Goal: Information Seeking & Learning: Find contact information

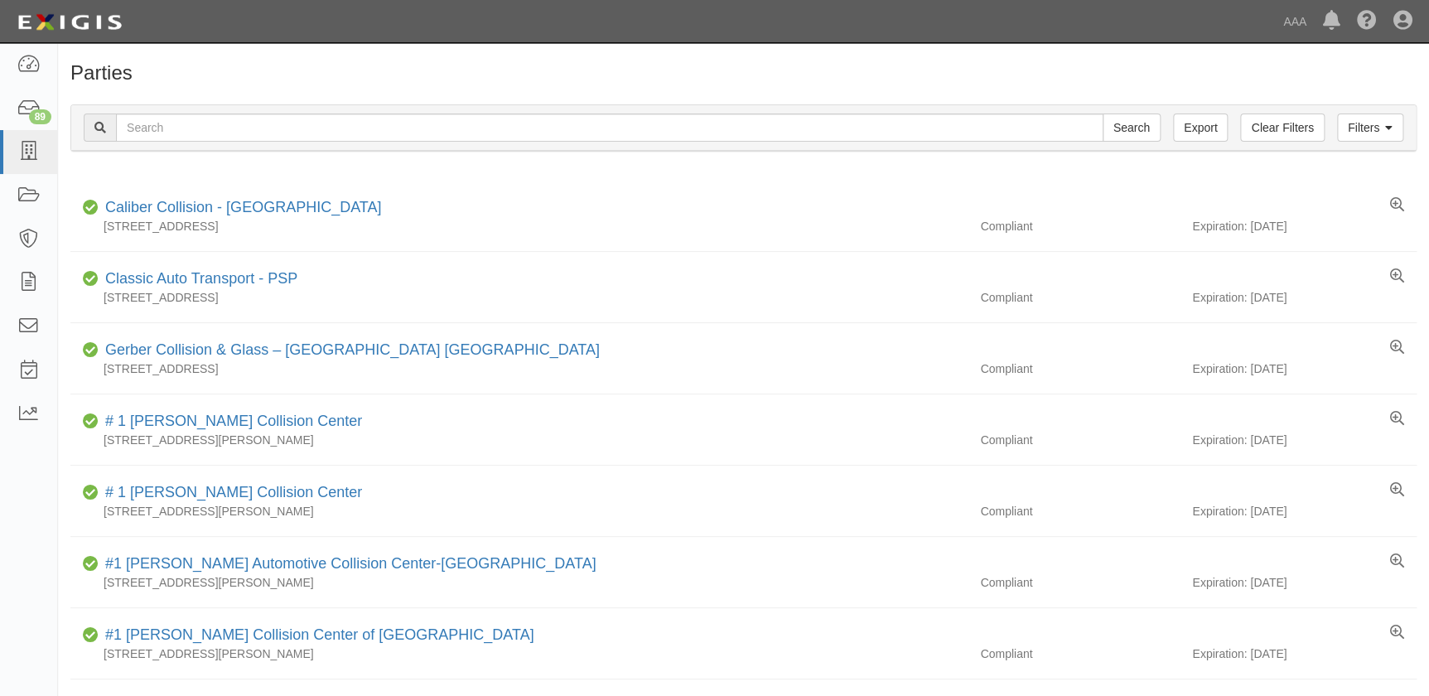
click at [170, 129] on input "text" at bounding box center [610, 128] width 988 height 28
type input "Gobels Collision"
click at [1103, 114] on input "Search" at bounding box center [1132, 128] width 58 height 28
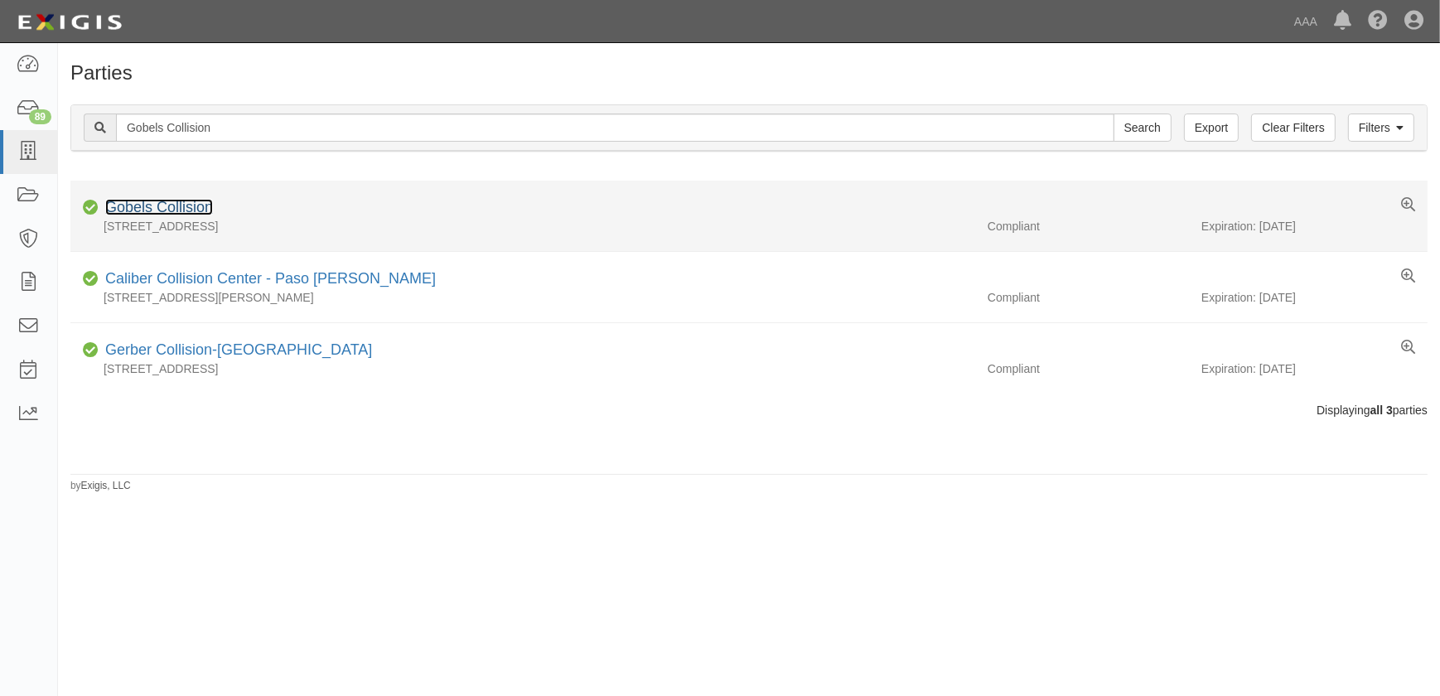
click at [186, 206] on link "Gobels Collision" at bounding box center [159, 207] width 108 height 17
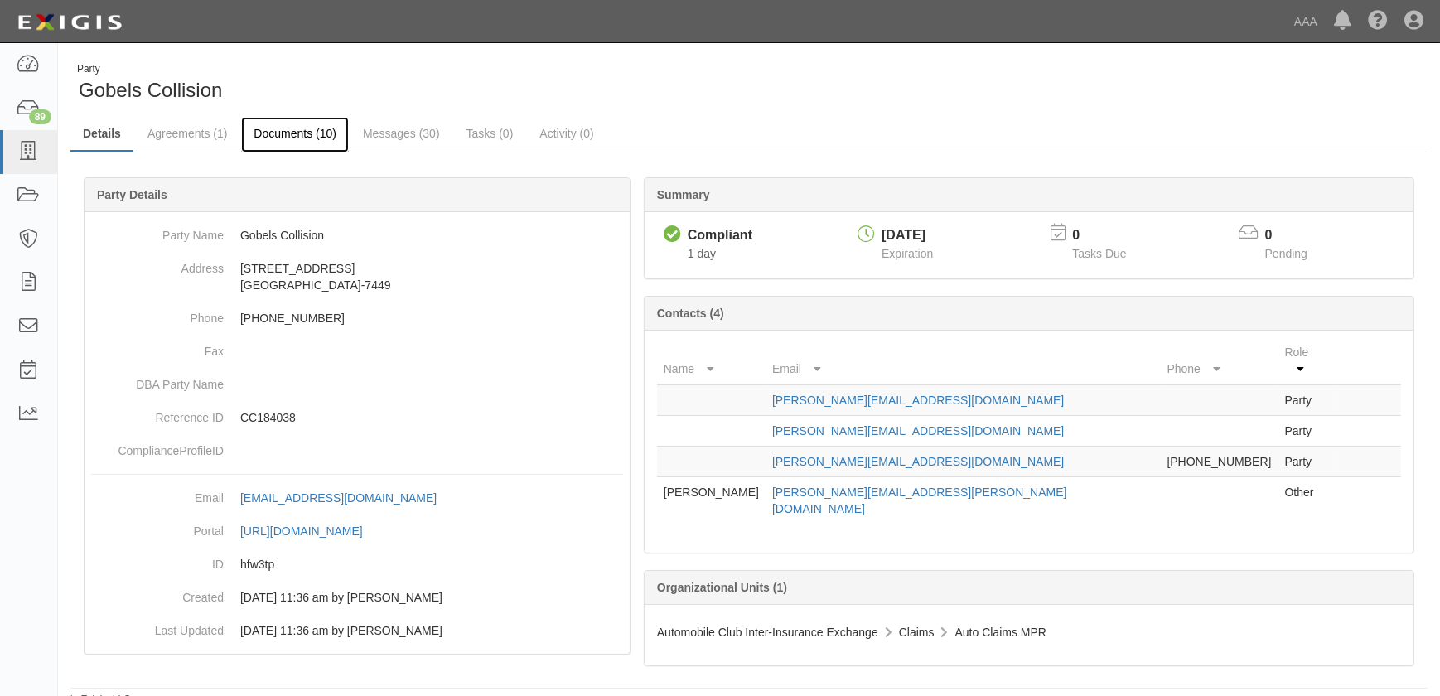
click at [288, 139] on link "Documents (10)" at bounding box center [295, 135] width 108 height 36
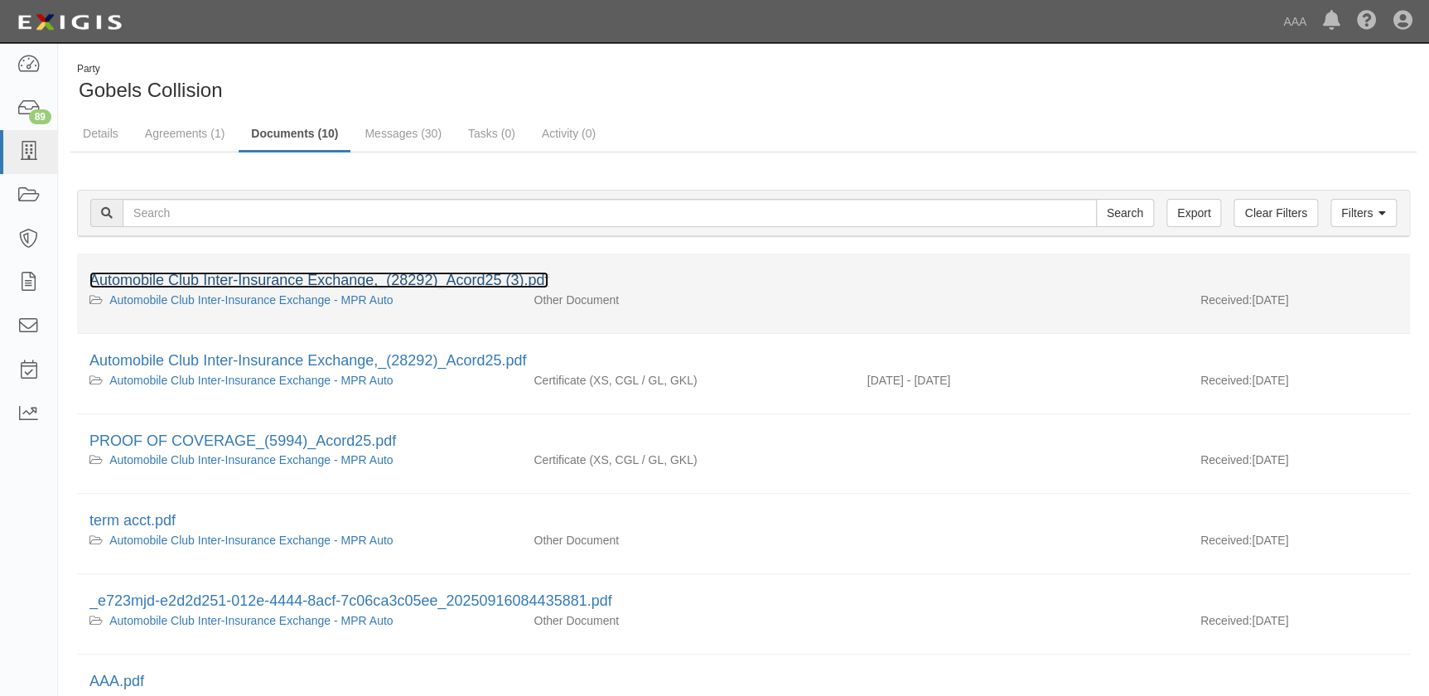
click at [263, 283] on link "Automobile Club Inter-Insurance Exchange,_(28292)_Acord25 (3).pdf" at bounding box center [318, 280] width 459 height 17
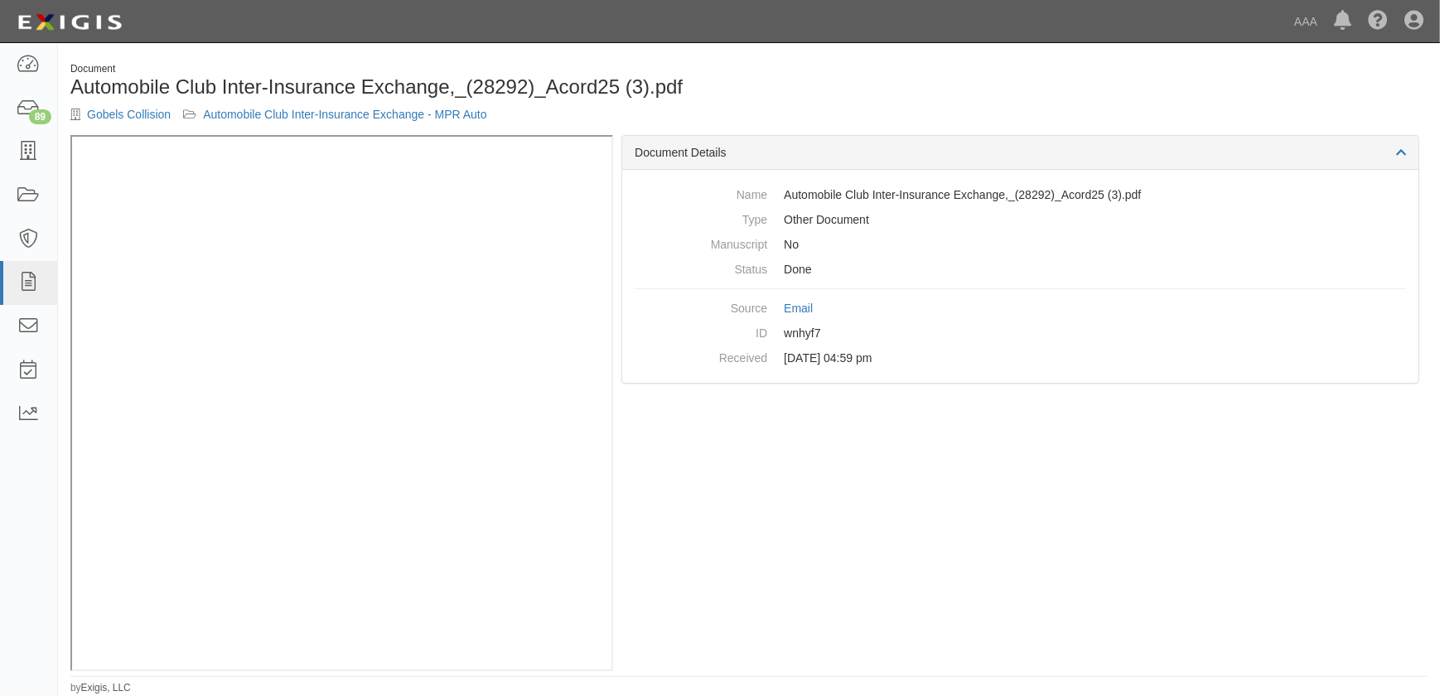
click at [128, 107] on div "Gobels Collision Automobile Club Inter-Insurance Exchange - MPR Auto" at bounding box center [403, 114] width 666 height 17
click at [130, 117] on link "Gobels Collision" at bounding box center [129, 114] width 84 height 13
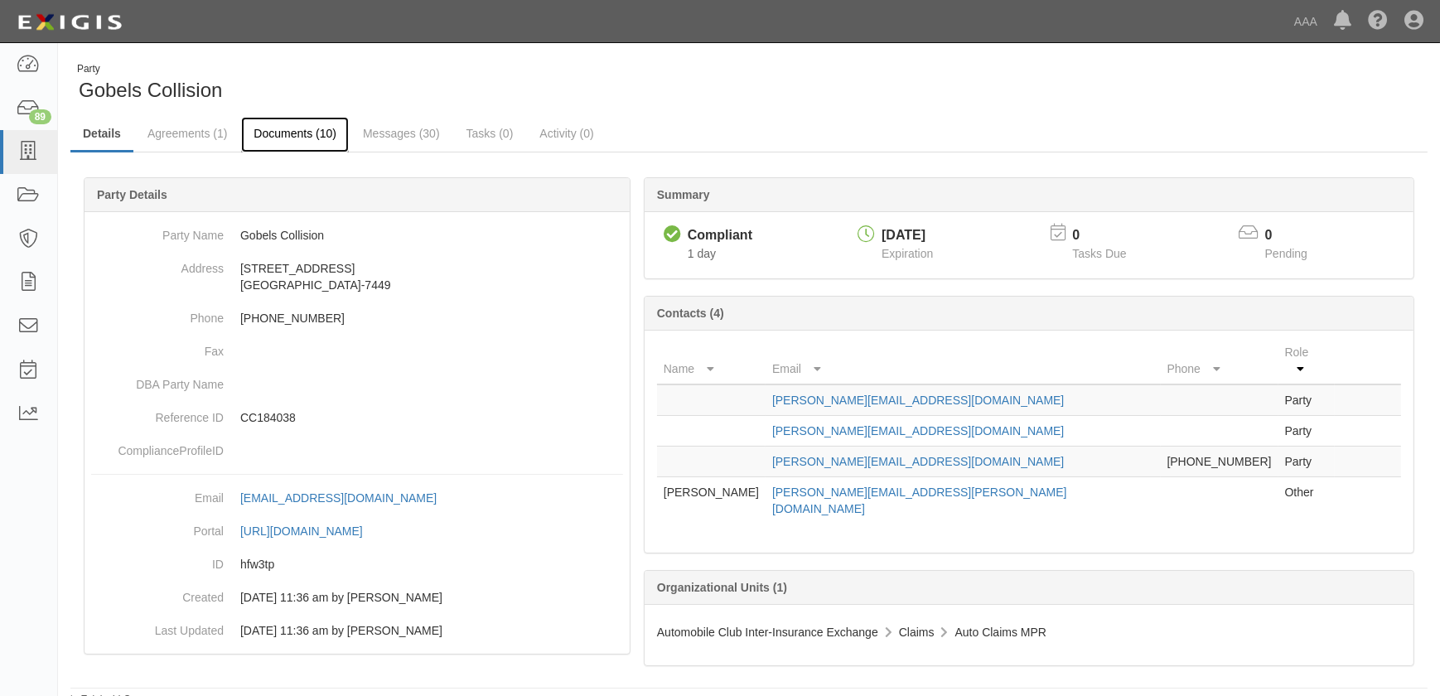
click at [282, 138] on link "Documents (10)" at bounding box center [295, 135] width 108 height 36
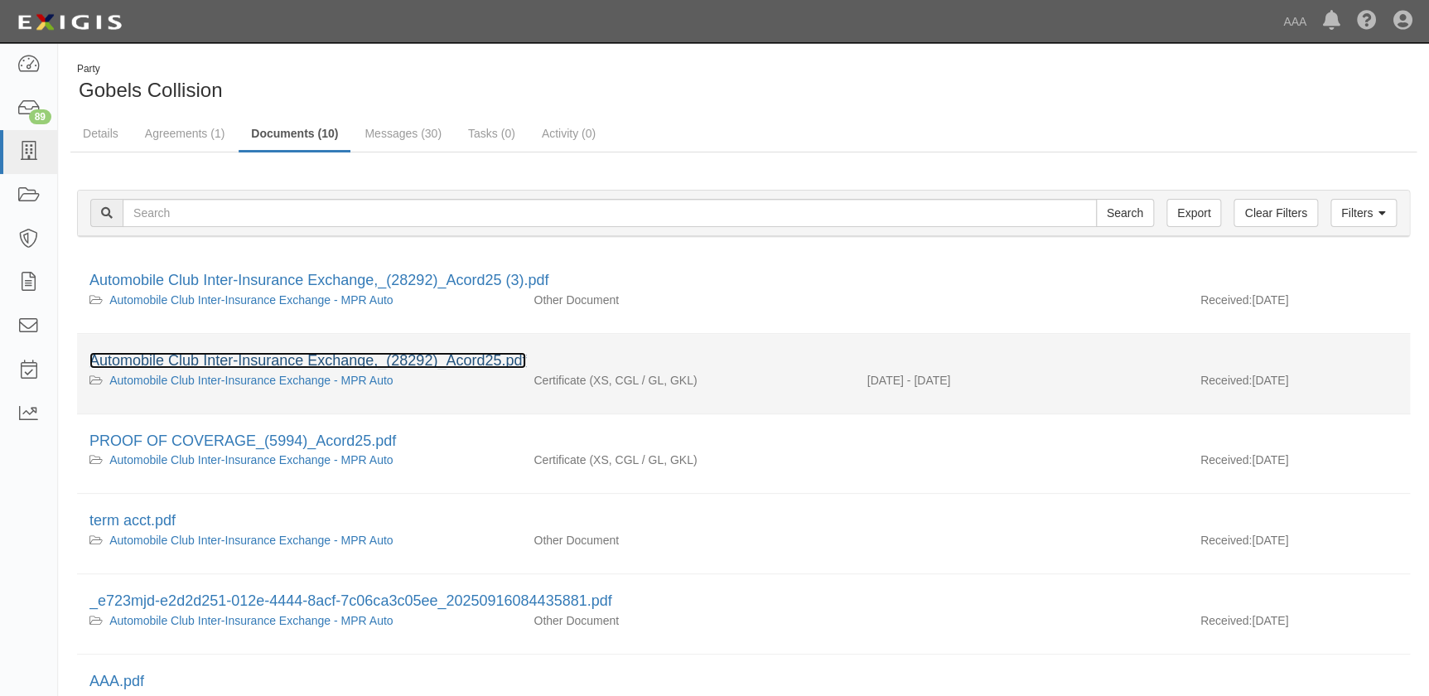
click at [249, 359] on link "Automobile Club Inter-Insurance Exchange,_(28292)_Acord25.pdf" at bounding box center [307, 360] width 437 height 17
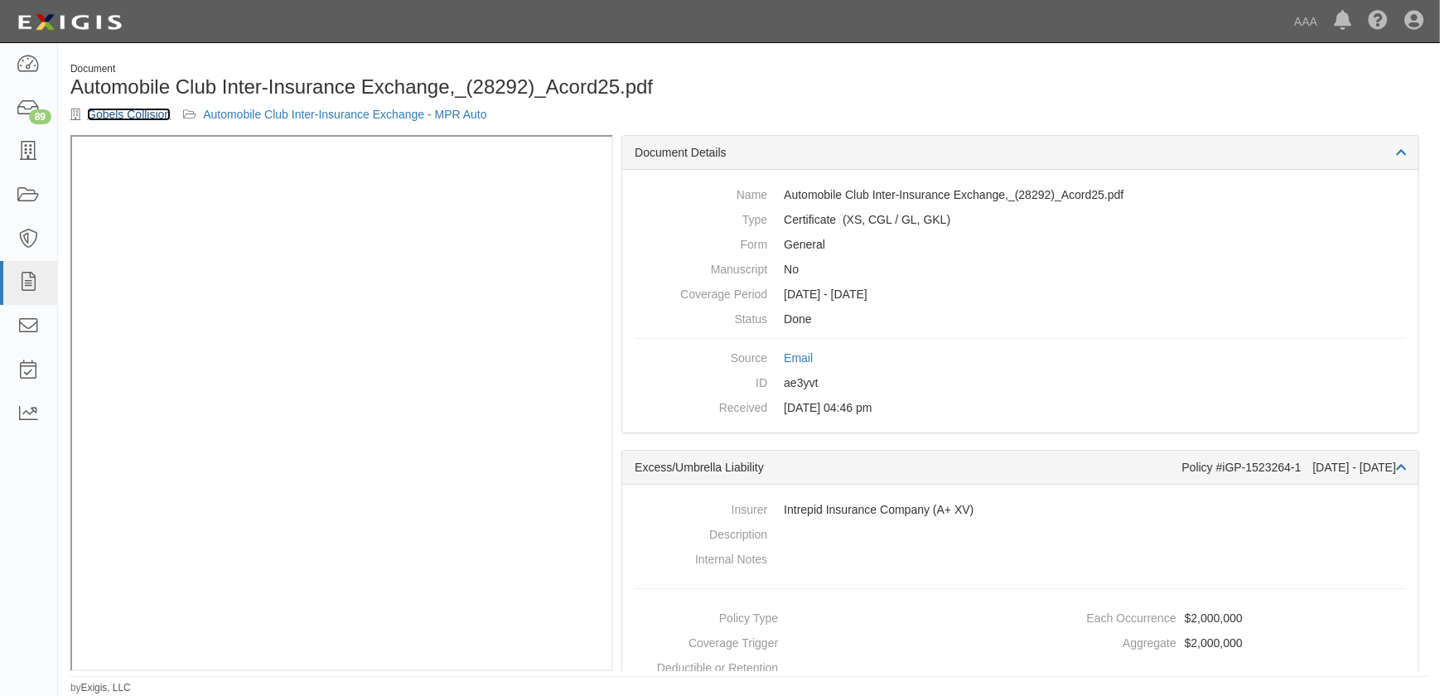
click at [143, 111] on link "Gobels Collision" at bounding box center [129, 114] width 84 height 13
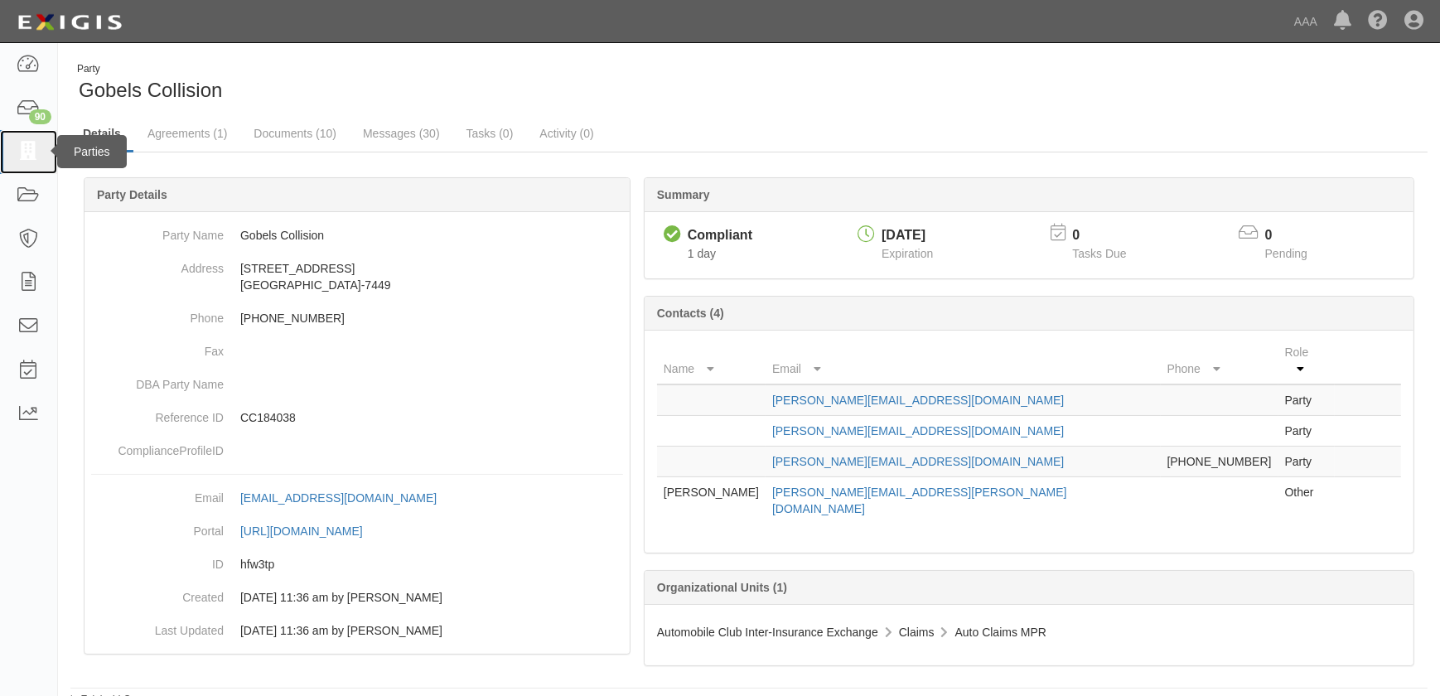
click at [27, 152] on icon at bounding box center [28, 152] width 23 height 19
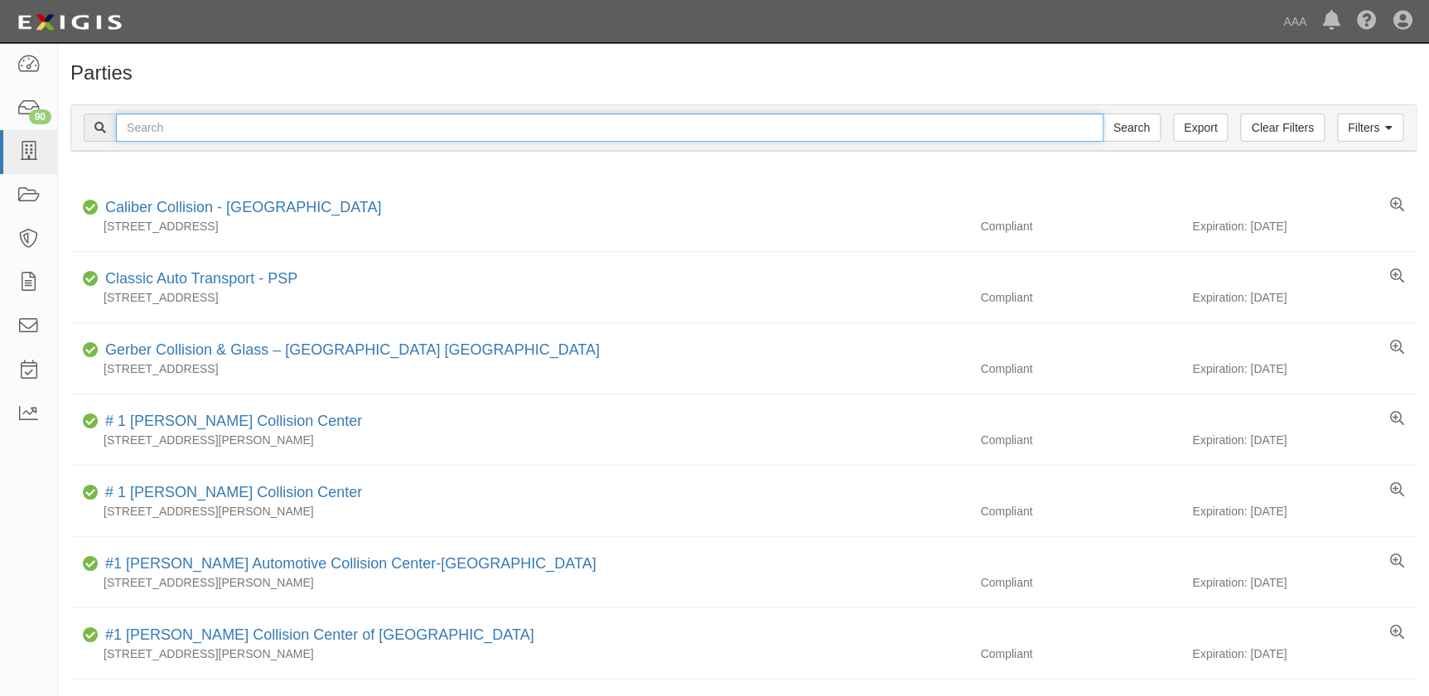
click at [286, 121] on input "text" at bounding box center [610, 128] width 988 height 28
paste input "Honda World"
type input "Honda World"
click at [1103, 114] on input "Search" at bounding box center [1132, 128] width 58 height 28
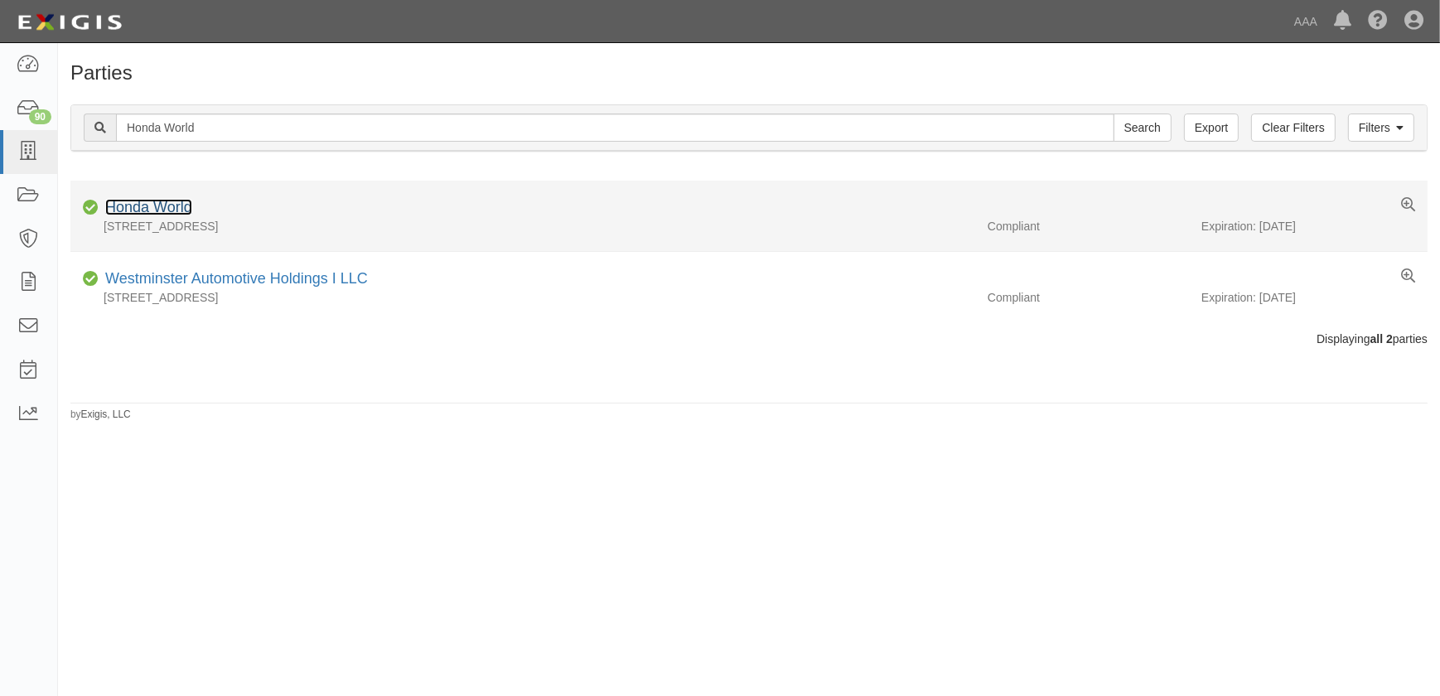
click at [169, 215] on link "Honda World" at bounding box center [148, 207] width 87 height 17
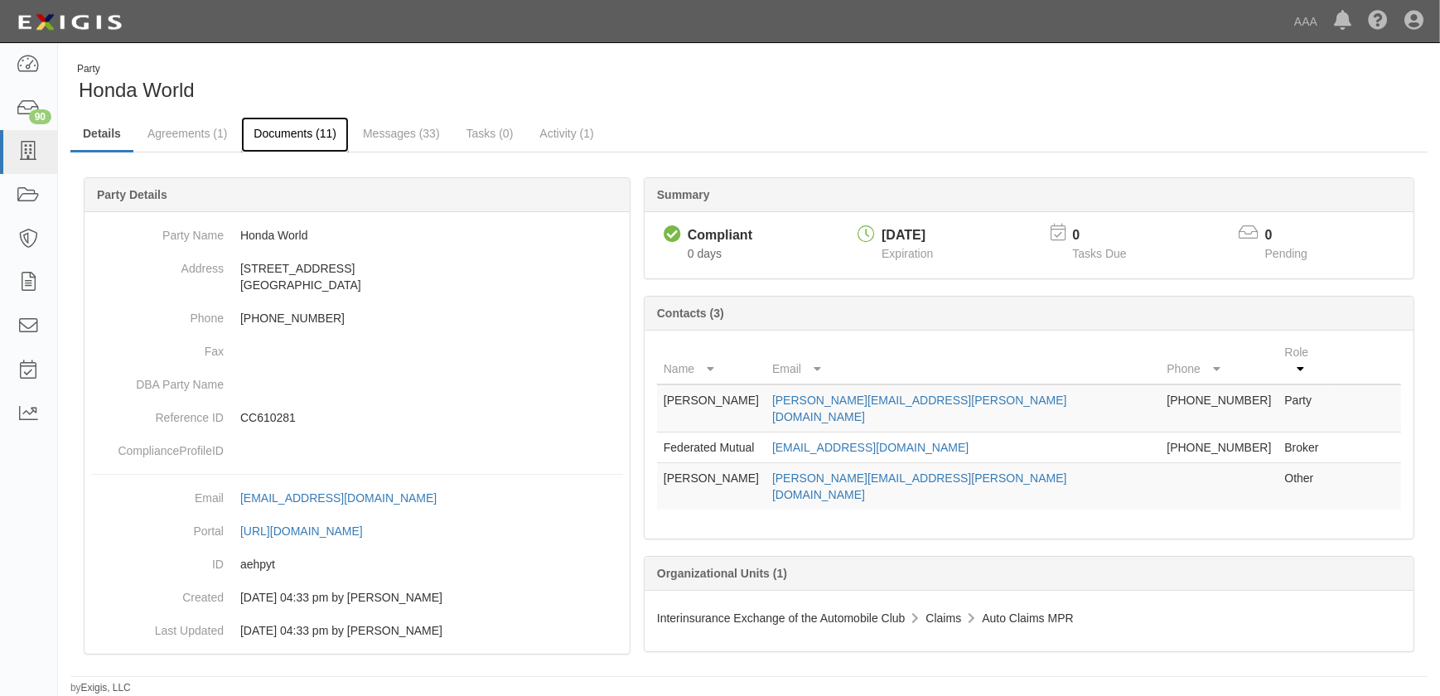
click at [269, 138] on link "Documents (11)" at bounding box center [295, 135] width 108 height 36
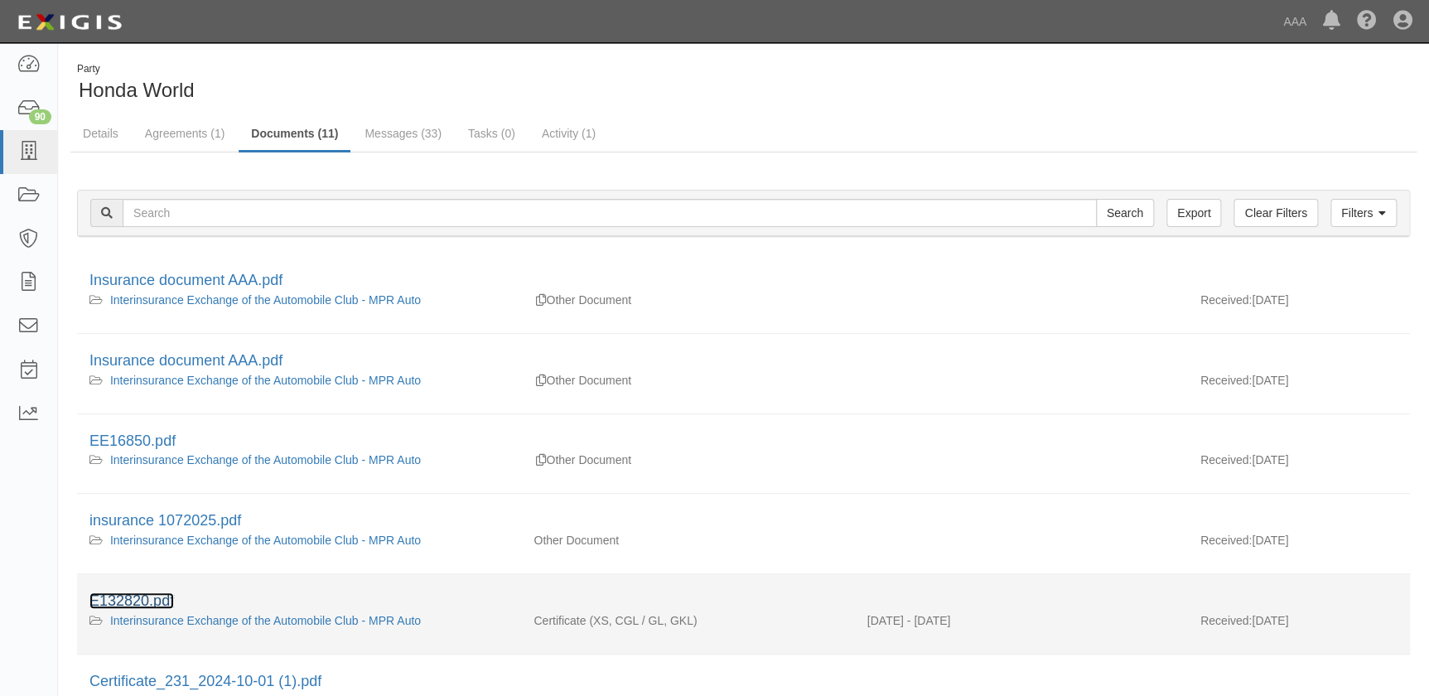
click at [153, 603] on link "E132820.pdf" at bounding box center [131, 600] width 85 height 17
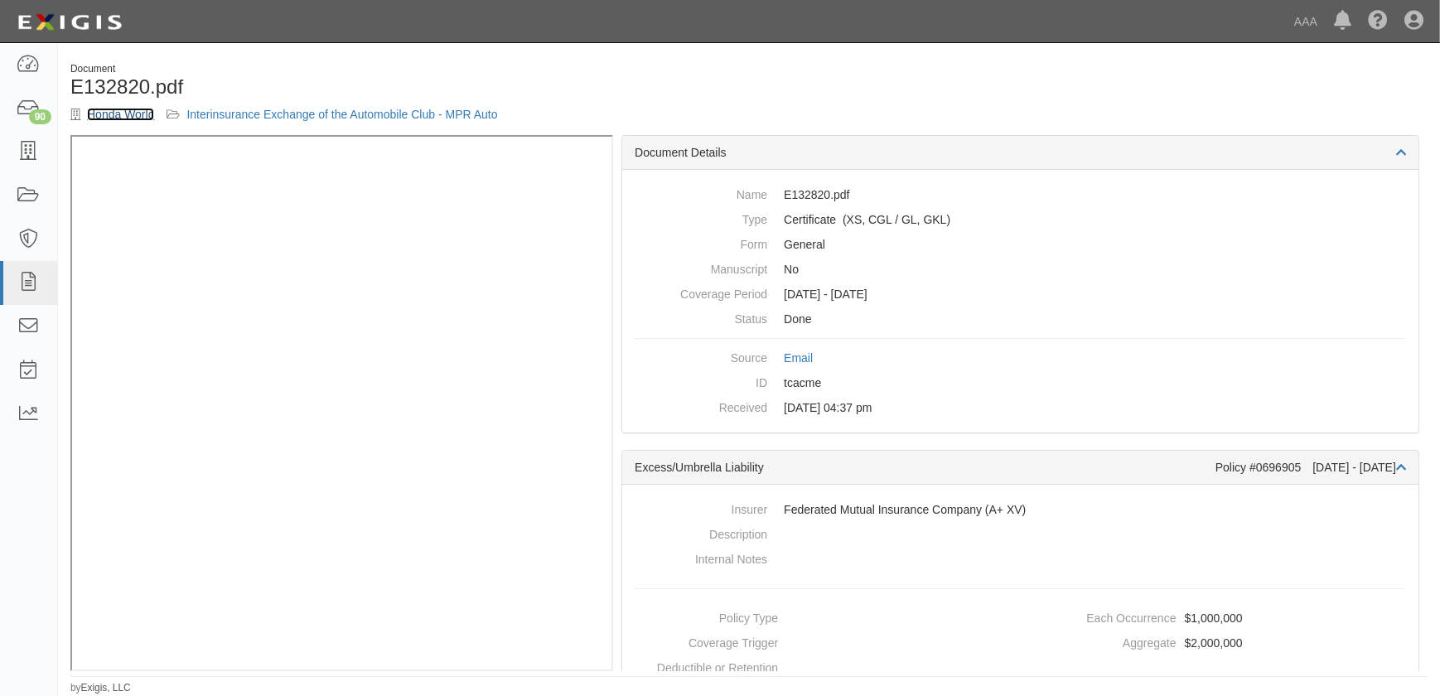
click at [101, 115] on link "Honda World" at bounding box center [120, 114] width 67 height 13
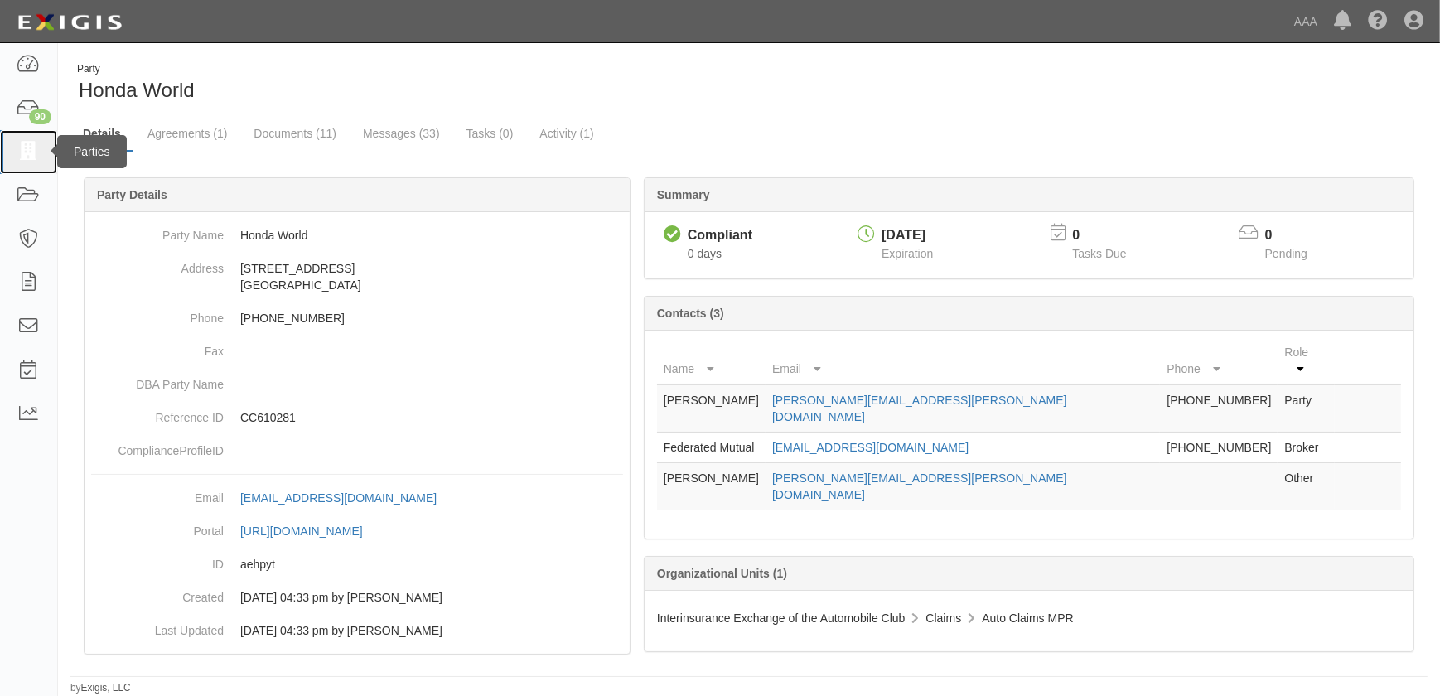
click at [25, 156] on icon at bounding box center [28, 152] width 23 height 19
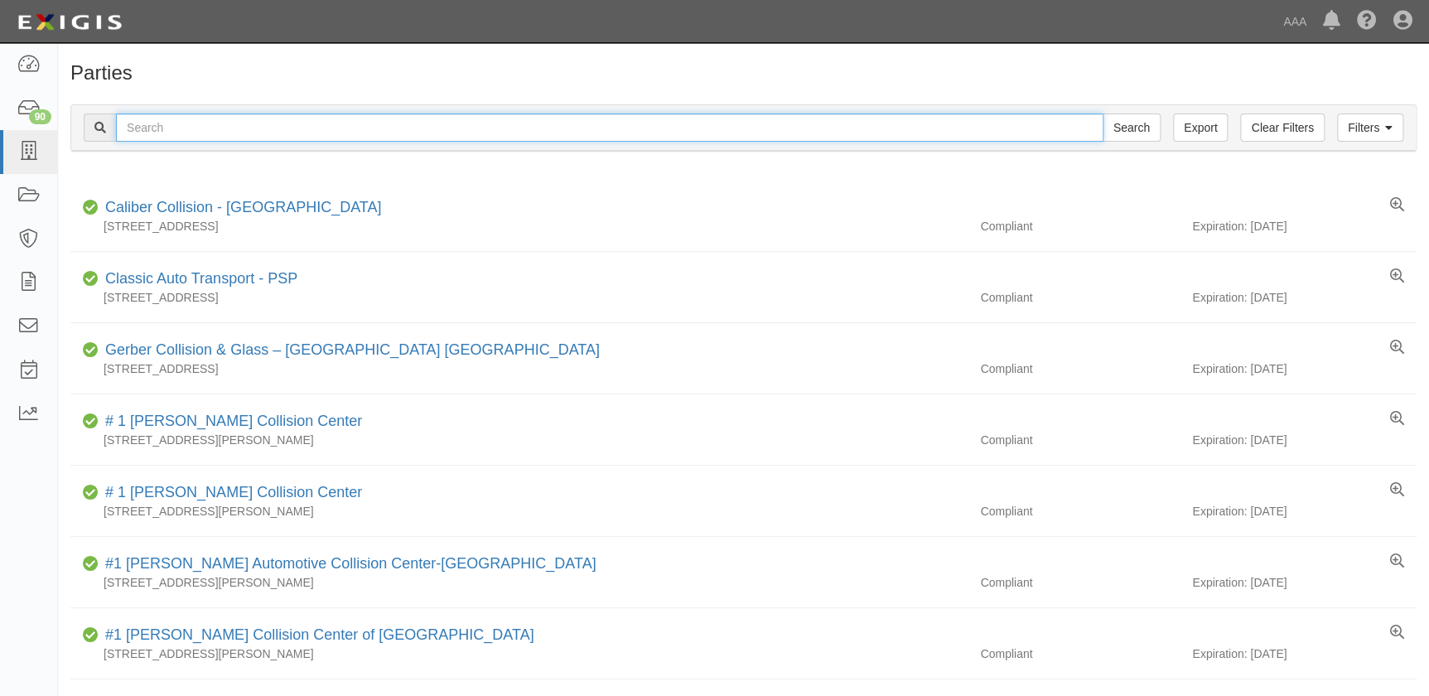
click at [135, 129] on input "text" at bounding box center [610, 128] width 988 height 28
paste input "Caliber Collision-Overland"
type input "Caliber Collision-Overland"
click at [1103, 114] on input "Search" at bounding box center [1132, 128] width 58 height 28
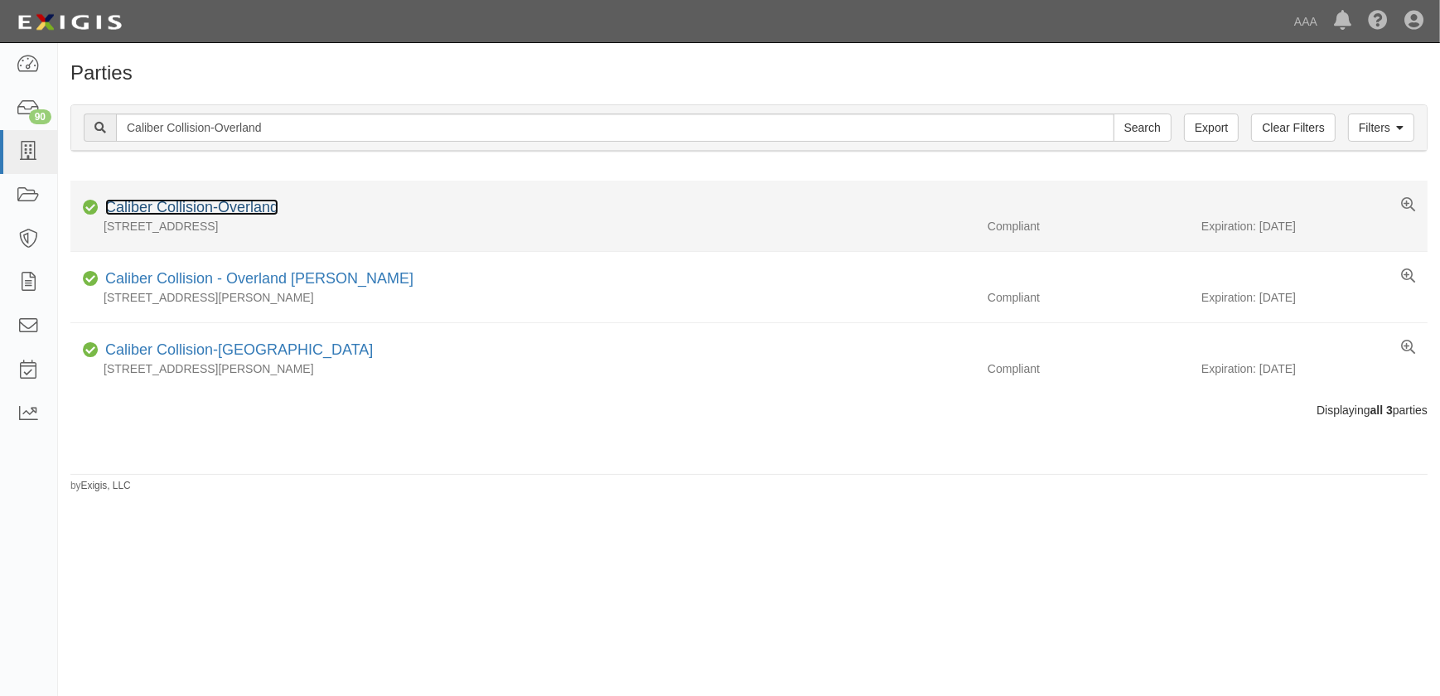
click at [199, 212] on link "Caliber Collision-Overland" at bounding box center [191, 207] width 173 height 17
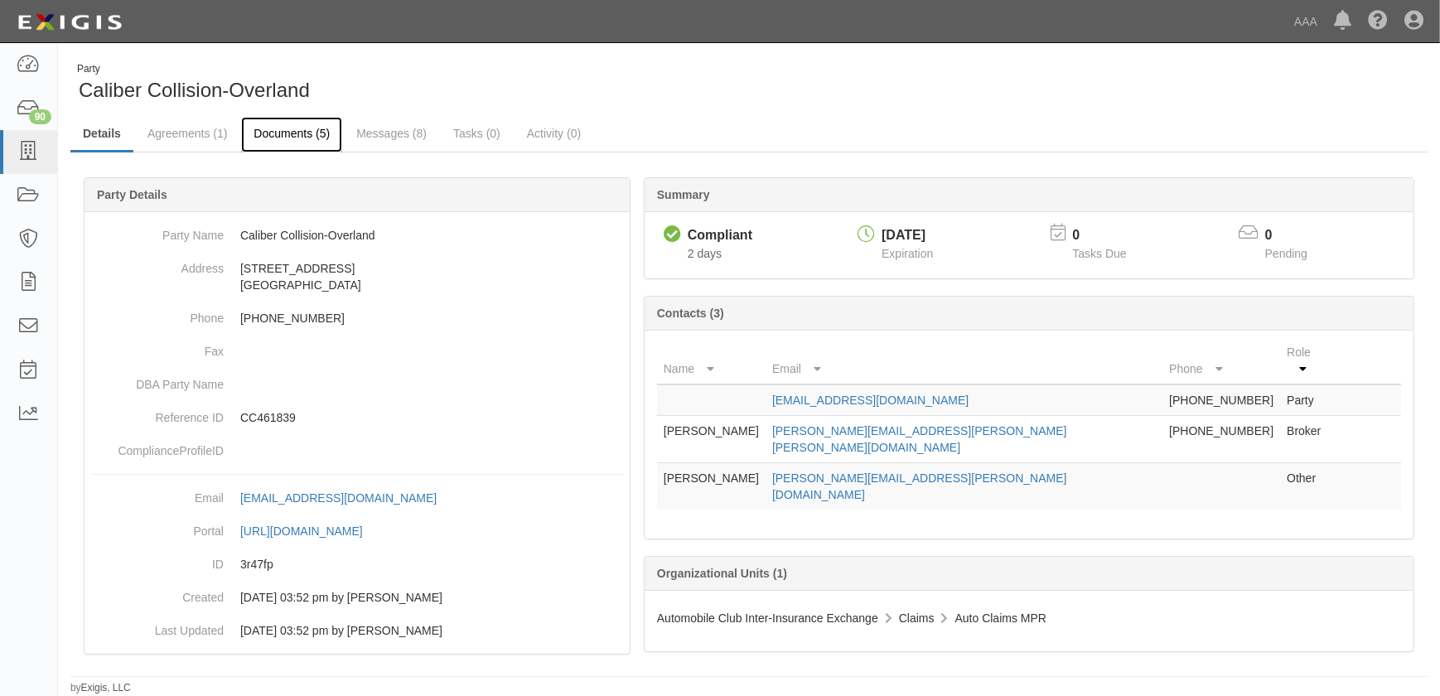
click at [284, 133] on link "Documents (5)" at bounding box center [291, 135] width 101 height 36
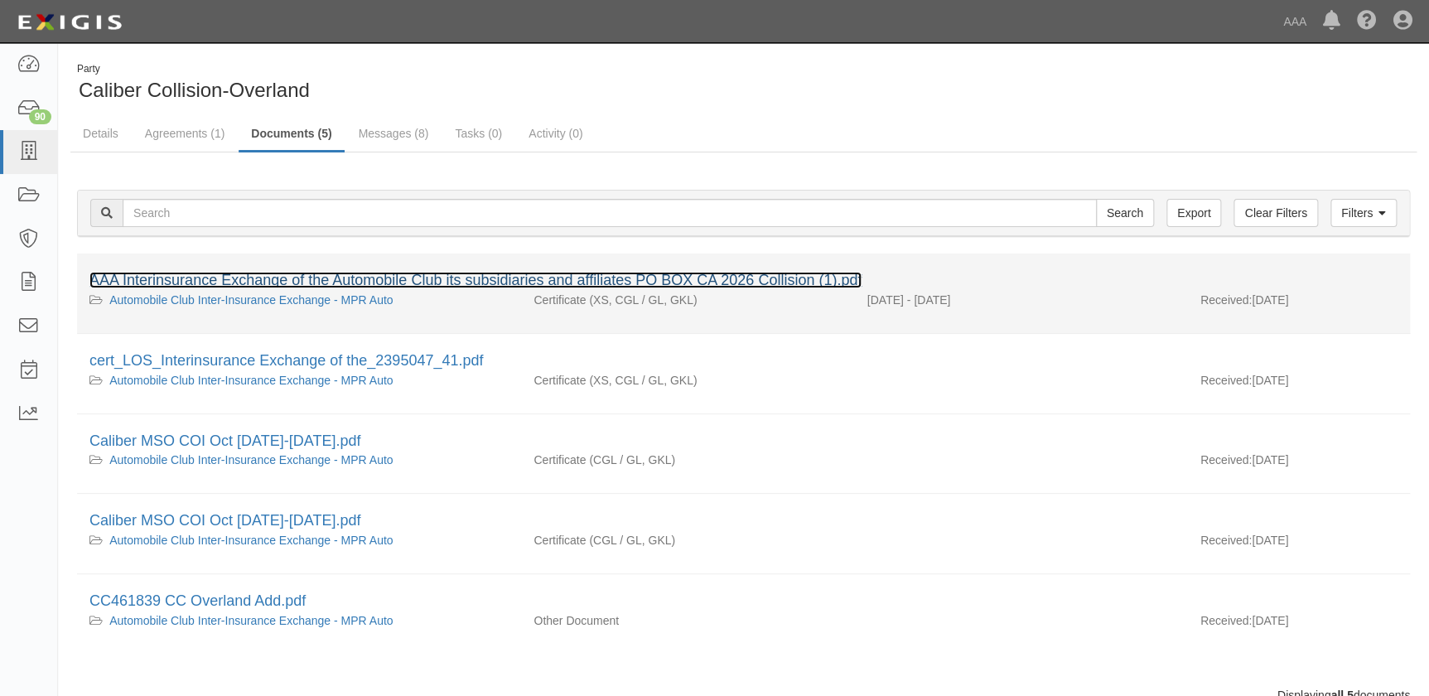
click at [279, 275] on link "AAA Interinsurance Exchange of the Automobile Club its subsidiaries and affilia…" at bounding box center [475, 280] width 772 height 17
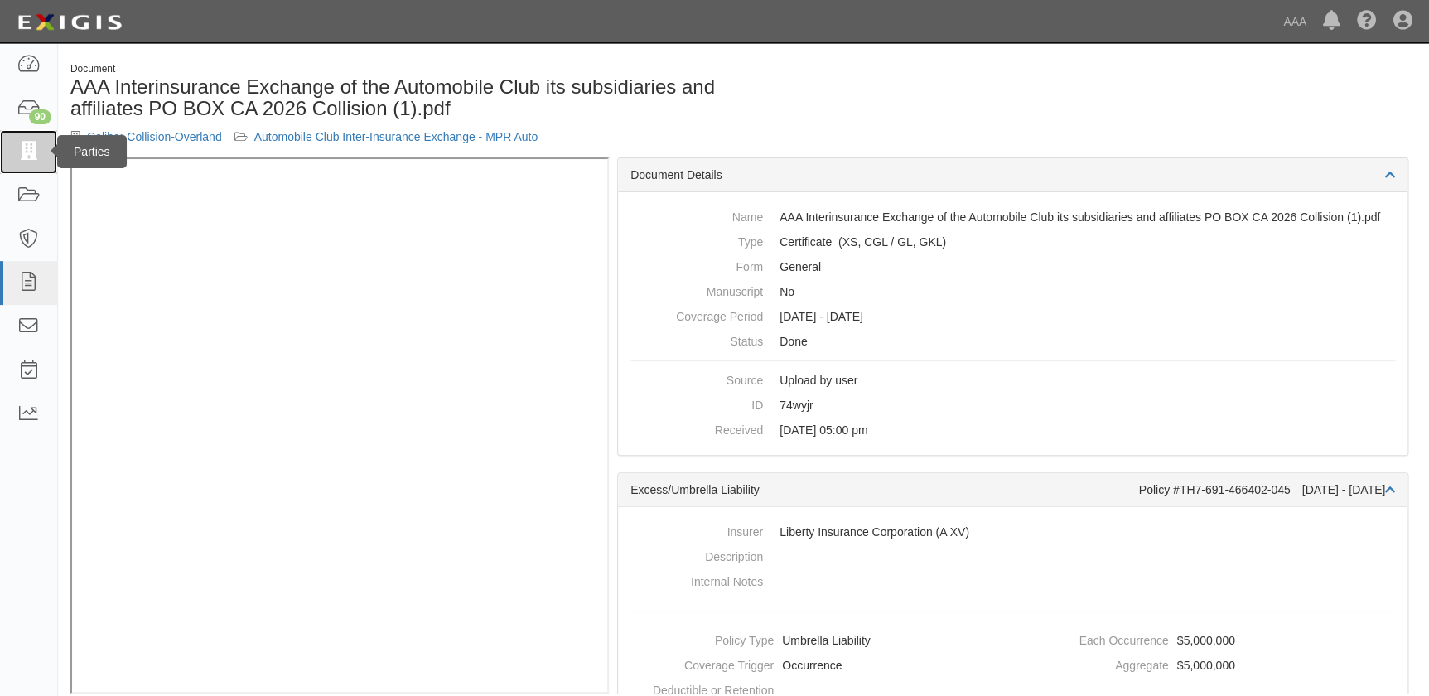
click at [34, 149] on icon at bounding box center [28, 152] width 23 height 19
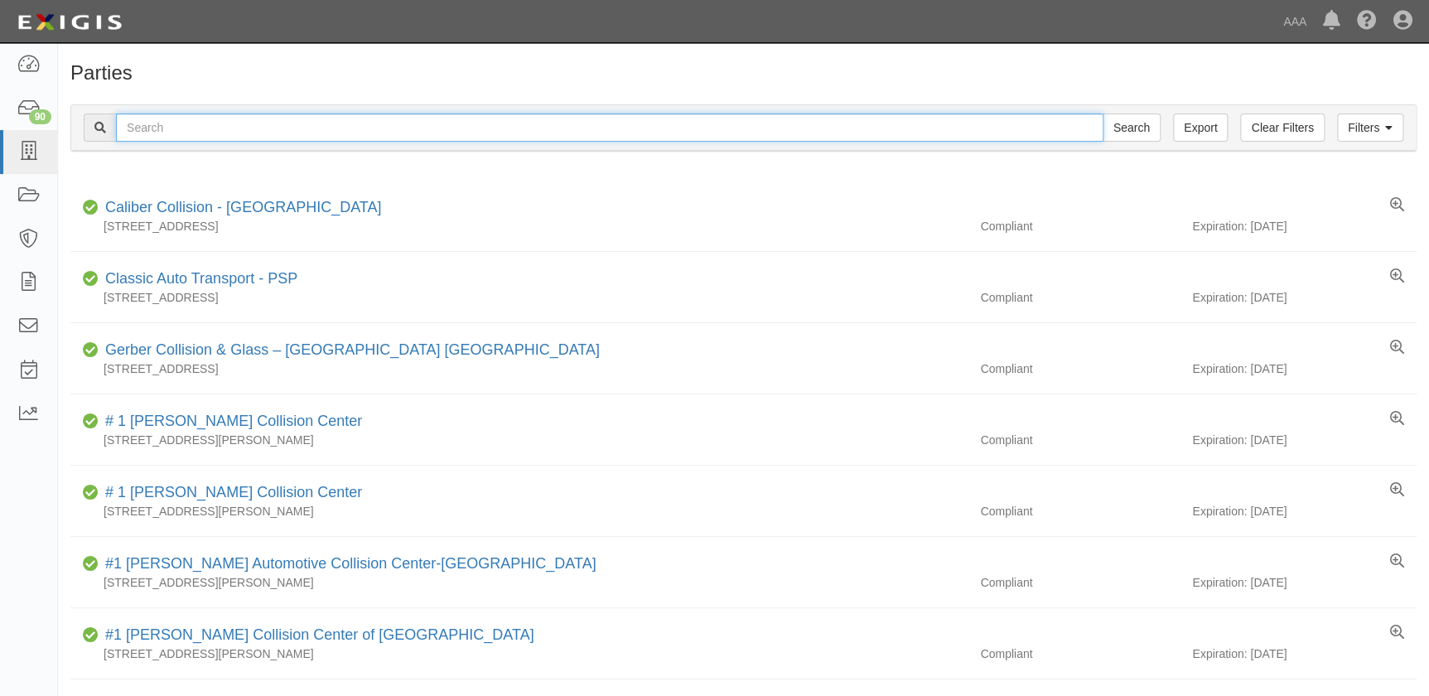
click at [181, 127] on input "text" at bounding box center [610, 128] width 988 height 28
paste input "Caliber Collision-North Ridgeville"
type input "Caliber Collision-North Ridgeville"
click at [1103, 114] on input "Search" at bounding box center [1132, 128] width 58 height 28
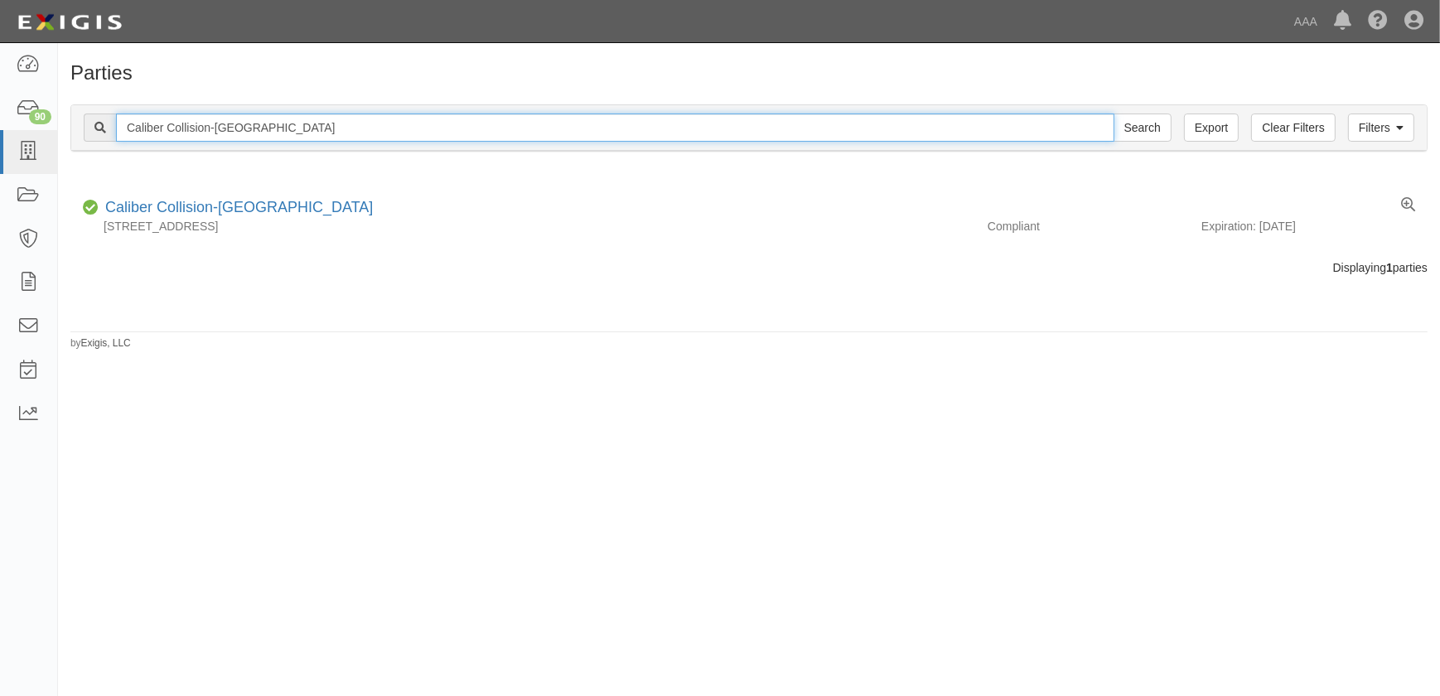
drag, startPoint x: 228, startPoint y: 133, endPoint x: 118, endPoint y: 134, distance: 110.2
click at [118, 134] on input "Caliber Collision-North Ridgeville" at bounding box center [615, 128] width 999 height 28
paste input "oyalton"
type input "Caliber Collision-North Royalton"
click at [1114, 114] on input "Search" at bounding box center [1143, 128] width 58 height 28
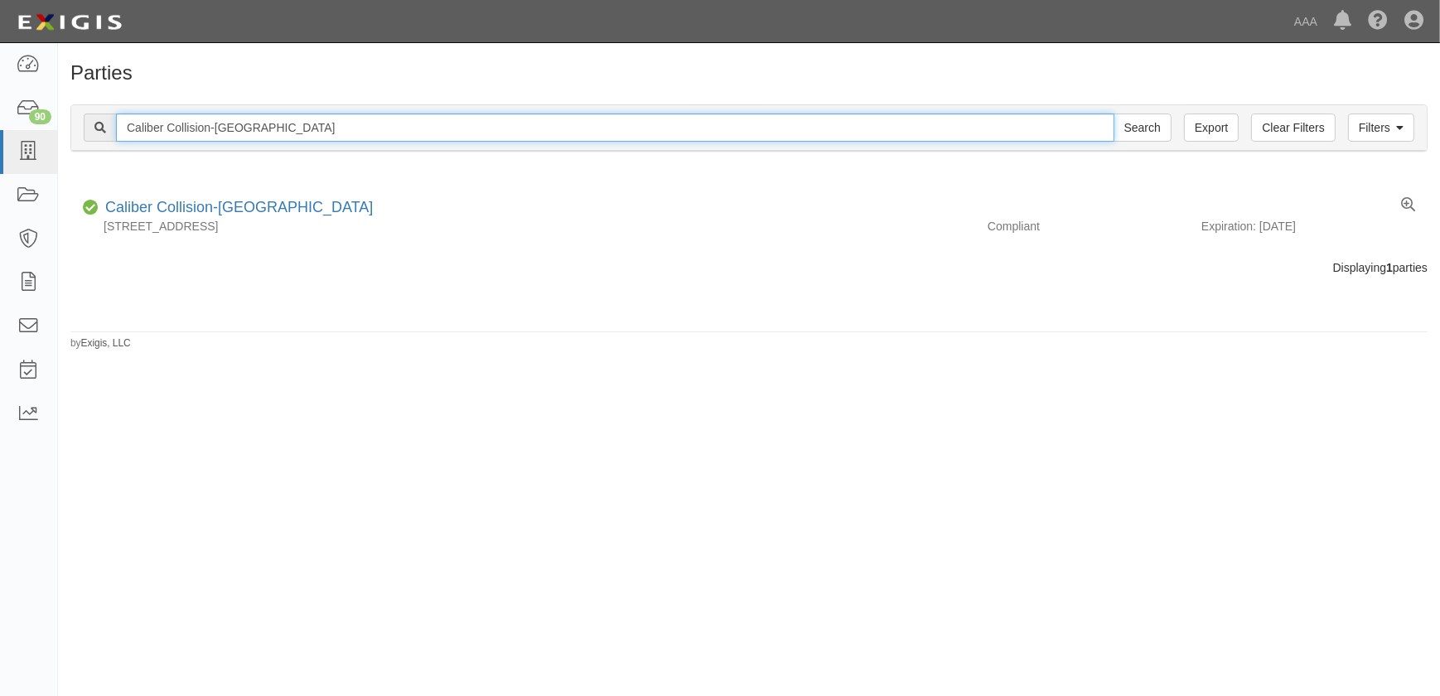
drag, startPoint x: 428, startPoint y: 133, endPoint x: 66, endPoint y: 124, distance: 362.2
click at [66, 129] on div "Filters Clear Filters Export Caliber Collision-North Royalton Search Filters Co…" at bounding box center [749, 130] width 1382 height 76
paste input "Painesville"
type input "Caliber Collision-Painesville"
click at [1114, 114] on input "Search" at bounding box center [1143, 128] width 58 height 28
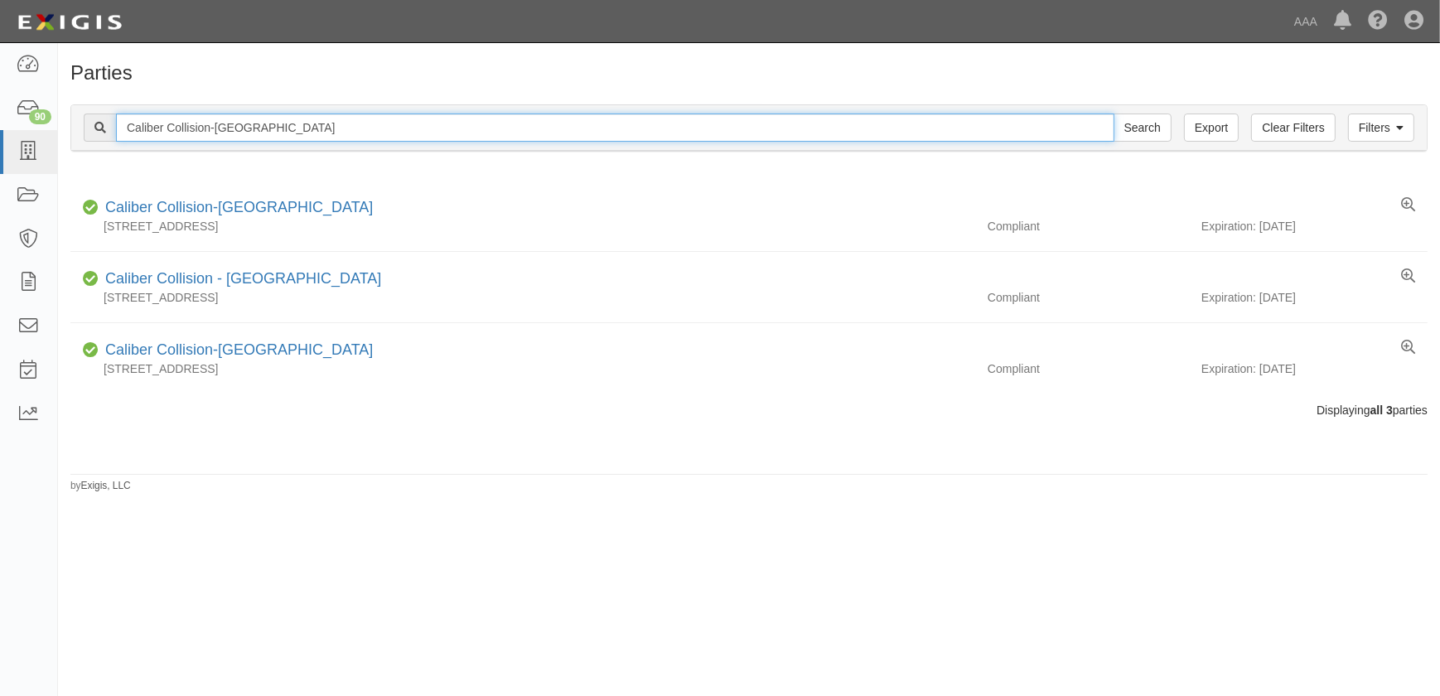
drag, startPoint x: 314, startPoint y: 128, endPoint x: 78, endPoint y: 147, distance: 236.9
click at [78, 147] on div "Filters Clear Filters Export Caliber Collision-Painesville Search Filters" at bounding box center [749, 128] width 1356 height 46
paste input "Olathe N Rogers Rd"
type input "Caliber Collision-Olathe N Rogers Rd"
click at [1114, 114] on input "Search" at bounding box center [1143, 128] width 58 height 28
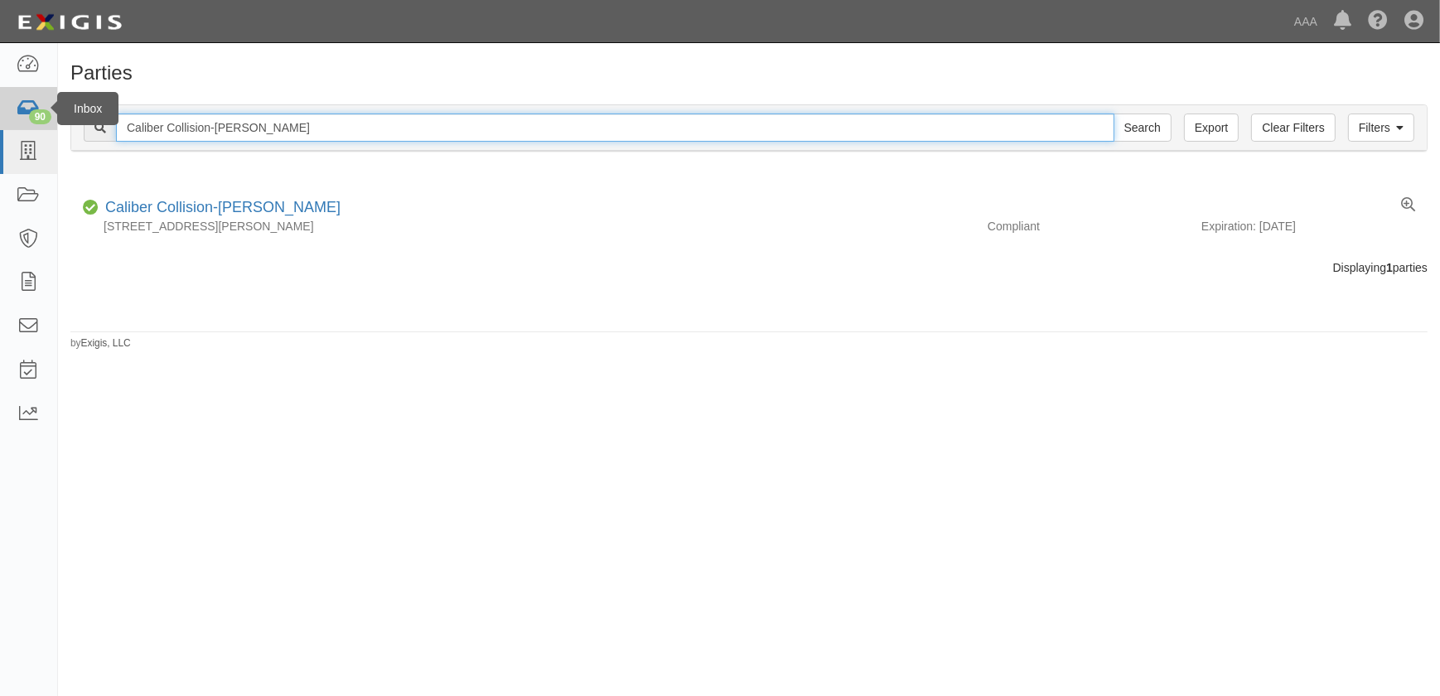
drag, startPoint x: 375, startPoint y: 127, endPoint x: 49, endPoint y: 124, distance: 326.5
click at [49, 124] on body "Toggle navigation Dashboard 90 Inbox Parties Agreements Coverages Documents Mes…" at bounding box center [720, 338] width 1440 height 676
paste input "'fallon MO South"
type input "Caliber Collision-[PERSON_NAME] MO South"
click at [1114, 114] on input "Search" at bounding box center [1143, 128] width 58 height 28
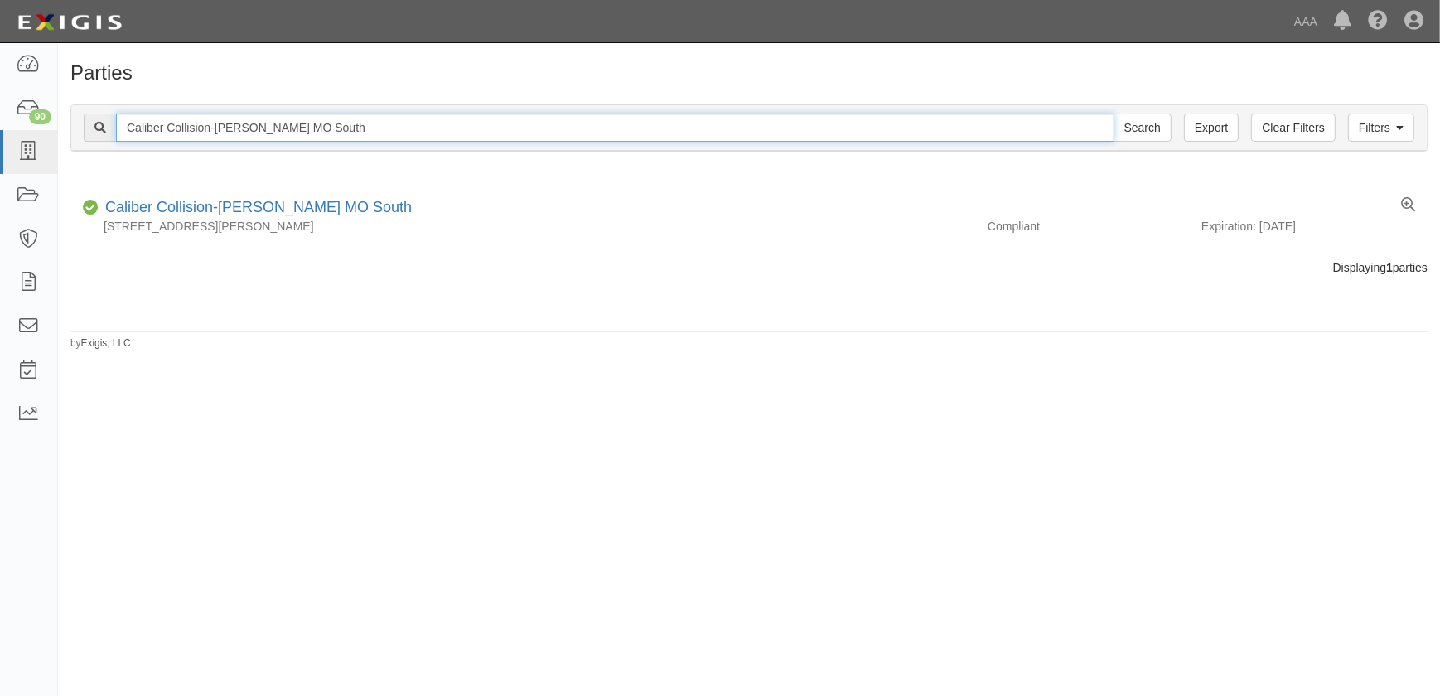
drag, startPoint x: 332, startPoint y: 131, endPoint x: 80, endPoint y: 138, distance: 252.8
click at [80, 138] on div "Filters Clear Filters Export Caliber Collision-[PERSON_NAME] MO South Search Fi…" at bounding box center [749, 128] width 1356 height 46
paste input "Center - [GEOGRAPHIC_DATA]"
type input "Caliber Collision Center - [GEOGRAPHIC_DATA]"
click at [1114, 114] on input "Search" at bounding box center [1143, 128] width 58 height 28
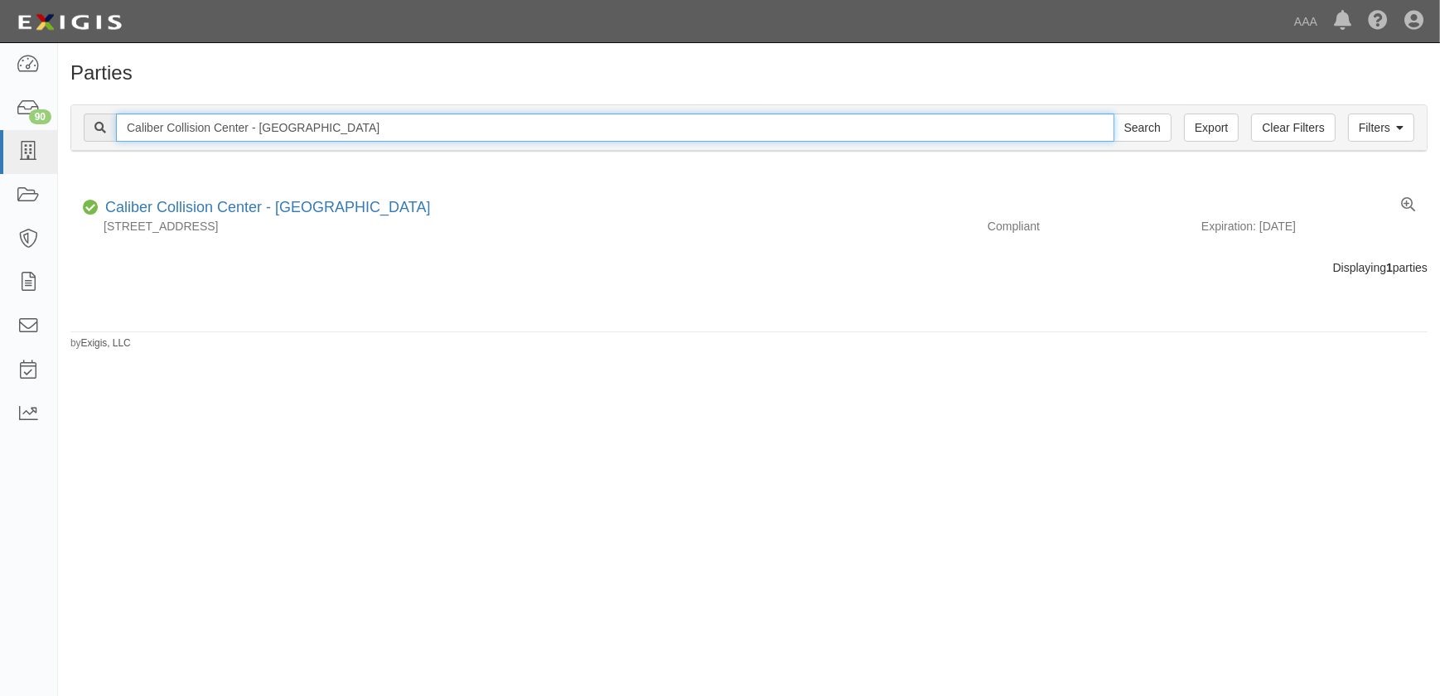
drag, startPoint x: 409, startPoint y: 132, endPoint x: -17, endPoint y: 128, distance: 425.1
click at [0, 128] on html "Toggle navigation Dashboard 90 Inbox Parties Agreements Coverages Documents Mes…" at bounding box center [720, 338] width 1440 height 676
paste input "Santa [PERSON_NAME][GEOGRAPHIC_DATA]"
type input "Caliber Collision Center - [GEOGRAPHIC_DATA][PERSON_NAME]"
click at [1114, 114] on input "Search" at bounding box center [1143, 128] width 58 height 28
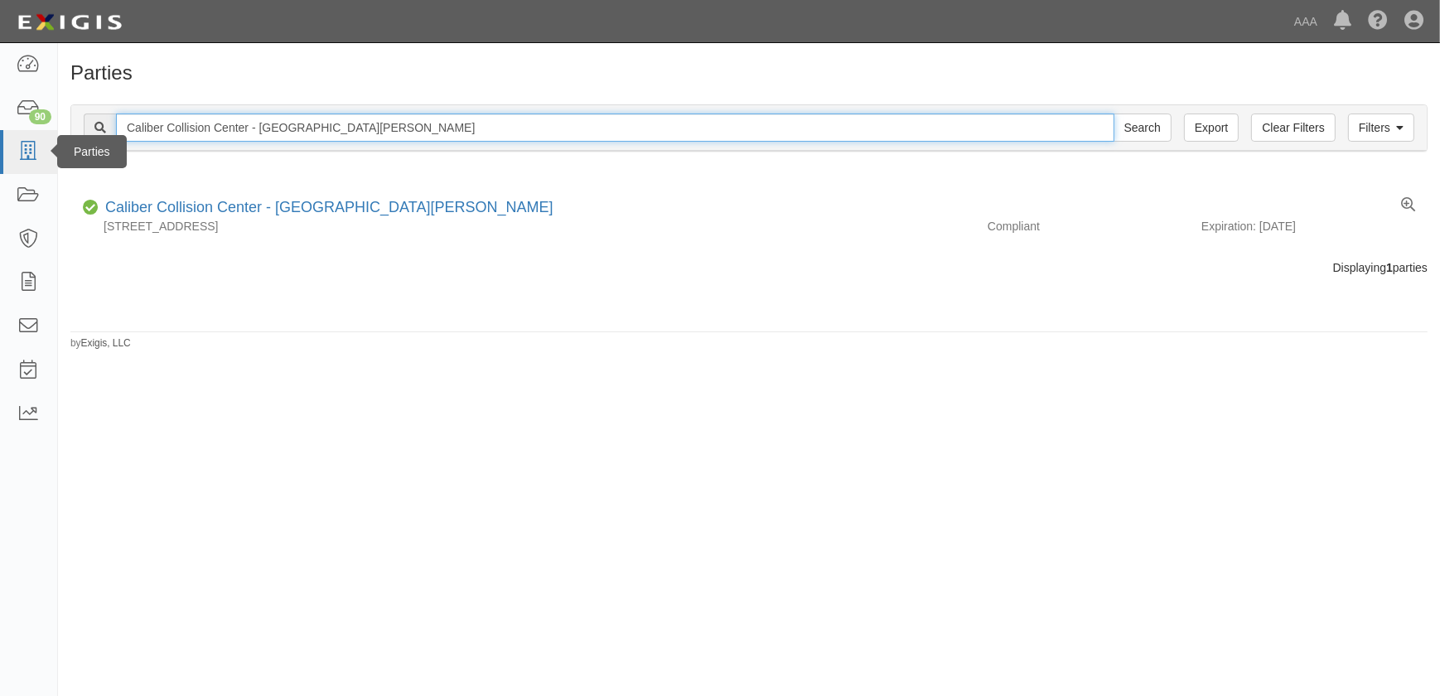
drag, startPoint x: 397, startPoint y: 120, endPoint x: 51, endPoint y: 131, distance: 346.5
click at [51, 131] on body "Toggle navigation Dashboard 90 Inbox Parties Agreements Coverages Documents Mes…" at bounding box center [720, 338] width 1440 height 676
paste input "[PERSON_NAME] Collision Center"
type input "[PERSON_NAME] Collision Center"
click at [1114, 114] on input "Search" at bounding box center [1143, 128] width 58 height 28
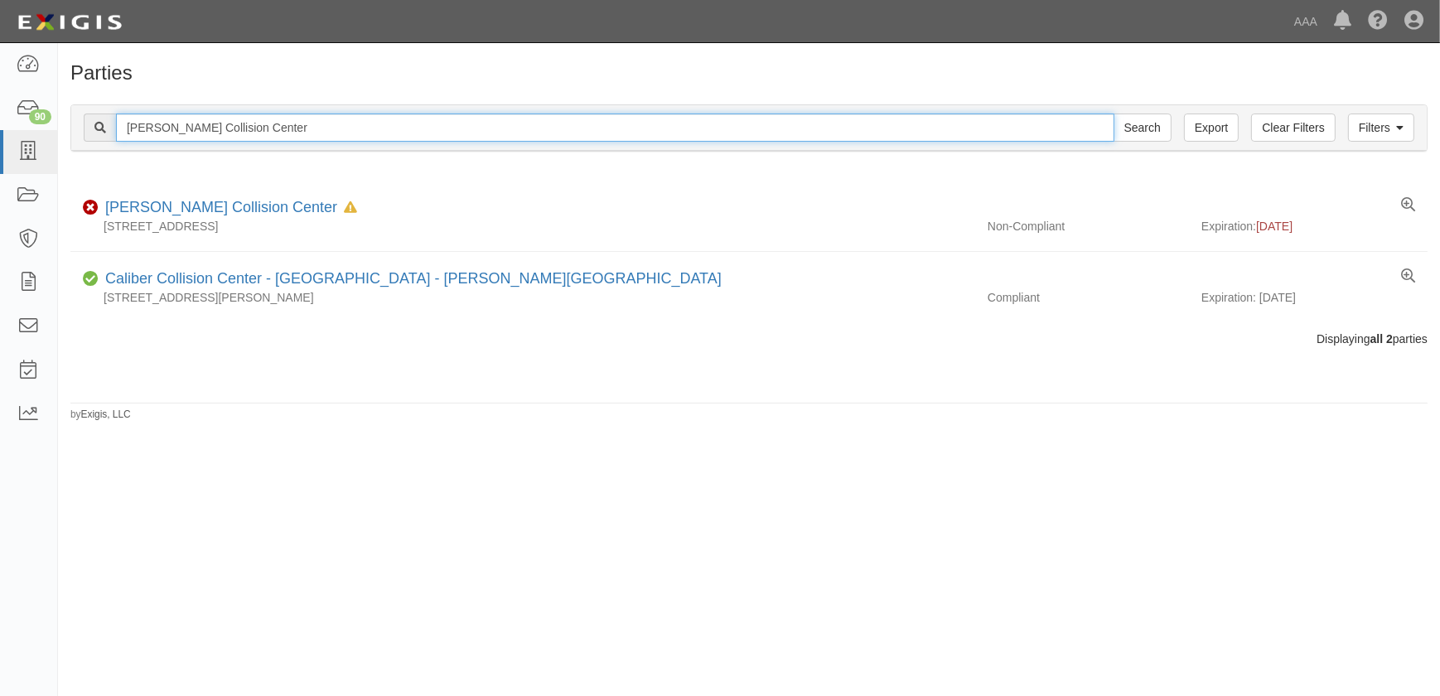
drag, startPoint x: 276, startPoint y: 124, endPoint x: -27, endPoint y: 122, distance: 303.3
click at [0, 122] on html "Toggle navigation Dashboard 90 Inbox Parties Agreements Coverages Documents Mes…" at bounding box center [720, 338] width 1440 height 676
paste input "Protech Electronics"
type input "Protech Electronics"
click at [1114, 114] on input "Search" at bounding box center [1143, 128] width 58 height 28
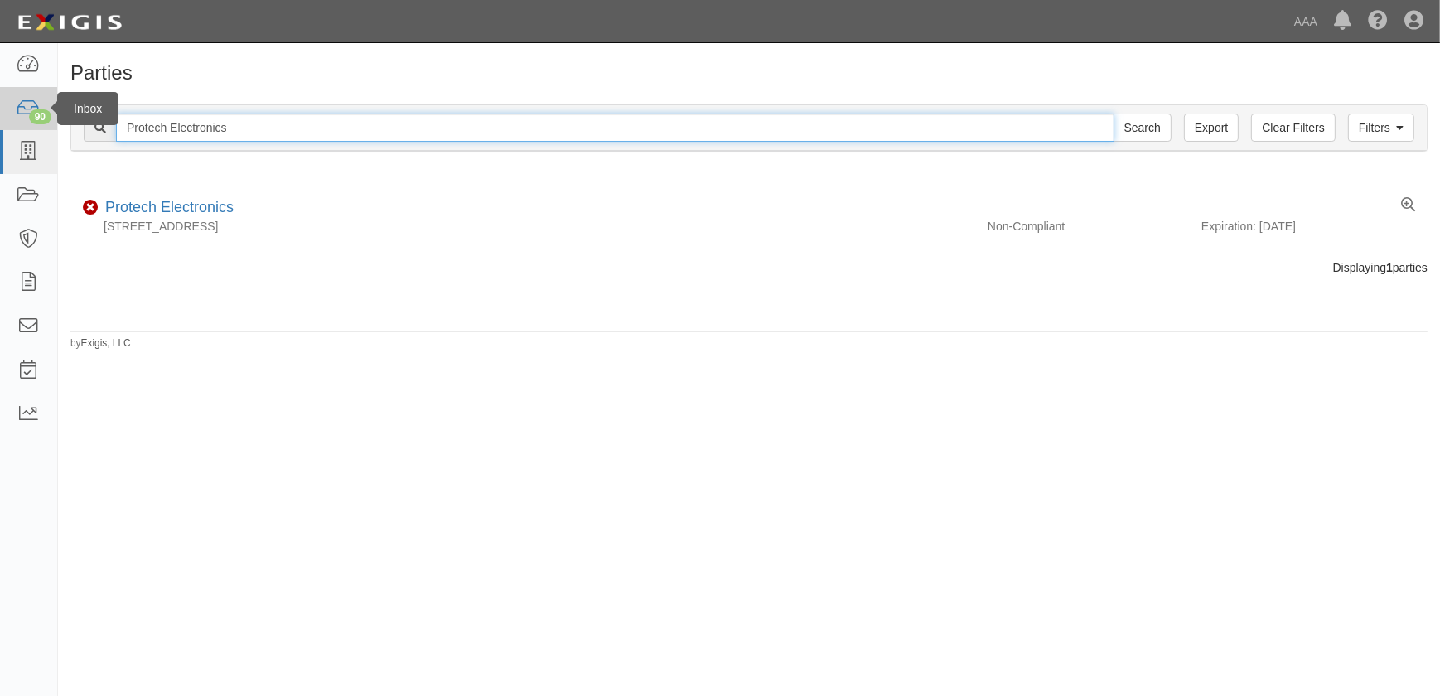
drag, startPoint x: 239, startPoint y: 128, endPoint x: 50, endPoint y: 115, distance: 189.3
click at [50, 115] on body "Toggle navigation Dashboard 90 Inbox Parties Agreements Coverages Documents Mes…" at bounding box center [720, 338] width 1440 height 676
click at [1114, 114] on input "Search" at bounding box center [1143, 128] width 58 height 28
type input "bachm"
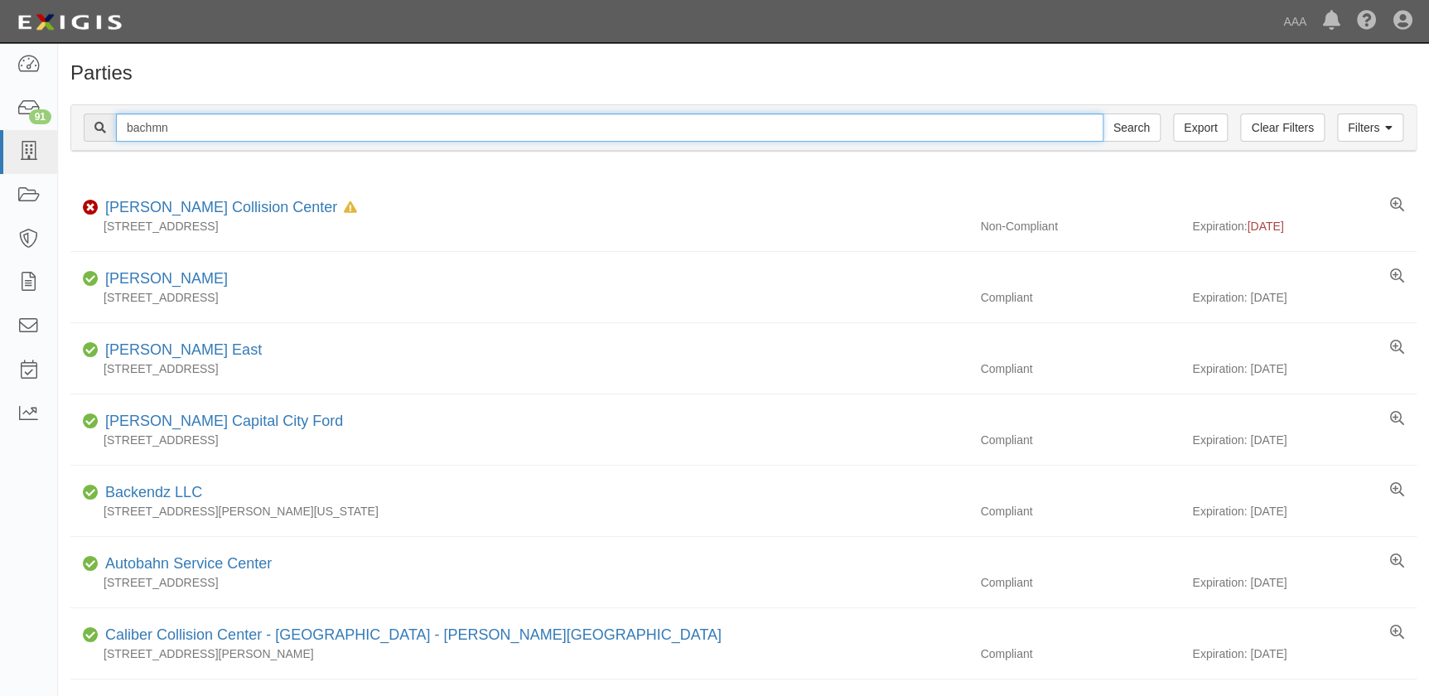
click at [206, 135] on input "bachmn" at bounding box center [610, 128] width 988 height 28
drag, startPoint x: 206, startPoint y: 126, endPoint x: 60, endPoint y: 133, distance: 145.2
click at [60, 133] on div "Filters Clear Filters Export bachmn Search Filters Compliance Status Compliant …" at bounding box center [743, 130] width 1371 height 76
type input "protech electronics"
click at [1103, 114] on input "Search" at bounding box center [1132, 128] width 58 height 28
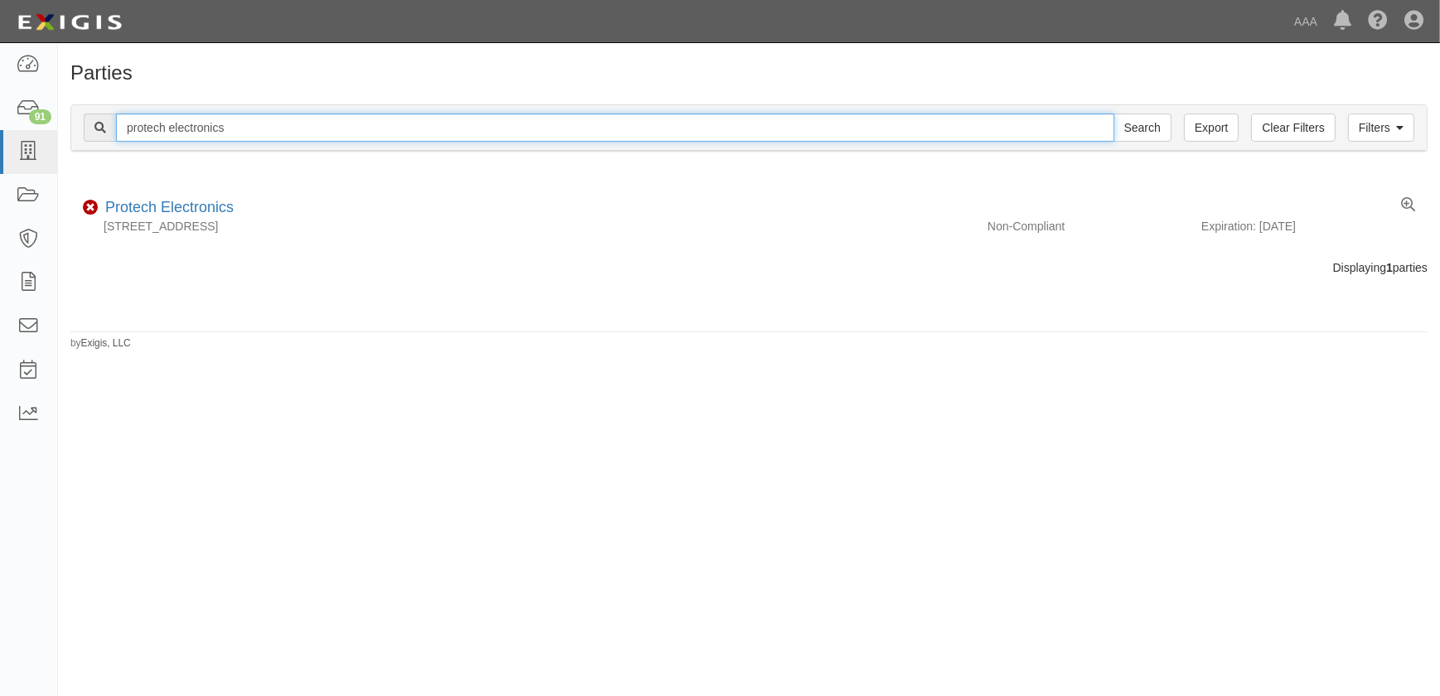
drag, startPoint x: 271, startPoint y: 124, endPoint x: 120, endPoint y: 132, distance: 151.0
click at [120, 132] on input "protech electronics" at bounding box center [615, 128] width 999 height 28
paste input "Crown Collision Center-[GEOGRAPHIC_DATA]"
type input "Crown Collision Center-[GEOGRAPHIC_DATA]"
click at [1114, 114] on input "Search" at bounding box center [1143, 128] width 58 height 28
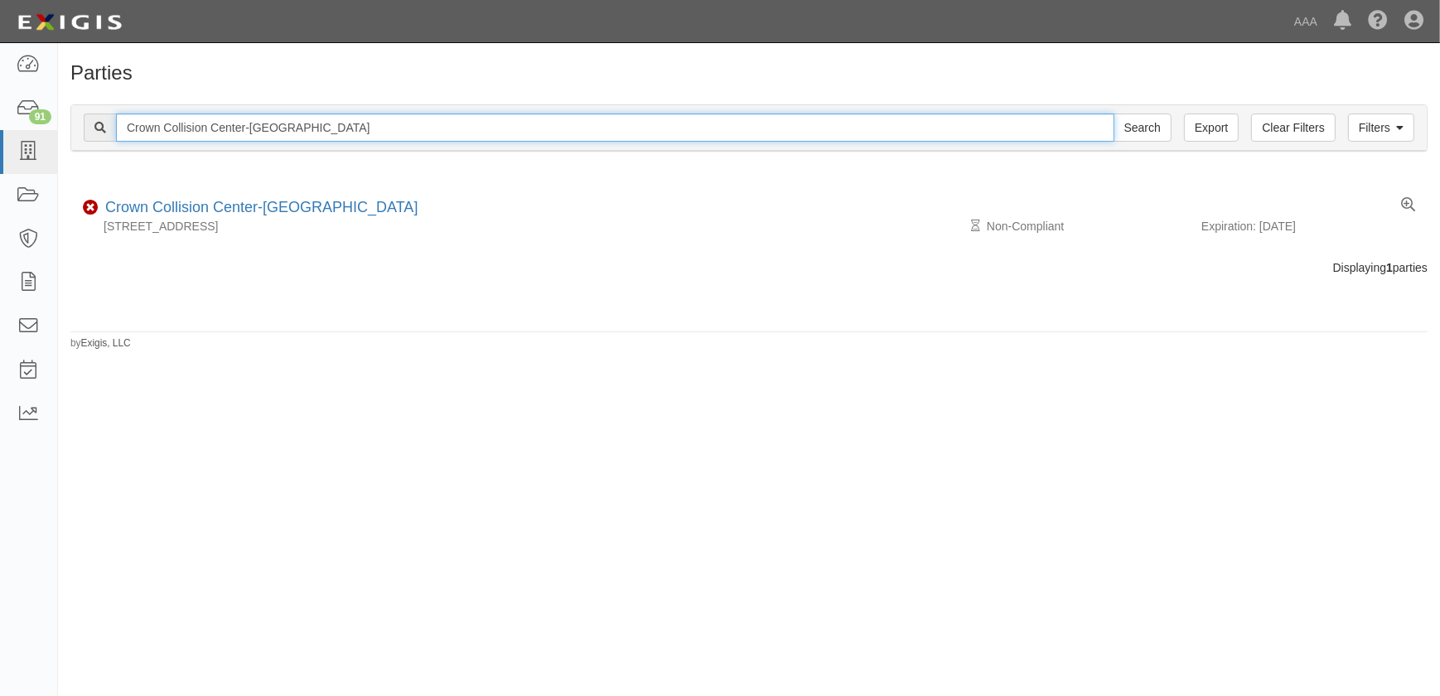
drag, startPoint x: 331, startPoint y: 123, endPoint x: -10, endPoint y: 131, distance: 340.7
click at [0, 131] on html "Toggle navigation Dashboard 91 Inbox Parties Agreements Coverages Documents Mes…" at bounding box center [720, 338] width 1440 height 676
paste input "aliber Collision-Arnold"
type input "Caliber Collision-Arnold"
click at [1114, 114] on input "Search" at bounding box center [1143, 128] width 58 height 28
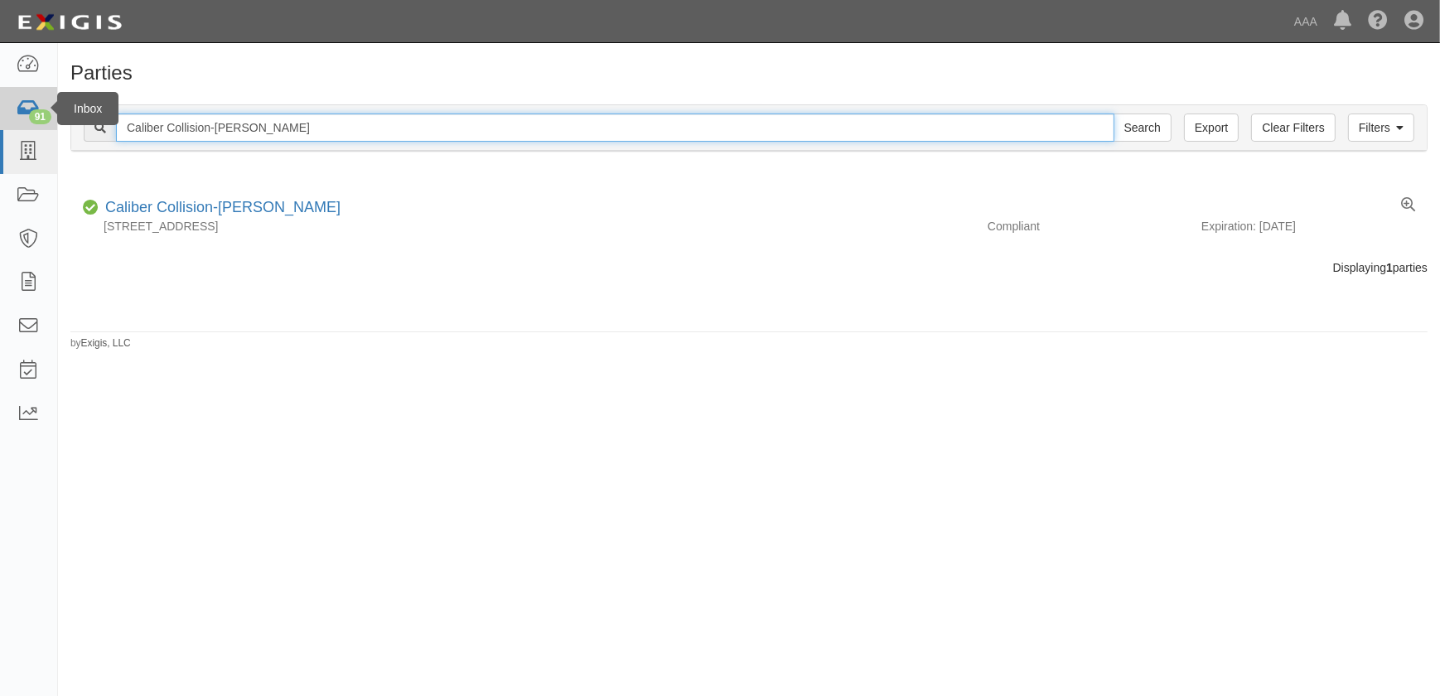
drag, startPoint x: 144, startPoint y: 131, endPoint x: 37, endPoint y: 125, distance: 107.1
click at [37, 125] on body "Toggle navigation Dashboard 91 Inbox Parties Agreements Coverages Documents Mes…" at bounding box center [720, 338] width 1440 height 676
paste input "[PERSON_NAME] Collision - [GEOGRAPHIC_DATA]"
type input "[PERSON_NAME] Collision - [GEOGRAPHIC_DATA]"
click at [1114, 114] on input "Search" at bounding box center [1143, 128] width 58 height 28
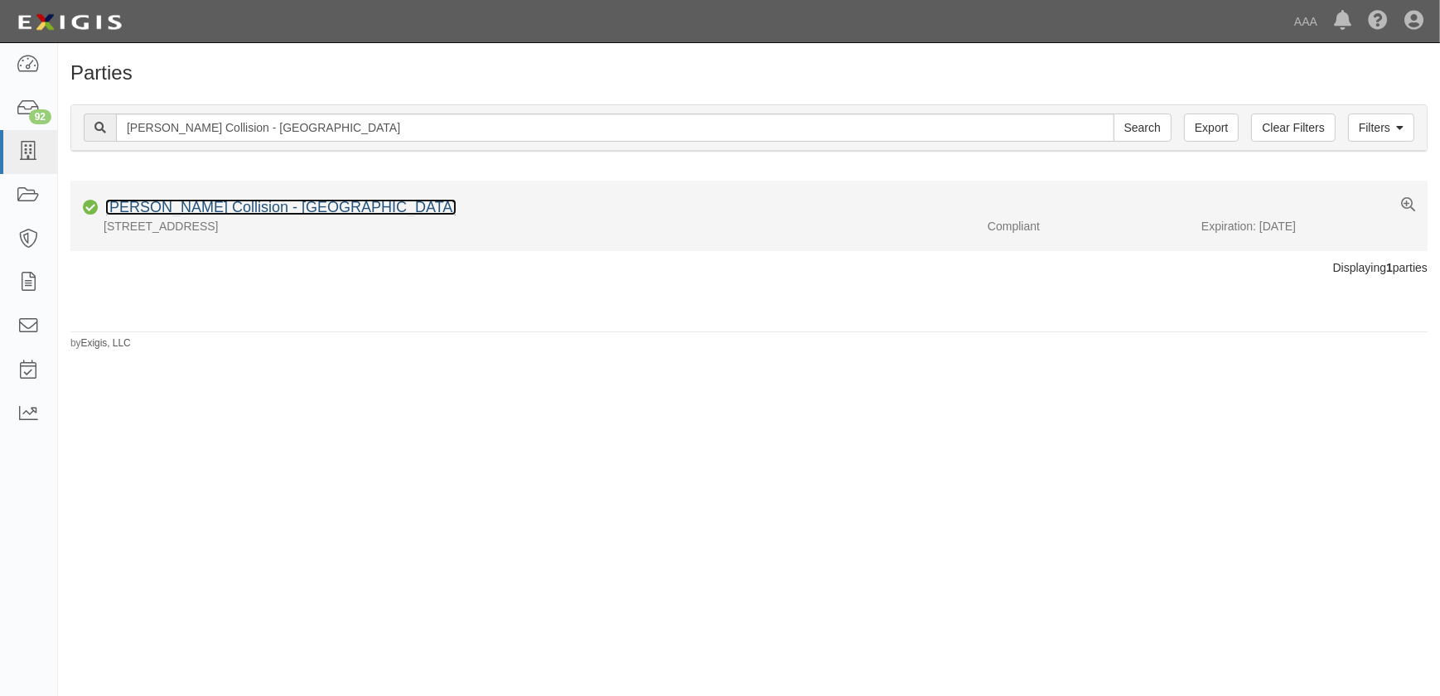
click at [177, 202] on link "[PERSON_NAME] Collision - [GEOGRAPHIC_DATA]" at bounding box center [280, 207] width 351 height 17
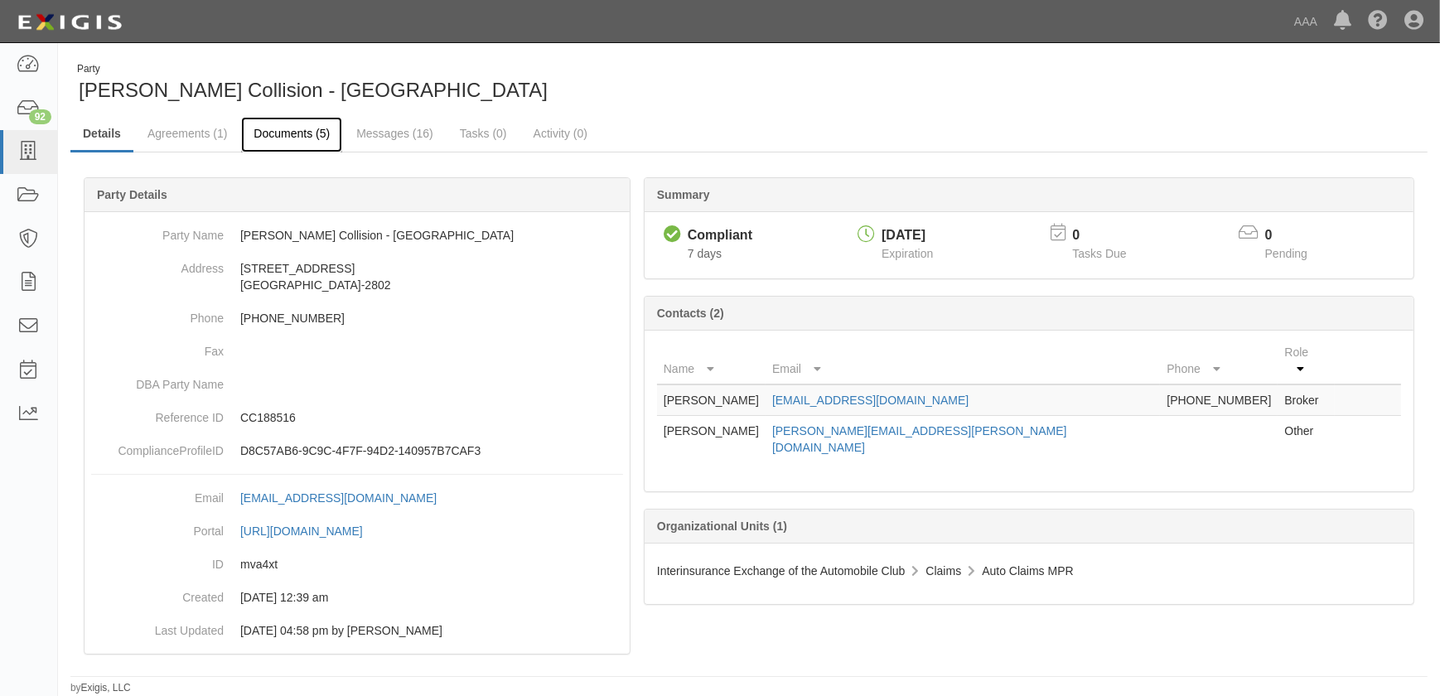
click at [285, 134] on link "Documents (5)" at bounding box center [291, 135] width 101 height 36
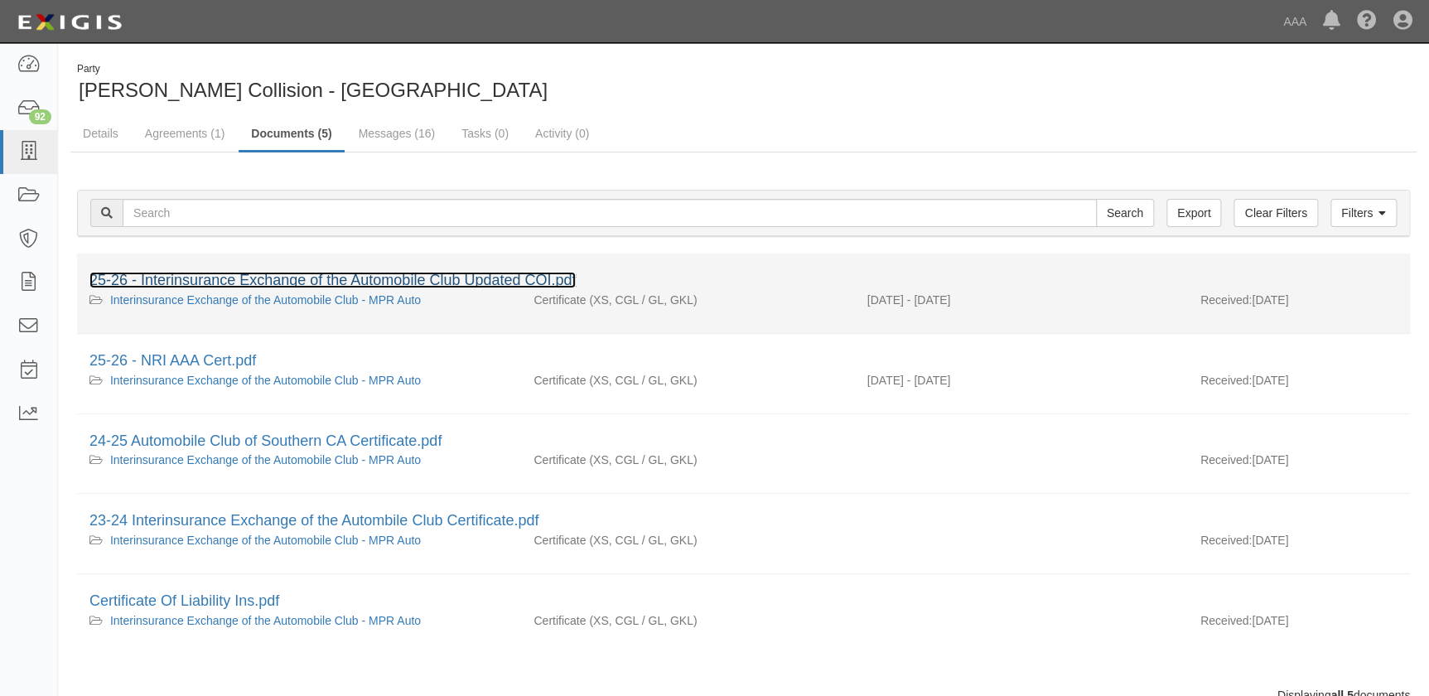
click at [244, 273] on link "25-26 - Interinsurance Exchange of the Automobile Club Updated COI.pdf" at bounding box center [332, 280] width 486 height 17
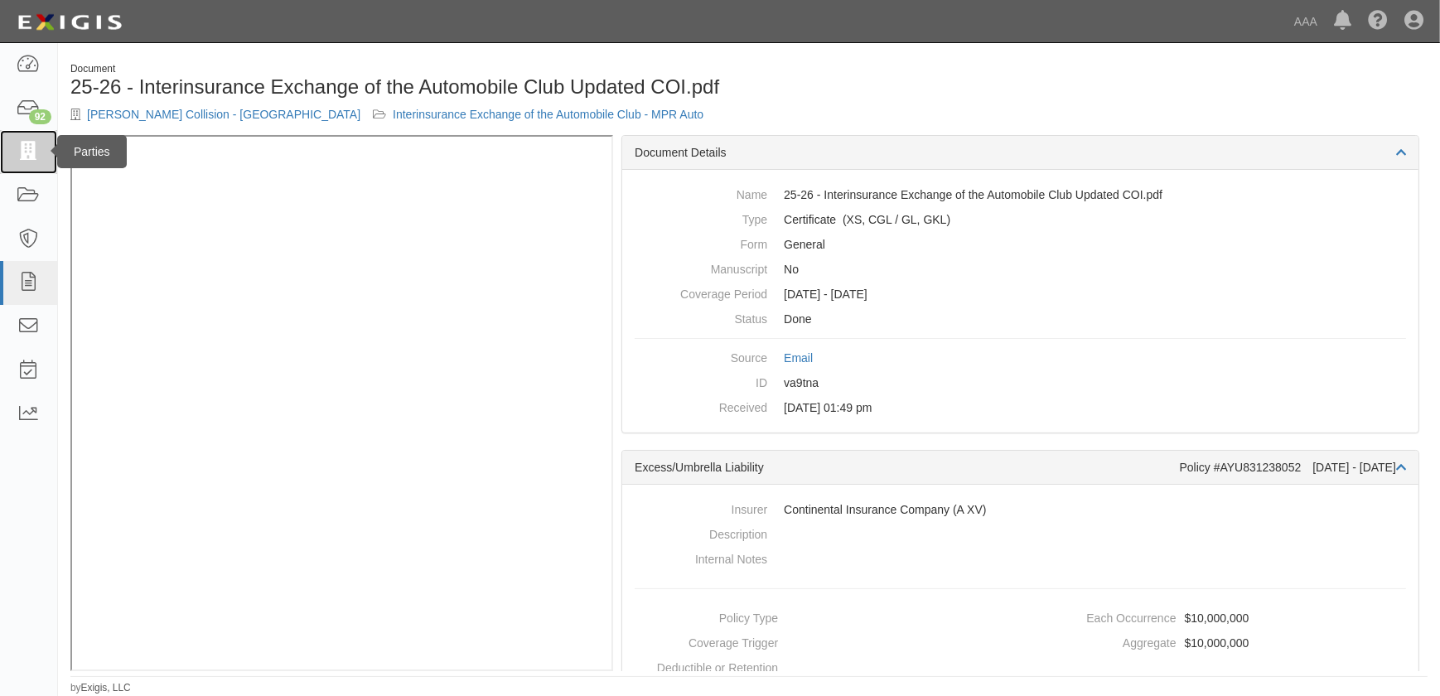
click at [33, 161] on icon at bounding box center [28, 152] width 23 height 19
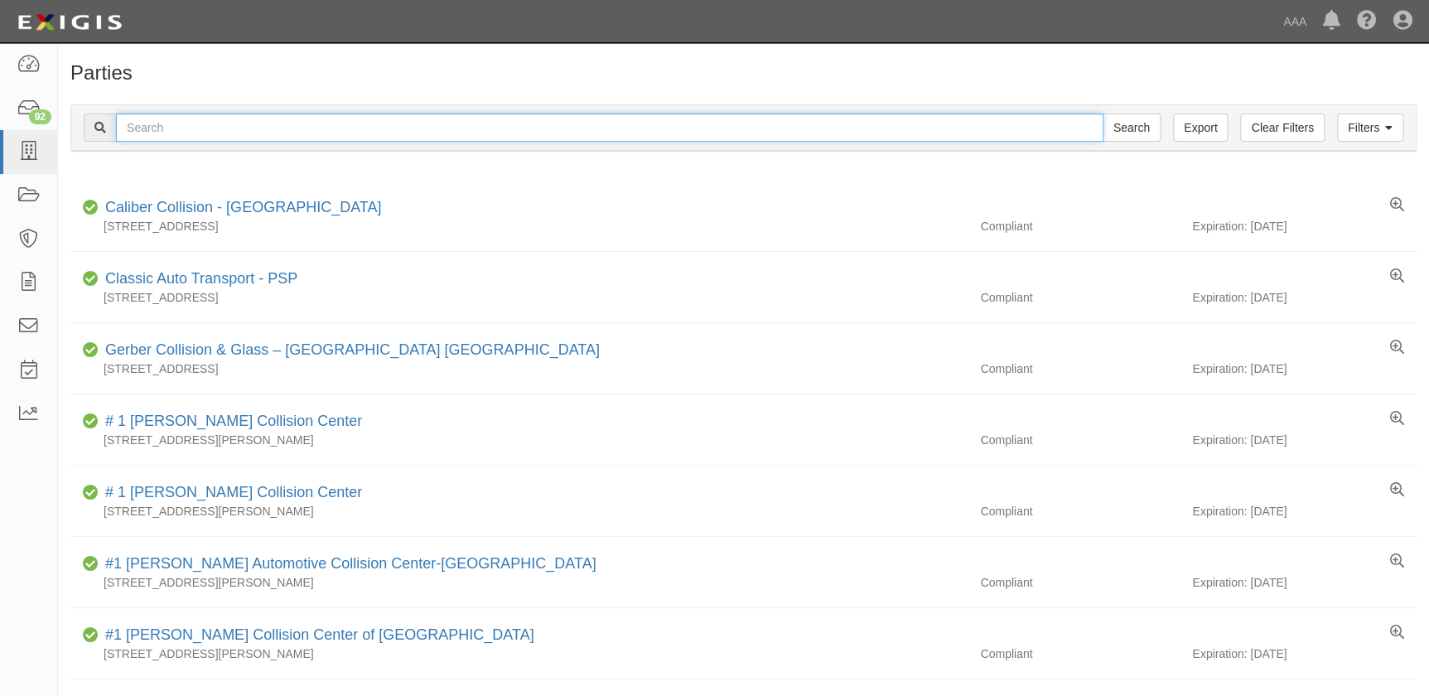
click at [149, 122] on input "text" at bounding box center [610, 128] width 988 height 28
paste input "[PERSON_NAME] [PERSON_NAME] Chevrolet"
type input "[PERSON_NAME] [PERSON_NAME] Chevrolet"
click at [1103, 114] on input "Search" at bounding box center [1132, 128] width 58 height 28
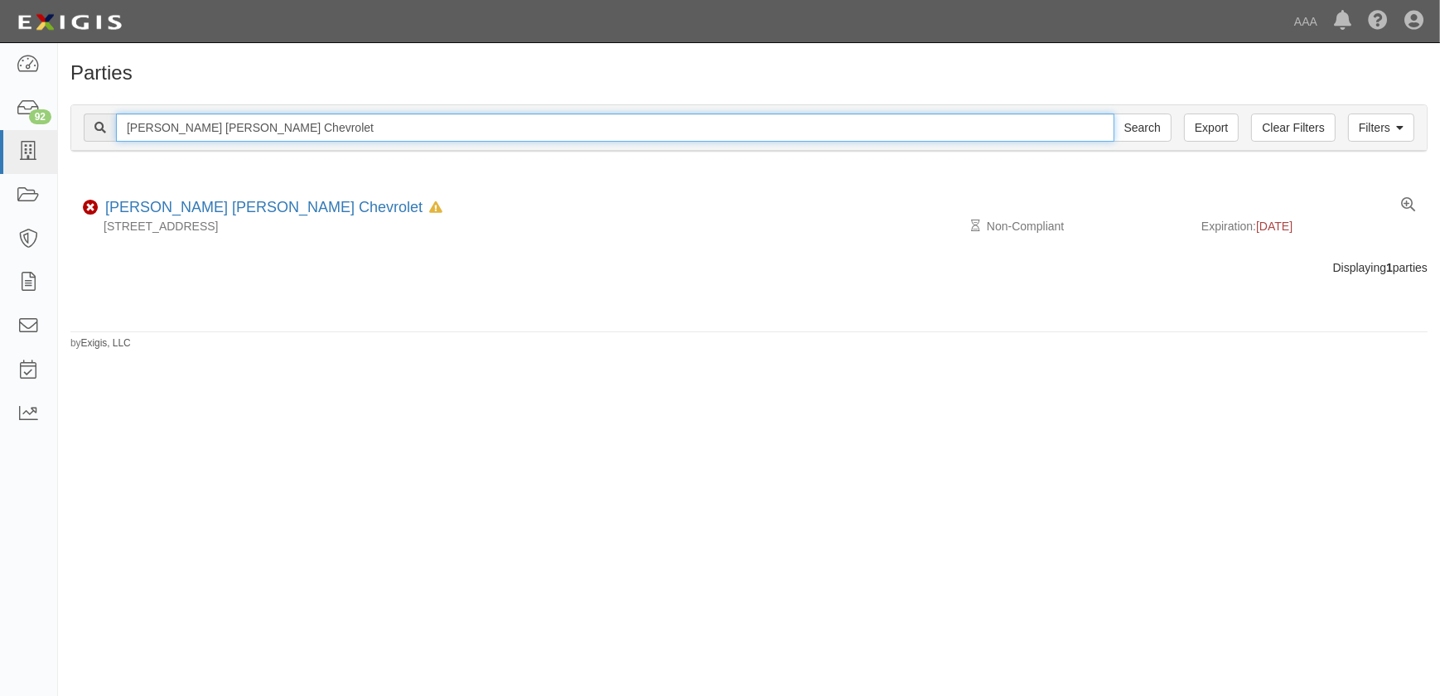
drag, startPoint x: 268, startPoint y: 127, endPoint x: -34, endPoint y: 131, distance: 301.7
click at [0, 131] on html "Toggle navigation Dashboard 92 Inbox Parties Agreements Coverages Documents Mes…" at bounding box center [720, 338] width 1440 height 676
paste input "Fix Auto - [GEOGRAPHIC_DATA]"
type input "Fix Auto - El Monte"
click at [1114, 114] on input "Search" at bounding box center [1143, 128] width 58 height 28
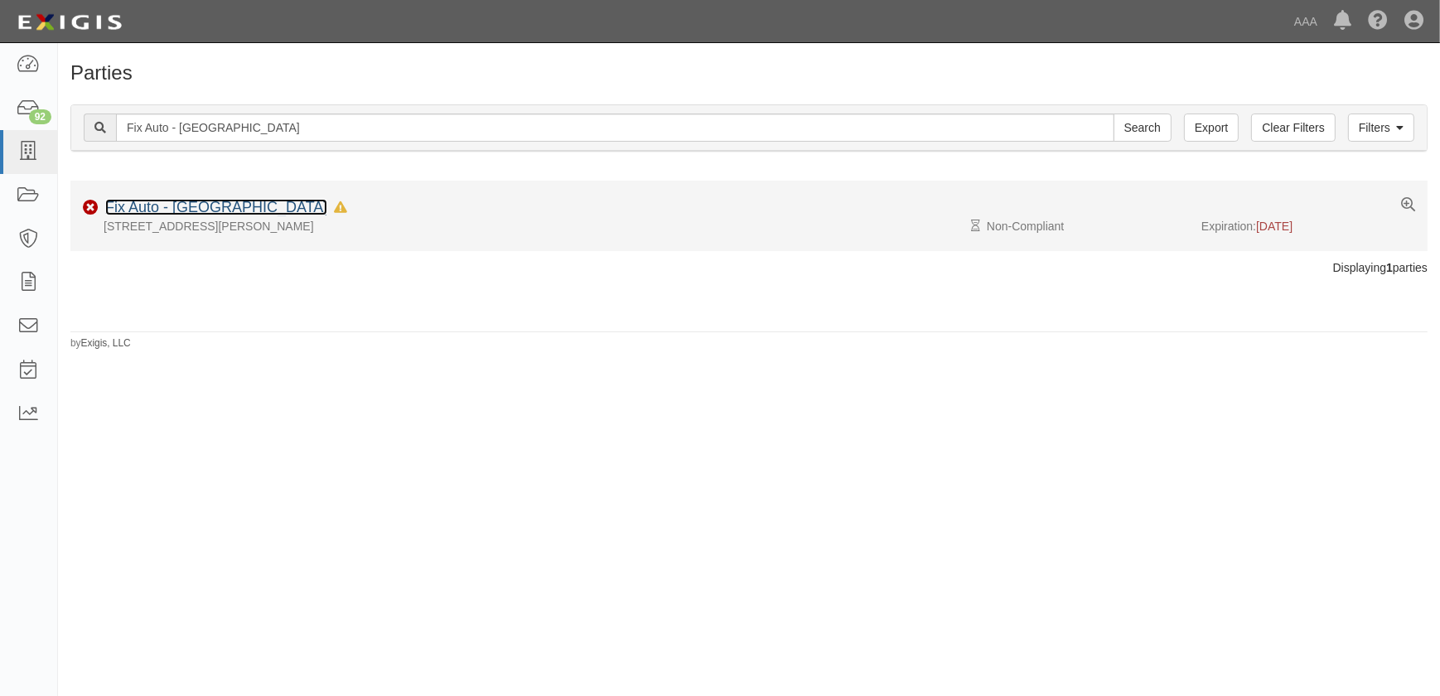
click at [189, 205] on link "Fix Auto - El Monte" at bounding box center [216, 207] width 222 height 17
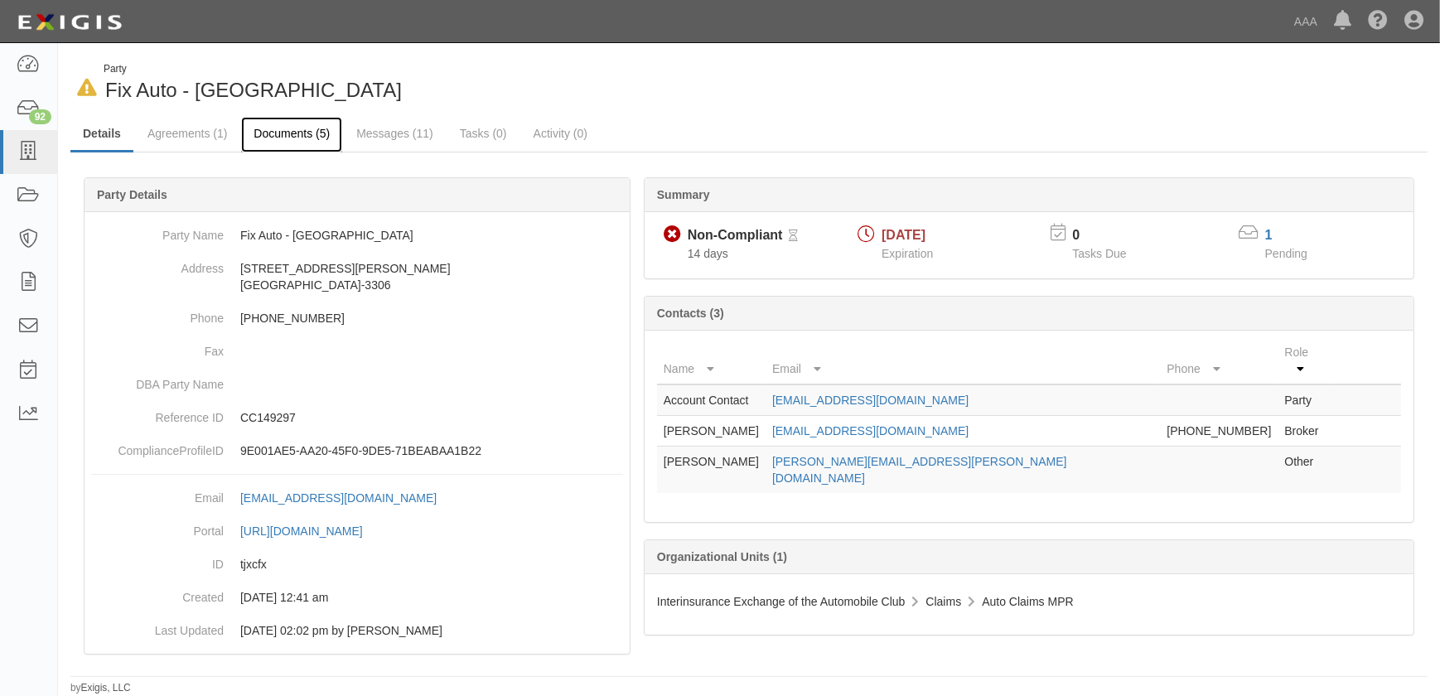
click at [292, 139] on link "Documents (5)" at bounding box center [291, 135] width 101 height 36
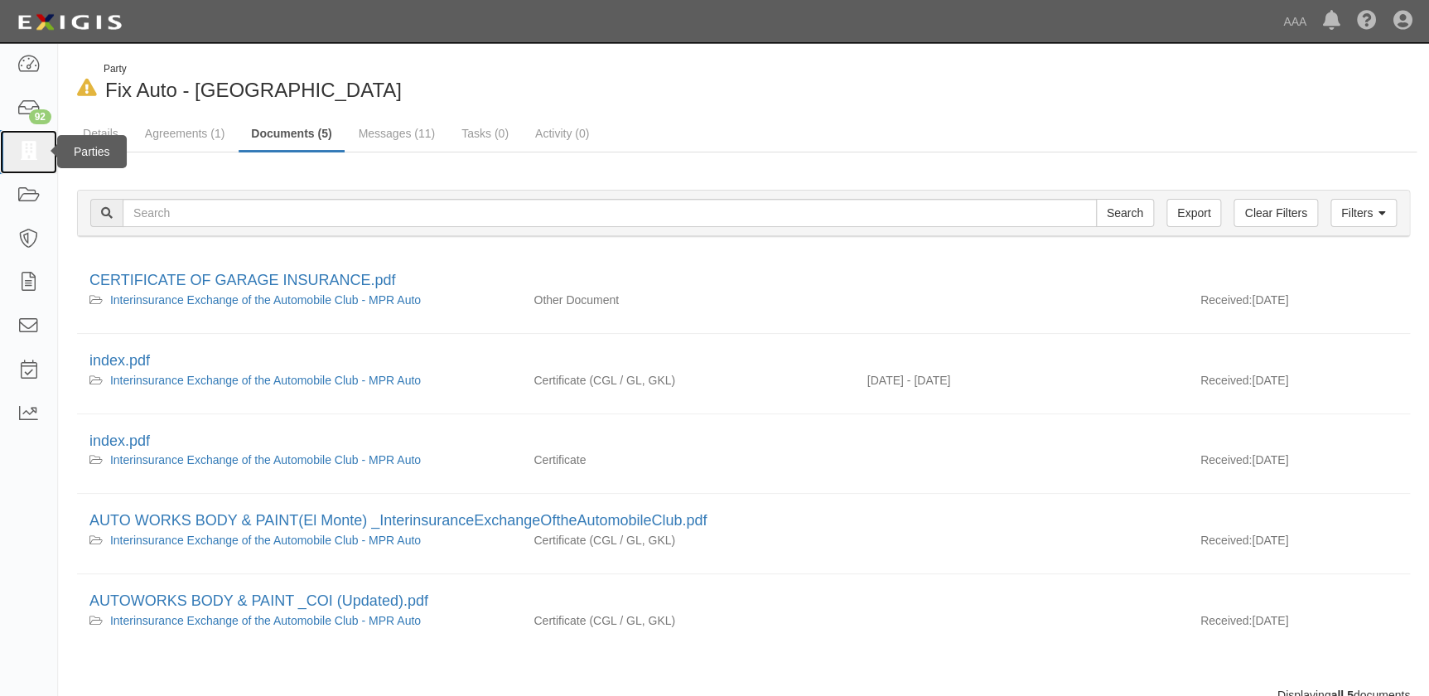
click at [35, 155] on icon at bounding box center [28, 152] width 23 height 19
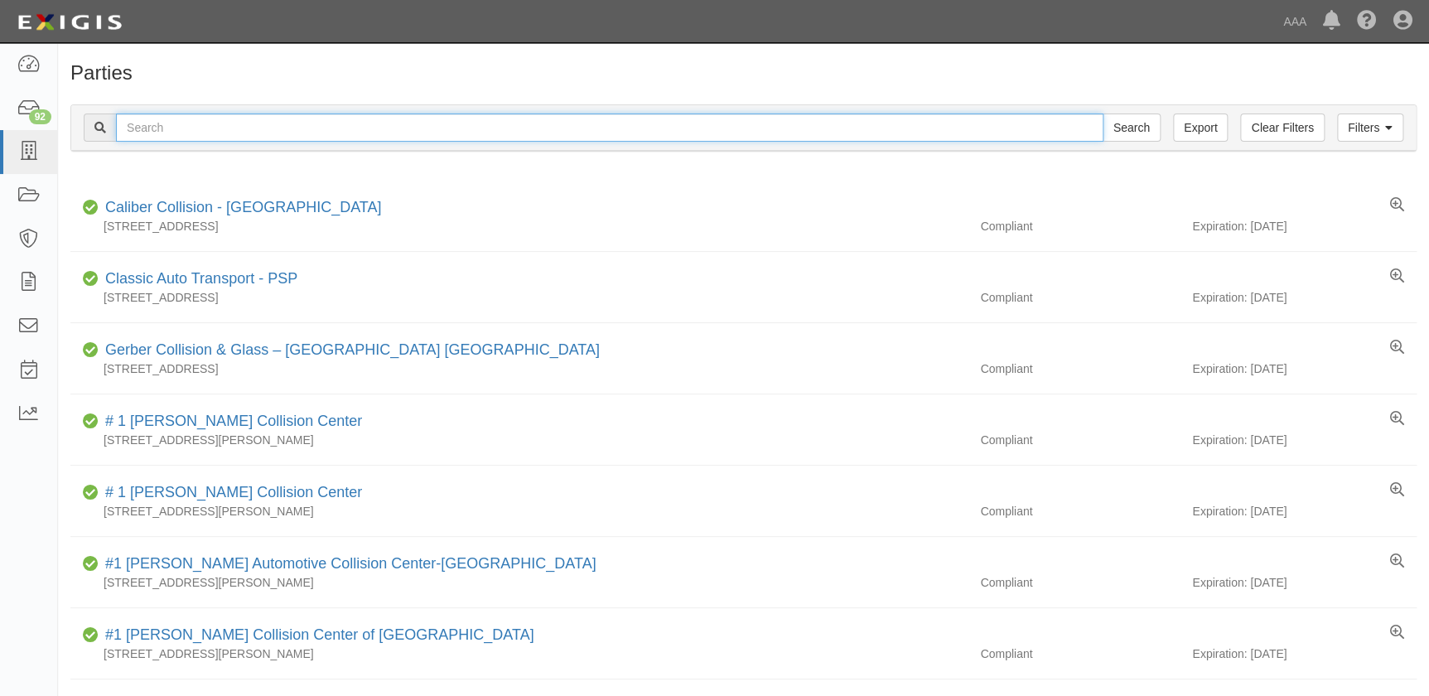
click at [283, 124] on input "text" at bounding box center [610, 128] width 988 height 28
paste input "Sunroad Collision Center"
type input "Sunroad Collision Center"
click at [1103, 114] on input "Search" at bounding box center [1132, 128] width 58 height 28
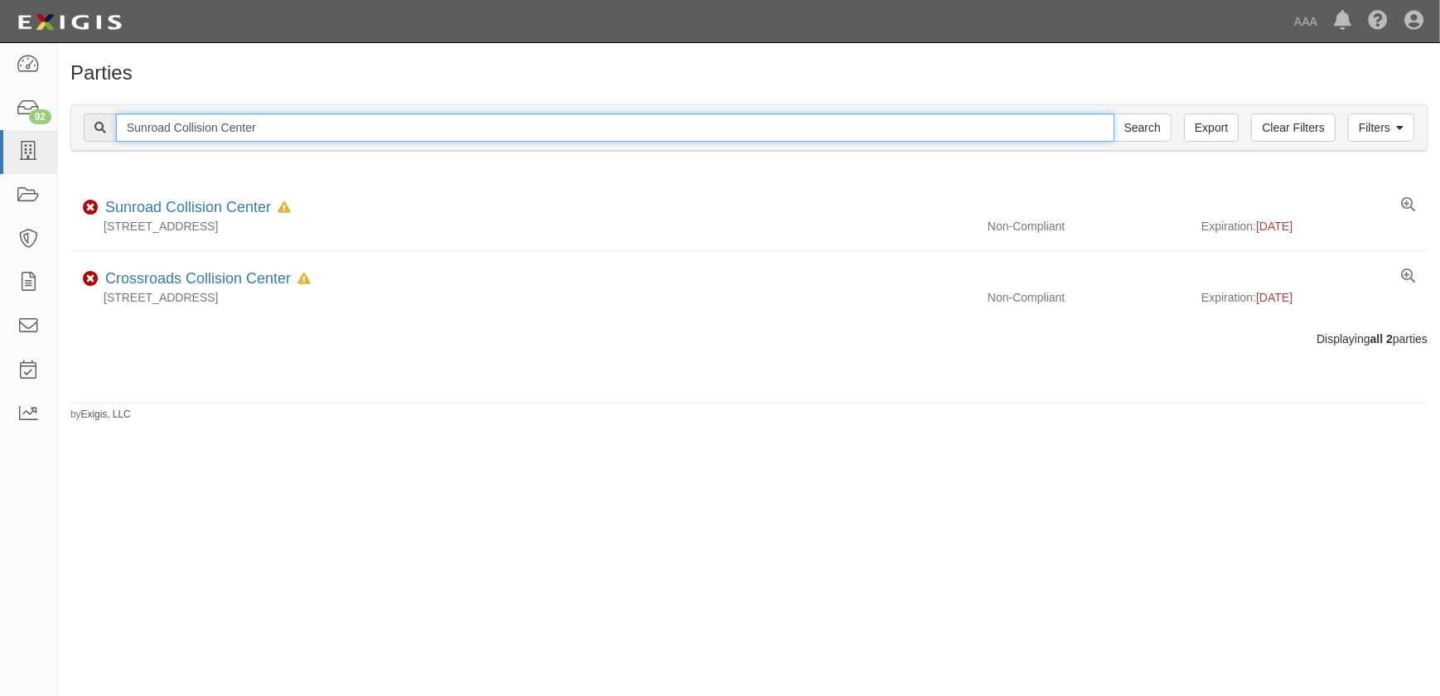
drag, startPoint x: 237, startPoint y: 133, endPoint x: 75, endPoint y: 136, distance: 162.5
click at [75, 136] on div "Filters Clear Filters Export Sunroad Collision Center Search Filters" at bounding box center [749, 128] width 1356 height 46
paste input "Tristar-Ford"
type input "Tristar-Ford"
click at [1114, 114] on input "Search" at bounding box center [1143, 128] width 58 height 28
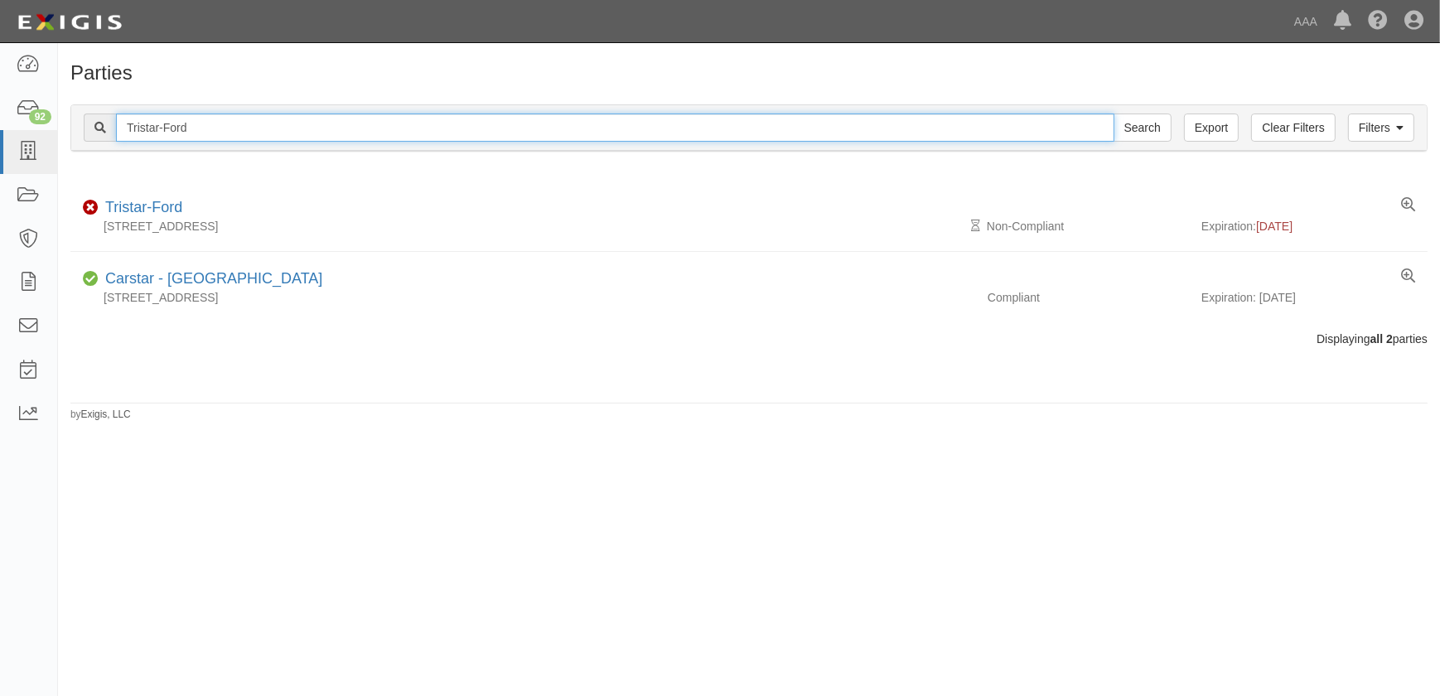
drag, startPoint x: 248, startPoint y: 136, endPoint x: 87, endPoint y: 128, distance: 160.9
click at [87, 128] on div "Tristar-Ford Search" at bounding box center [628, 128] width 1088 height 28
paste input "Kraftsman Autobody"
type input "Kraftsman Autobody"
click at [1114, 114] on input "Search" at bounding box center [1143, 128] width 58 height 28
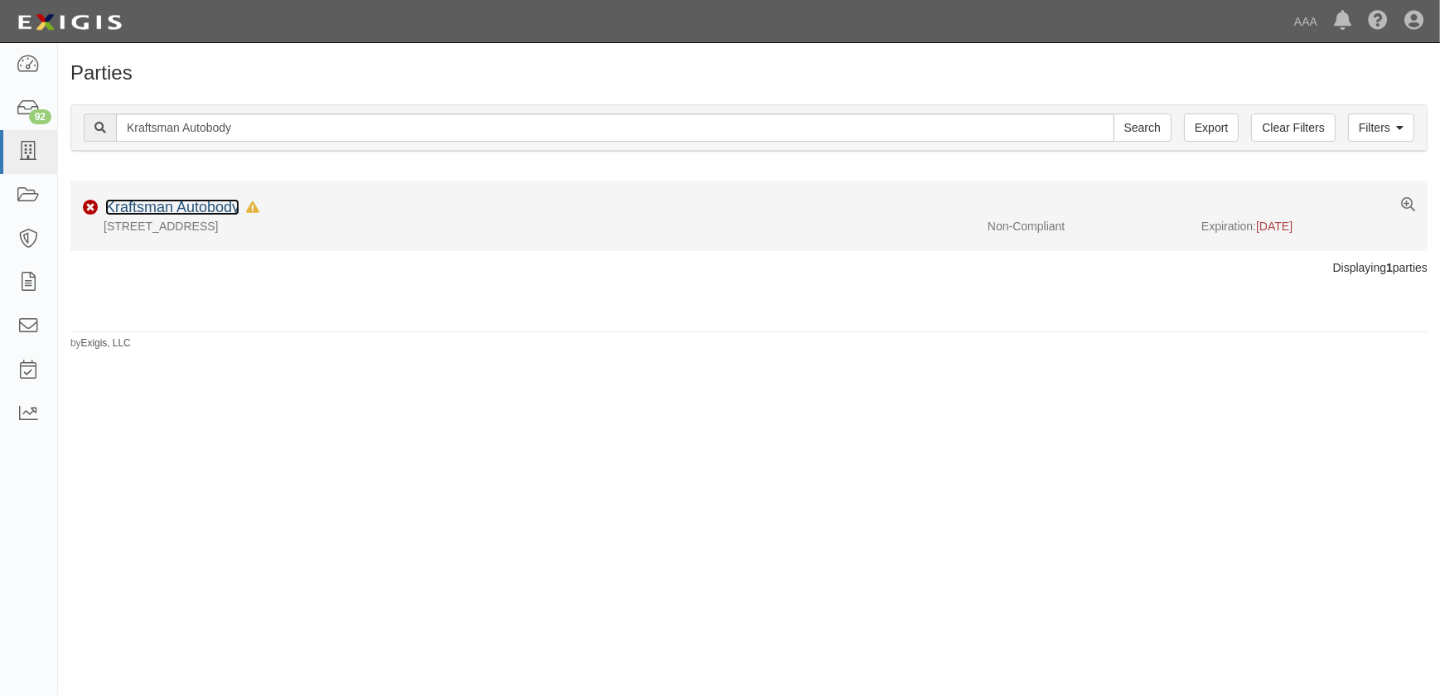
click at [206, 202] on link "Kraftsman Autobody" at bounding box center [172, 207] width 134 height 17
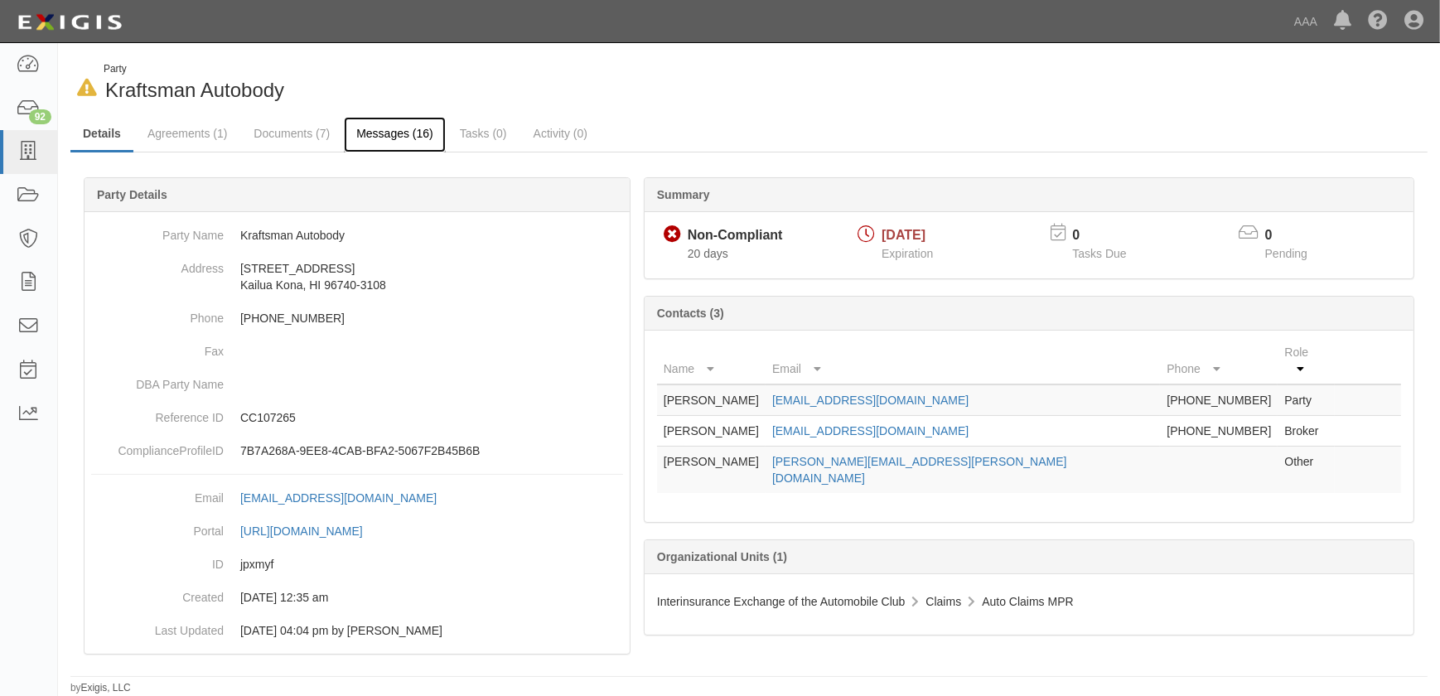
click at [381, 131] on link "Messages (16)" at bounding box center [395, 135] width 102 height 36
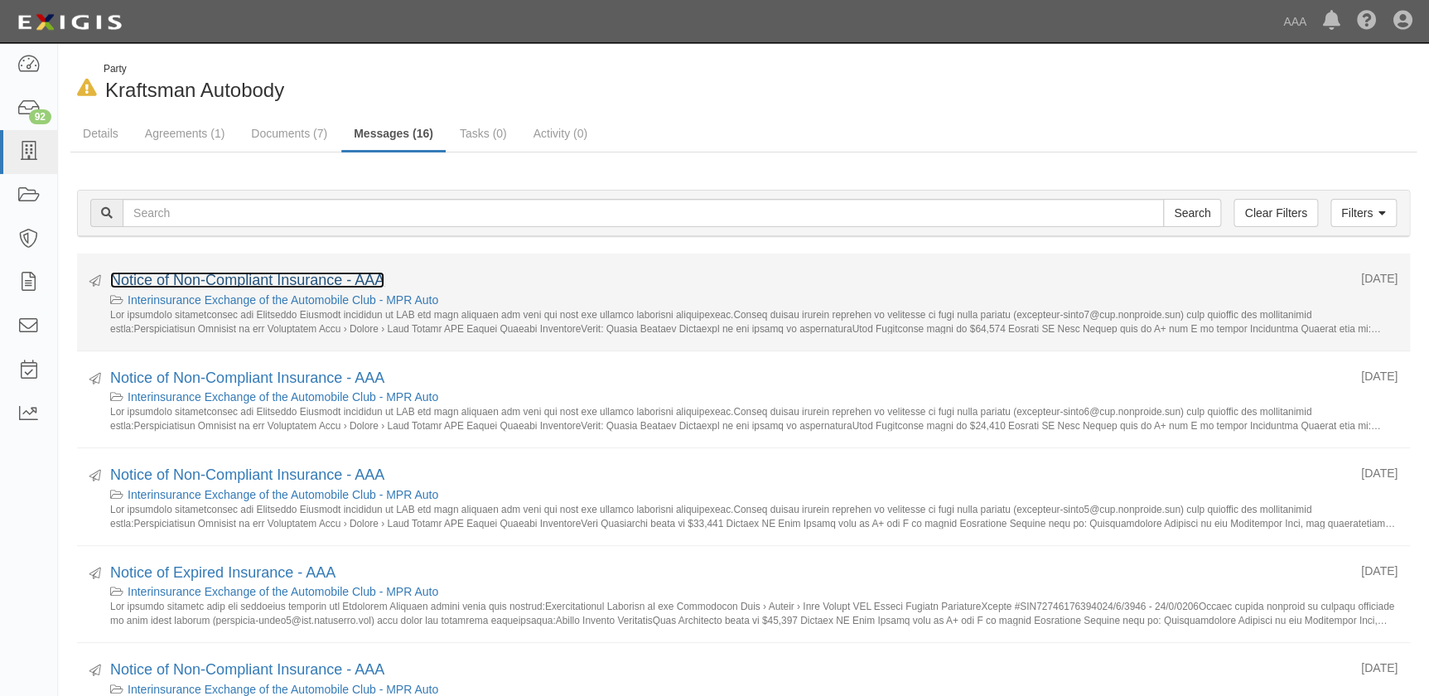
click at [293, 278] on link "Notice of Non-Compliant Insurance - AAA" at bounding box center [247, 280] width 274 height 17
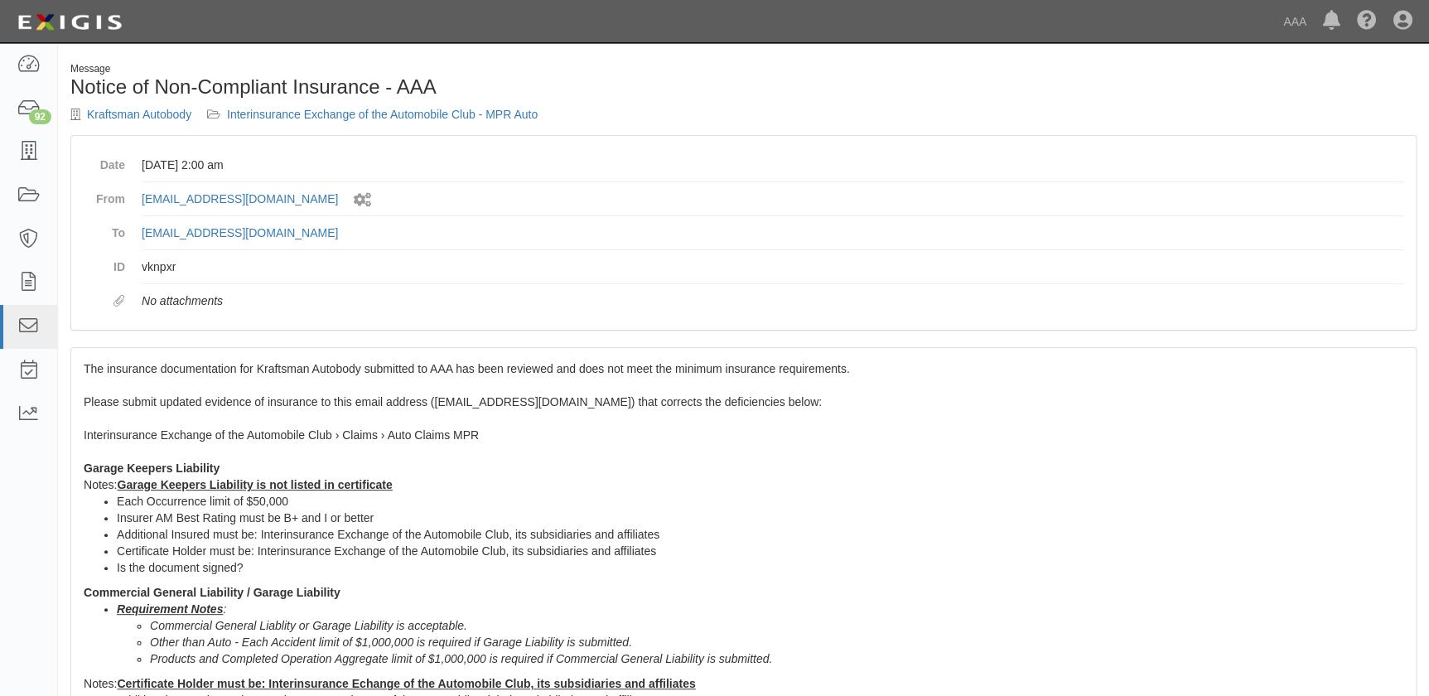
click at [136, 383] on div "The insurance documentation for Kraftsman Autobody submitted to AAA has been re…" at bounding box center [743, 698] width 1345 height 700
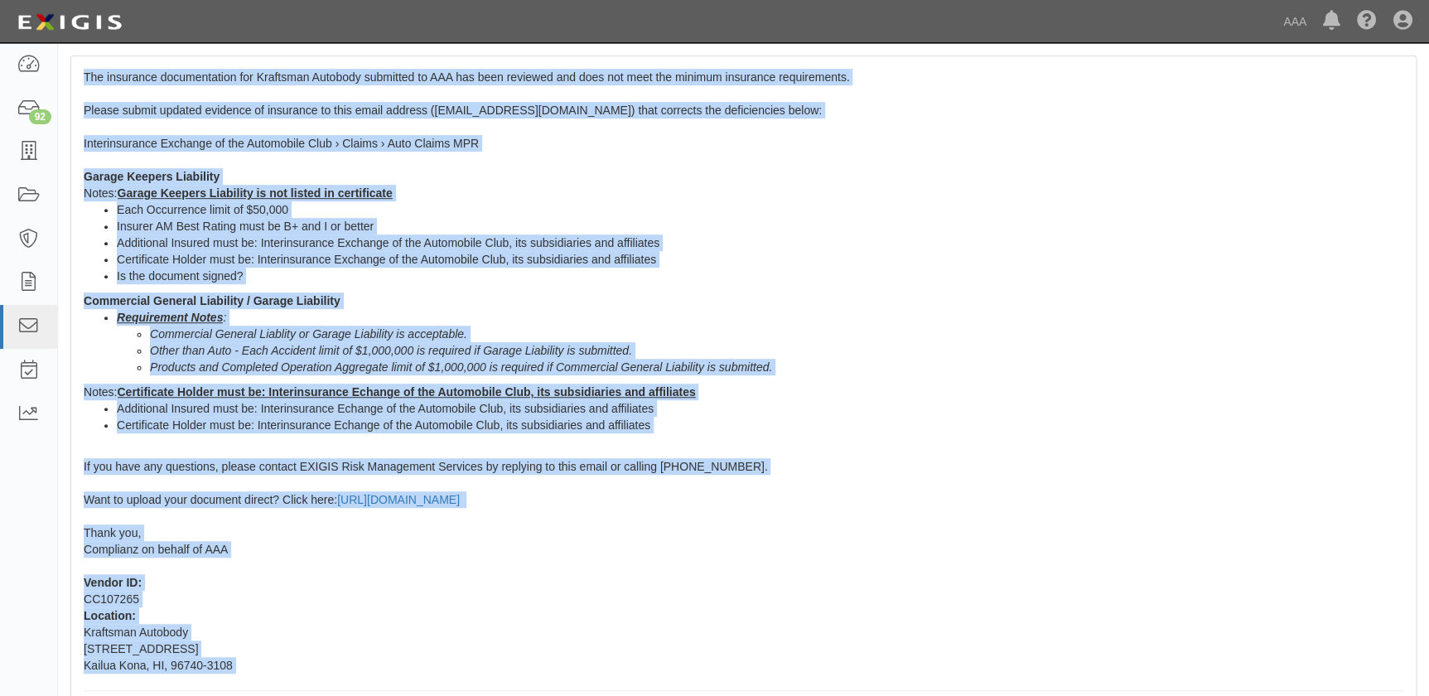
scroll to position [393, 0]
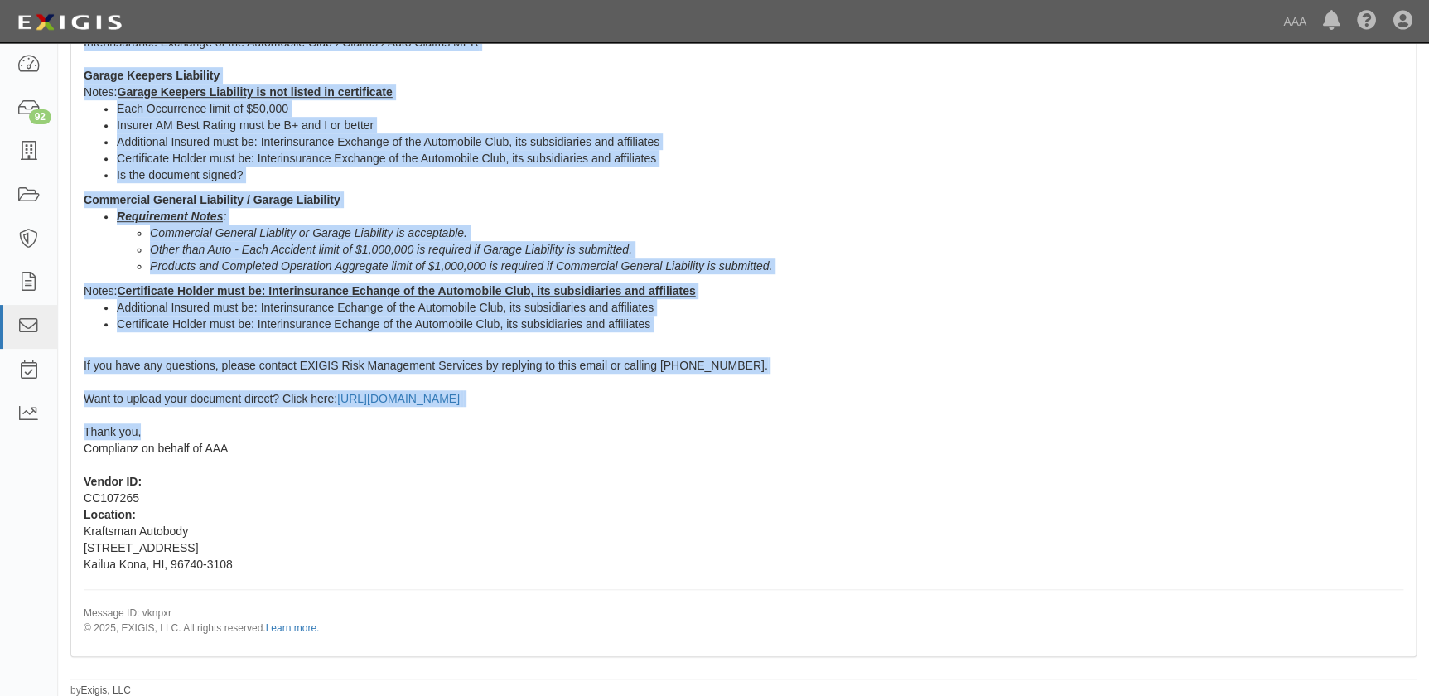
drag, startPoint x: 83, startPoint y: 364, endPoint x: 452, endPoint y: 430, distance: 374.7
click at [452, 430] on div "The insurance documentation for Kraftsman Autobody submitted to AAA has been re…" at bounding box center [743, 305] width 1345 height 700
copy span "Lor ipsumdolo sitametconsec adi Elitseddo Eiusmodt incididun ut LAB etd magn al…"
click at [27, 150] on icon at bounding box center [28, 152] width 23 height 19
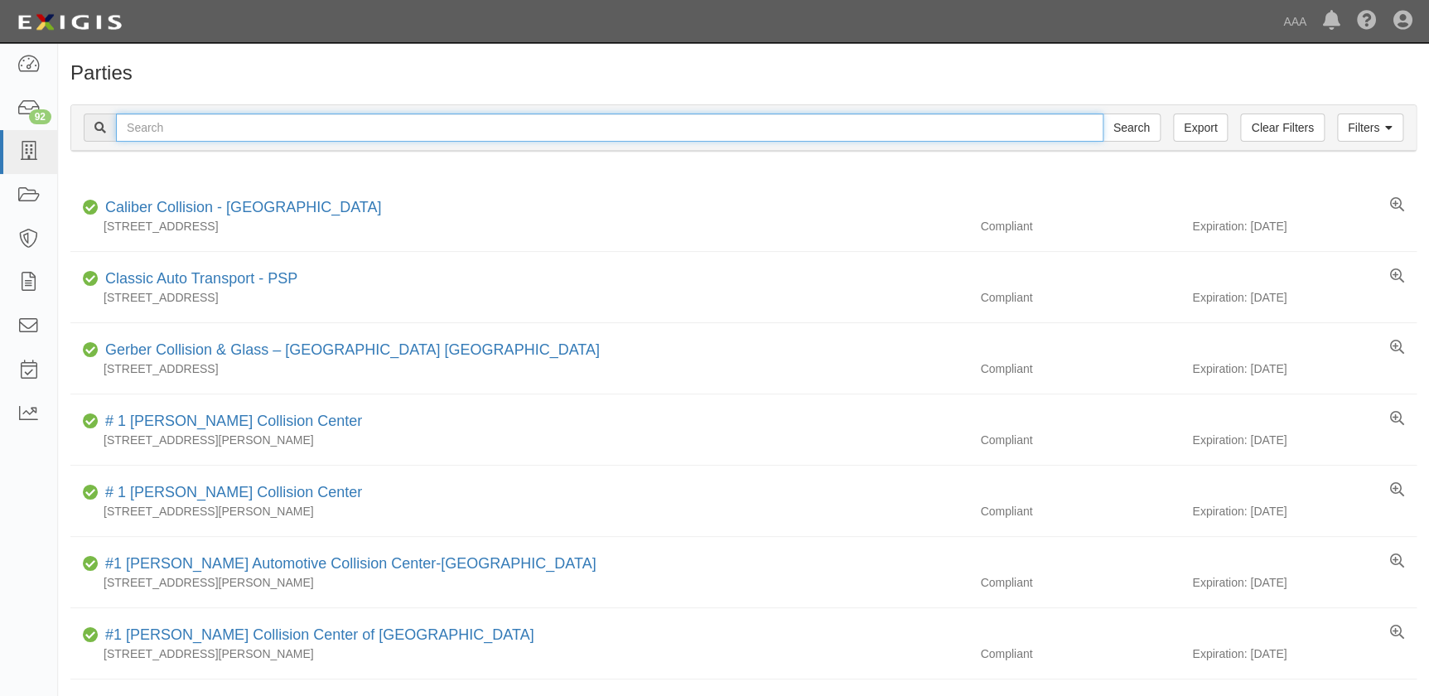
click at [157, 133] on input "text" at bounding box center [610, 128] width 988 height 28
paste input "Charlie's Collision Center Inc"
type input "Charlie's Collision Center Inc"
click at [1103, 114] on input "Search" at bounding box center [1132, 128] width 58 height 28
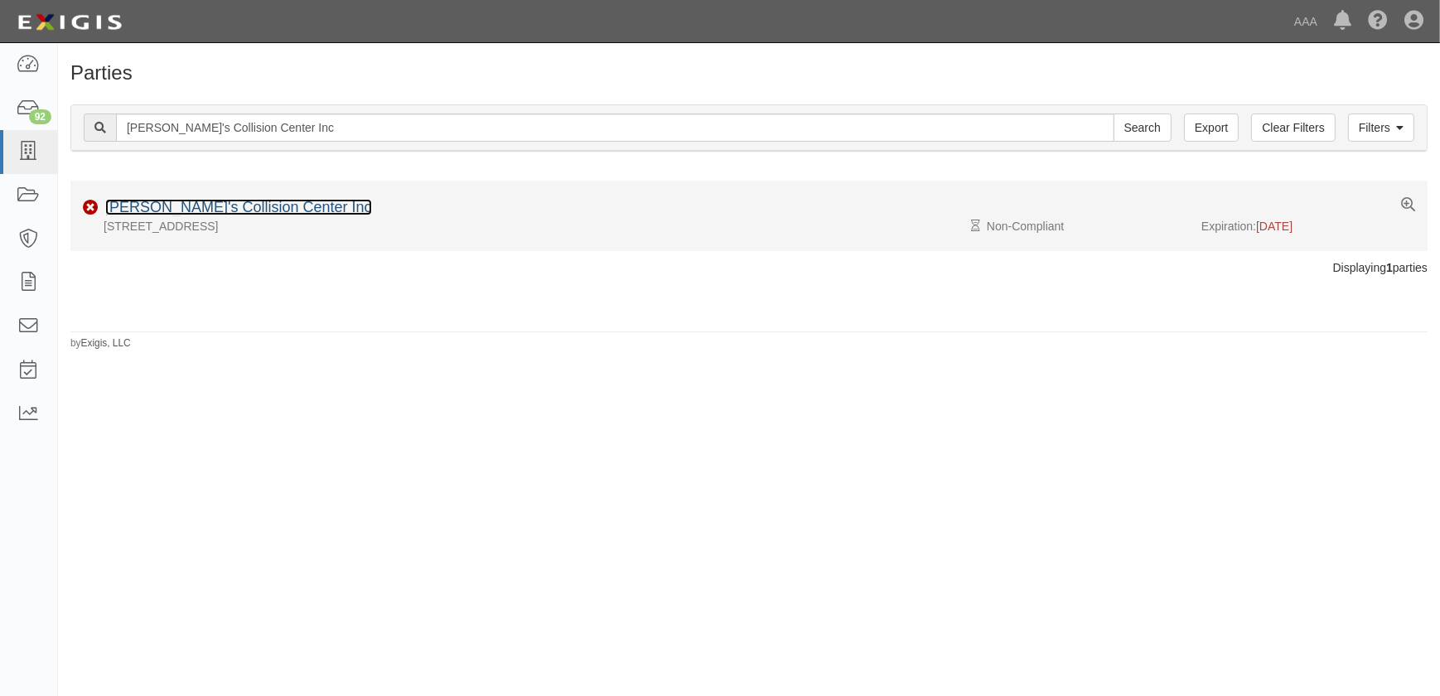
click at [181, 201] on link "[PERSON_NAME]'s Collision Center Inc" at bounding box center [238, 207] width 267 height 17
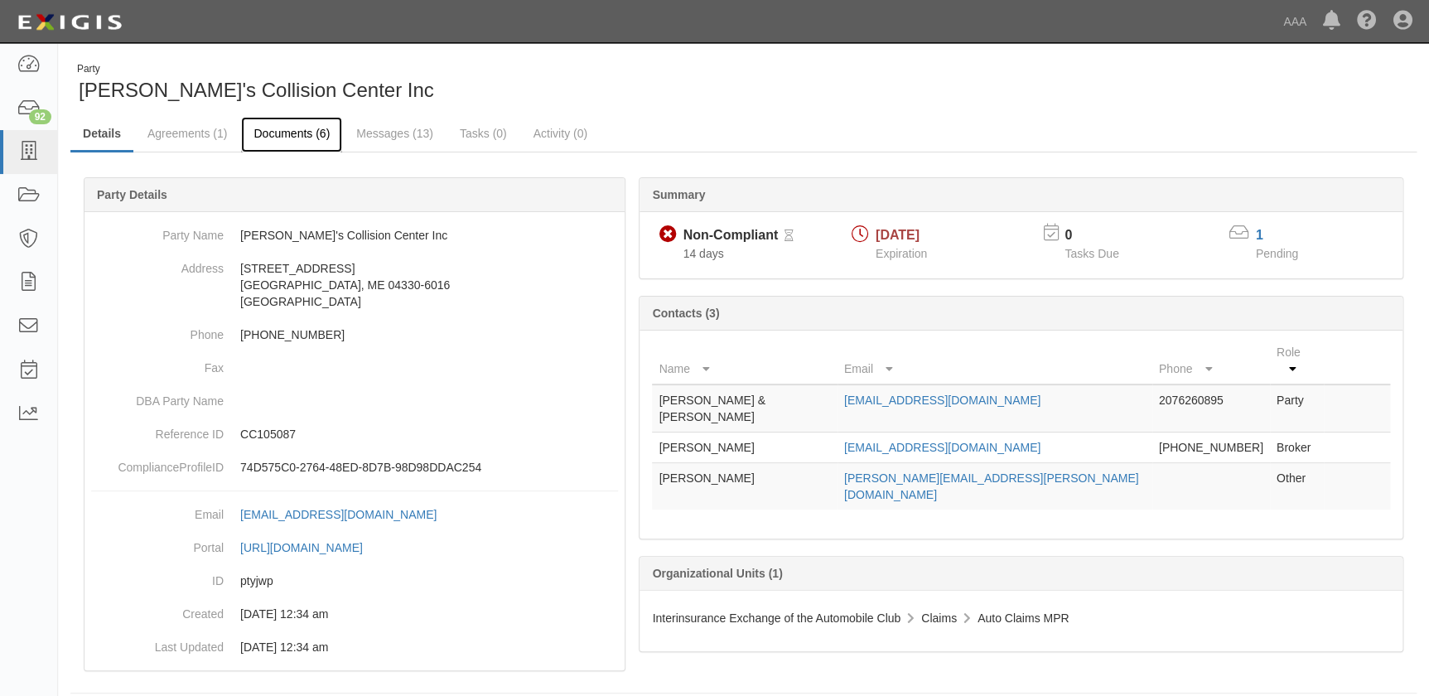
click at [268, 132] on link "Documents (6)" at bounding box center [291, 135] width 101 height 36
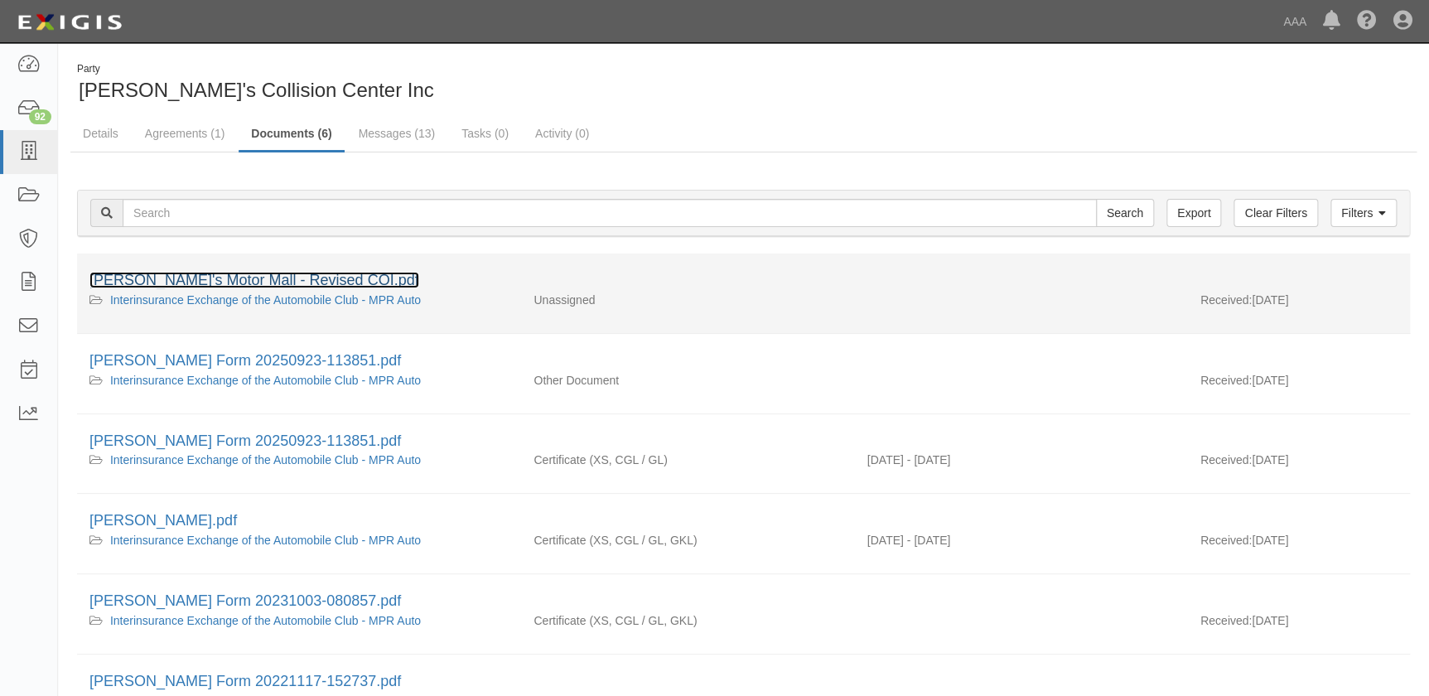
click at [275, 275] on link "[PERSON_NAME]'s Motor Mall - Revised COI.pdf" at bounding box center [254, 280] width 330 height 17
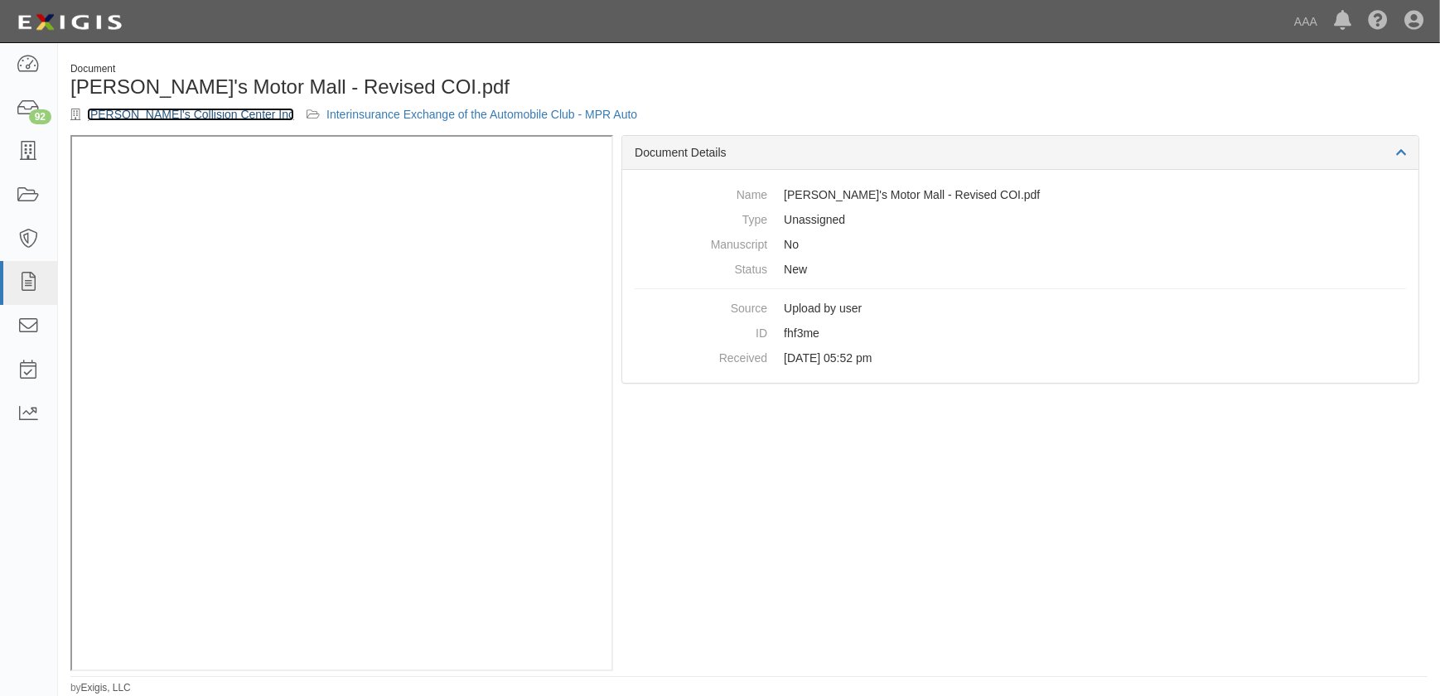
click at [213, 116] on link "[PERSON_NAME]'s Collision Center Inc" at bounding box center [190, 114] width 207 height 13
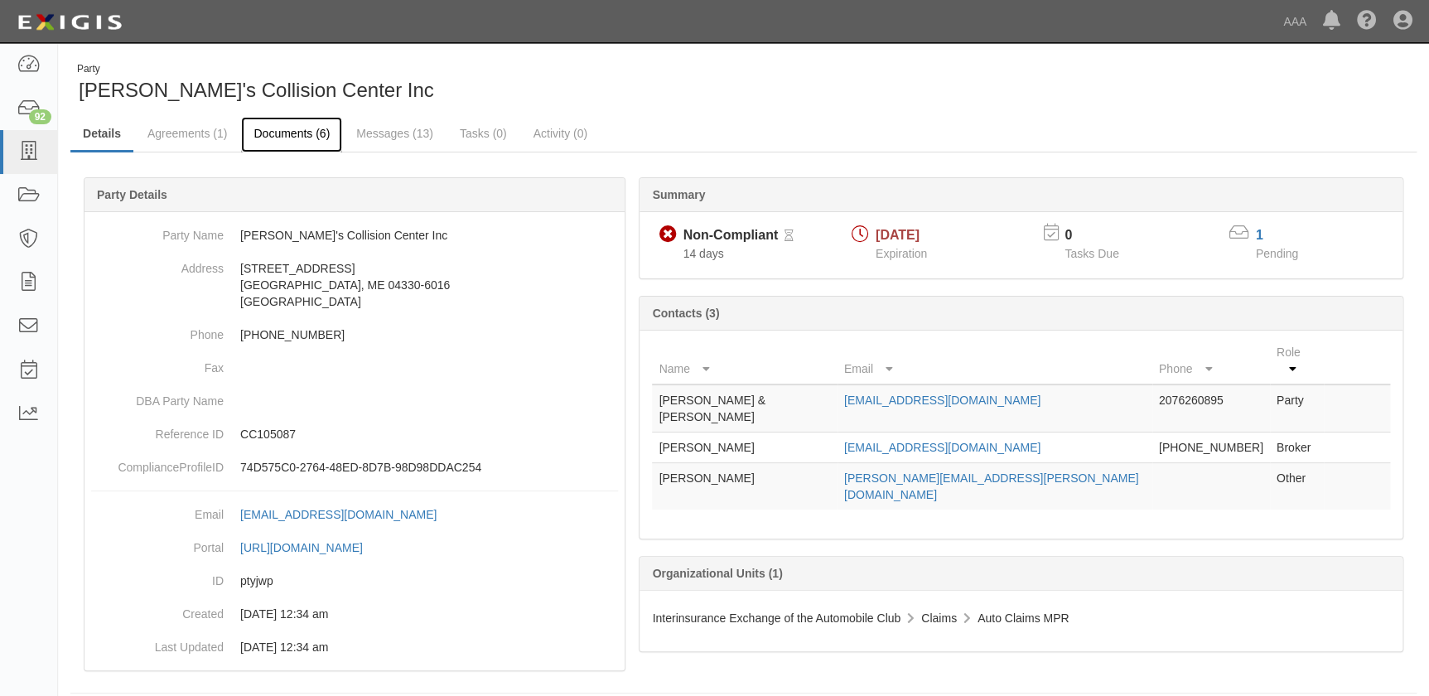
click at [290, 135] on link "Documents (6)" at bounding box center [291, 135] width 101 height 36
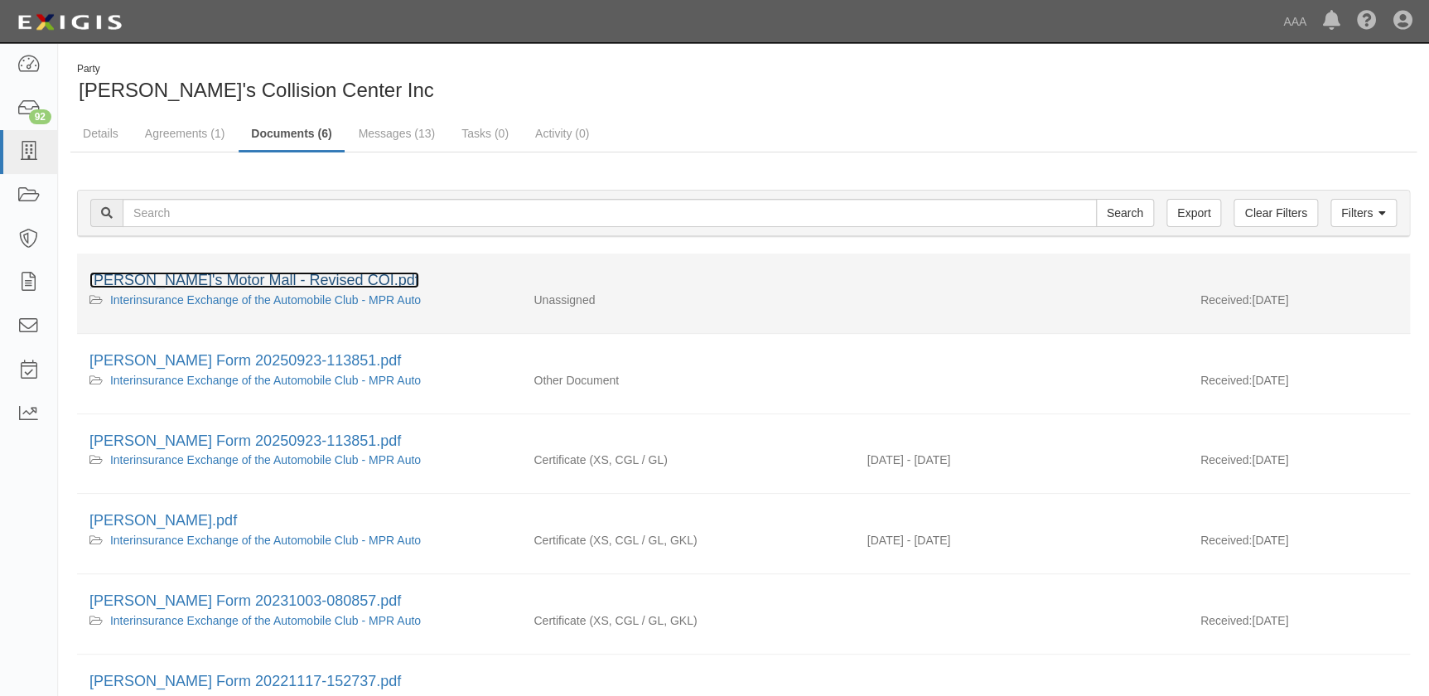
click at [208, 285] on link "[PERSON_NAME]'s Motor Mall - Revised COI.pdf" at bounding box center [254, 280] width 330 height 17
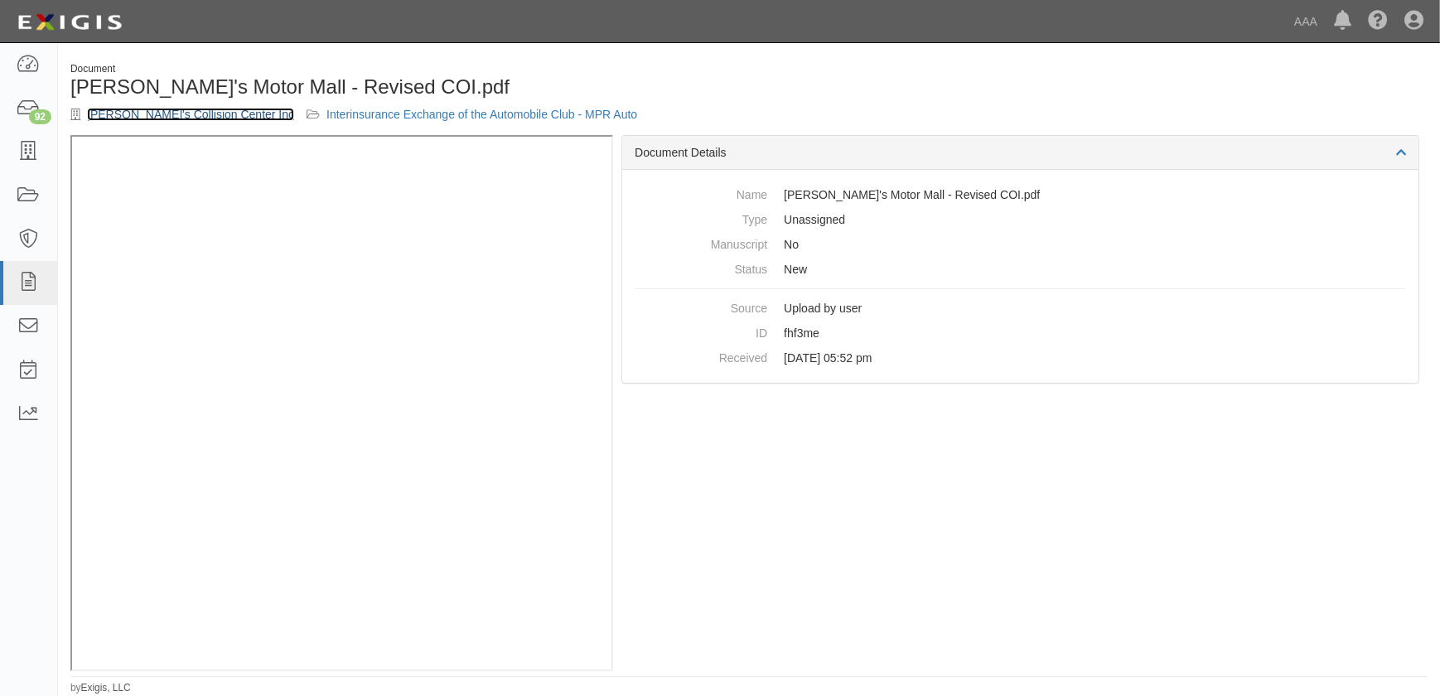
click at [159, 118] on link "Charlie's Collision Center Inc" at bounding box center [190, 114] width 207 height 13
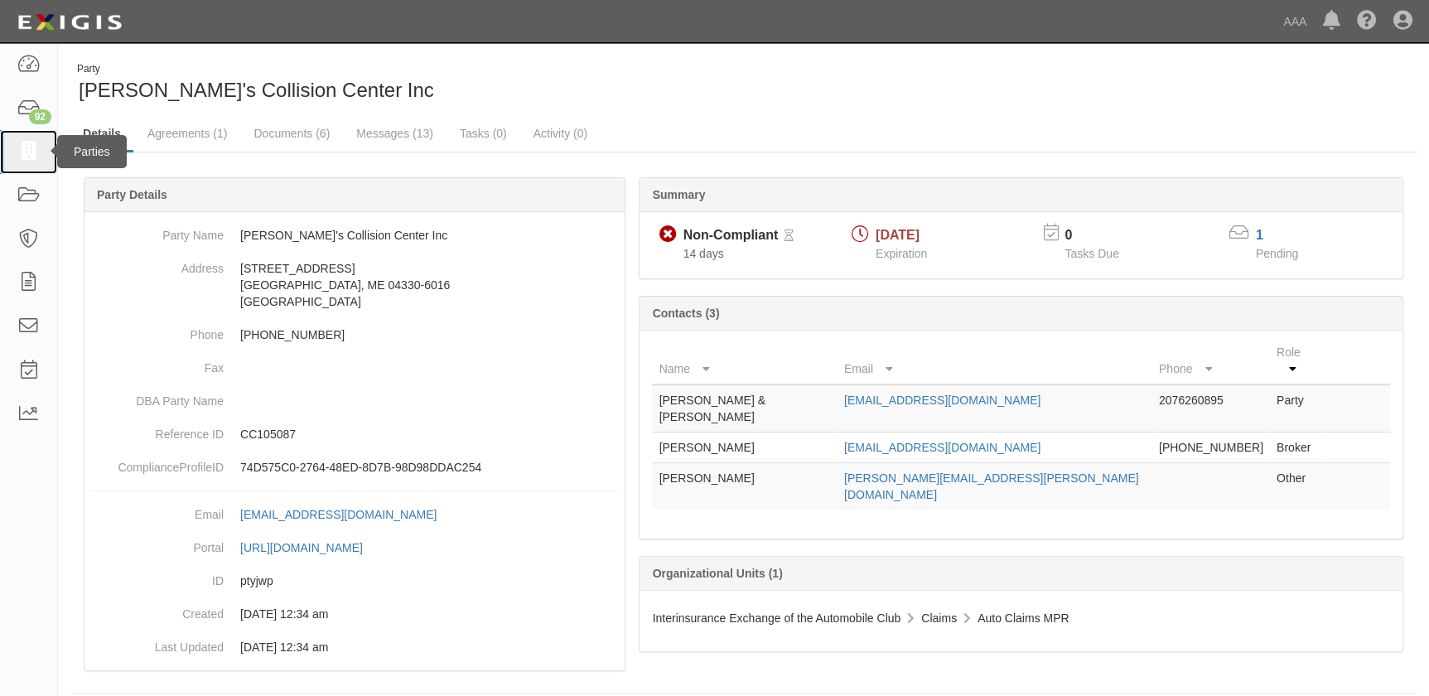
click at [27, 161] on icon at bounding box center [28, 152] width 23 height 19
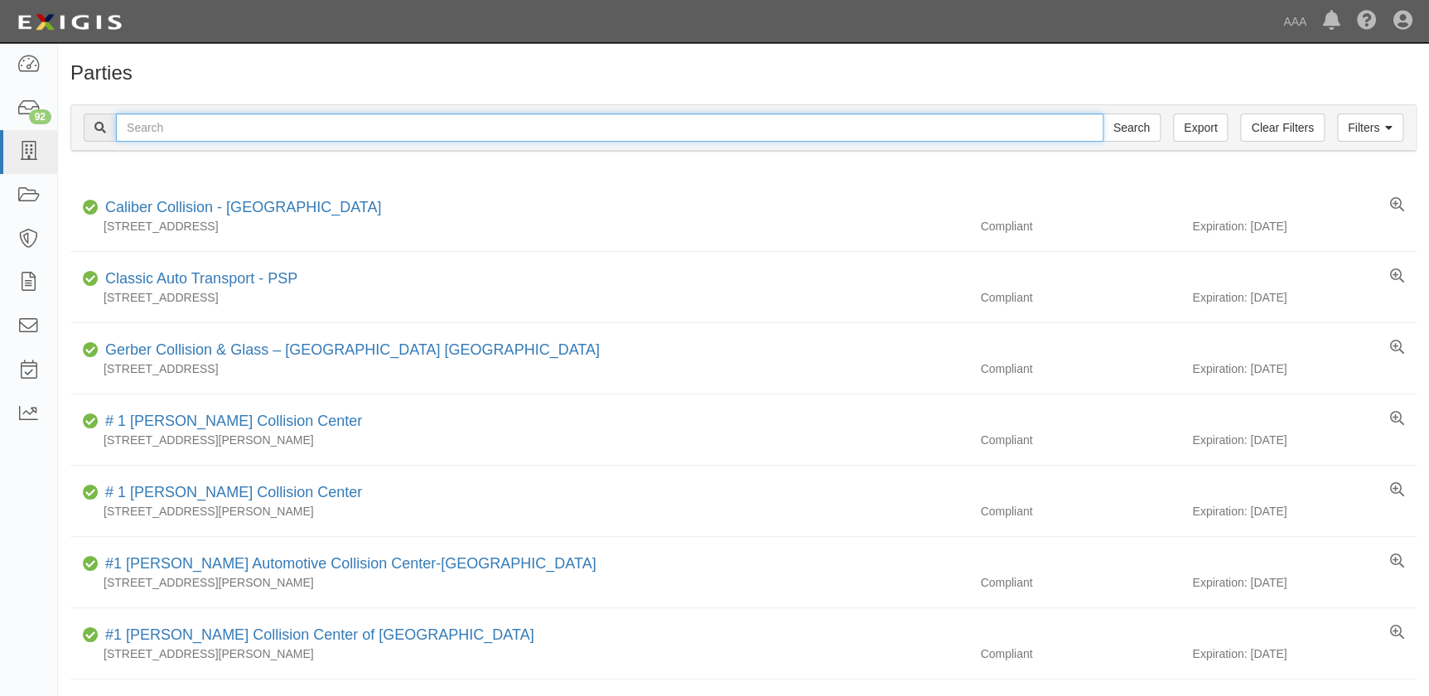
click at [162, 123] on input "text" at bounding box center [610, 128] width 988 height 28
paste input "Casa Collision"
type input "Casa Collision"
click at [1103, 114] on input "Search" at bounding box center [1132, 128] width 58 height 28
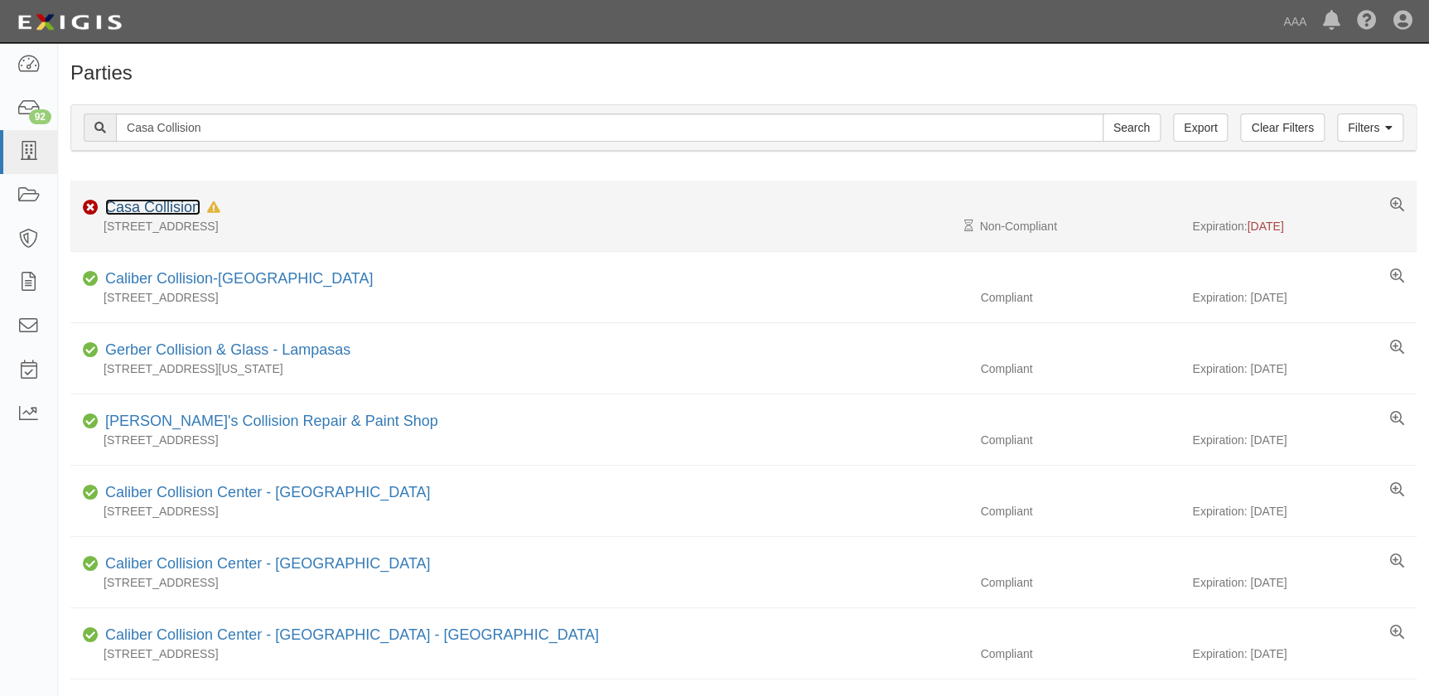
click at [162, 210] on link "Casa Collision" at bounding box center [152, 207] width 95 height 17
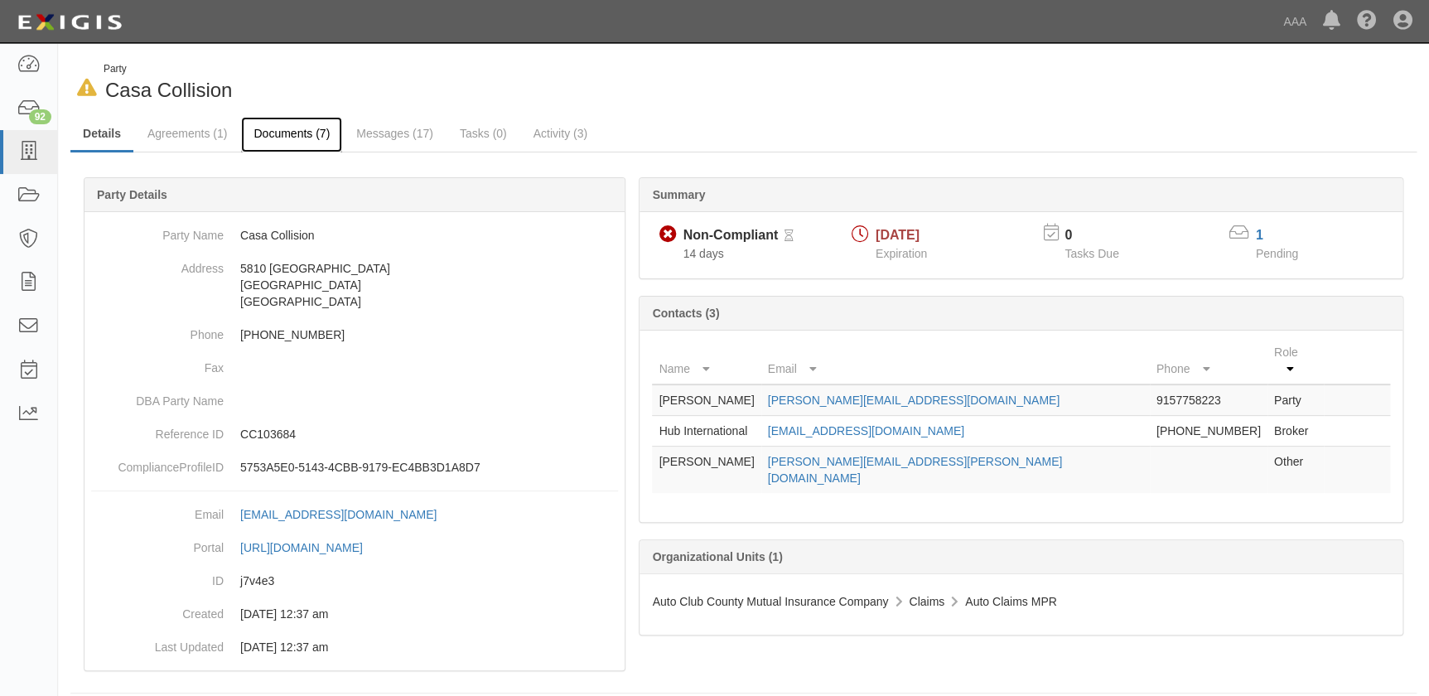
click at [282, 128] on link "Documents (7)" at bounding box center [291, 135] width 101 height 36
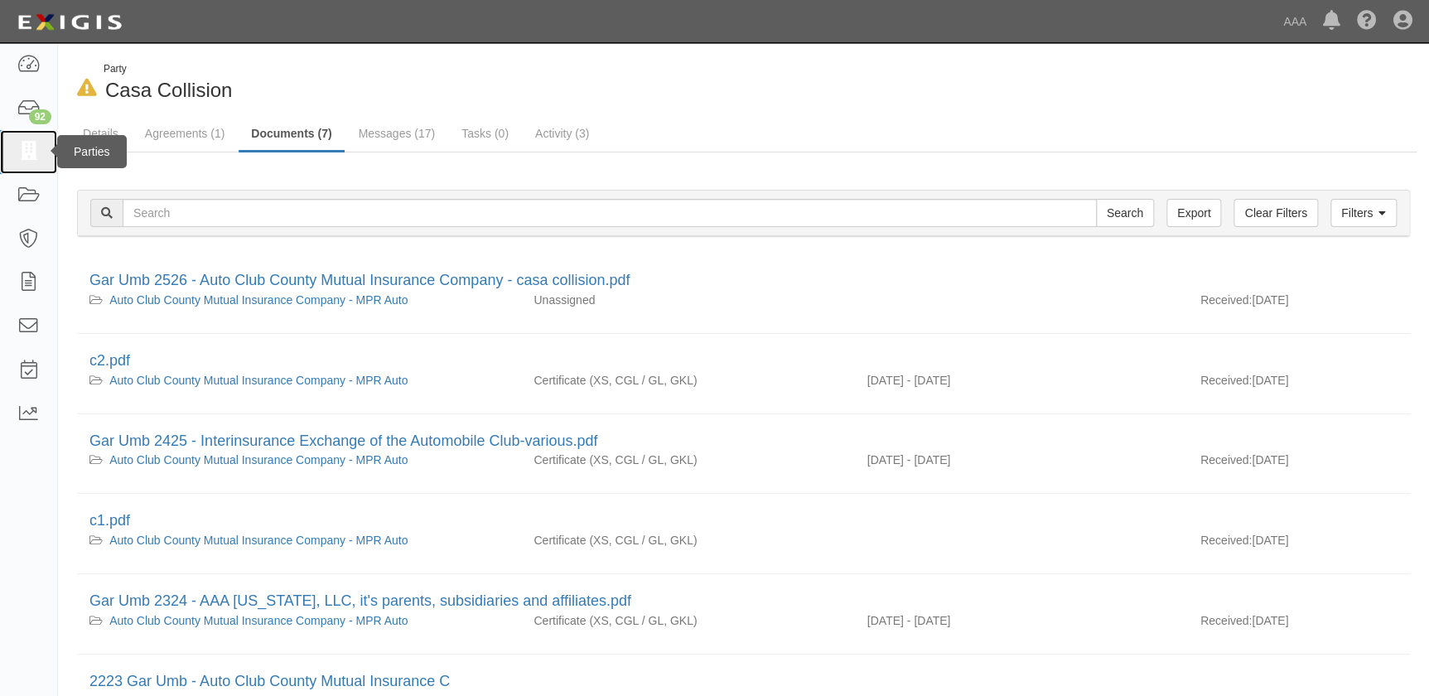
click at [39, 151] on icon at bounding box center [28, 152] width 23 height 19
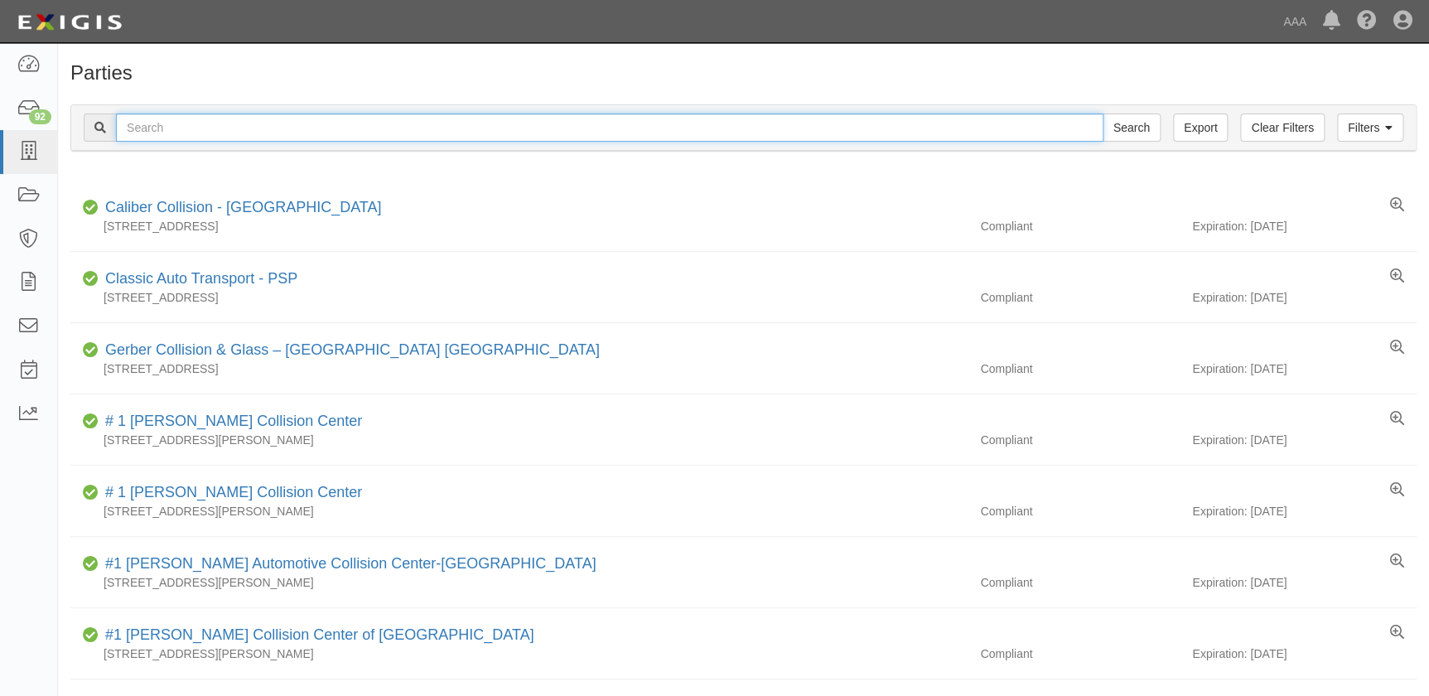
click at [278, 137] on input "text" at bounding box center [610, 128] width 988 height 28
paste input "Vive Collision of Thomaston"
type input "Vive Collision of Thomaston"
click at [1103, 114] on input "Search" at bounding box center [1132, 128] width 58 height 28
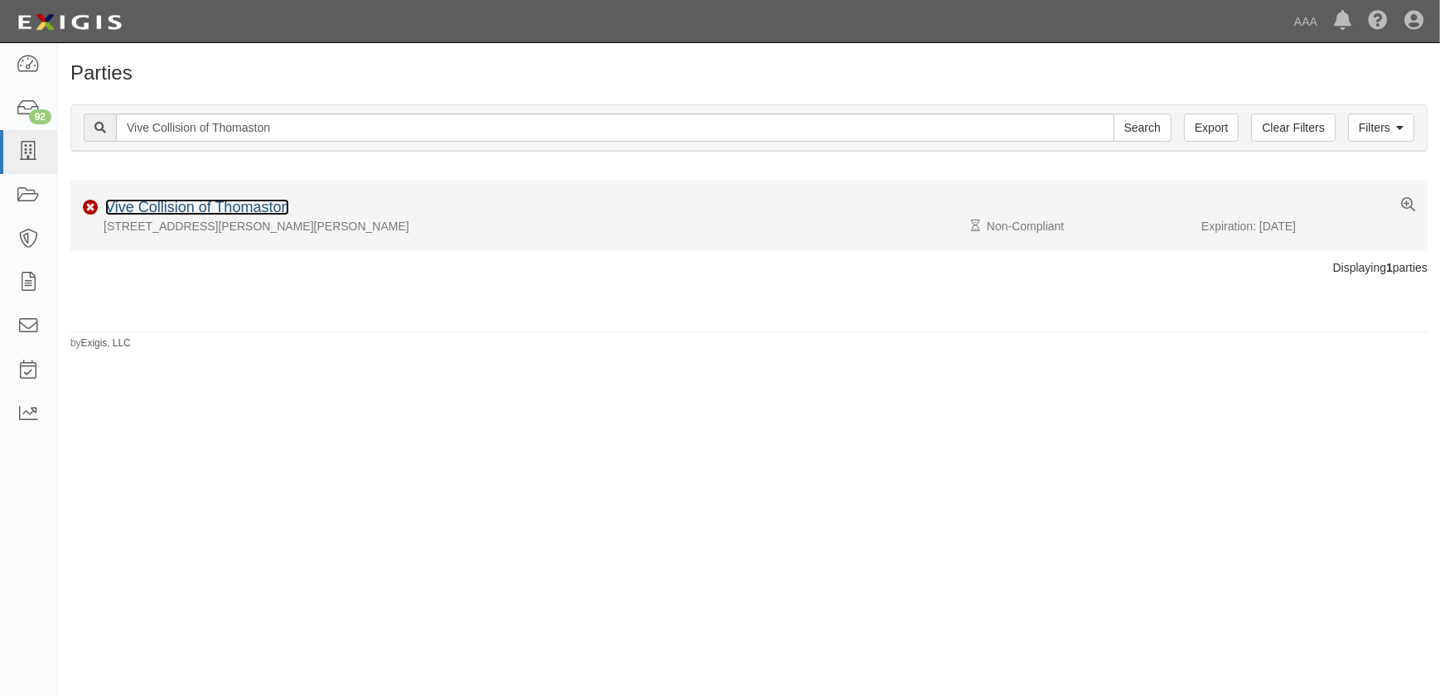
click at [235, 209] on link "Vive Collision of Thomaston" at bounding box center [197, 207] width 184 height 17
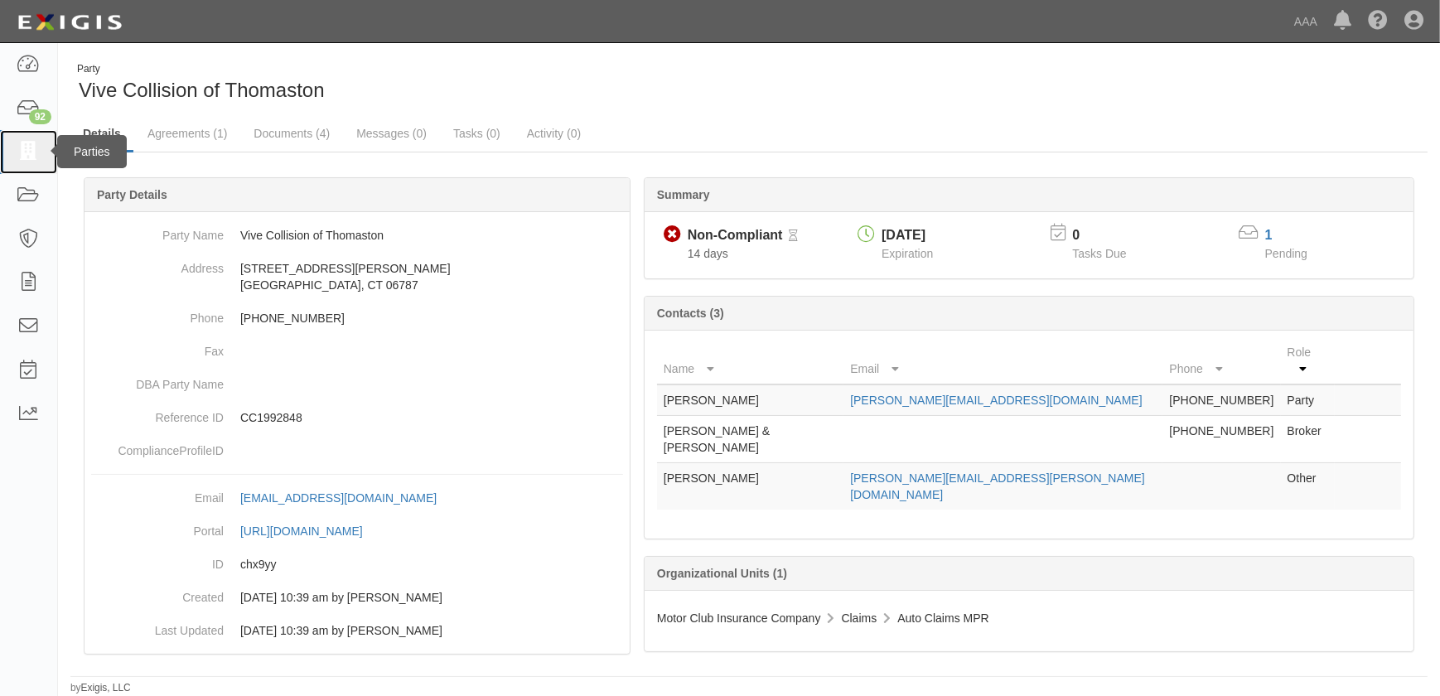
click at [29, 155] on icon at bounding box center [28, 152] width 23 height 19
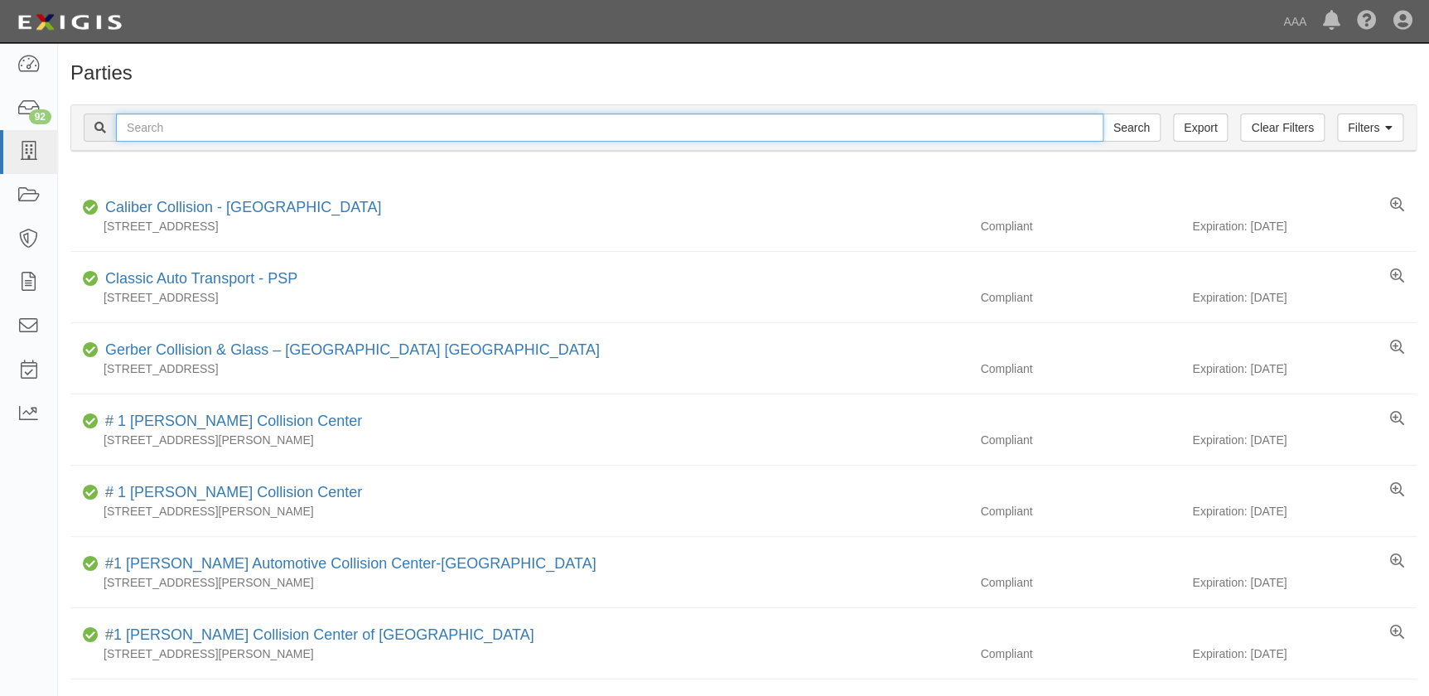
click at [336, 139] on input "text" at bounding box center [610, 128] width 988 height 28
paste input "Hadley Auto Body"
type input "Hadley Auto Body"
click at [1103, 114] on input "Search" at bounding box center [1132, 128] width 58 height 28
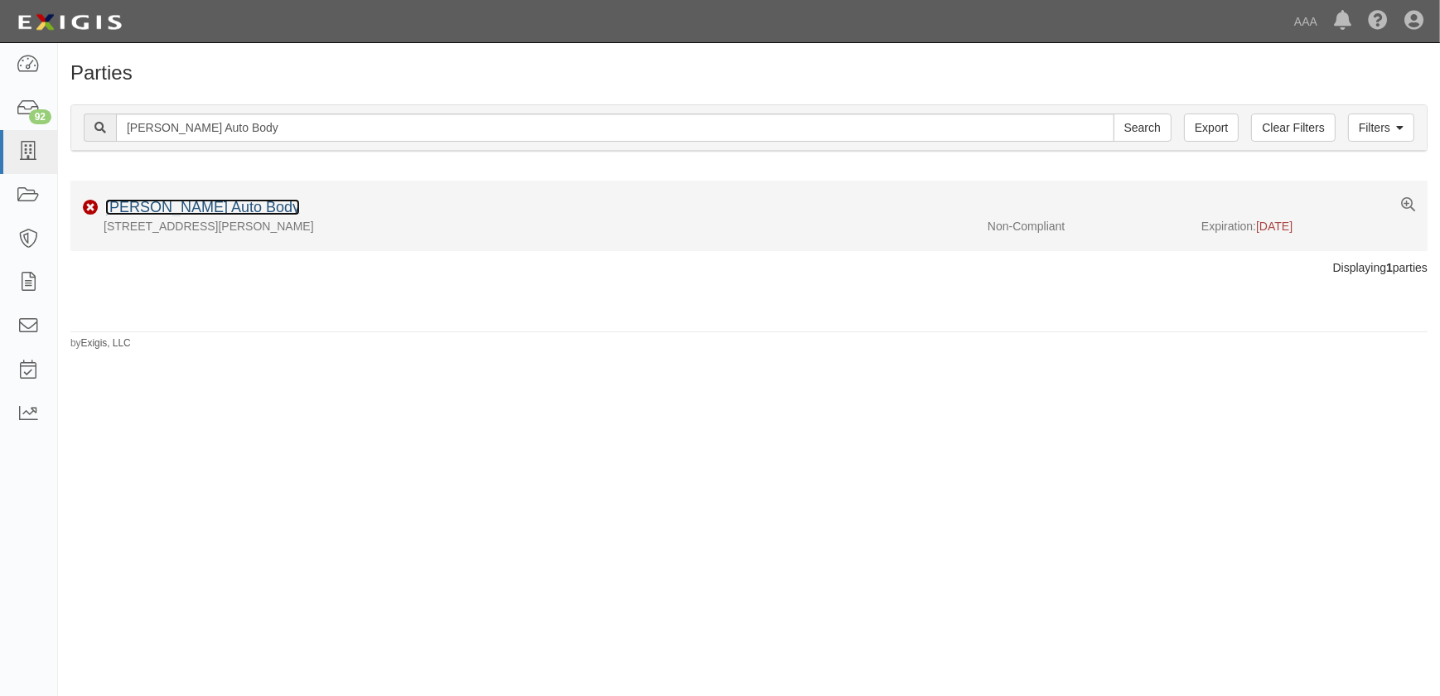
click at [197, 203] on link "[PERSON_NAME] Auto Body" at bounding box center [202, 207] width 195 height 17
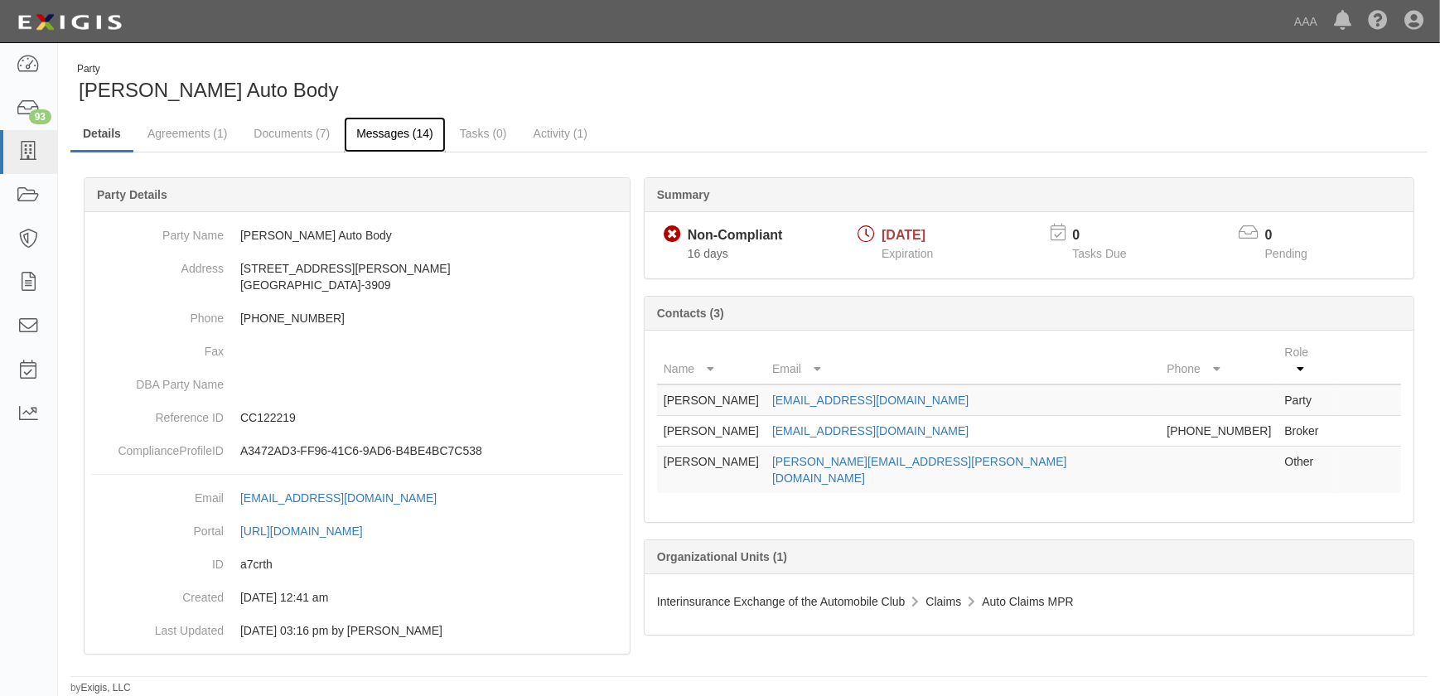
click at [375, 135] on link "Messages (14)" at bounding box center [395, 135] width 102 height 36
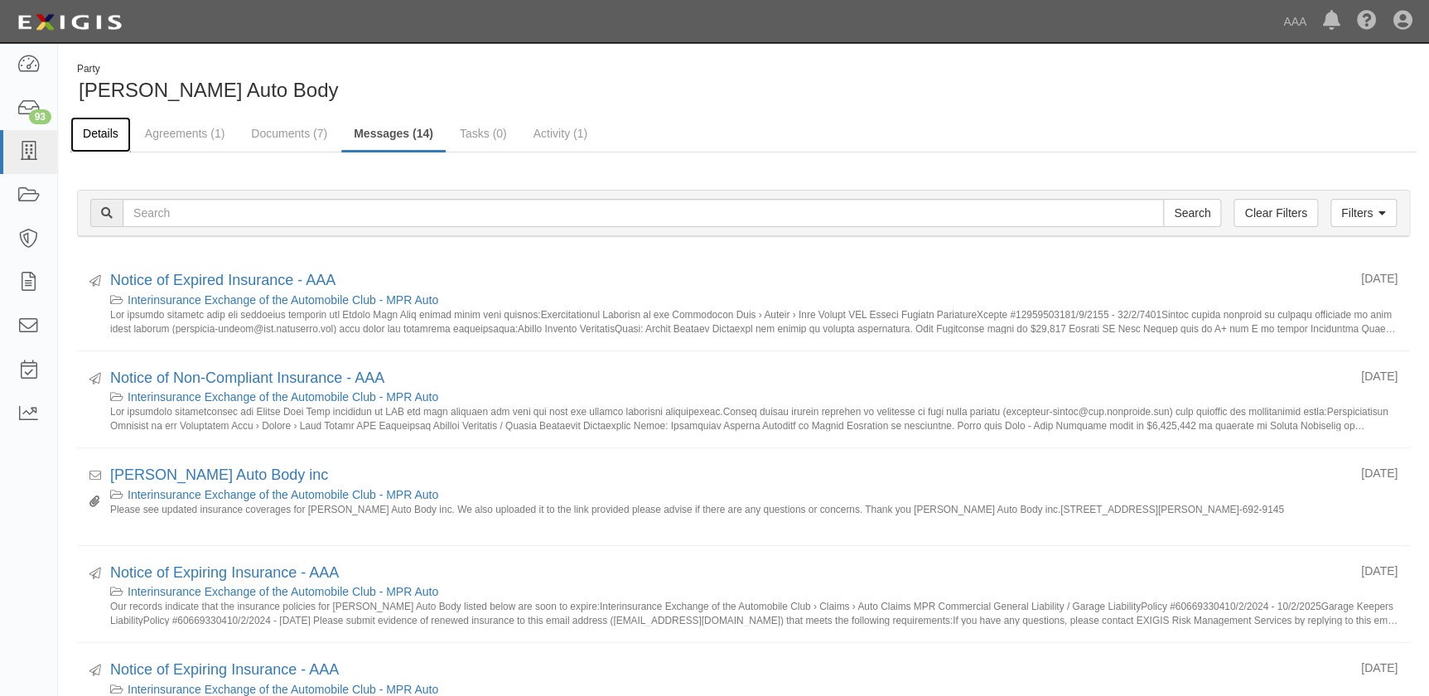
click at [105, 131] on link "Details" at bounding box center [100, 135] width 60 height 36
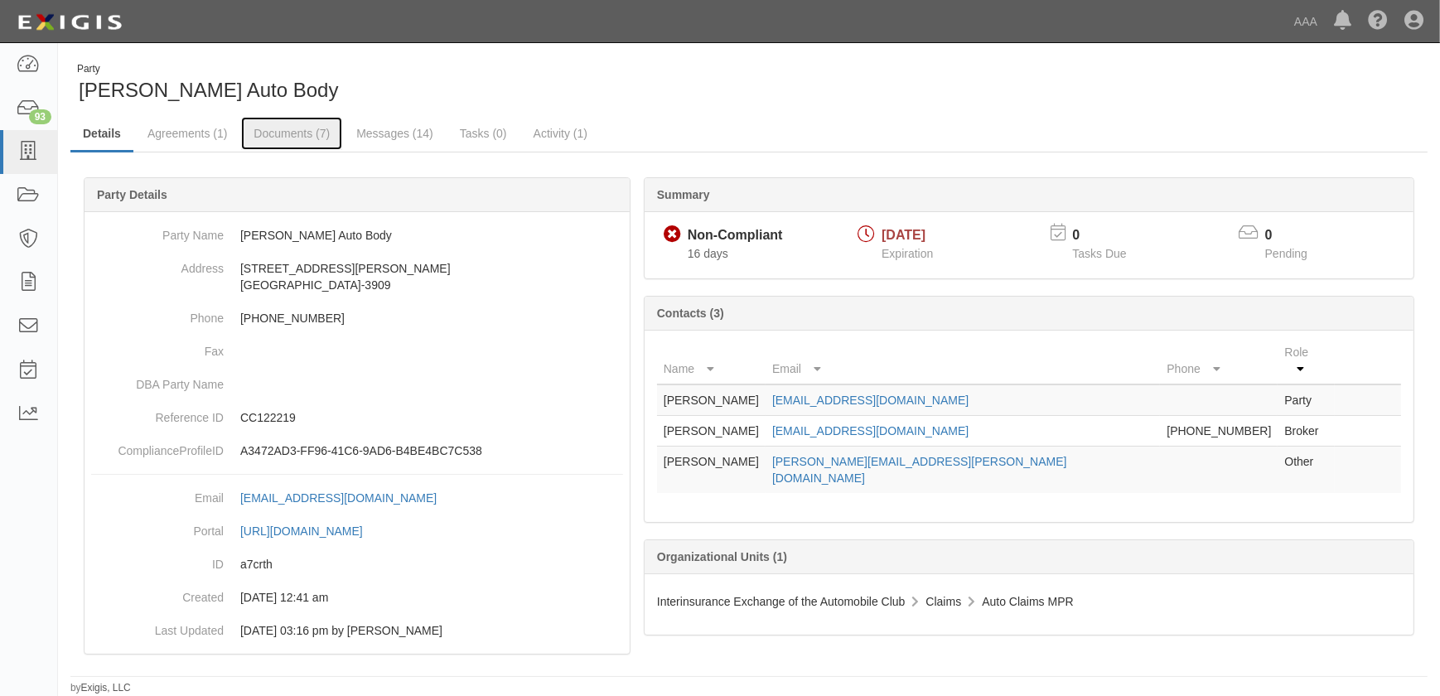
click at [254, 131] on link "Documents (7)" at bounding box center [291, 133] width 101 height 33
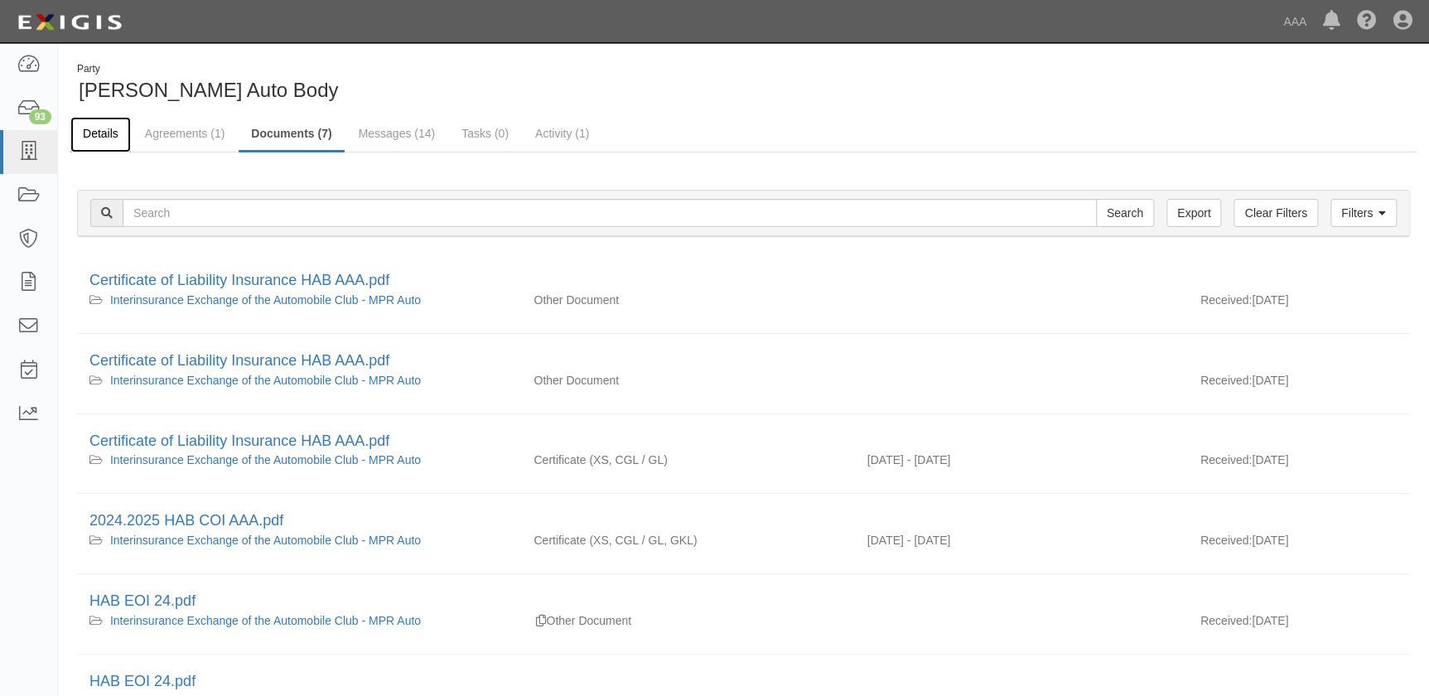
click at [118, 135] on link "Details" at bounding box center [100, 135] width 60 height 36
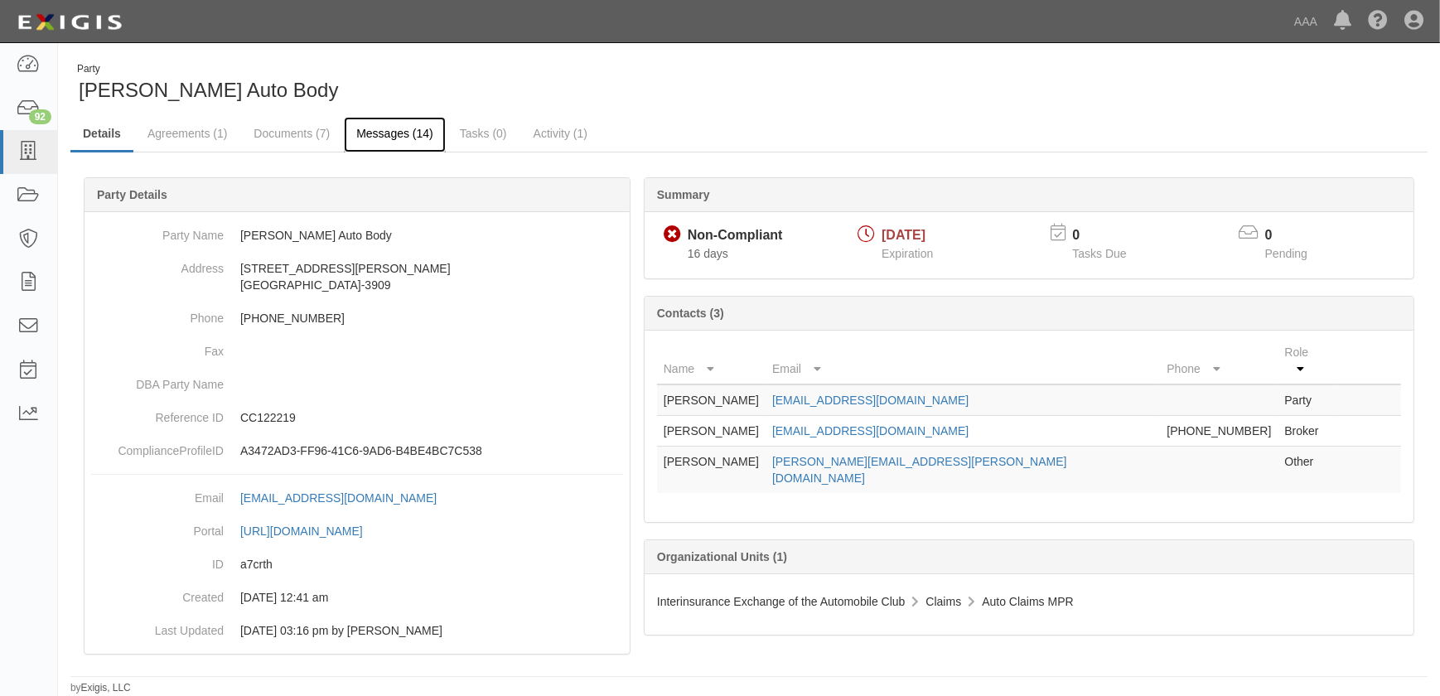
click at [368, 132] on link "Messages (14)" at bounding box center [395, 135] width 102 height 36
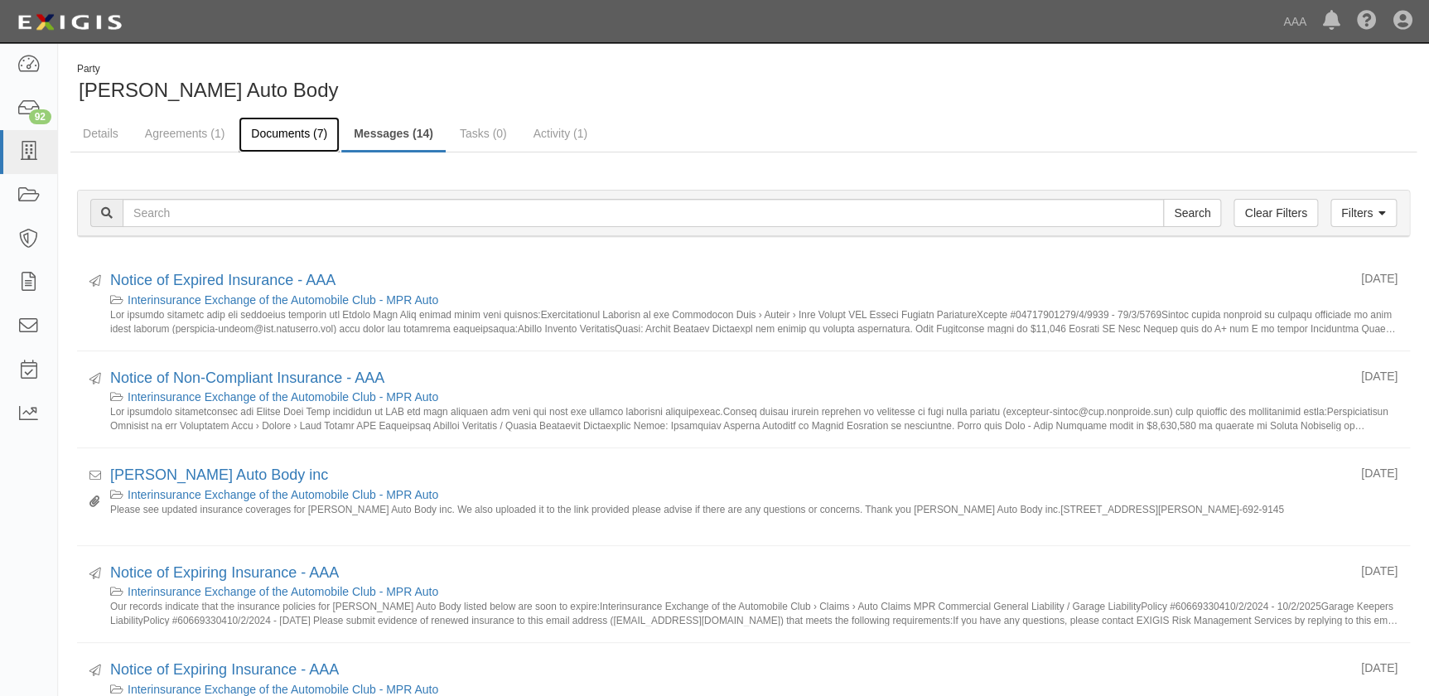
click at [274, 135] on link "Documents (7)" at bounding box center [289, 135] width 101 height 36
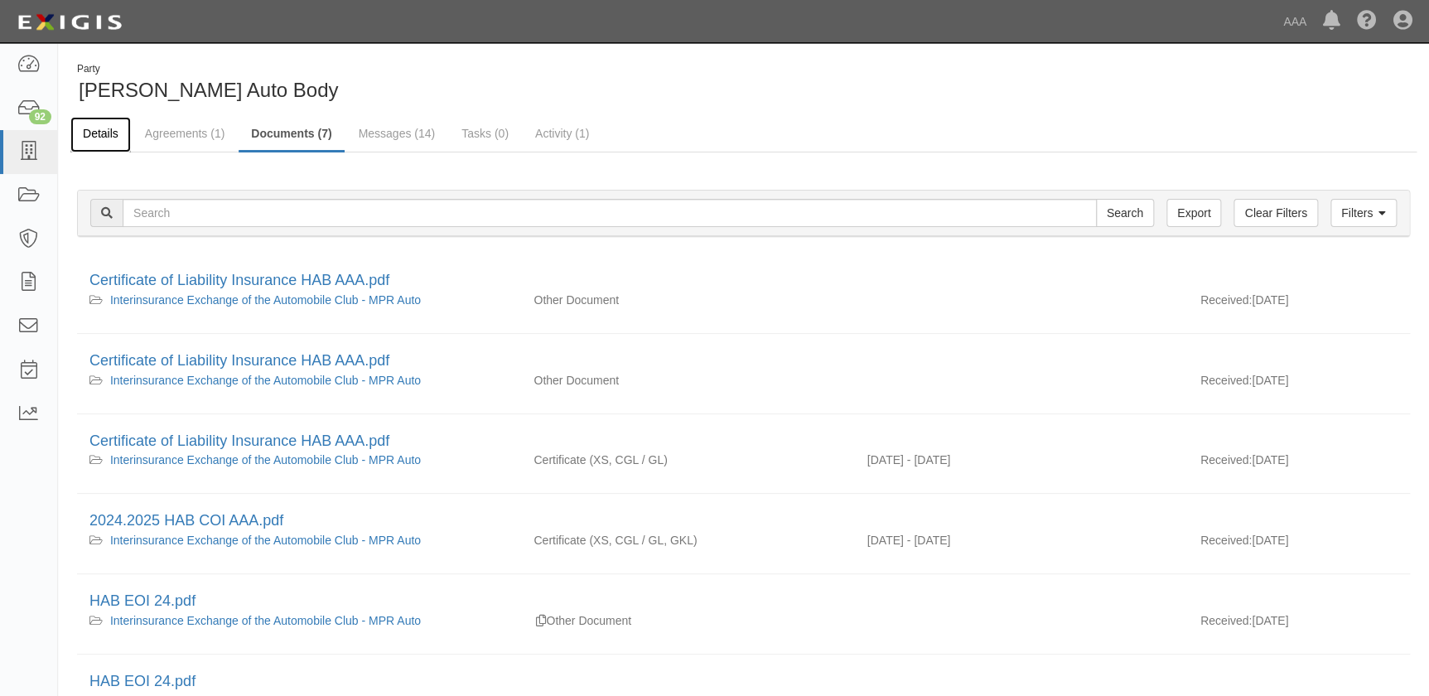
click at [102, 133] on link "Details" at bounding box center [100, 135] width 60 height 36
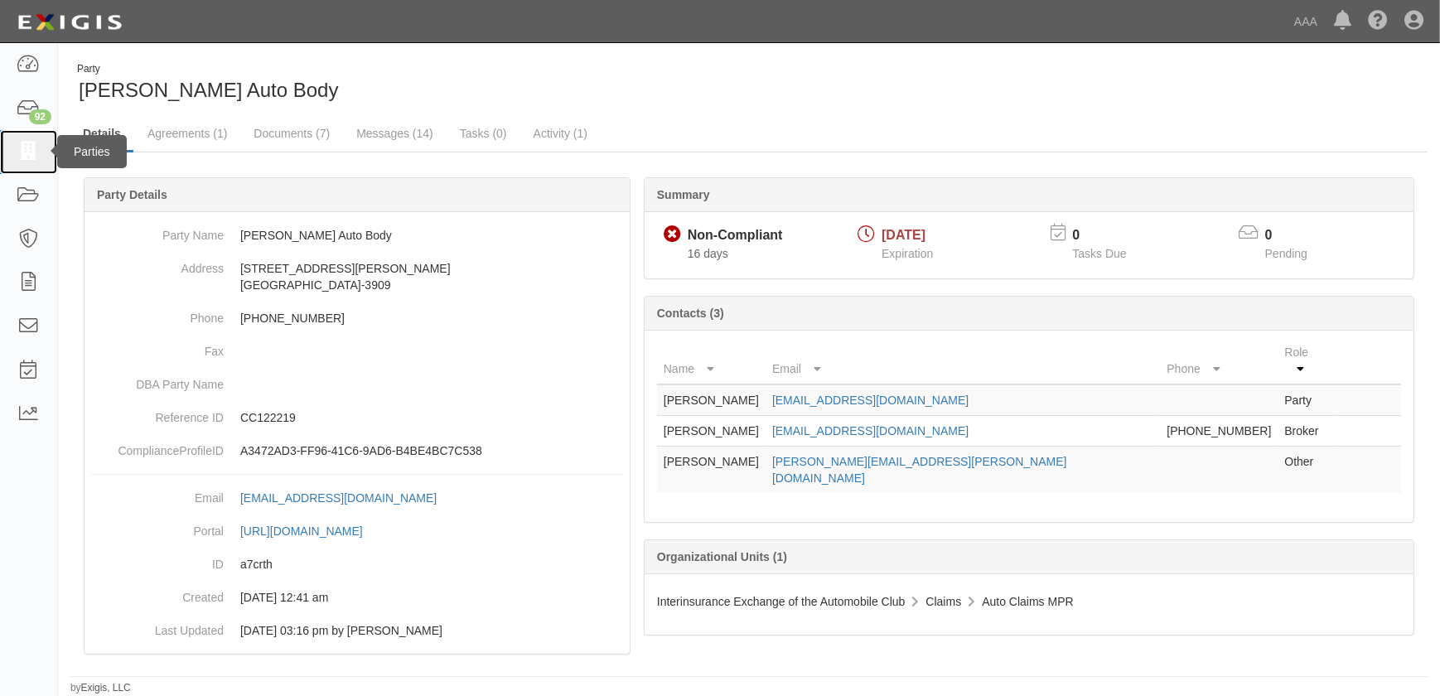
click at [29, 158] on icon at bounding box center [28, 152] width 23 height 19
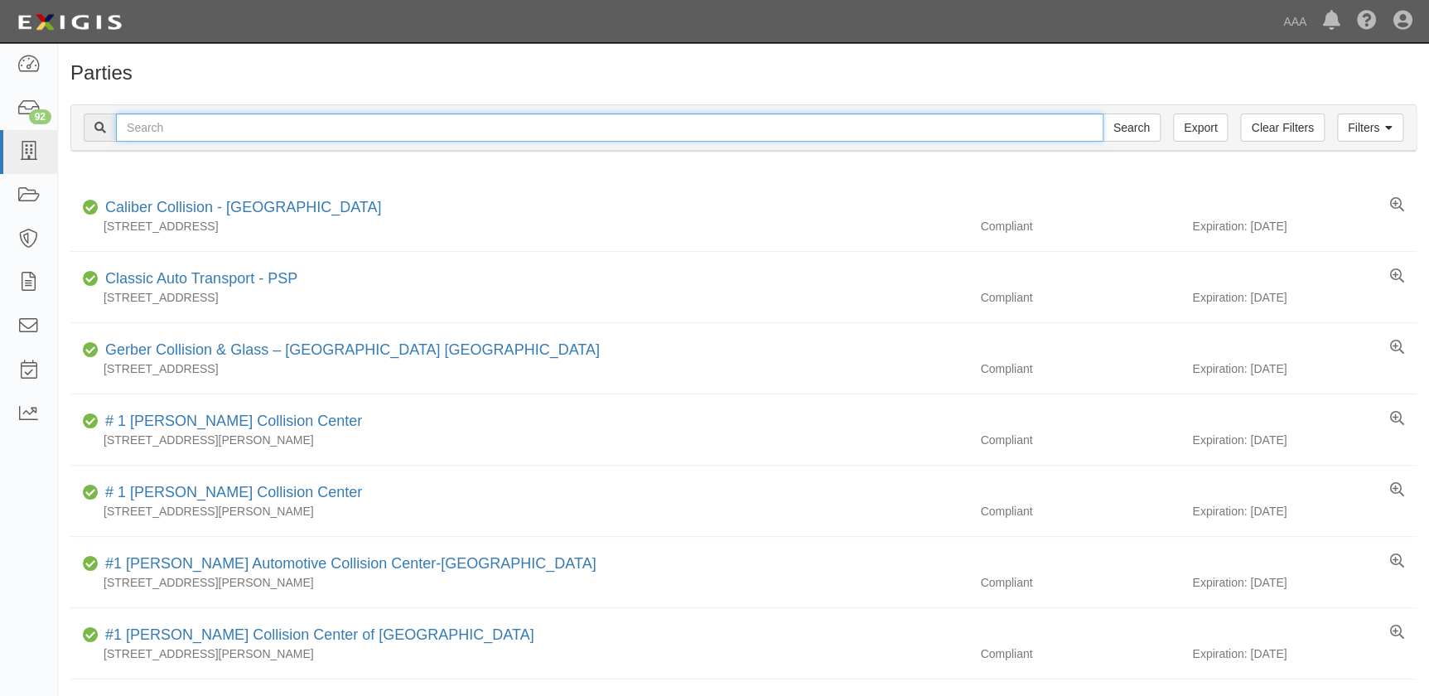
click at [153, 128] on input "text" at bounding box center [610, 128] width 988 height 28
paste input "River Valley Collision"
type input "River Valley Collision"
click at [1103, 114] on input "Search" at bounding box center [1132, 128] width 58 height 28
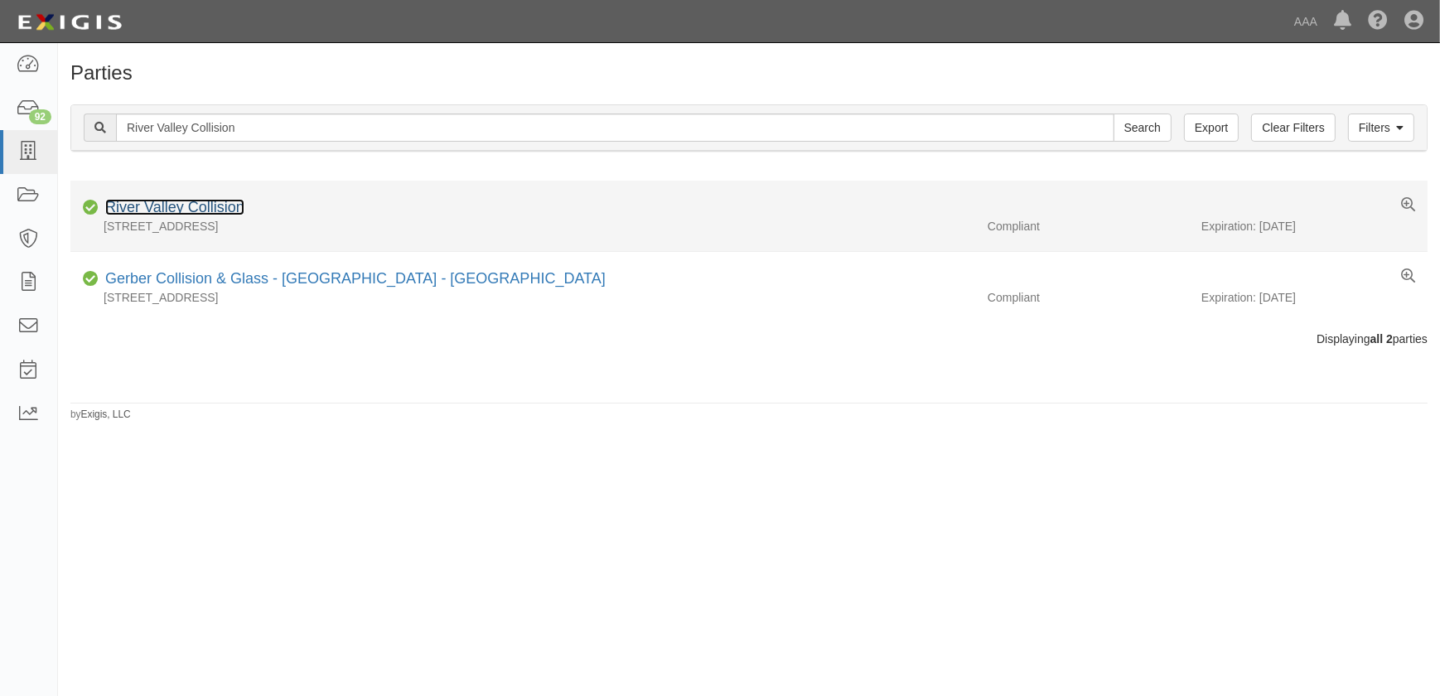
click at [157, 206] on link "River Valley Collision" at bounding box center [174, 207] width 139 height 17
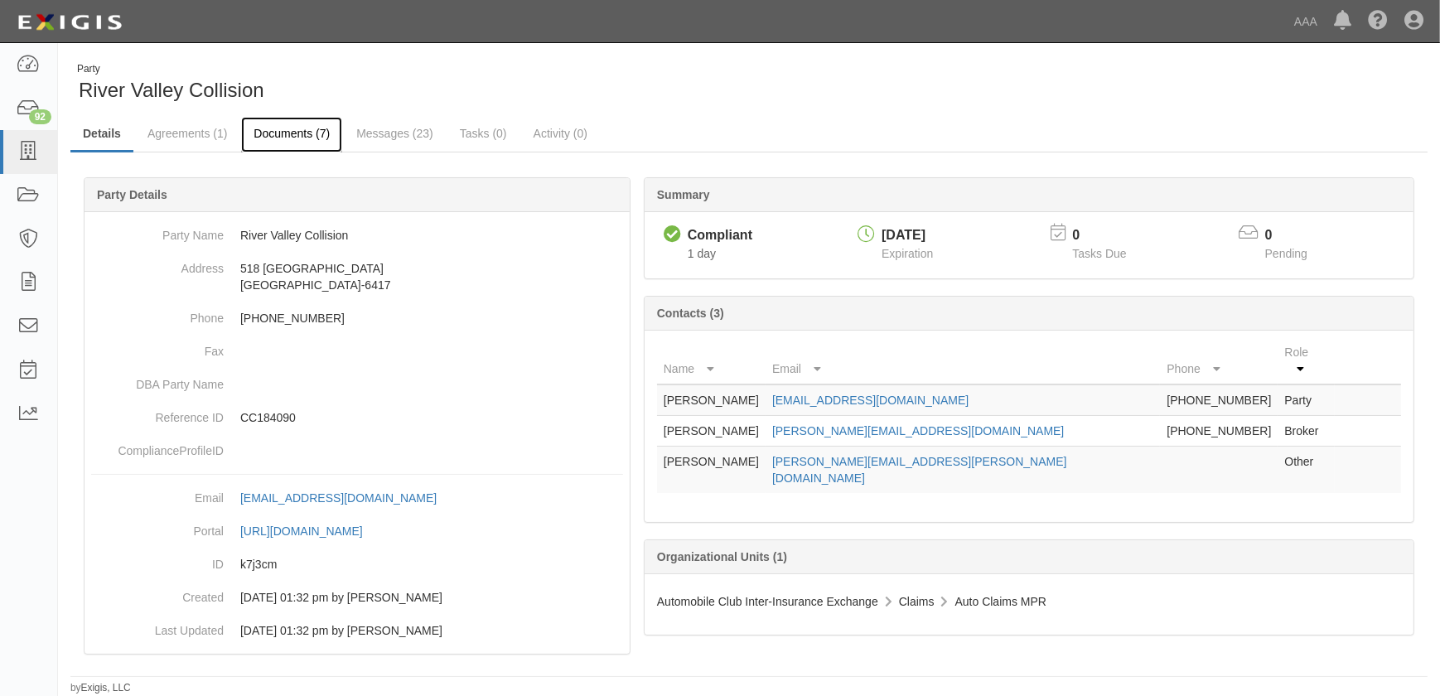
click at [283, 133] on link "Documents (7)" at bounding box center [291, 135] width 101 height 36
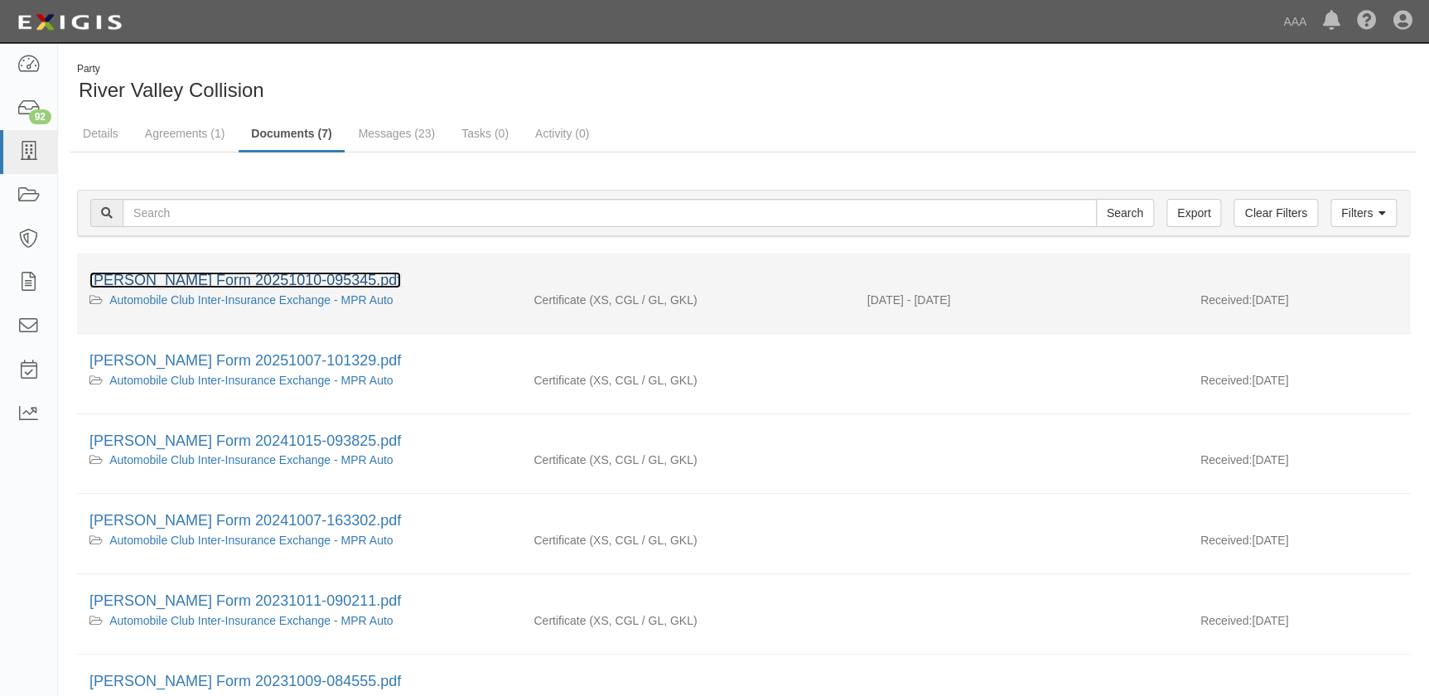
click at [221, 277] on link "ACORD Form 20251010-095345.pdf" at bounding box center [245, 280] width 312 height 17
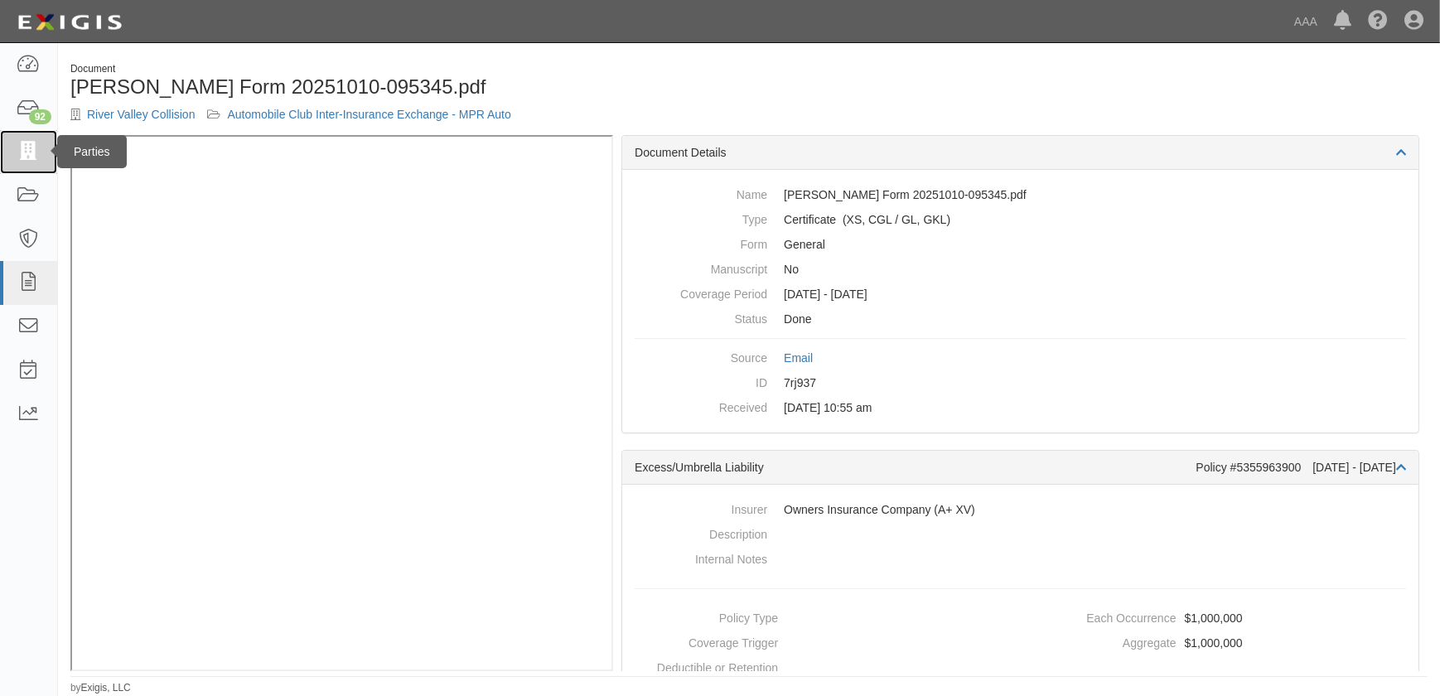
click at [31, 152] on icon at bounding box center [28, 152] width 23 height 19
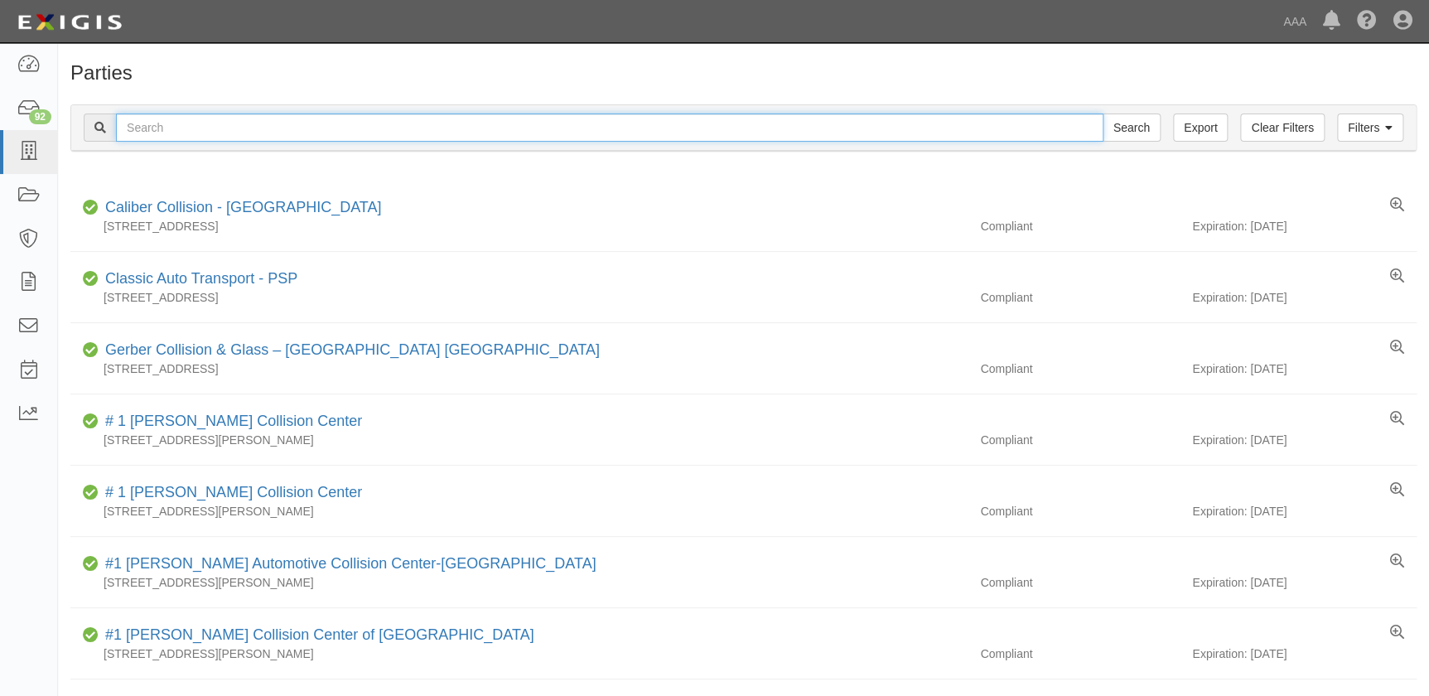
click at [226, 132] on input "text" at bounding box center [610, 128] width 988 height 28
paste input "[PERSON_NAME]'s Body Shop Inc"
type input "[PERSON_NAME]'s Body Shop Inc"
click at [1103, 114] on input "Search" at bounding box center [1132, 128] width 58 height 28
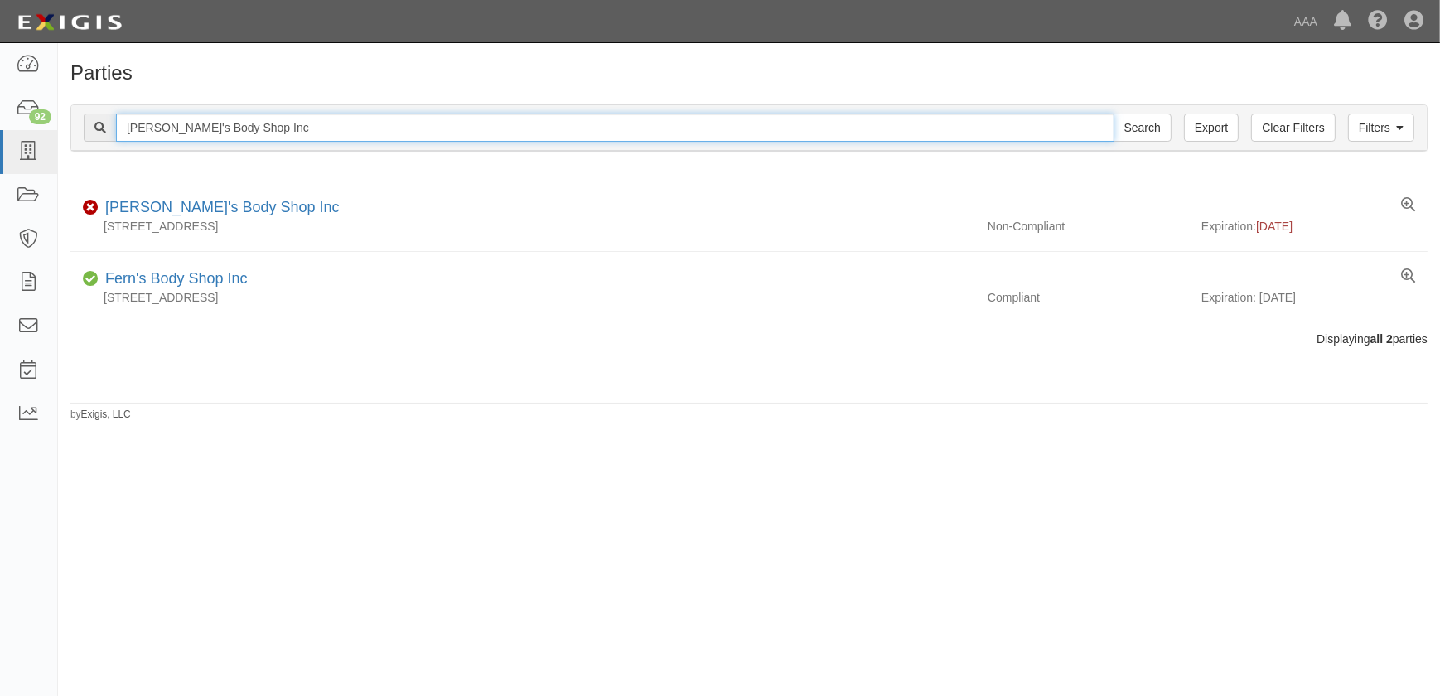
drag, startPoint x: 267, startPoint y: 133, endPoint x: 91, endPoint y: 118, distance: 176.2
click at [91, 118] on div "Ron's Body Shop Inc Search" at bounding box center [628, 128] width 1088 height 28
paste input "Xtreme Body & Paint"
type input "Xtreme Body & Paint"
click at [1114, 114] on input "Search" at bounding box center [1143, 128] width 58 height 28
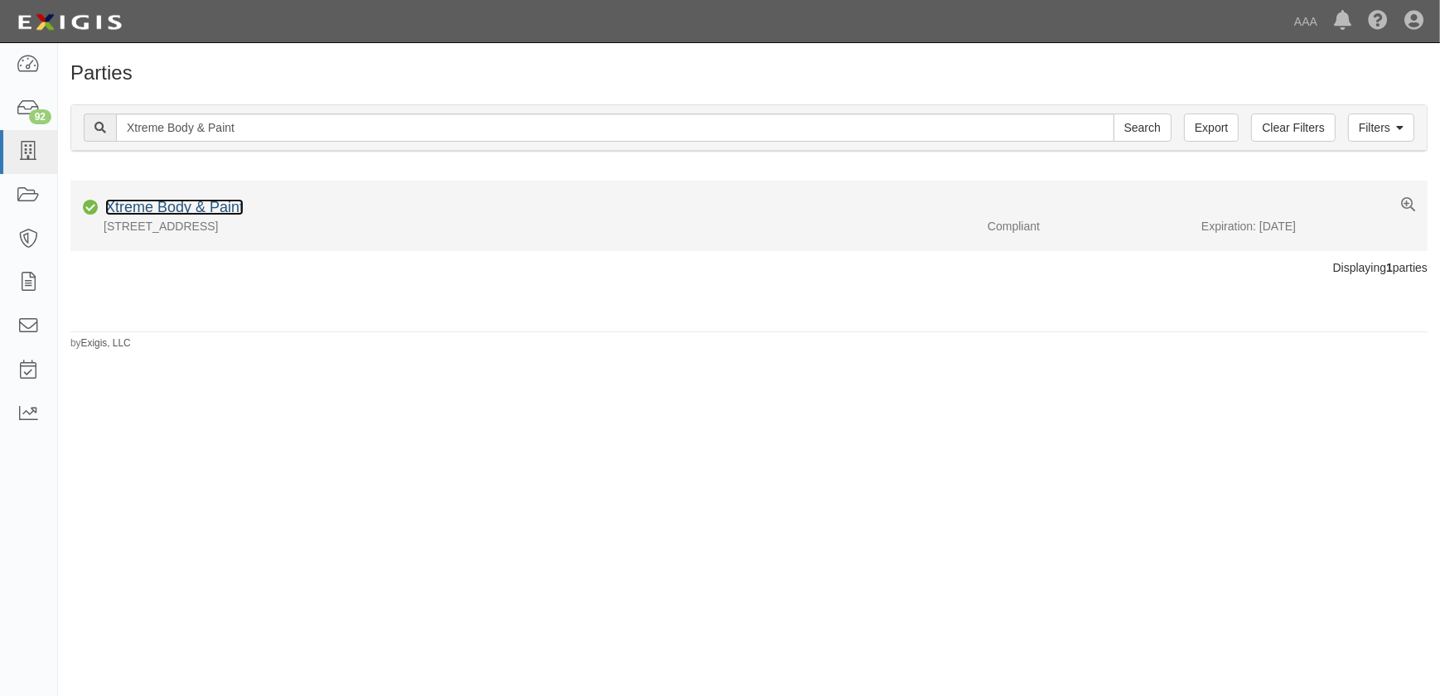
click at [203, 214] on link "Xtreme Body & Paint" at bounding box center [174, 207] width 138 height 17
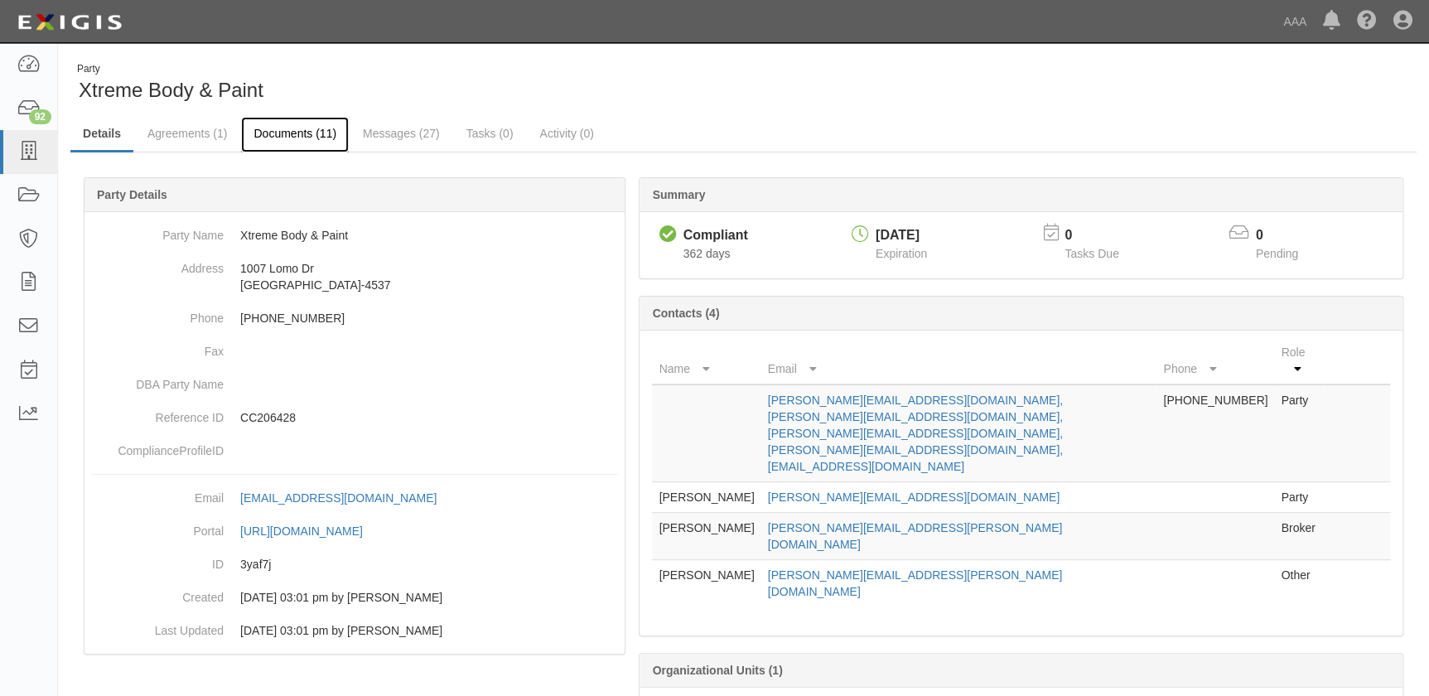
click at [287, 133] on link "Documents (11)" at bounding box center [295, 135] width 108 height 36
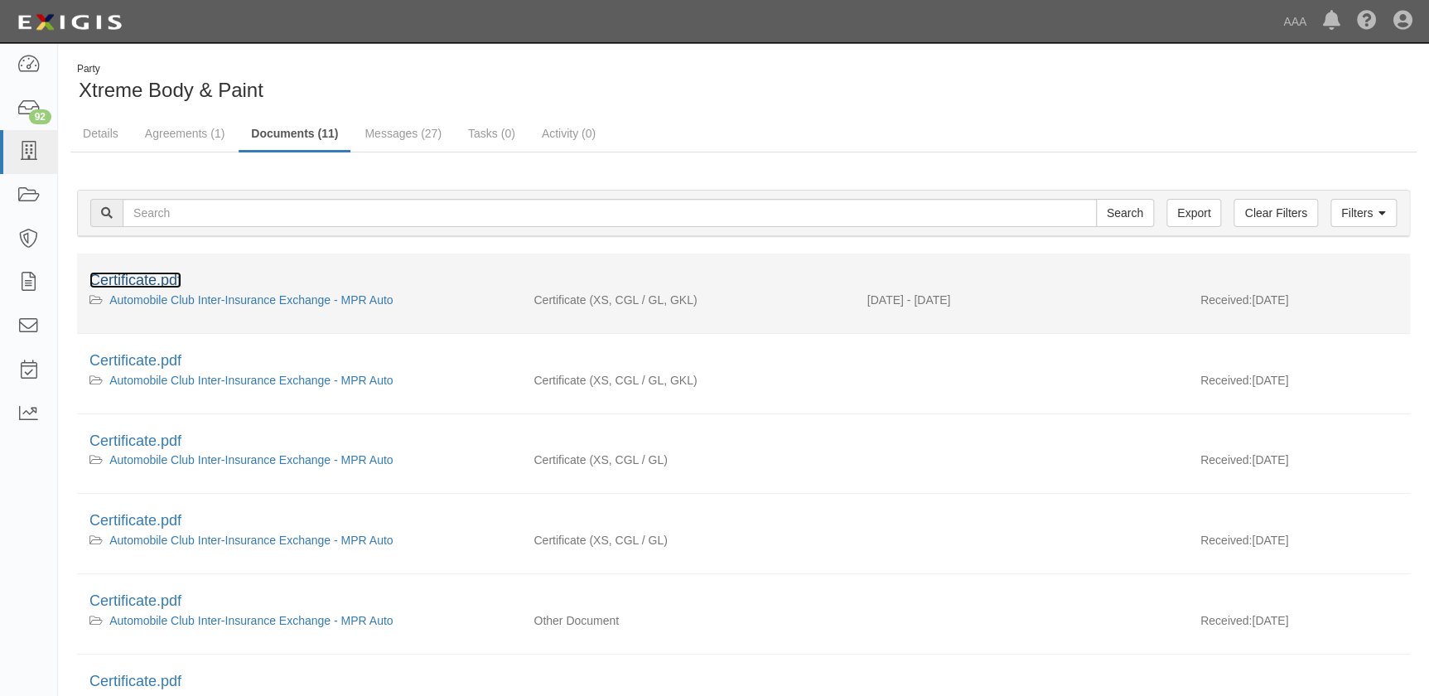
click at [162, 273] on link "Certificate.pdf" at bounding box center [135, 280] width 92 height 17
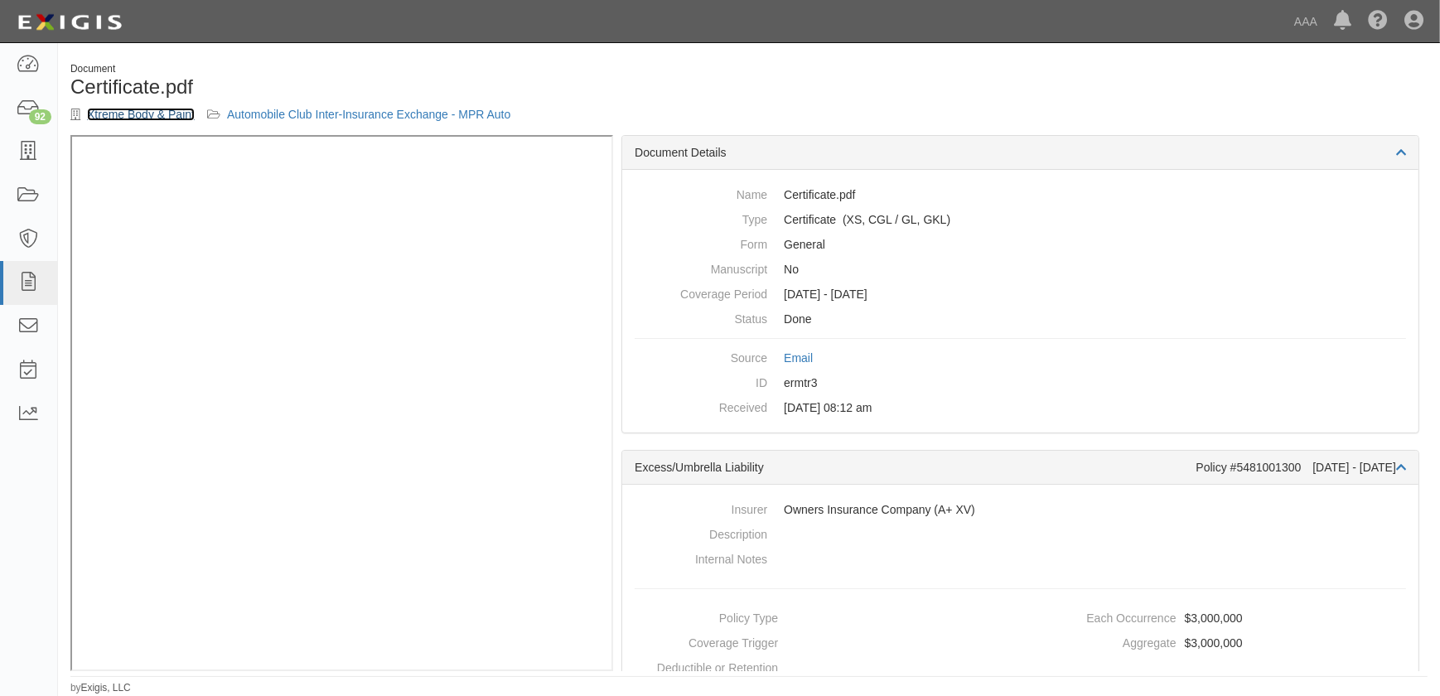
click at [154, 112] on link "Xtreme Body & Paint" at bounding box center [141, 114] width 108 height 13
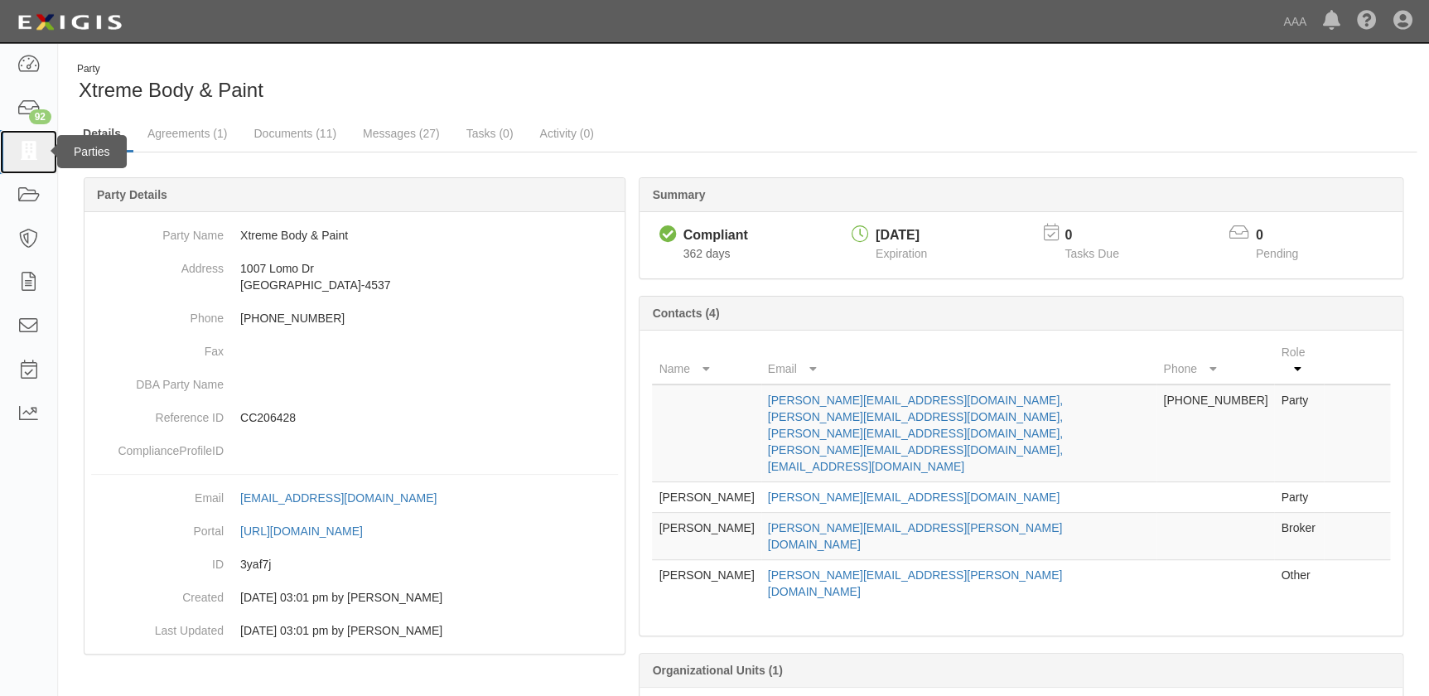
click at [23, 152] on icon at bounding box center [28, 152] width 23 height 19
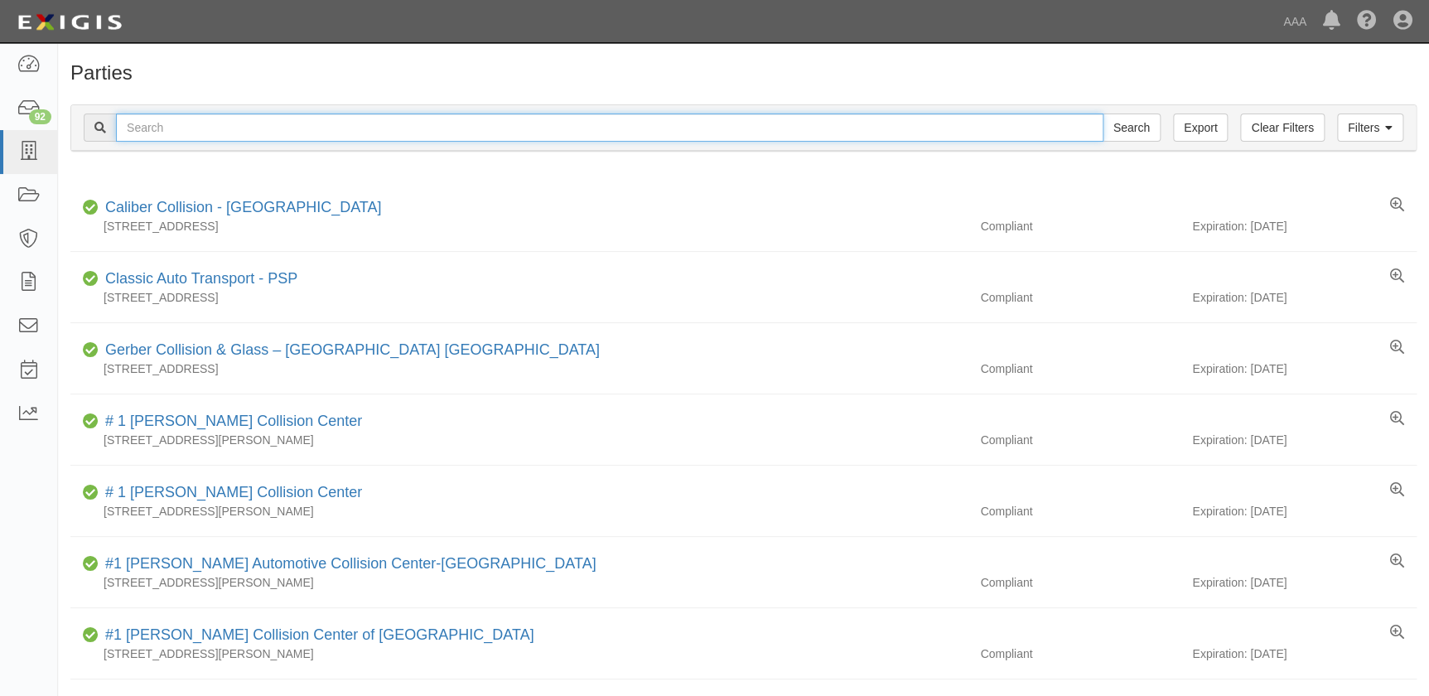
click at [257, 127] on input "text" at bounding box center [610, 128] width 988 height 28
paste input "[PERSON_NAME]'s Auto Body-Clarion"
type input "[PERSON_NAME]'s Auto Body-Clarion"
click at [1103, 114] on input "Search" at bounding box center [1132, 128] width 58 height 28
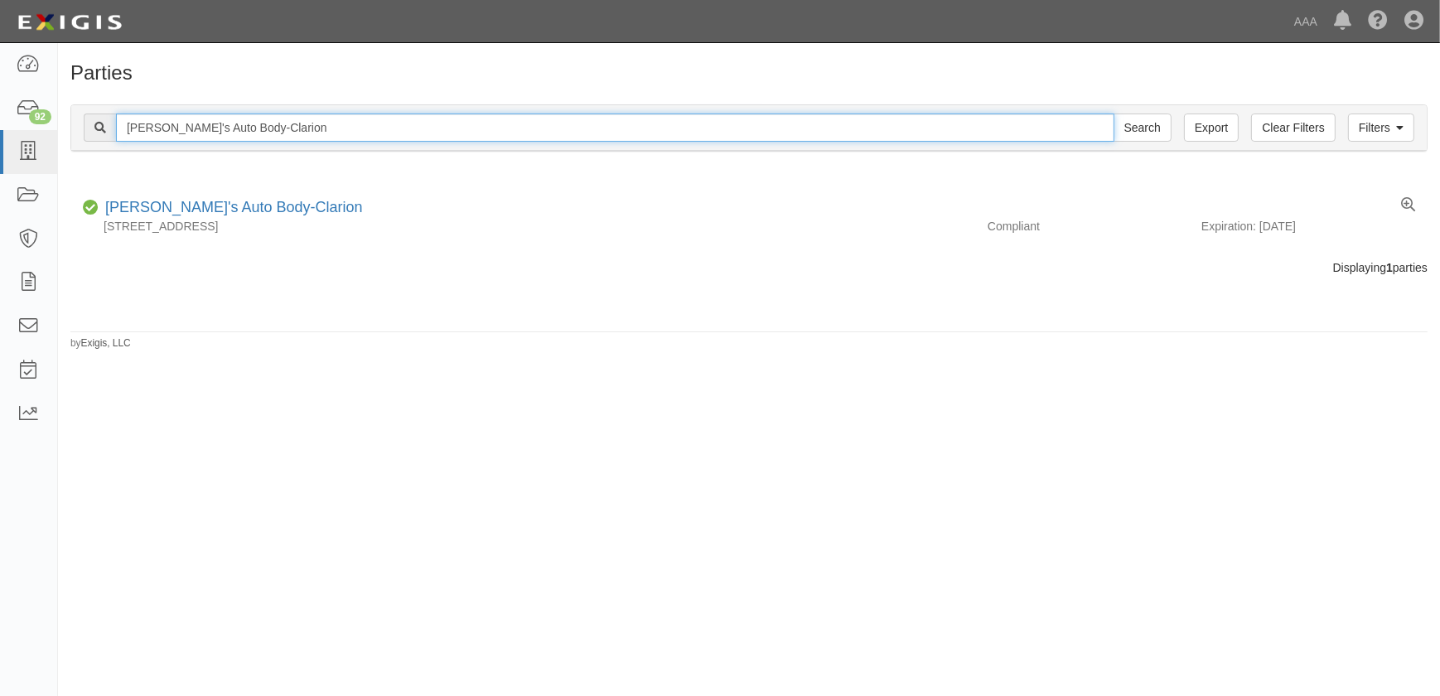
drag, startPoint x: 268, startPoint y: 126, endPoint x: 86, endPoint y: 129, distance: 182.3
click at [86, 129] on div "Nick's Auto Body-Clarion Search" at bounding box center [628, 128] width 1088 height 28
paste input "Accelerate Auto Group"
type input "Accelerate Auto Group"
click at [1114, 114] on input "Search" at bounding box center [1143, 128] width 58 height 28
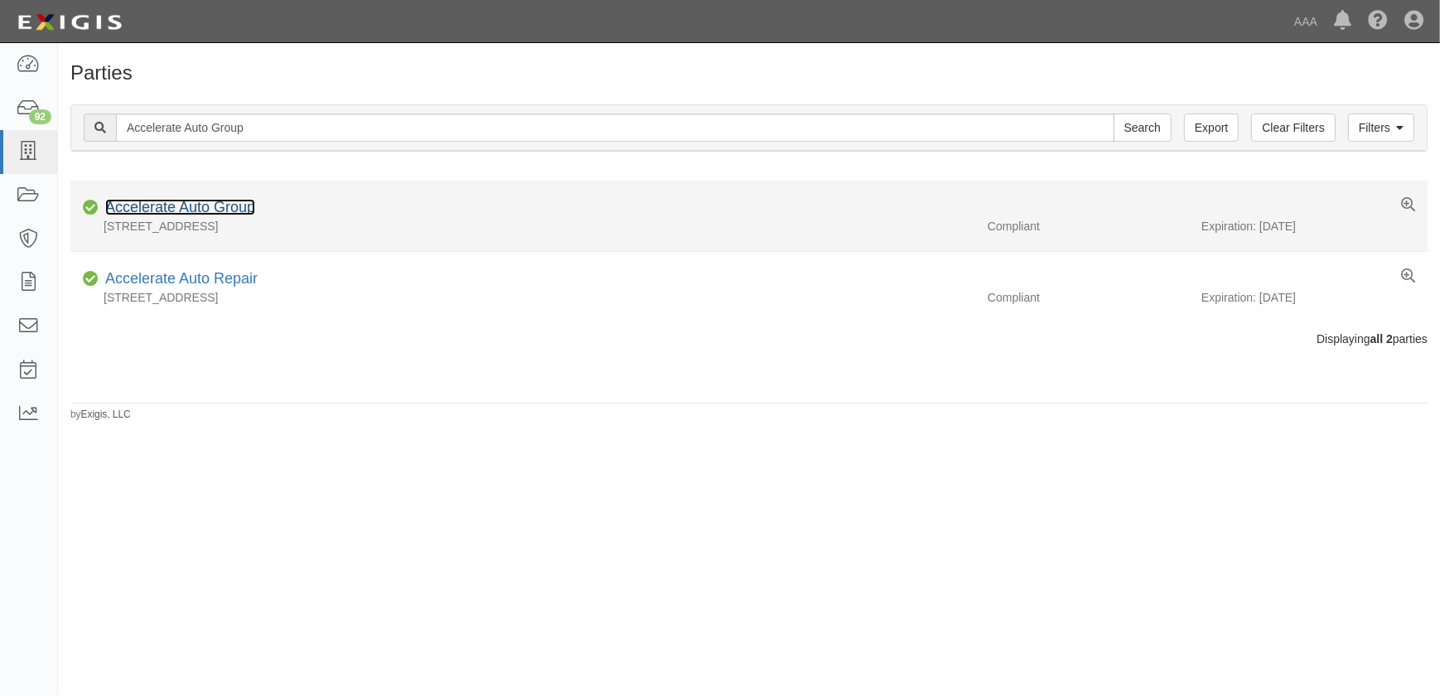
click at [217, 206] on link "Accelerate Auto Group" at bounding box center [180, 207] width 150 height 17
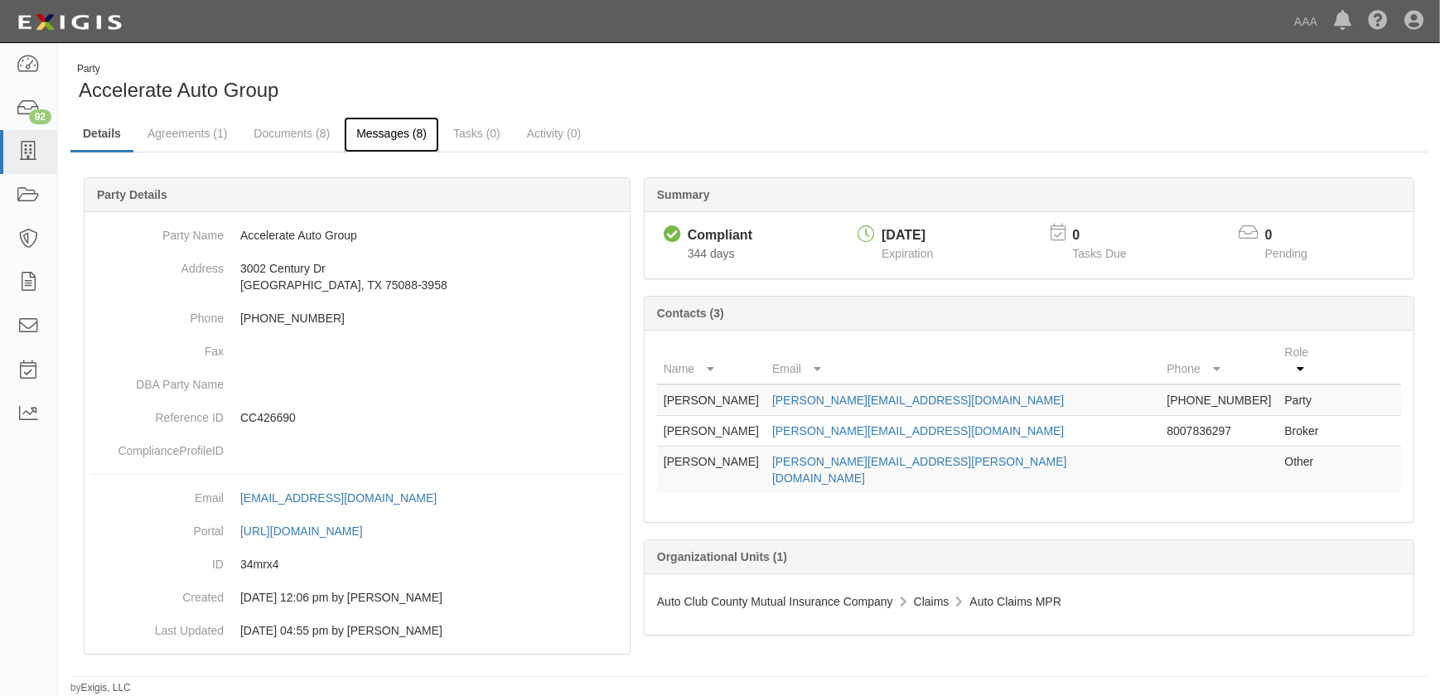
click at [403, 134] on link "Messages (8)" at bounding box center [391, 135] width 95 height 36
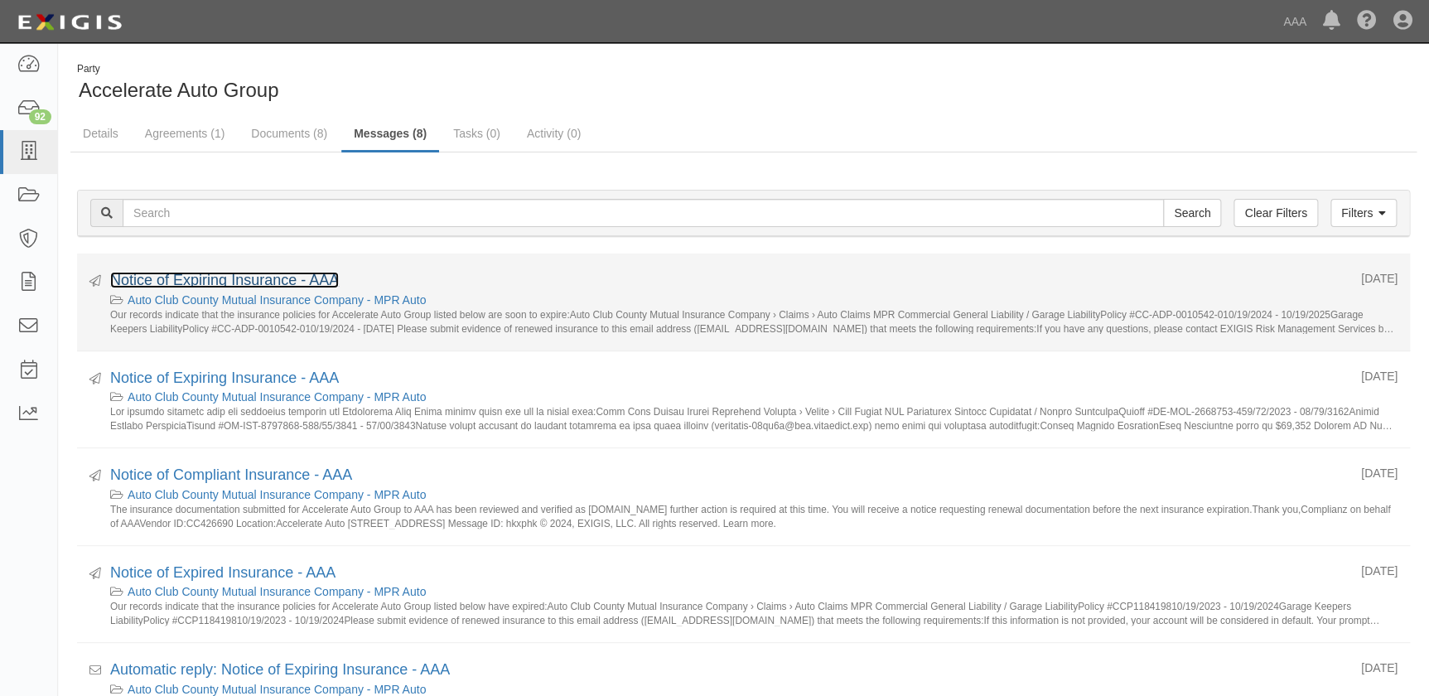
click at [267, 282] on link "Notice of Expiring Insurance - AAA" at bounding box center [224, 280] width 229 height 17
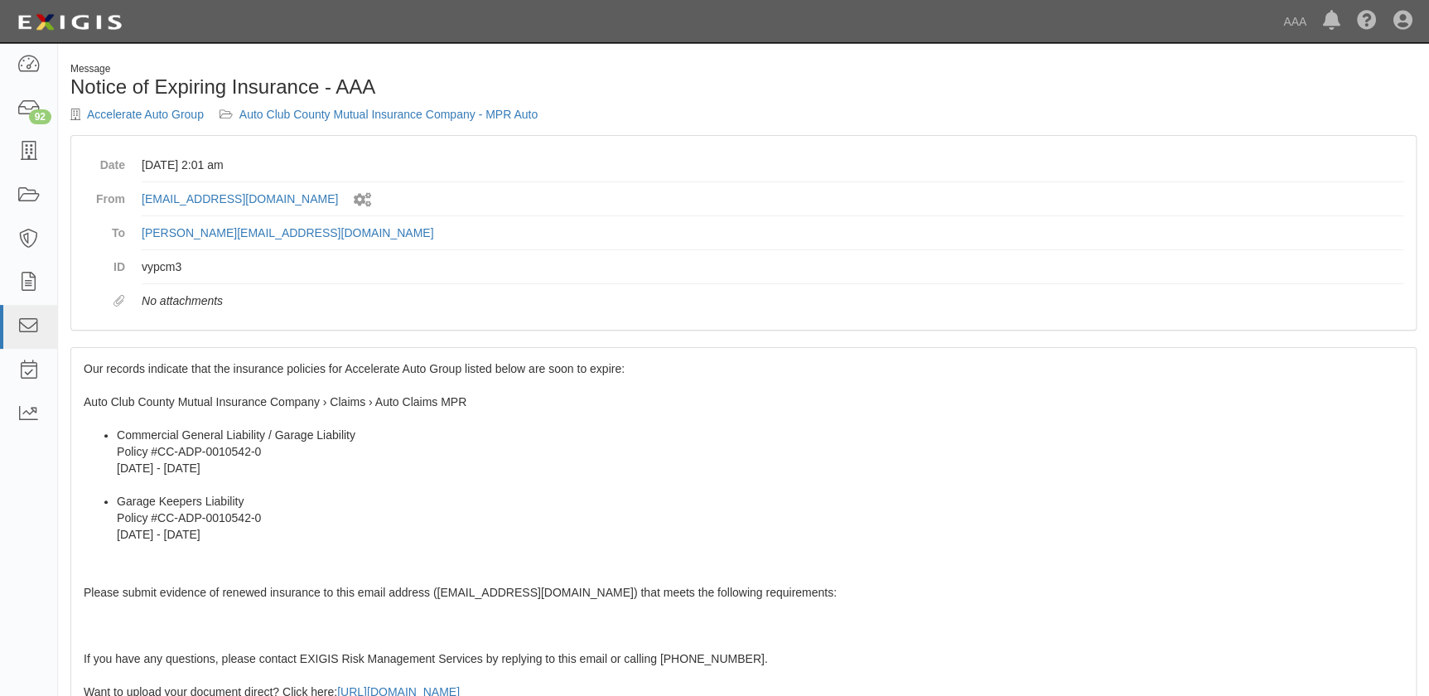
drag, startPoint x: 161, startPoint y: 411, endPoint x: 135, endPoint y: 389, distance: 34.1
click at [160, 410] on div "Our records indicate that the insurance policies for Accelerate Auto Group list…" at bounding box center [743, 648] width 1345 height 601
click at [86, 366] on span "Our records indicate that the insurance policies for Accelerate Auto Group list…" at bounding box center [744, 645] width 1320 height 566
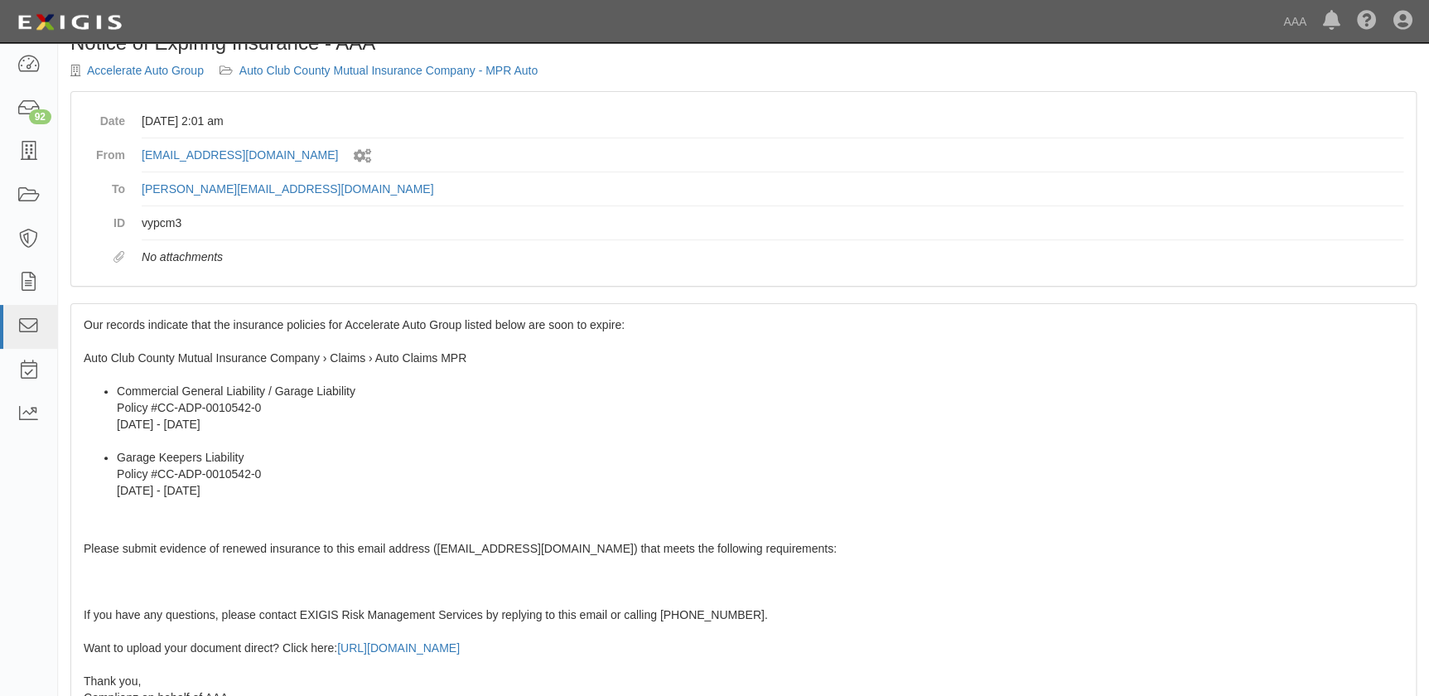
scroll to position [293, 0]
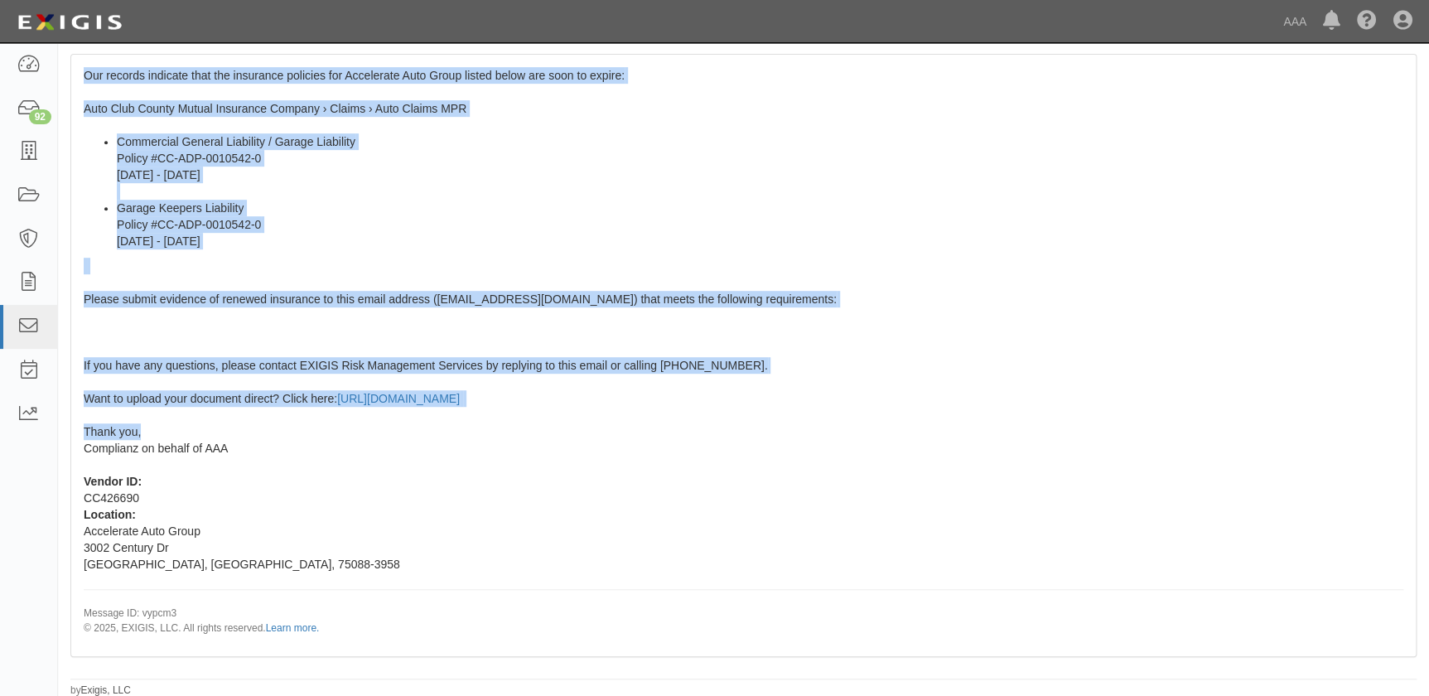
drag, startPoint x: 84, startPoint y: 366, endPoint x: 225, endPoint y: 423, distance: 152.5
click at [225, 423] on div "Our records indicate that the insurance policies for Accelerate Auto Group list…" at bounding box center [743, 355] width 1345 height 601
copy span "Our records indicate that the insurance policies for Accelerate Auto Group list…"
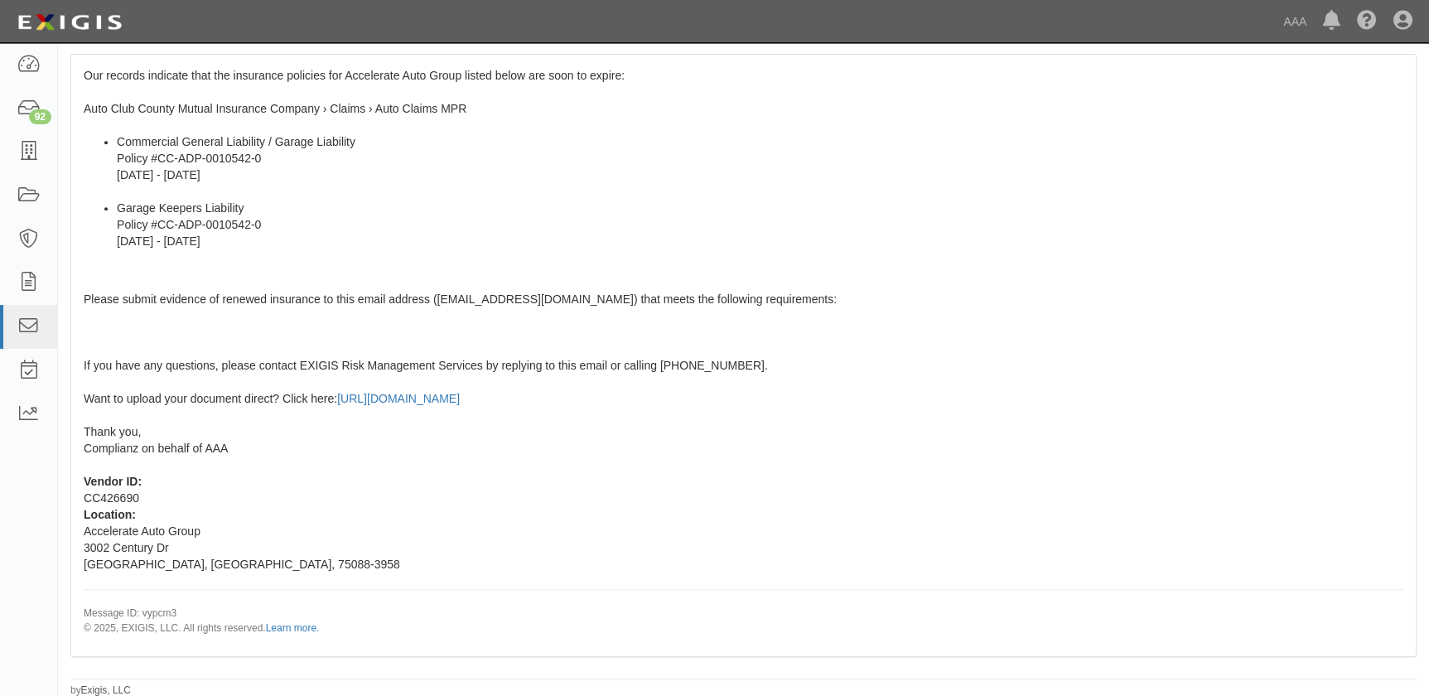
click at [280, 482] on div "Our records indicate that the insurance policies for Accelerate Auto Group list…" at bounding box center [743, 355] width 1345 height 601
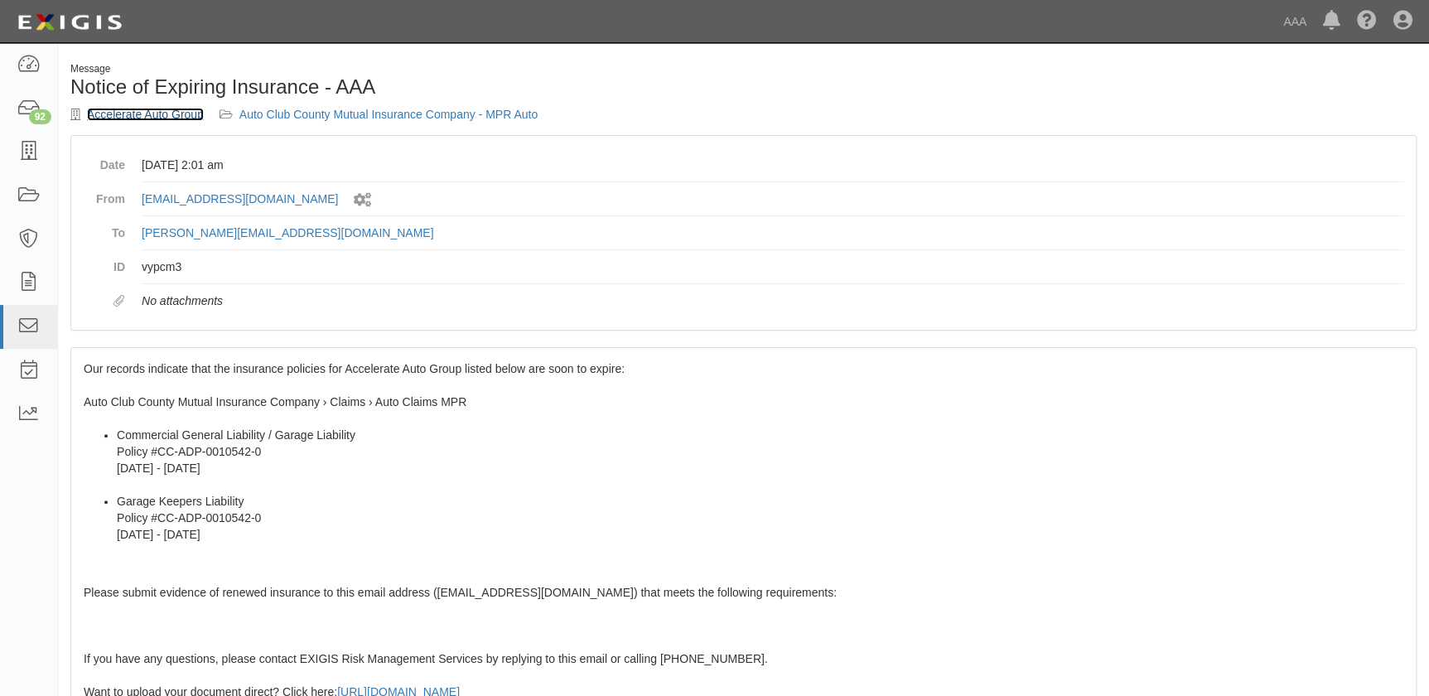
click at [150, 108] on link "Accelerate Auto Group" at bounding box center [145, 114] width 117 height 13
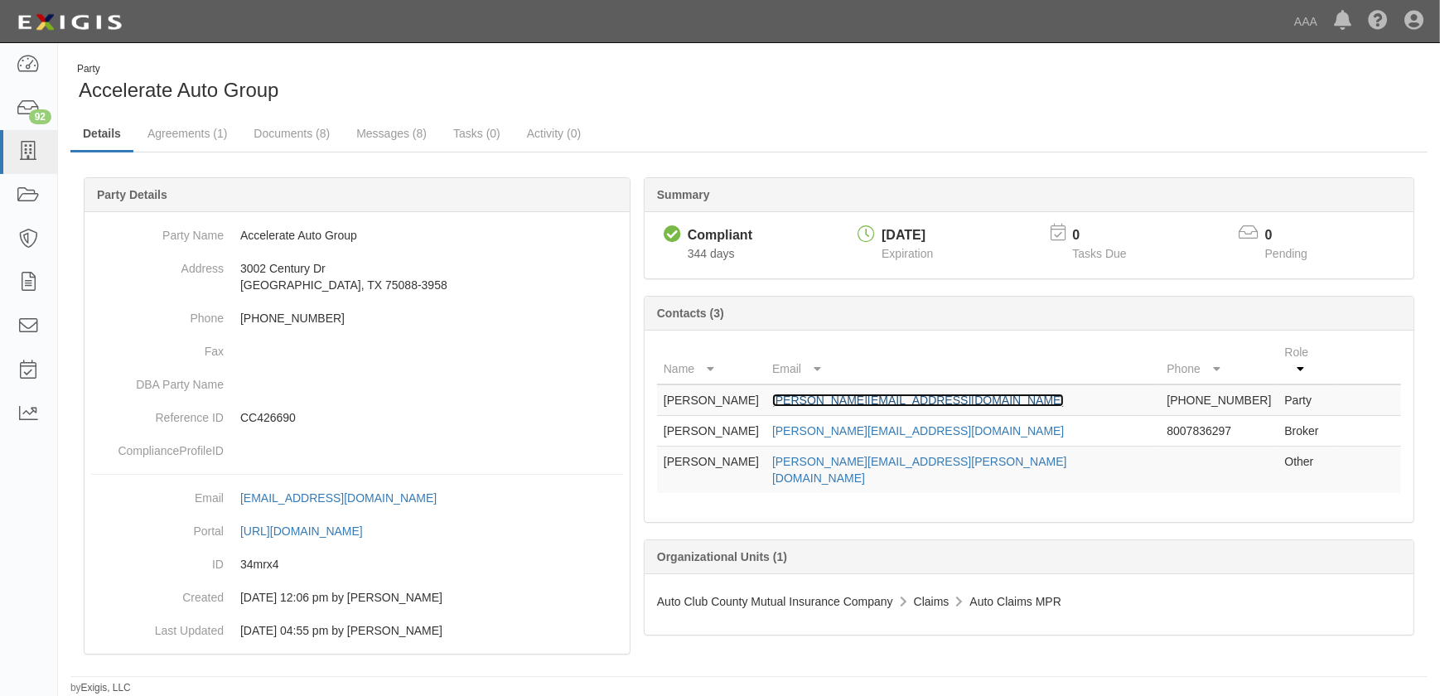
click at [889, 394] on link "ramon@accelerateautorepair.com" at bounding box center [918, 400] width 292 height 13
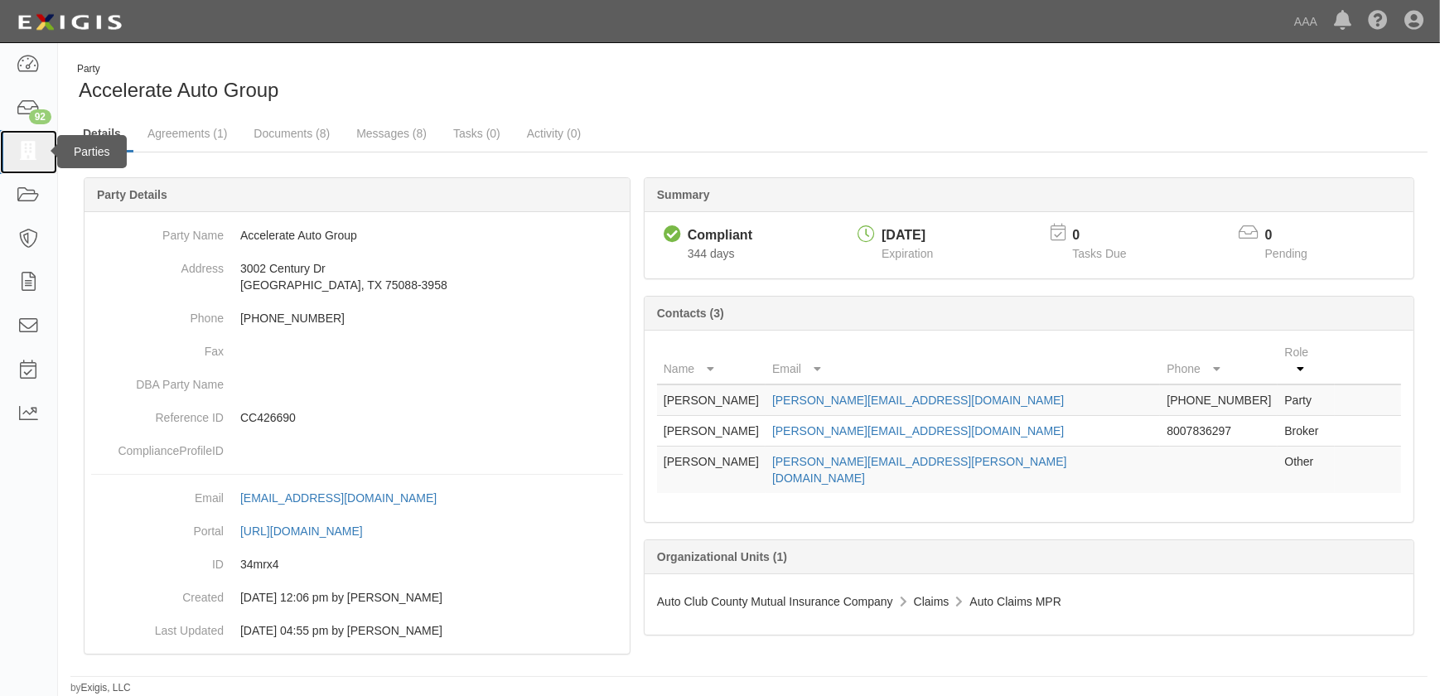
click at [31, 153] on icon at bounding box center [28, 152] width 23 height 19
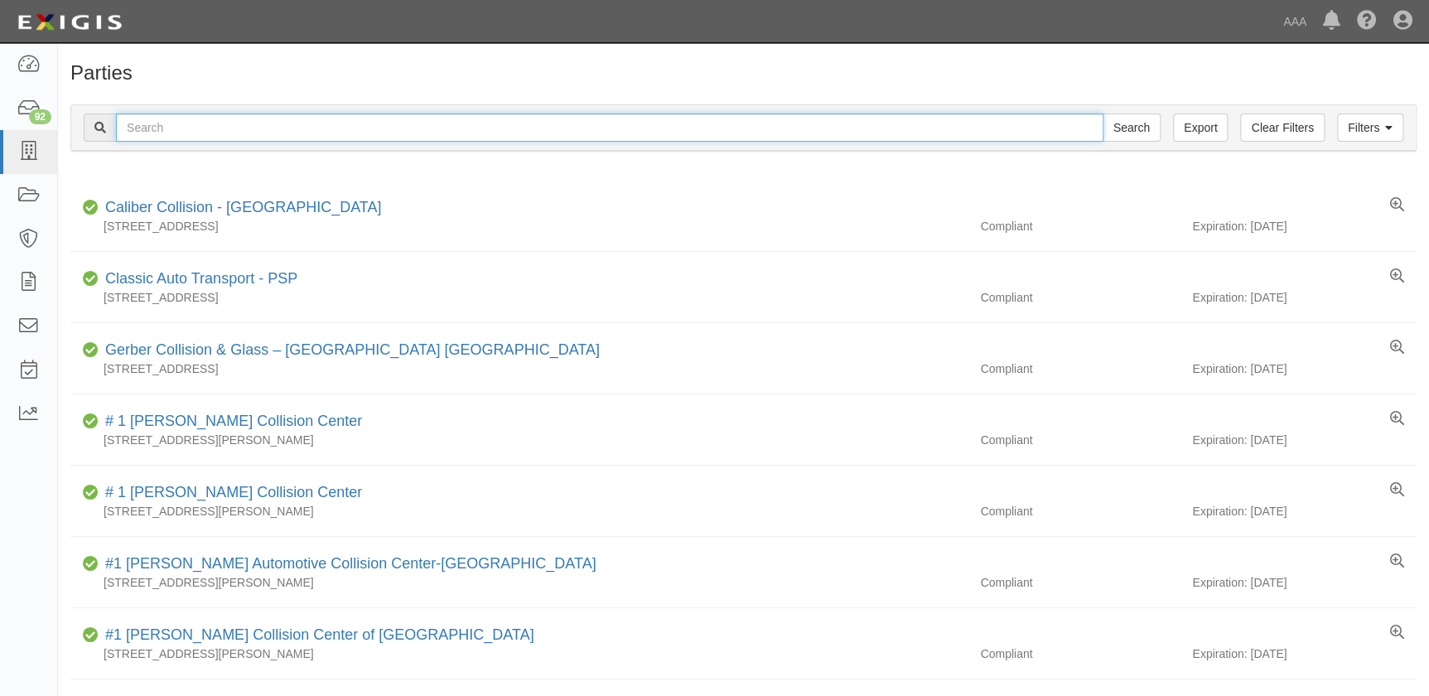
click at [254, 133] on input "text" at bounding box center [610, 128] width 988 height 28
paste input "Simmons Collision"
click at [254, 133] on input "Simmons Collision" at bounding box center [610, 128] width 988 height 28
type input "Simmons Collision"
click at [1103, 114] on input "Search" at bounding box center [1132, 128] width 58 height 28
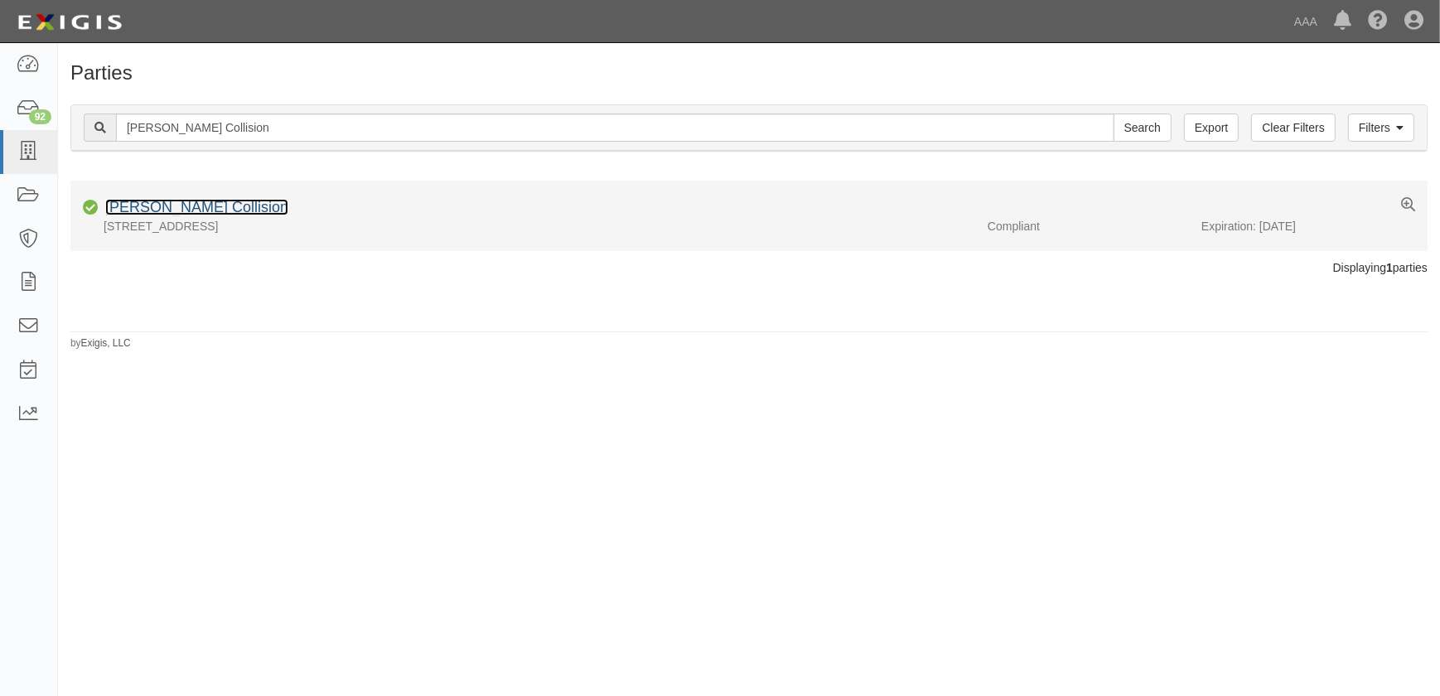
click at [202, 203] on link "Simmons Collision" at bounding box center [196, 207] width 183 height 17
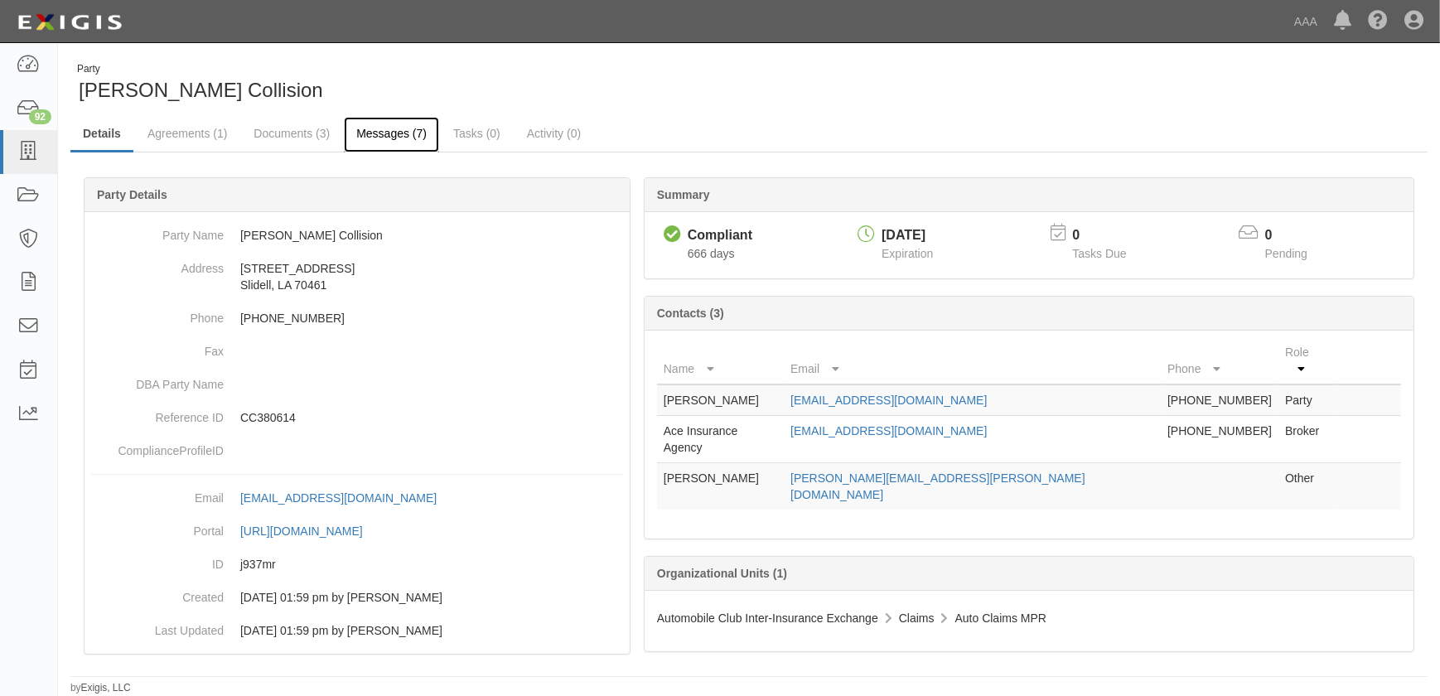
click at [373, 135] on link "Messages (7)" at bounding box center [391, 135] width 95 height 36
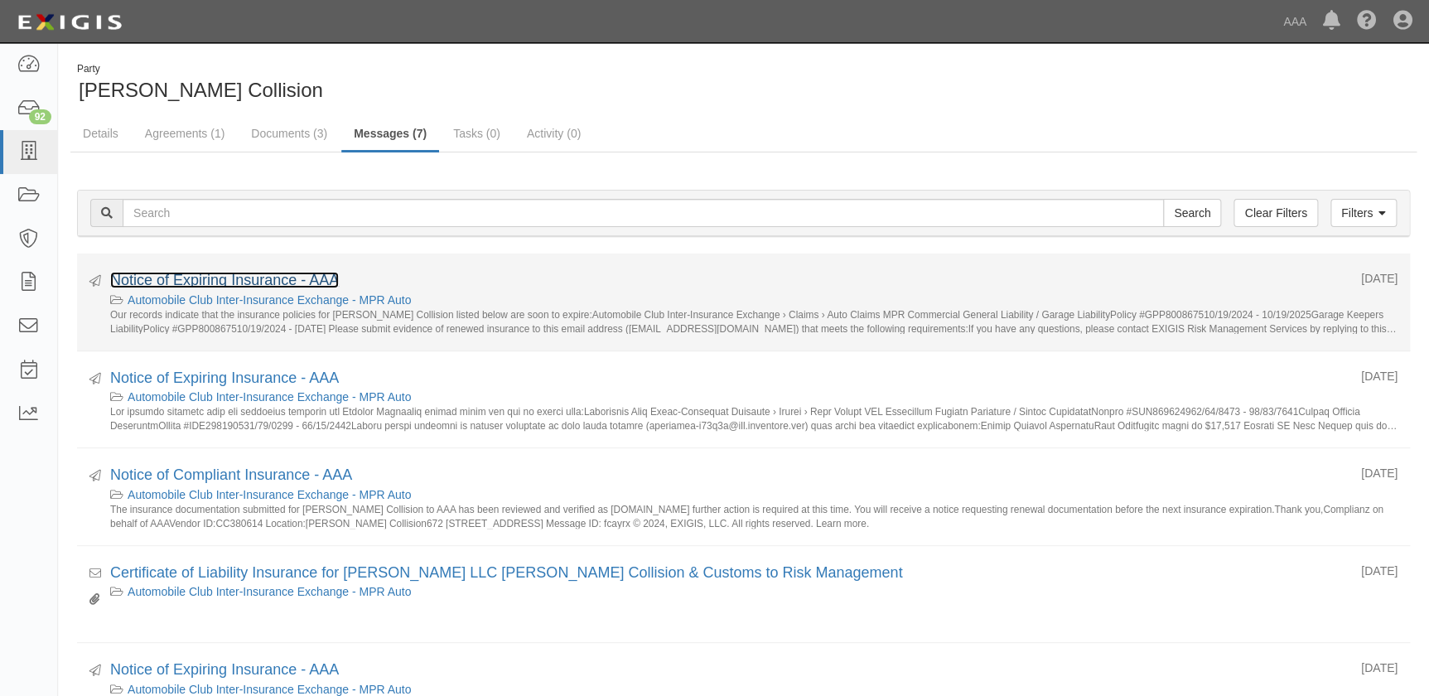
click at [233, 282] on link "Notice of Expiring Insurance - AAA" at bounding box center [224, 280] width 229 height 17
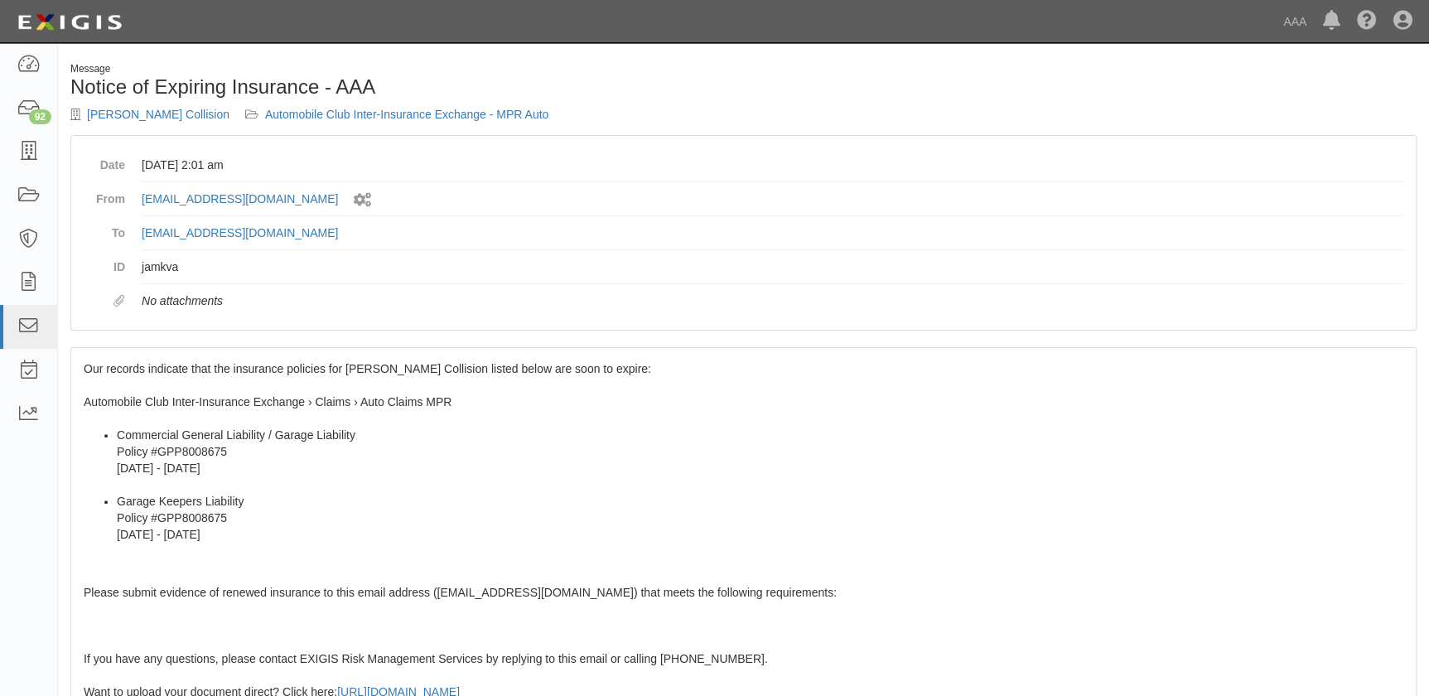
click at [151, 397] on span "Our records indicate that the insurance policies for [PERSON_NAME] Collision li…" at bounding box center [744, 645] width 1320 height 566
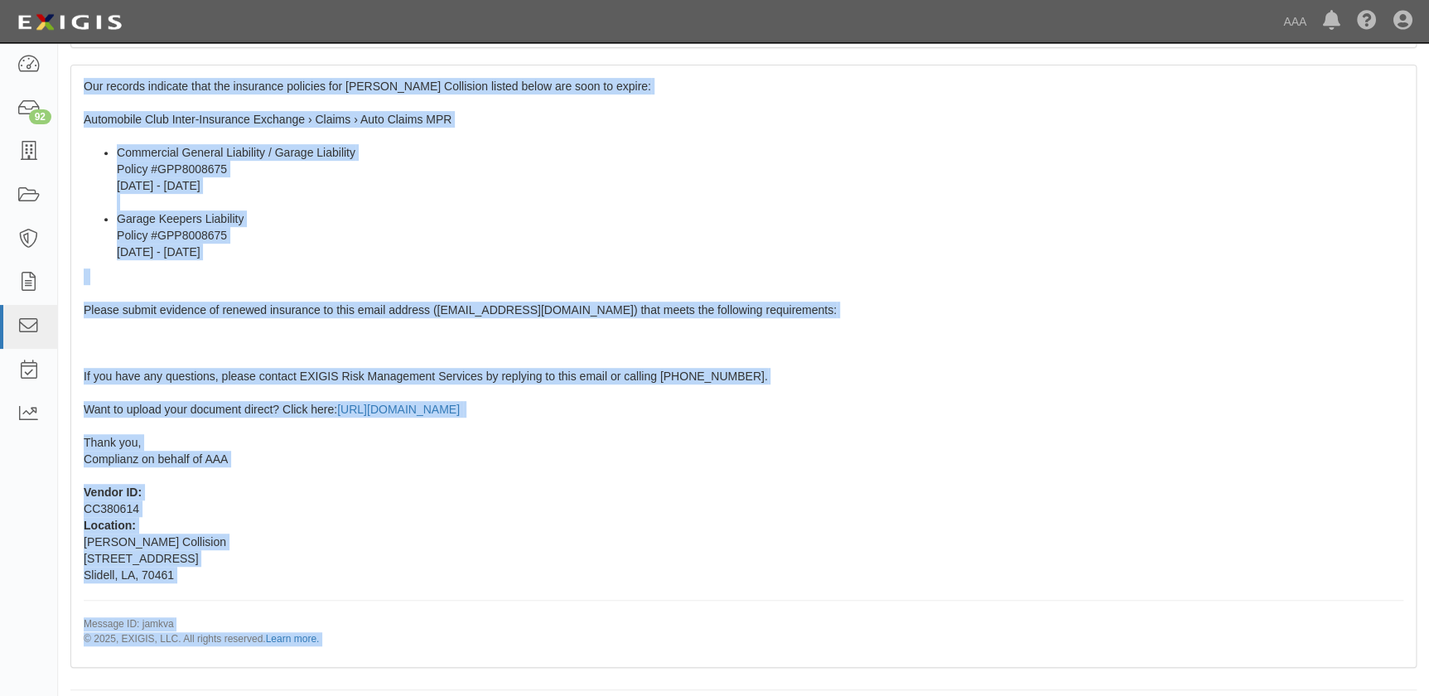
scroll to position [293, 0]
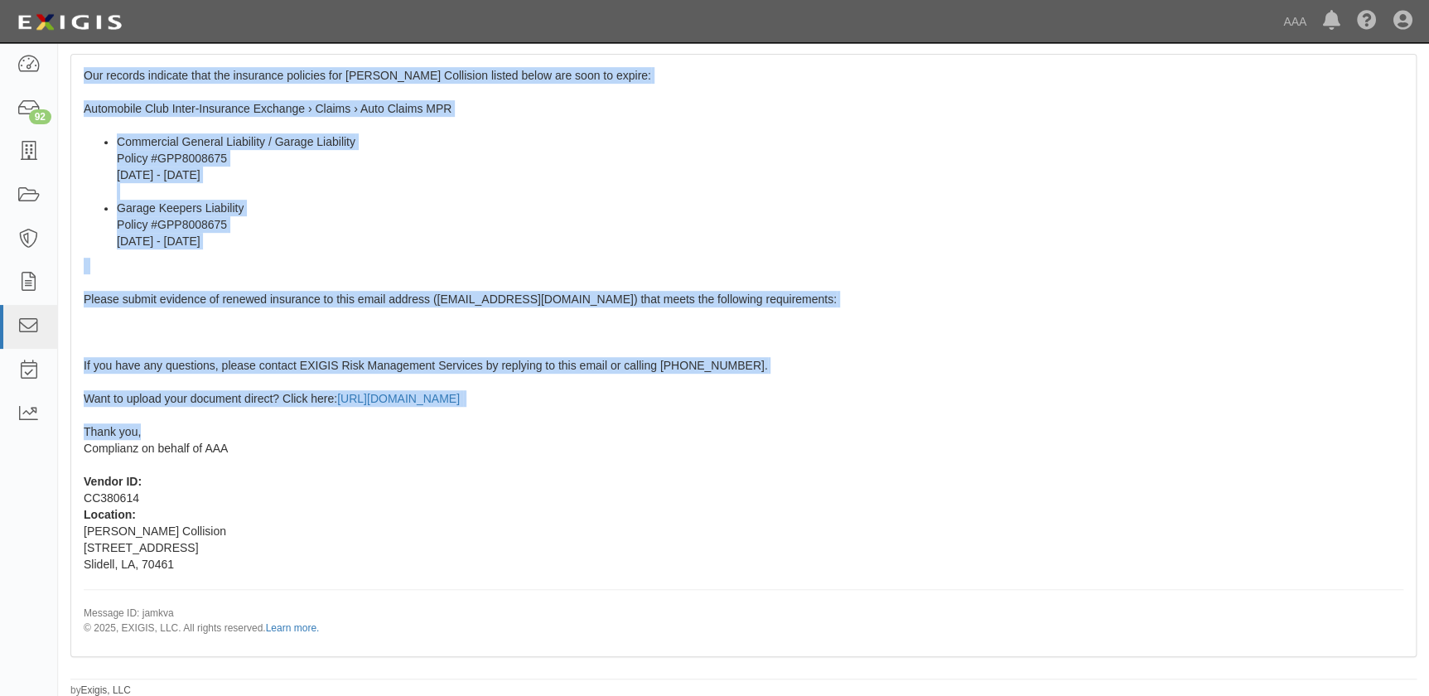
drag, startPoint x: 83, startPoint y: 368, endPoint x: 235, endPoint y: 438, distance: 167.2
click at [235, 438] on div "Our records indicate that the insurance policies for [PERSON_NAME] Collision li…" at bounding box center [743, 355] width 1345 height 601
copy span "Our records indicate that the insurance policies for [PERSON_NAME] Collision li…"
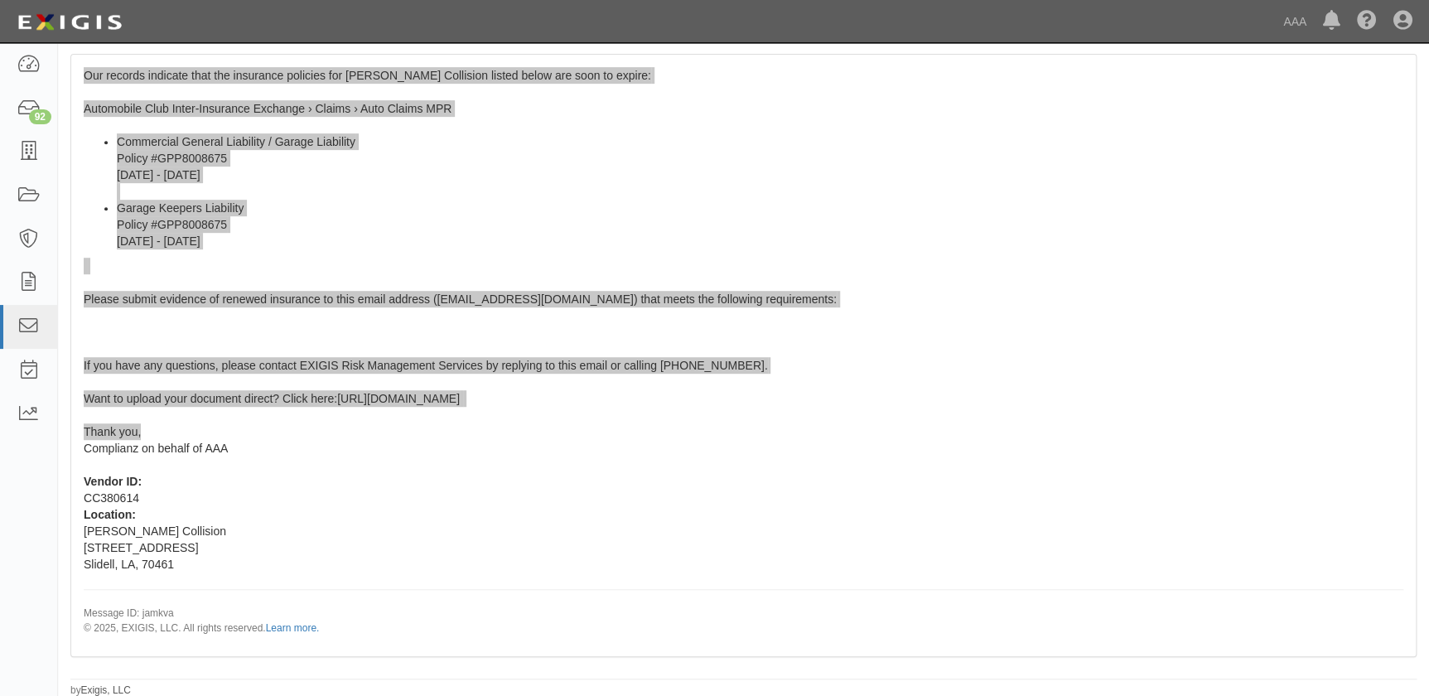
scroll to position [0, 0]
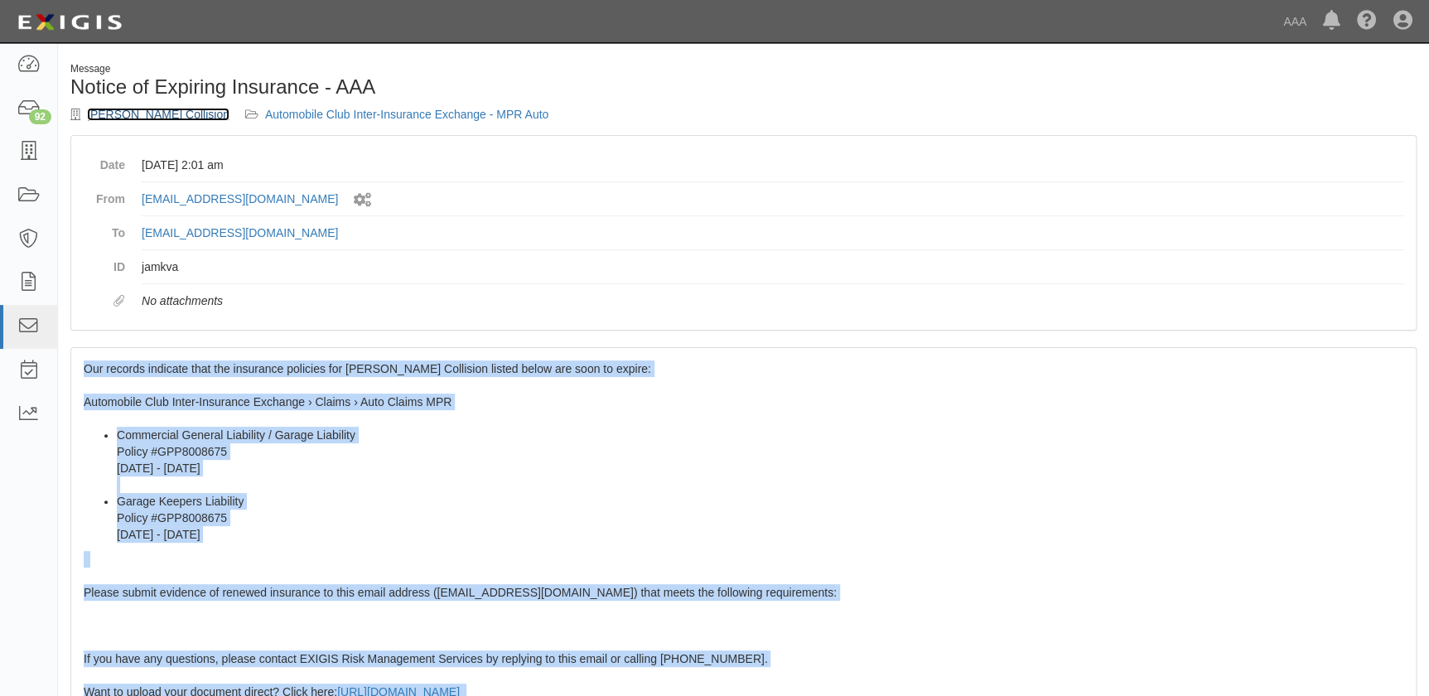
click at [157, 110] on link "[PERSON_NAME] Collision" at bounding box center [158, 114] width 143 height 13
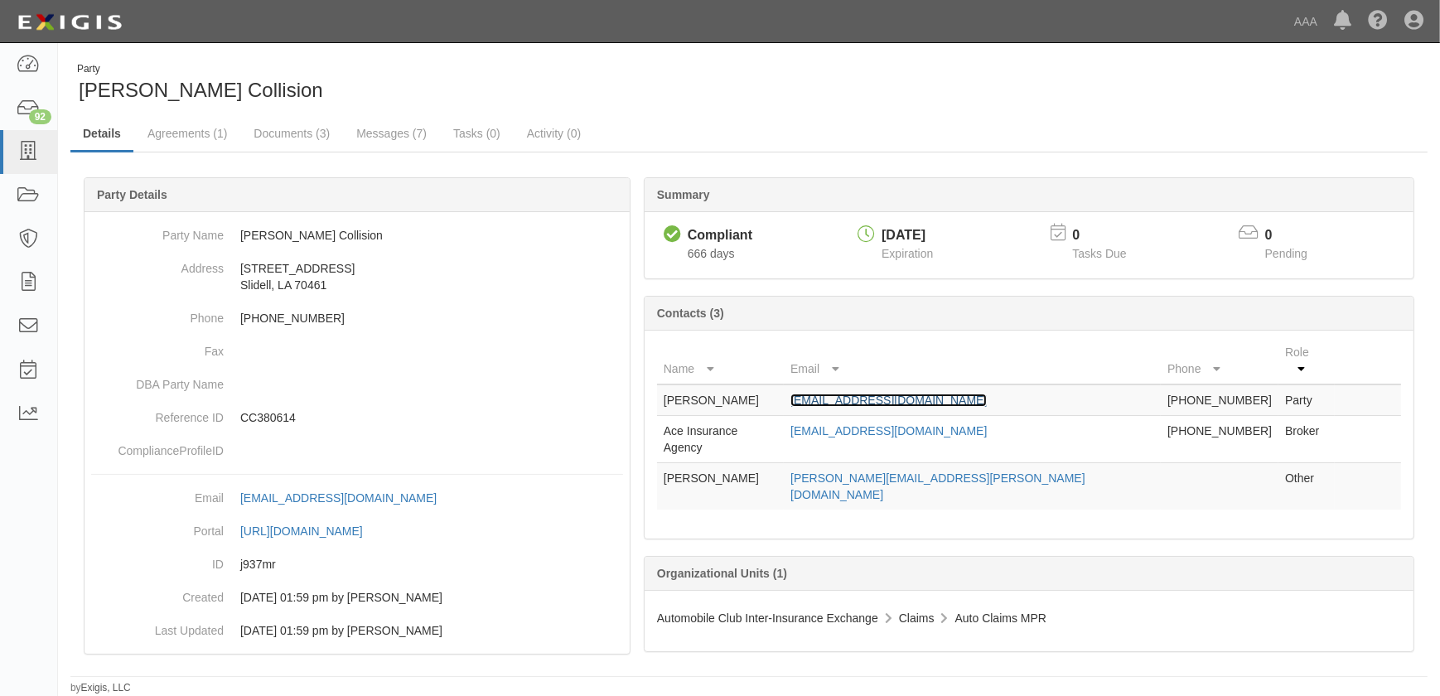
click at [902, 394] on link "simmonscollision@yahoo.com" at bounding box center [889, 400] width 196 height 13
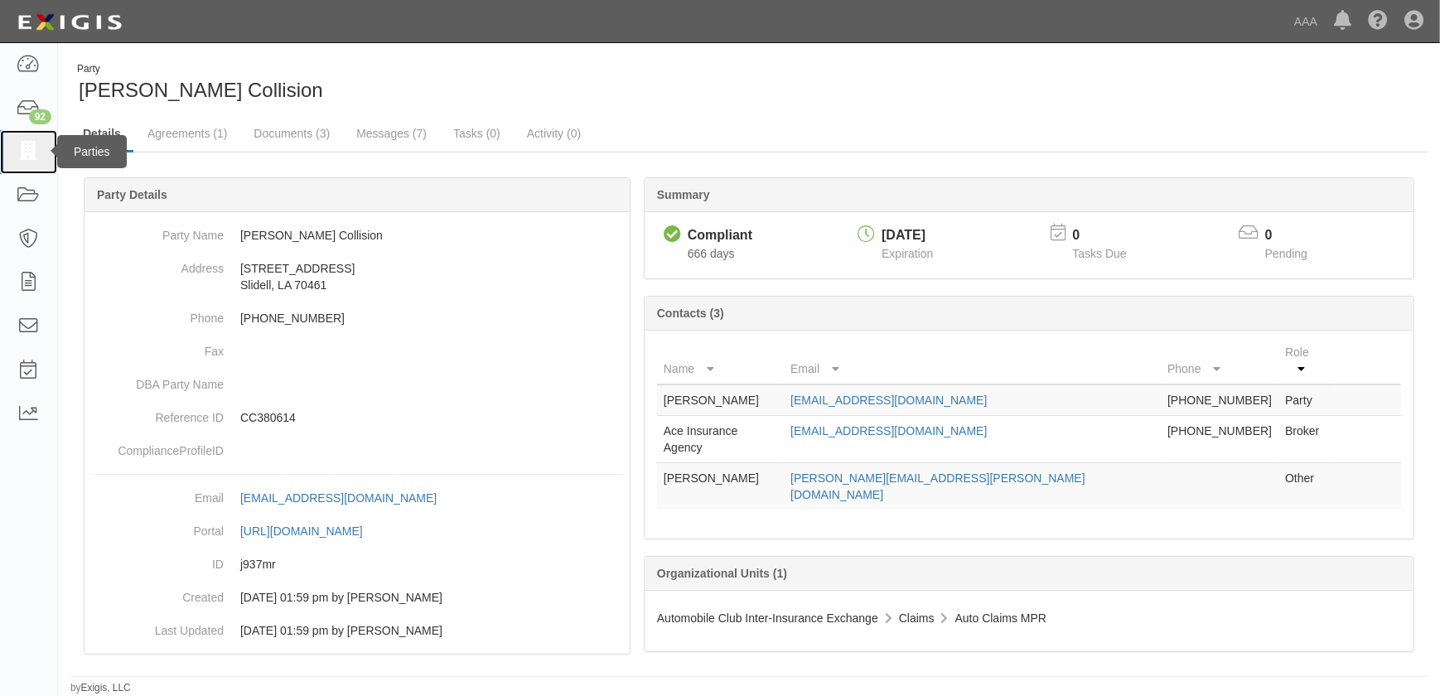
click at [38, 153] on icon at bounding box center [28, 152] width 23 height 19
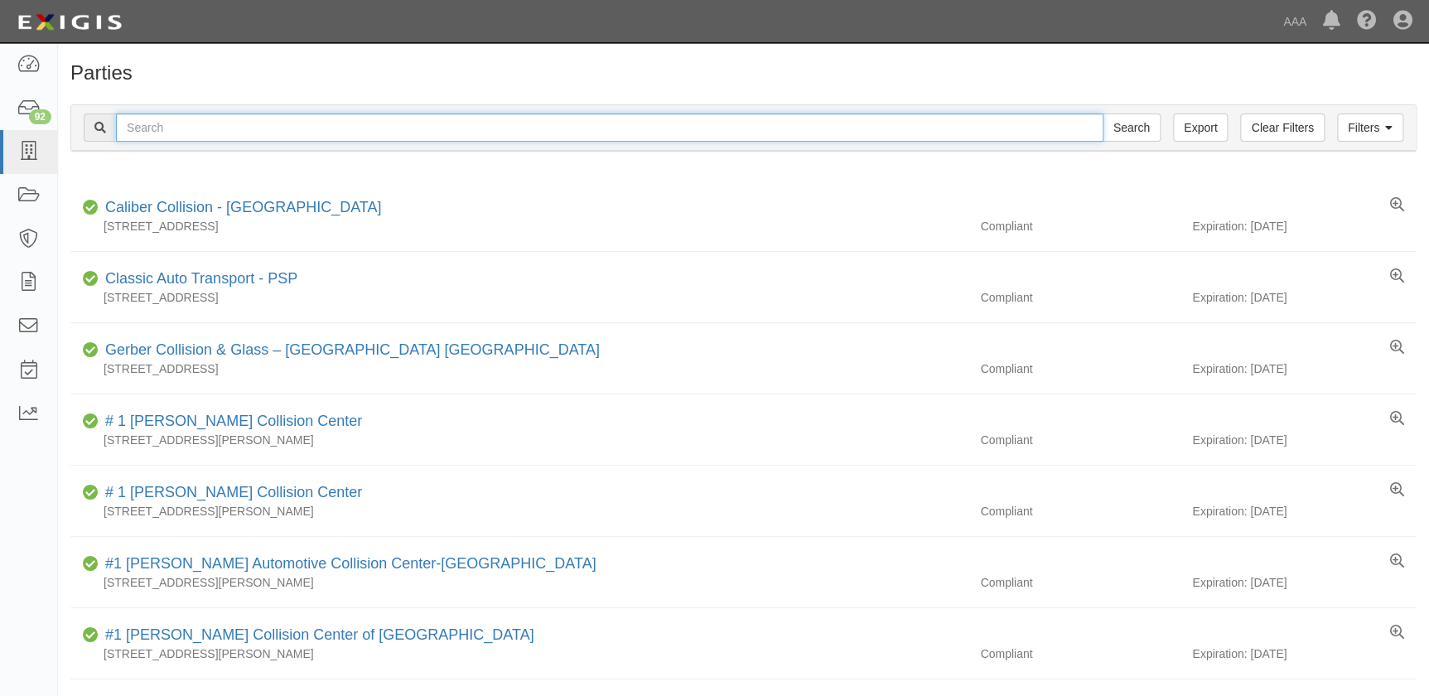
click at [246, 129] on input "text" at bounding box center [610, 128] width 988 height 28
paste input "Eurotech Refinishing & Collision - Cerritos"
type input "Eurotech Refinishing & Collision - Cerritos"
click at [1103, 114] on input "Search" at bounding box center [1132, 128] width 58 height 28
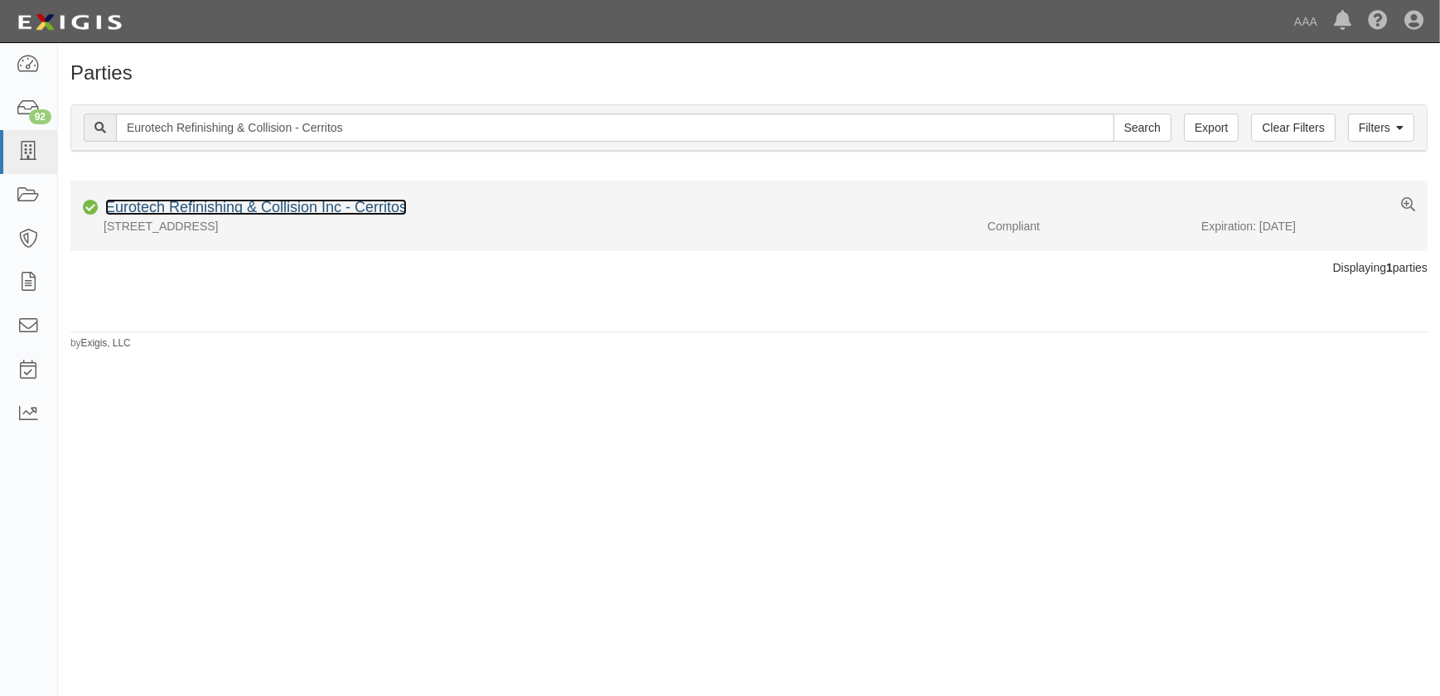
click at [243, 206] on link "Eurotech Refinishing & Collision Inc - Cerritos" at bounding box center [256, 207] width 302 height 17
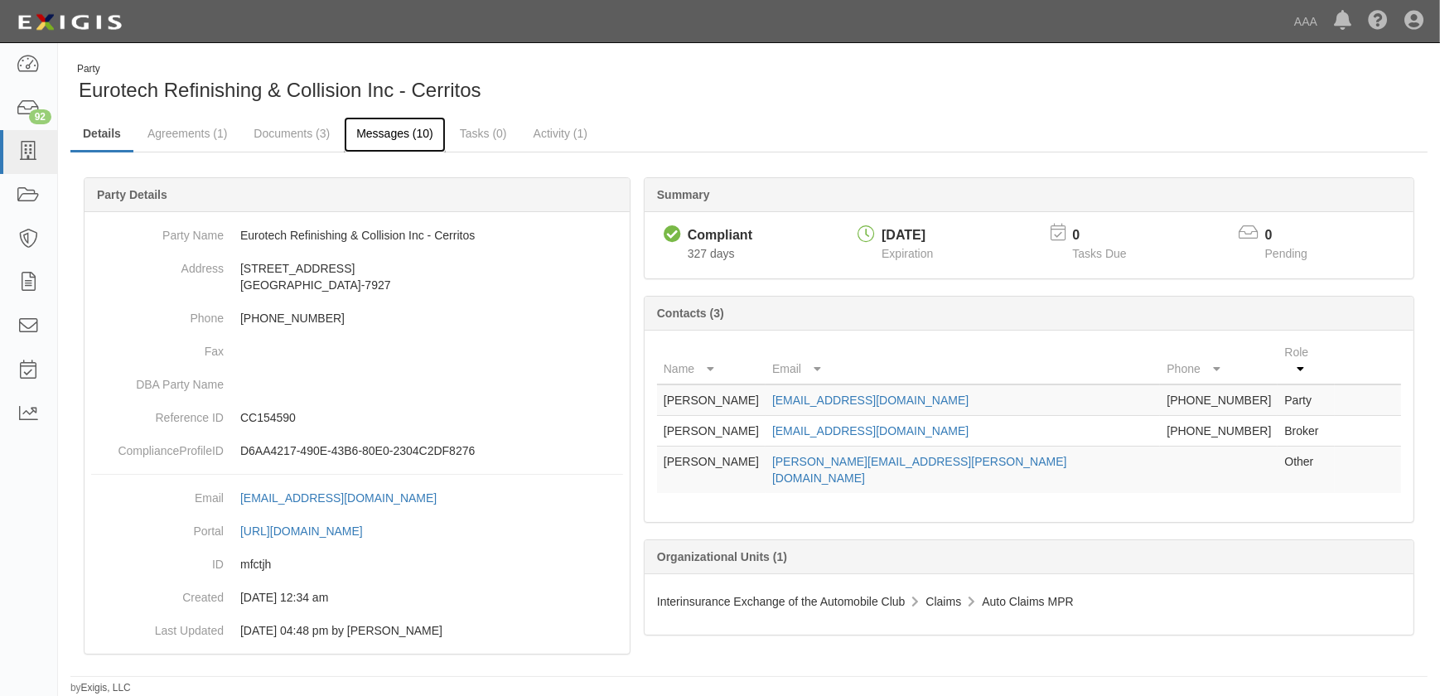
click at [372, 132] on link "Messages (10)" at bounding box center [395, 135] width 102 height 36
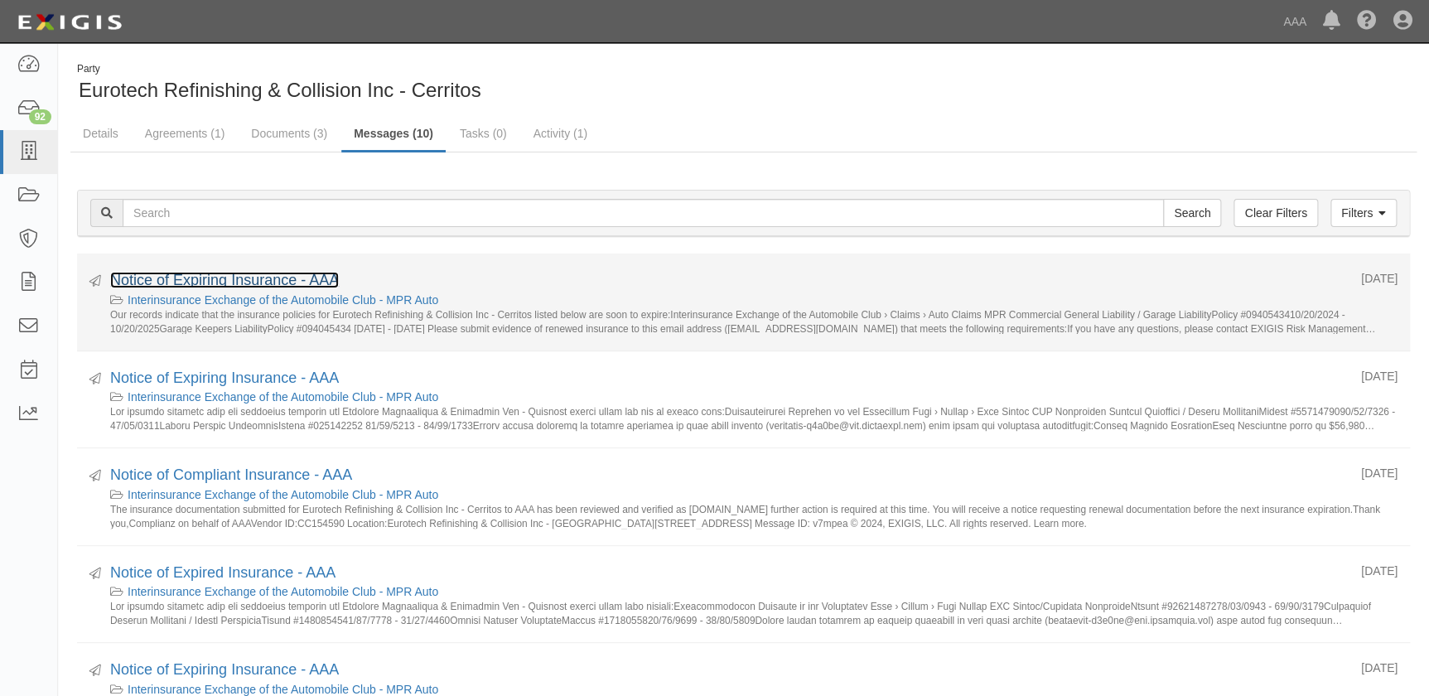
click at [272, 278] on link "Notice of Expiring Insurance - AAA" at bounding box center [224, 280] width 229 height 17
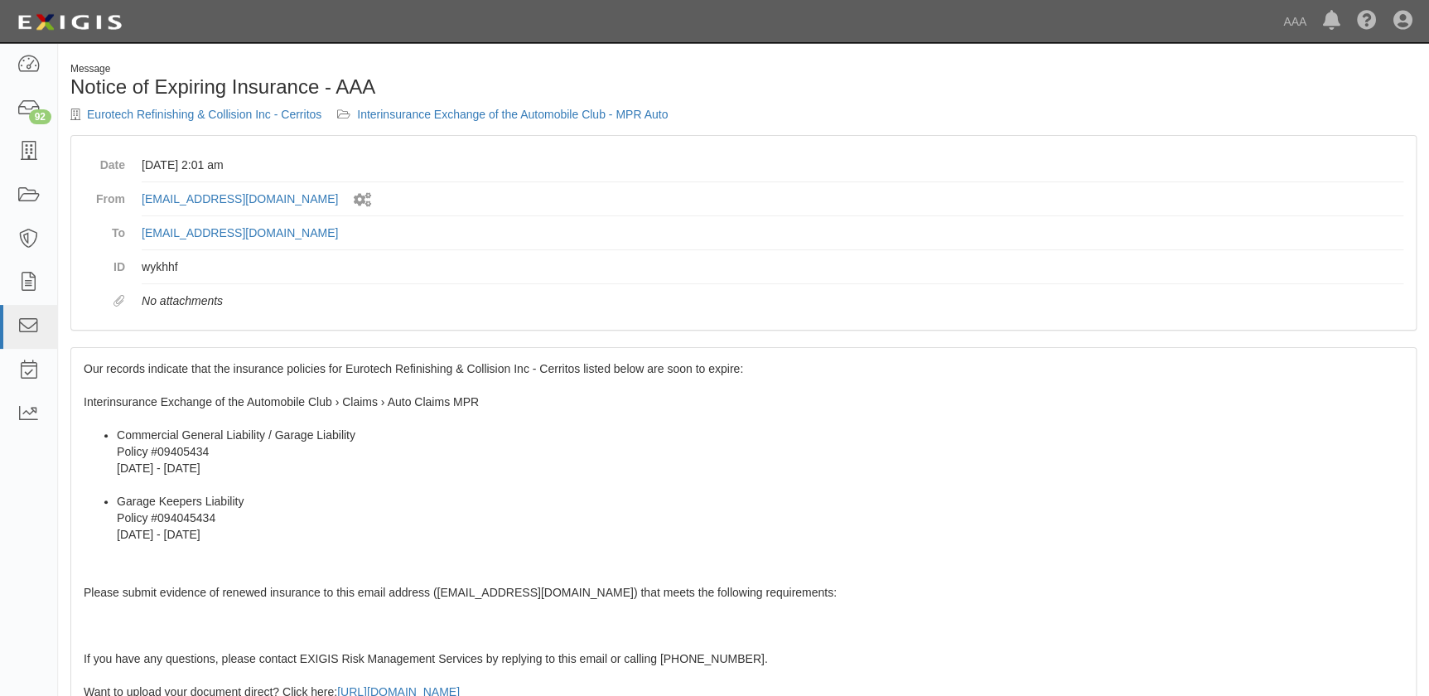
click at [224, 391] on div "Our records indicate that the insurance policies for Eurotech Refinishing & Col…" at bounding box center [743, 648] width 1345 height 601
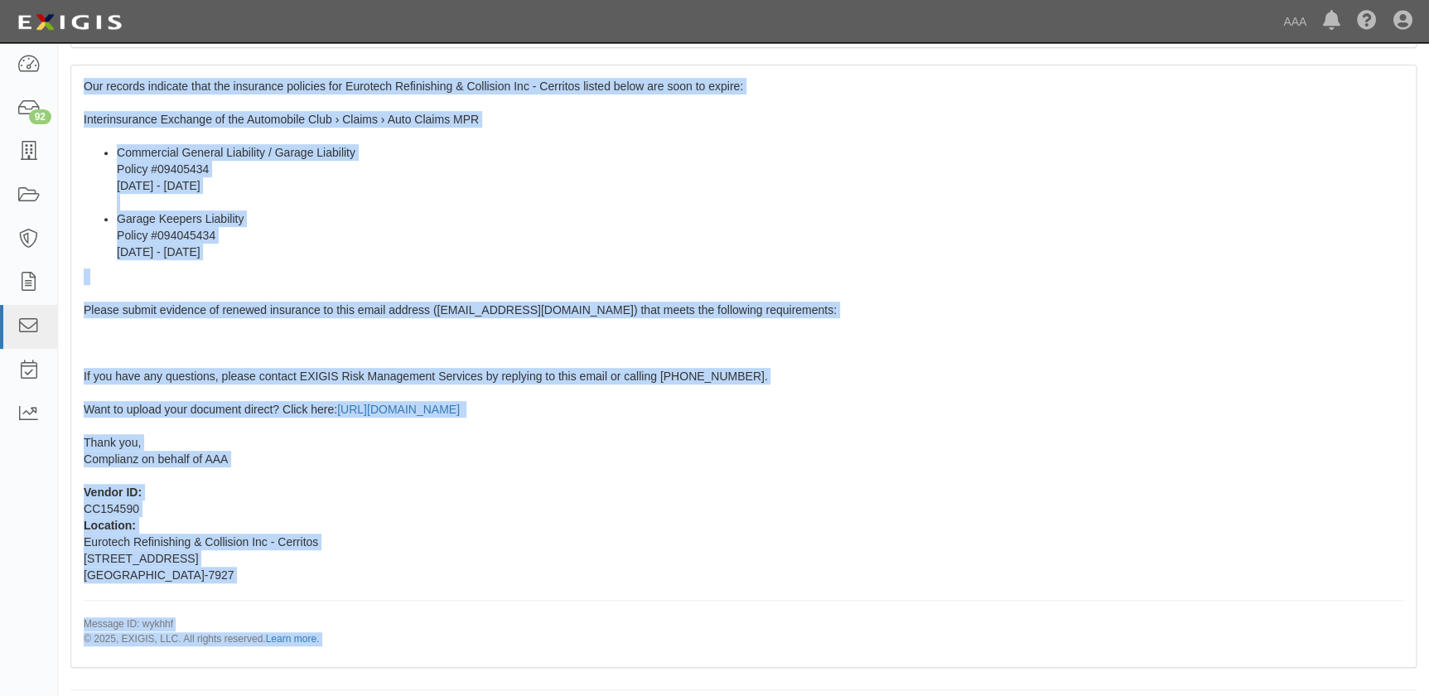
scroll to position [293, 0]
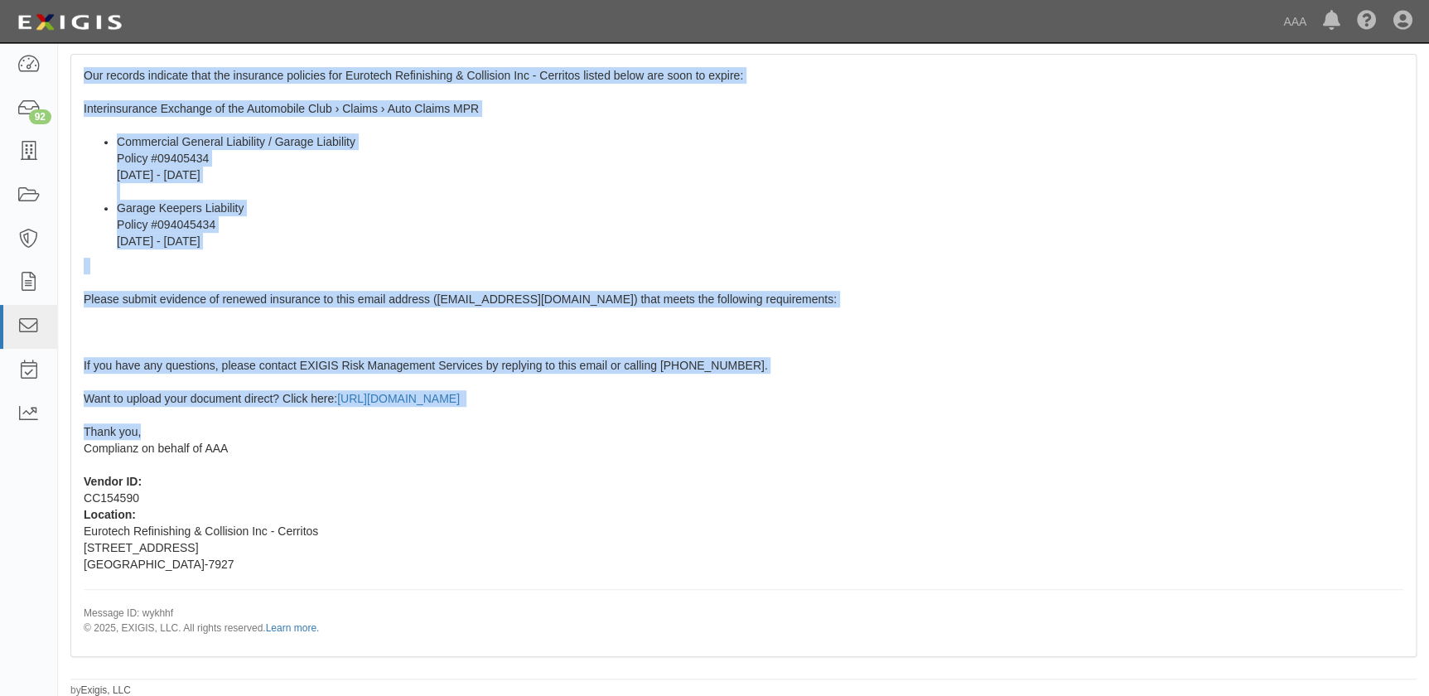
drag, startPoint x: 83, startPoint y: 367, endPoint x: 186, endPoint y: 431, distance: 121.7
click at [186, 431] on div "Our records indicate that the insurance policies for Eurotech Refinishing & Col…" at bounding box center [743, 355] width 1345 height 601
copy span "Our records indicate that the insurance policies for Eurotech Refinishing & Col…"
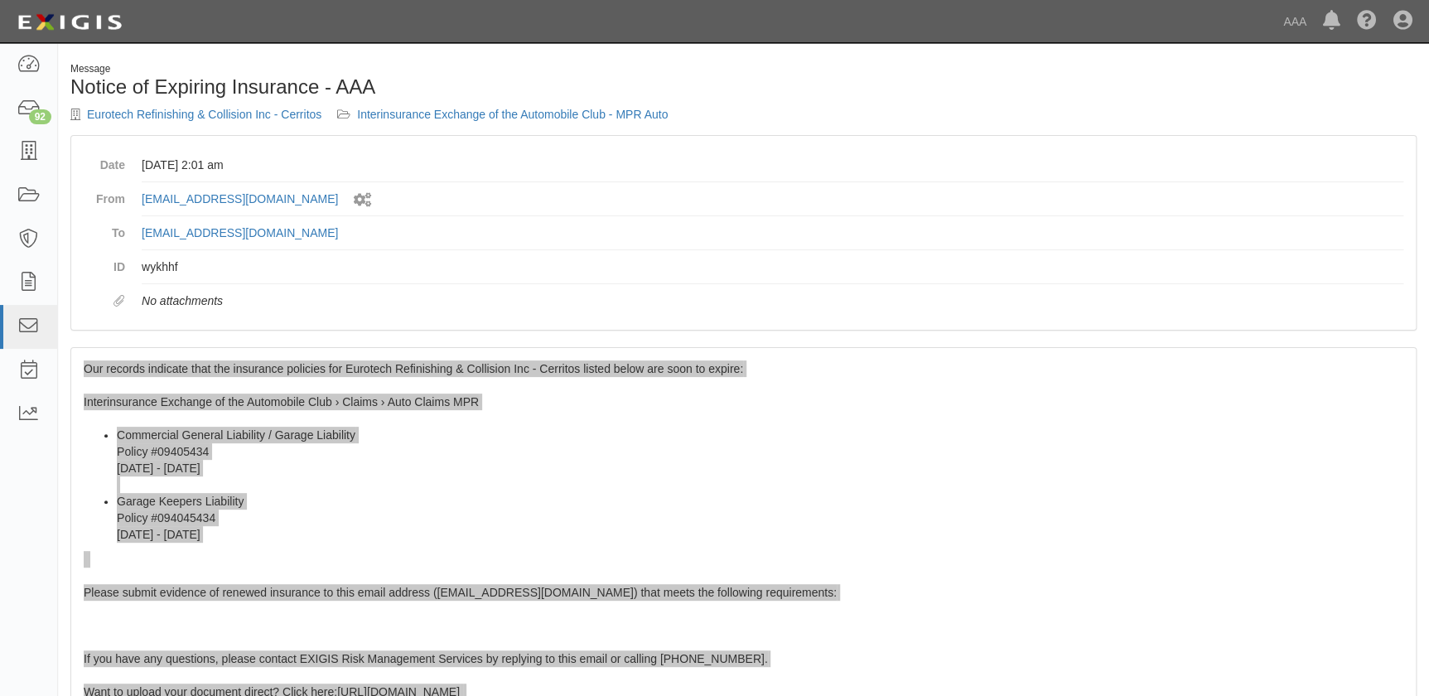
scroll to position [0, 0]
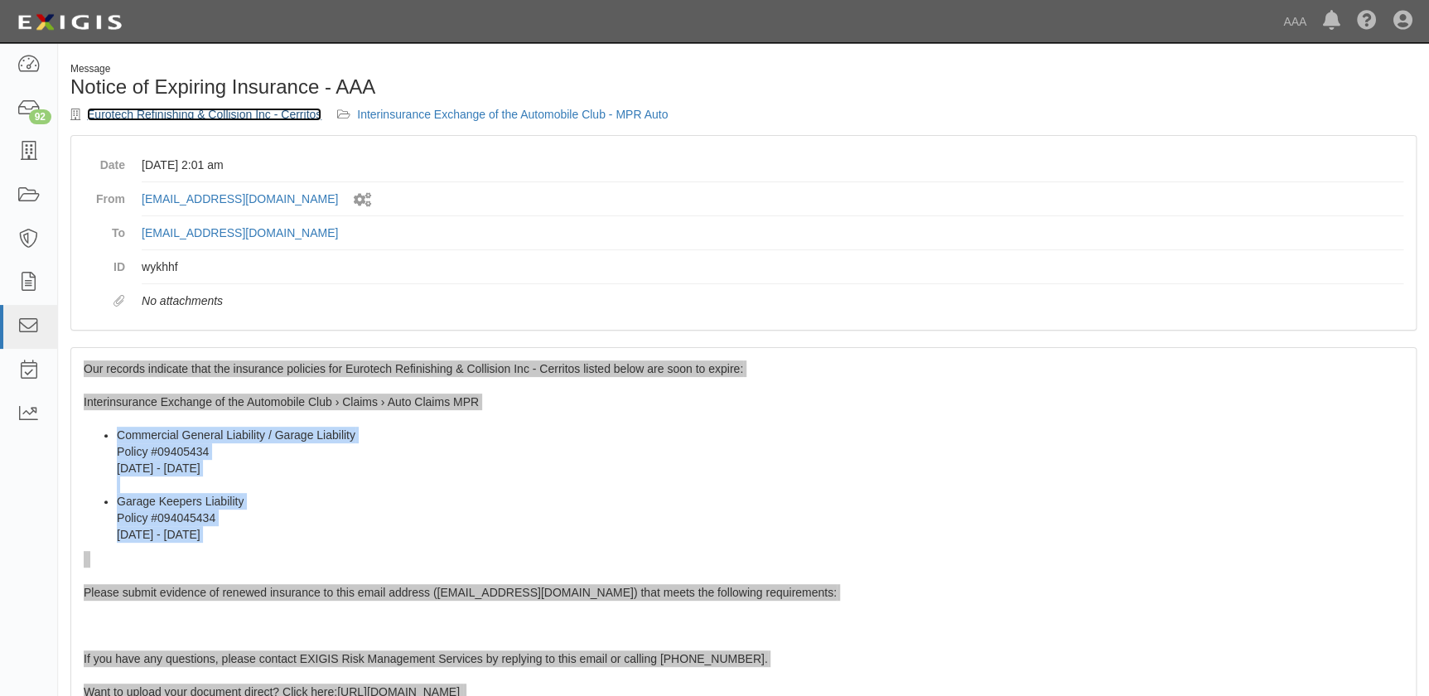
click at [197, 119] on link "Eurotech Refinishing & Collision Inc - Cerritos" at bounding box center [204, 114] width 235 height 13
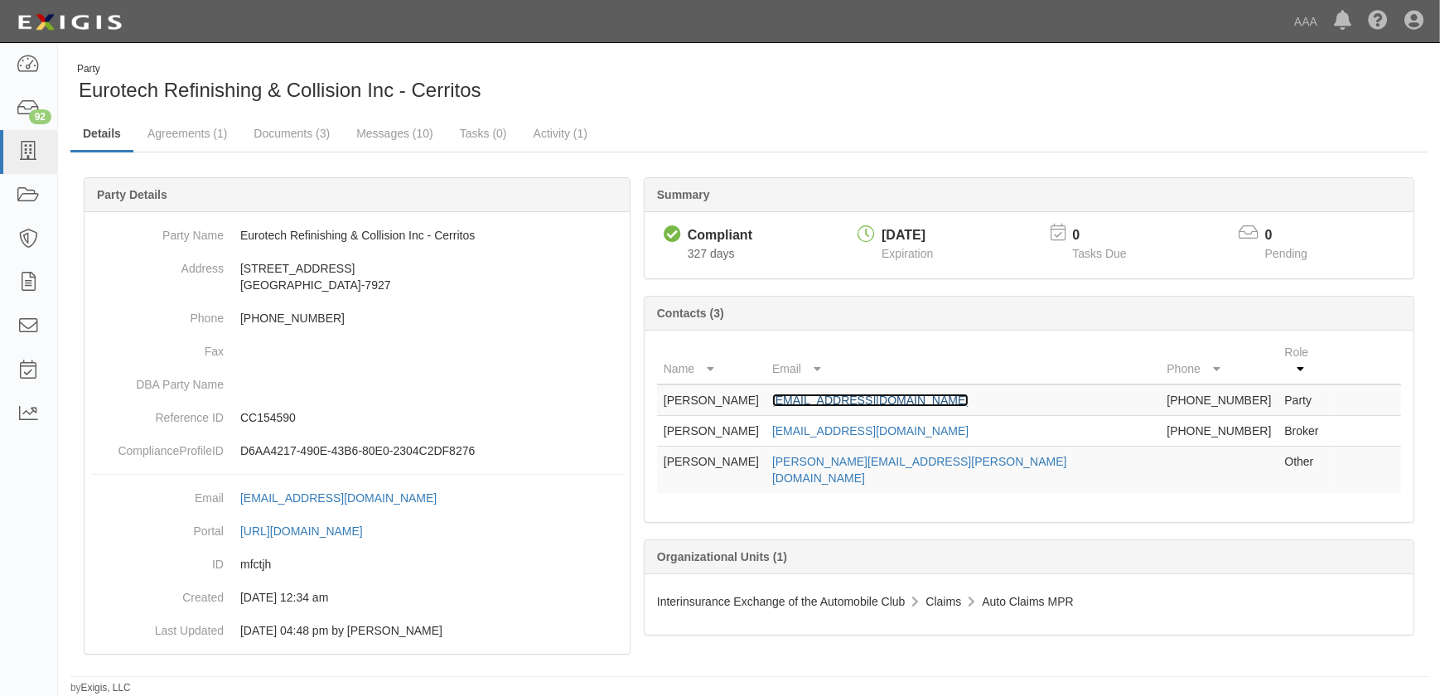
click at [911, 394] on link "dhoenecke@eurotechinc.com" at bounding box center [870, 400] width 196 height 13
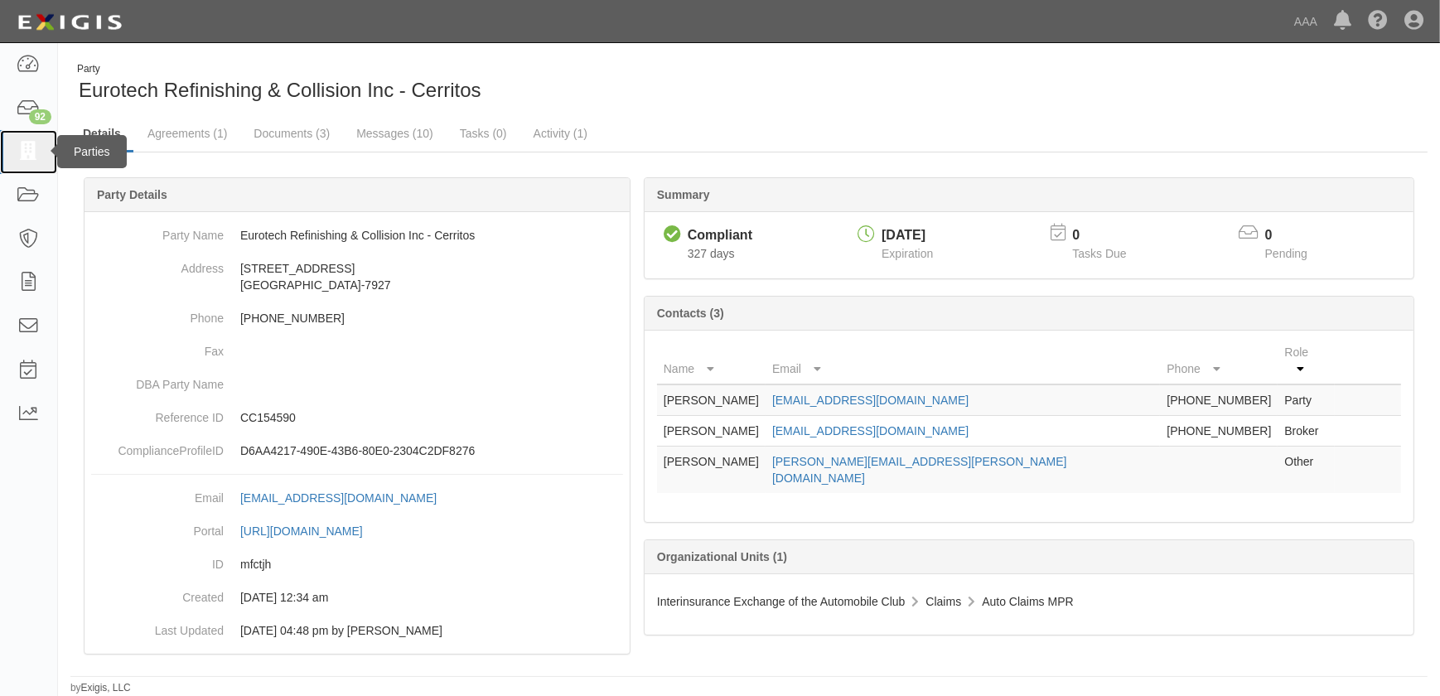
click at [29, 157] on icon at bounding box center [28, 152] width 23 height 19
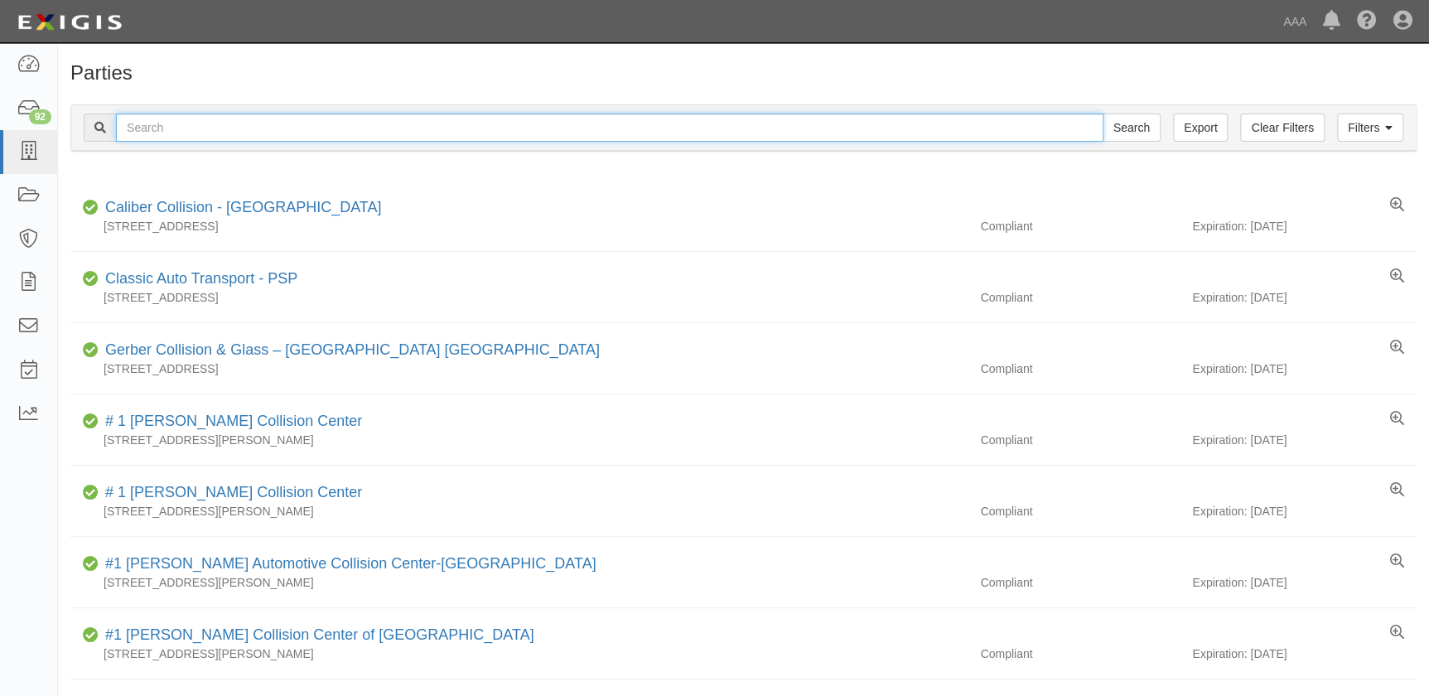
click at [244, 130] on input "text" at bounding box center [610, 128] width 988 height 28
paste input "Eurotech Refinishing & Collision - Bellflower"
type input "Eurotech Refinishing & Collision - Bellflower"
click at [1103, 114] on input "Search" at bounding box center [1132, 128] width 58 height 28
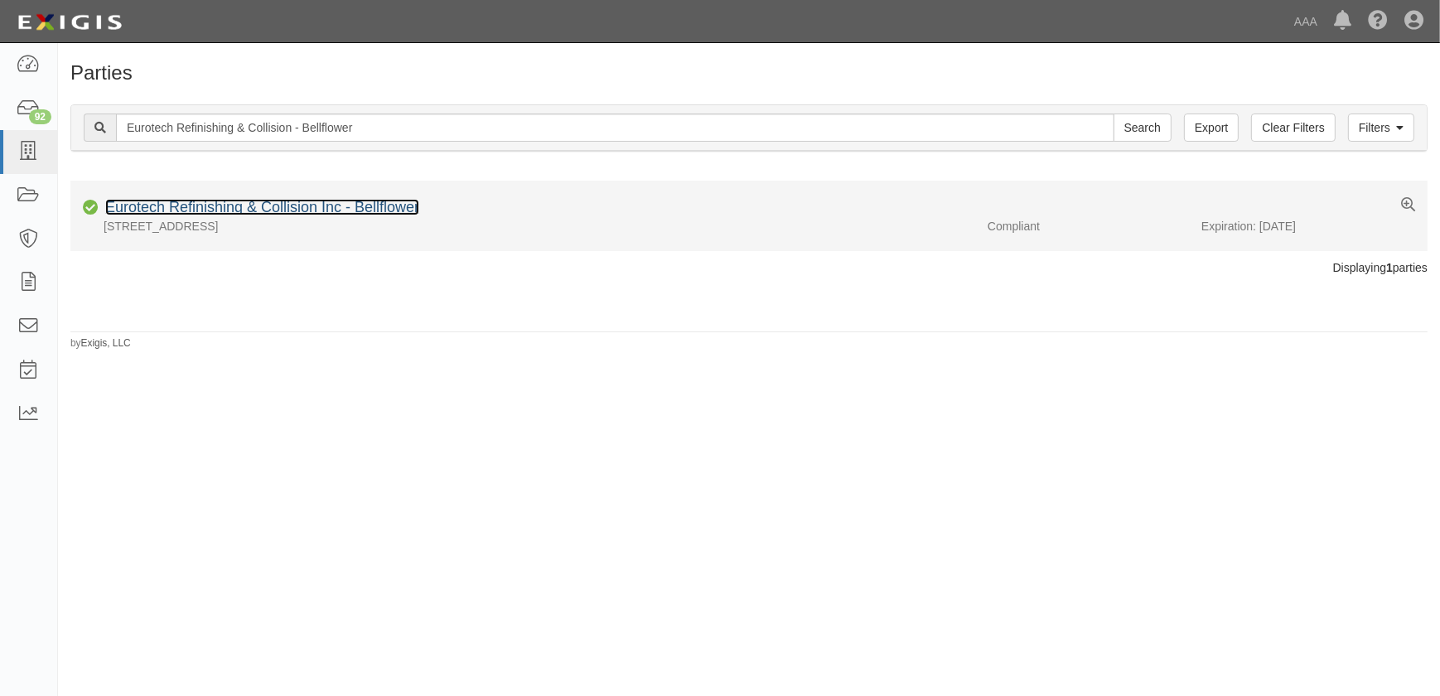
click at [264, 206] on link "Eurotech Refinishing & Collision Inc - Bellflower" at bounding box center [262, 207] width 314 height 17
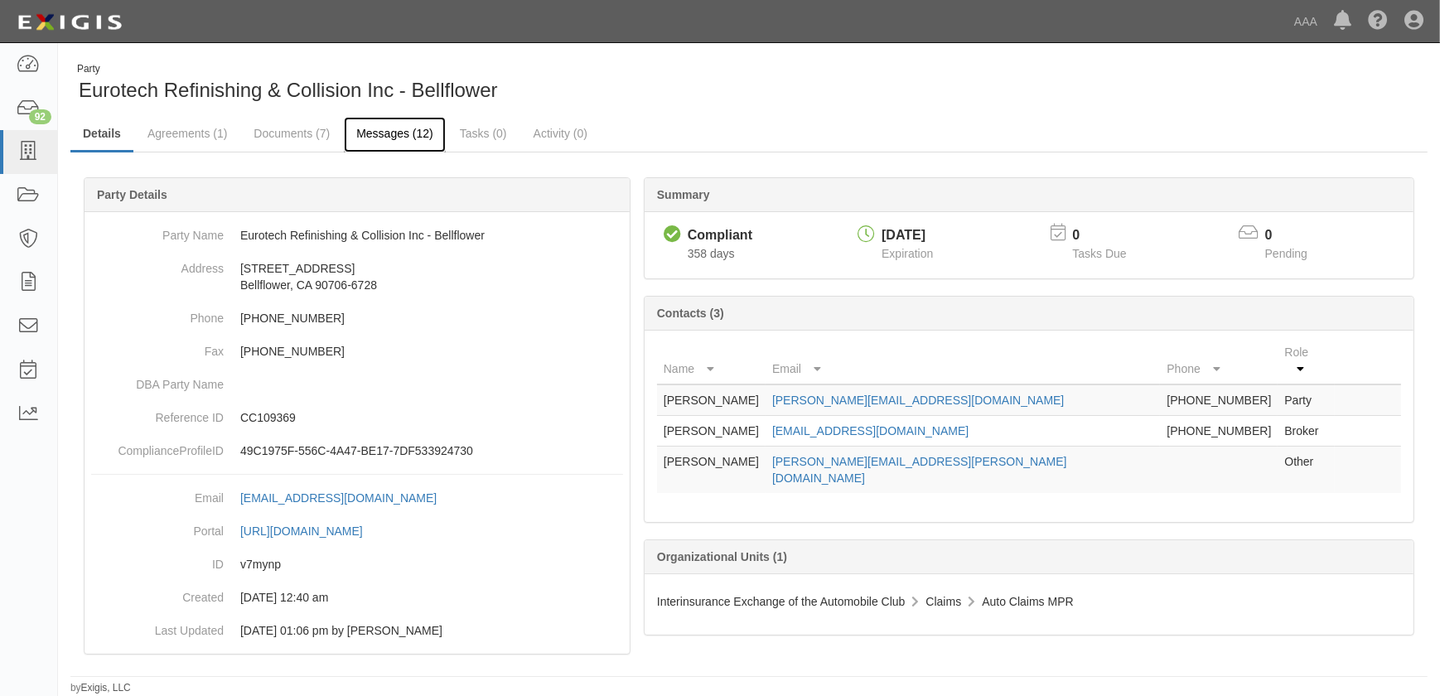
click at [375, 128] on link "Messages (12)" at bounding box center [395, 135] width 102 height 36
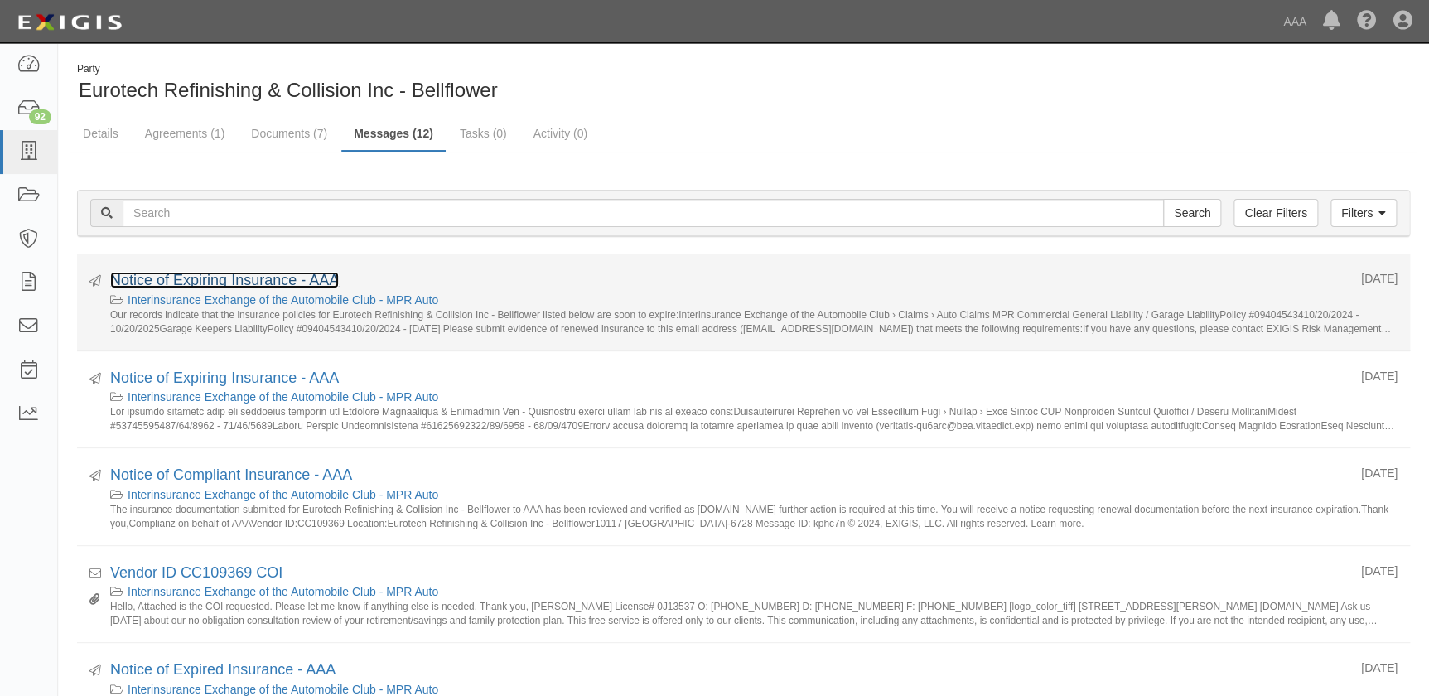
click at [264, 281] on link "Notice of Expiring Insurance - AAA" at bounding box center [224, 280] width 229 height 17
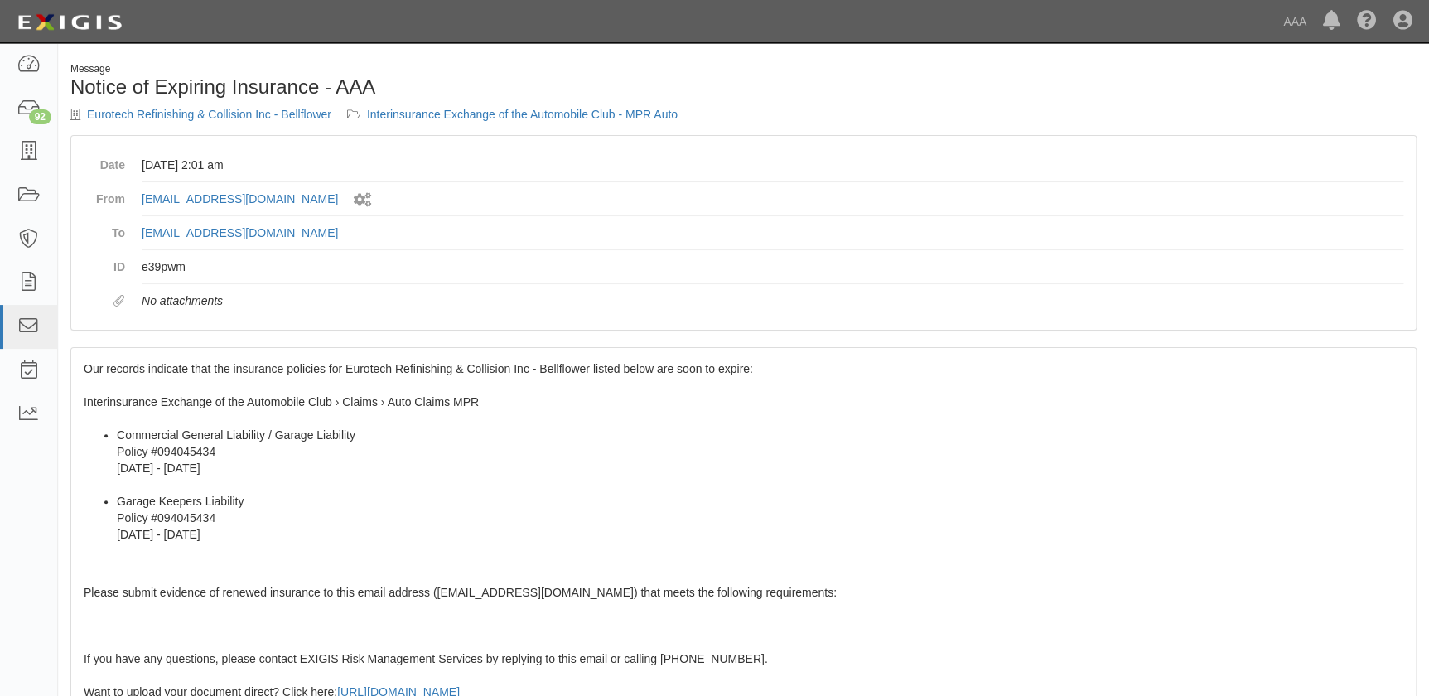
click at [121, 397] on span "Our records indicate that the insurance policies for Eurotech Refinishing & Col…" at bounding box center [744, 645] width 1320 height 566
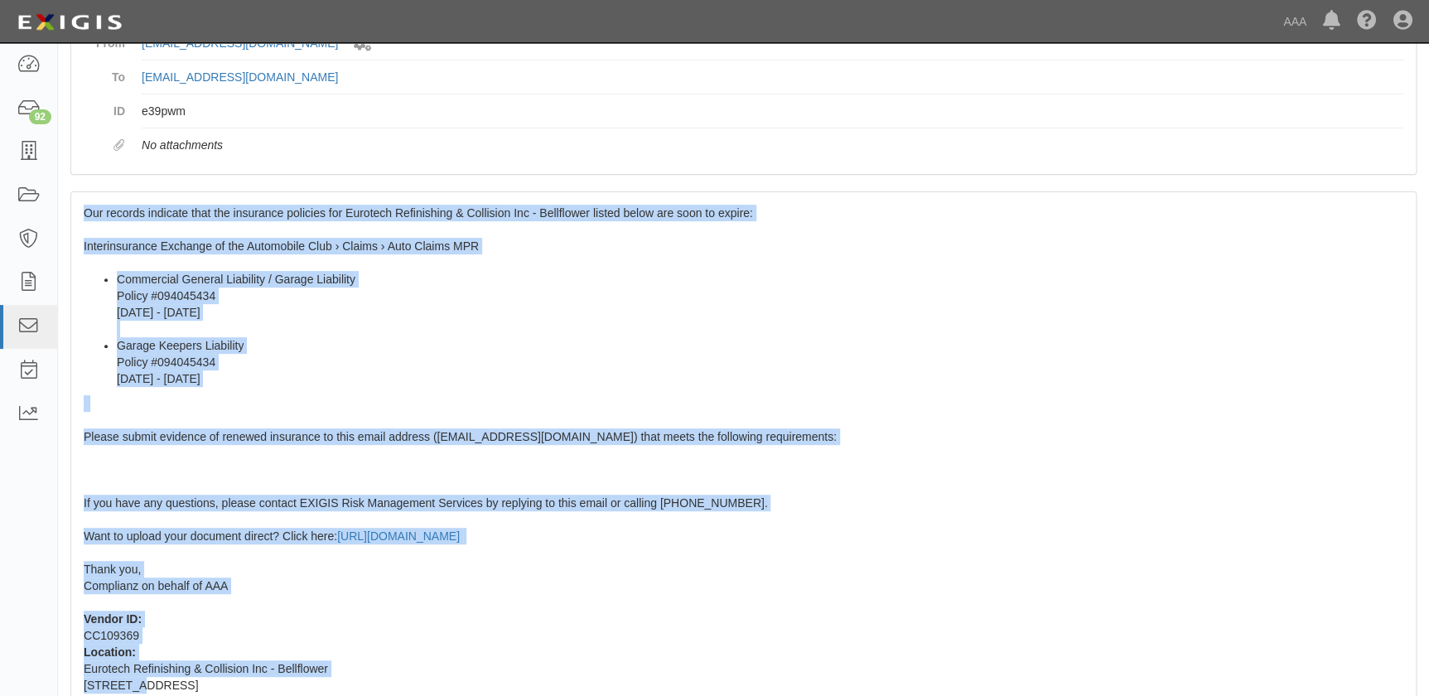
scroll to position [185, 0]
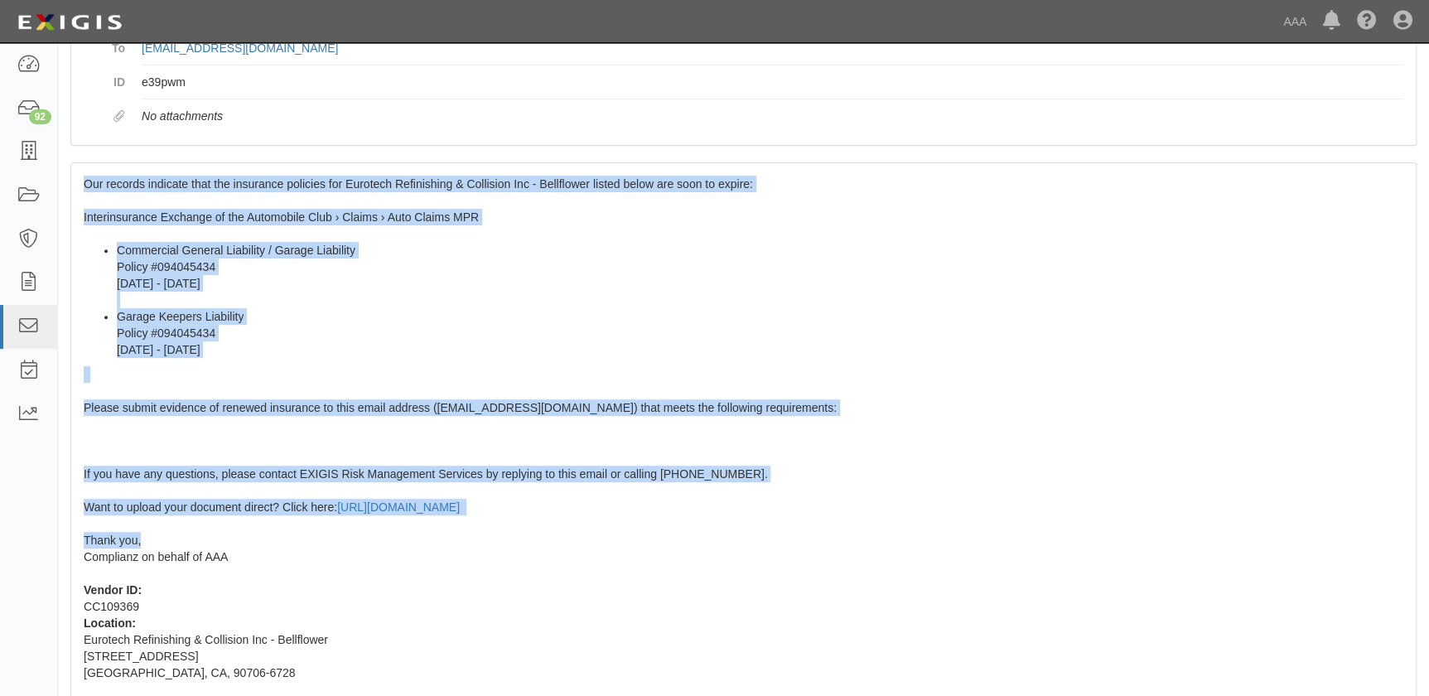
drag, startPoint x: 84, startPoint y: 366, endPoint x: 191, endPoint y: 544, distance: 207.8
click at [191, 544] on div "Our records indicate that the insurance policies for Eurotech Refinishing & Col…" at bounding box center [743, 463] width 1345 height 601
copy span "Our records indicate that the insurance policies for Eurotech Refinishing & Col…"
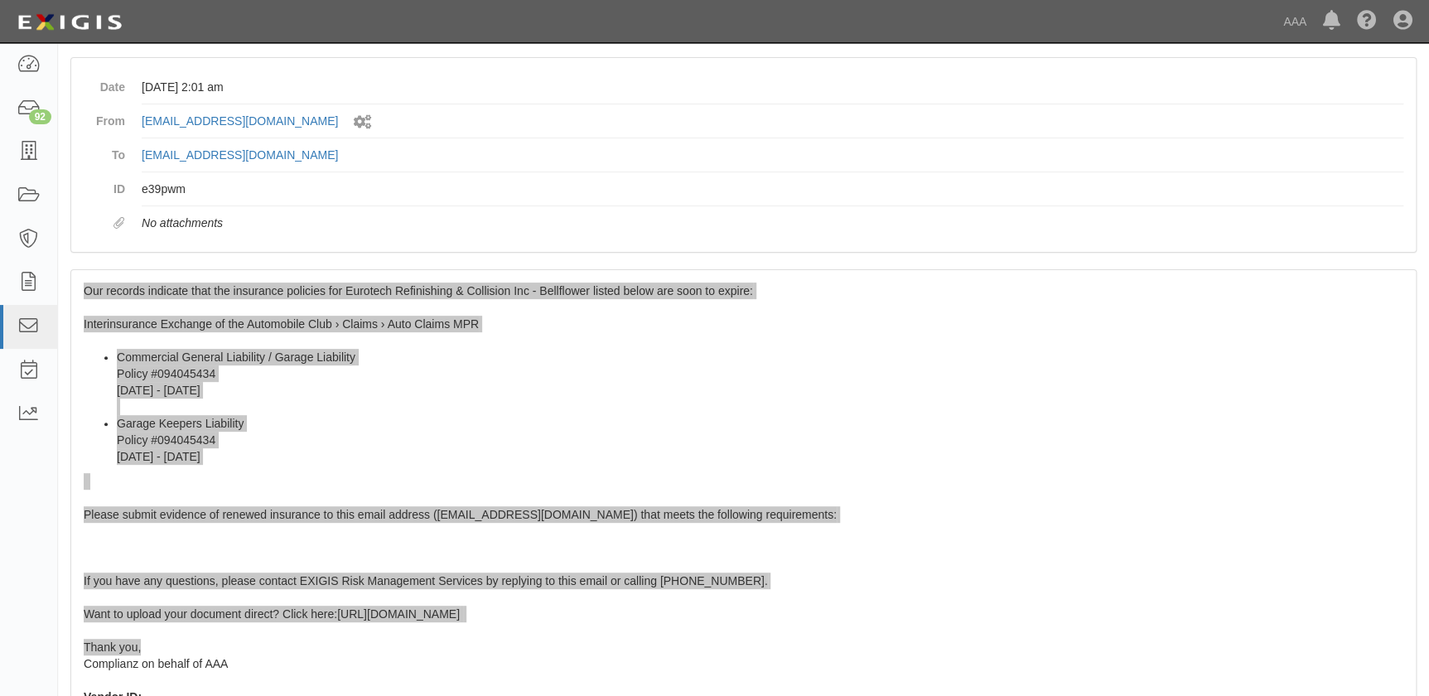
scroll to position [0, 0]
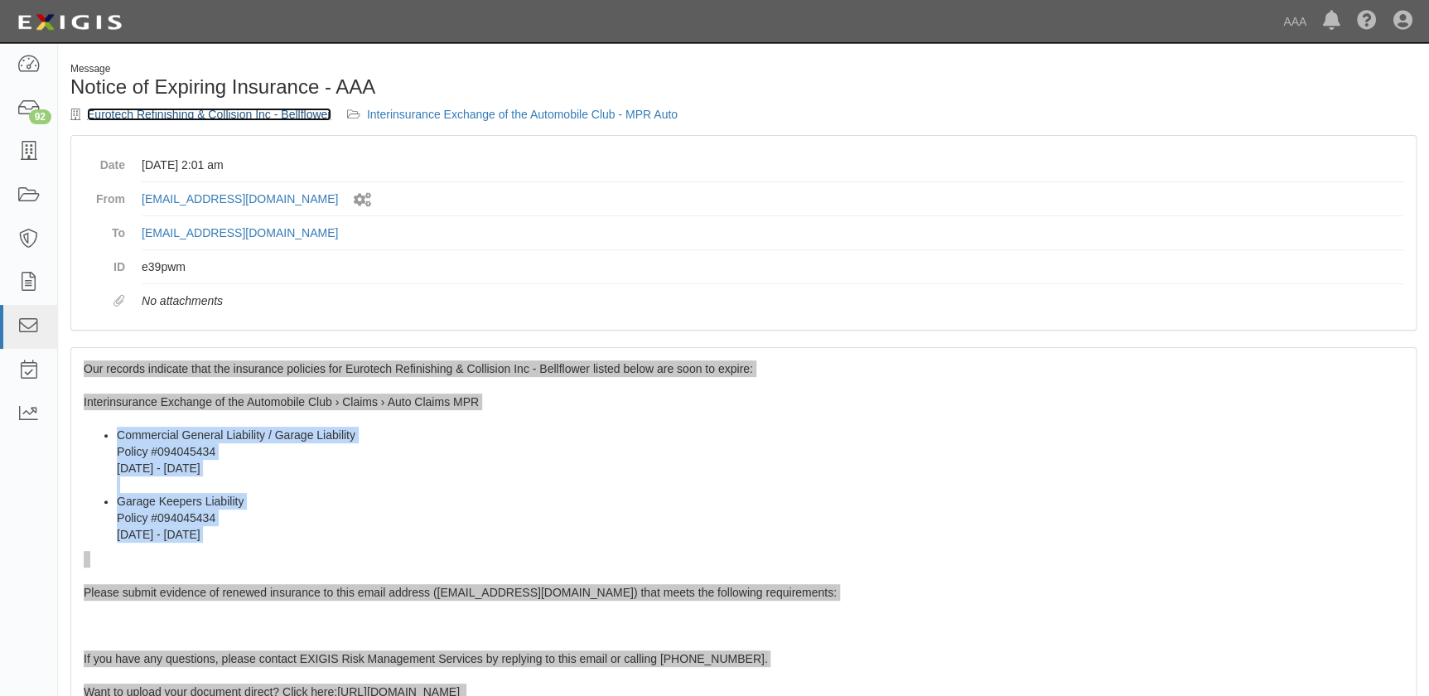
click at [181, 120] on link "Eurotech Refinishing & Collision Inc - Bellflower" at bounding box center [209, 114] width 244 height 13
click at [181, 112] on link "Eurotech Refinishing & Collision Inc - Bellflower" at bounding box center [209, 114] width 244 height 13
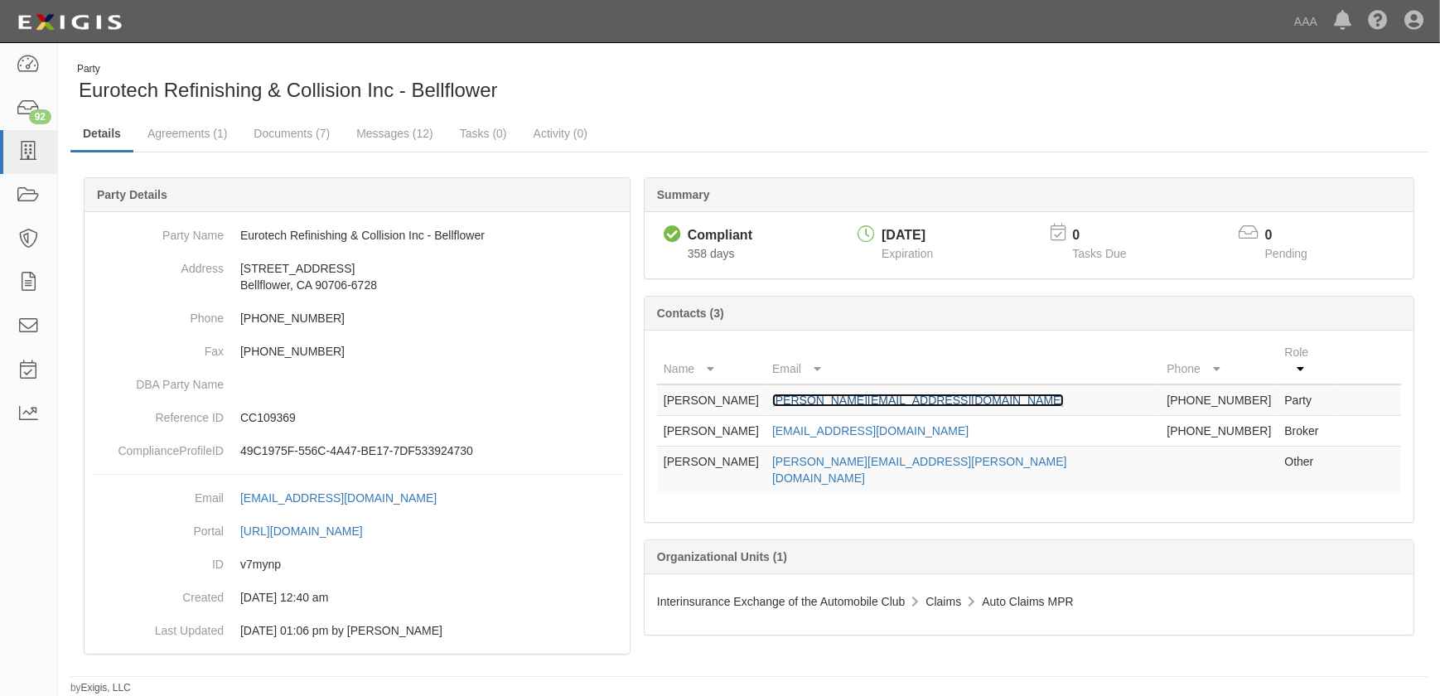
click at [887, 394] on link "[PERSON_NAME][EMAIL_ADDRESS][DOMAIN_NAME]" at bounding box center [918, 400] width 292 height 13
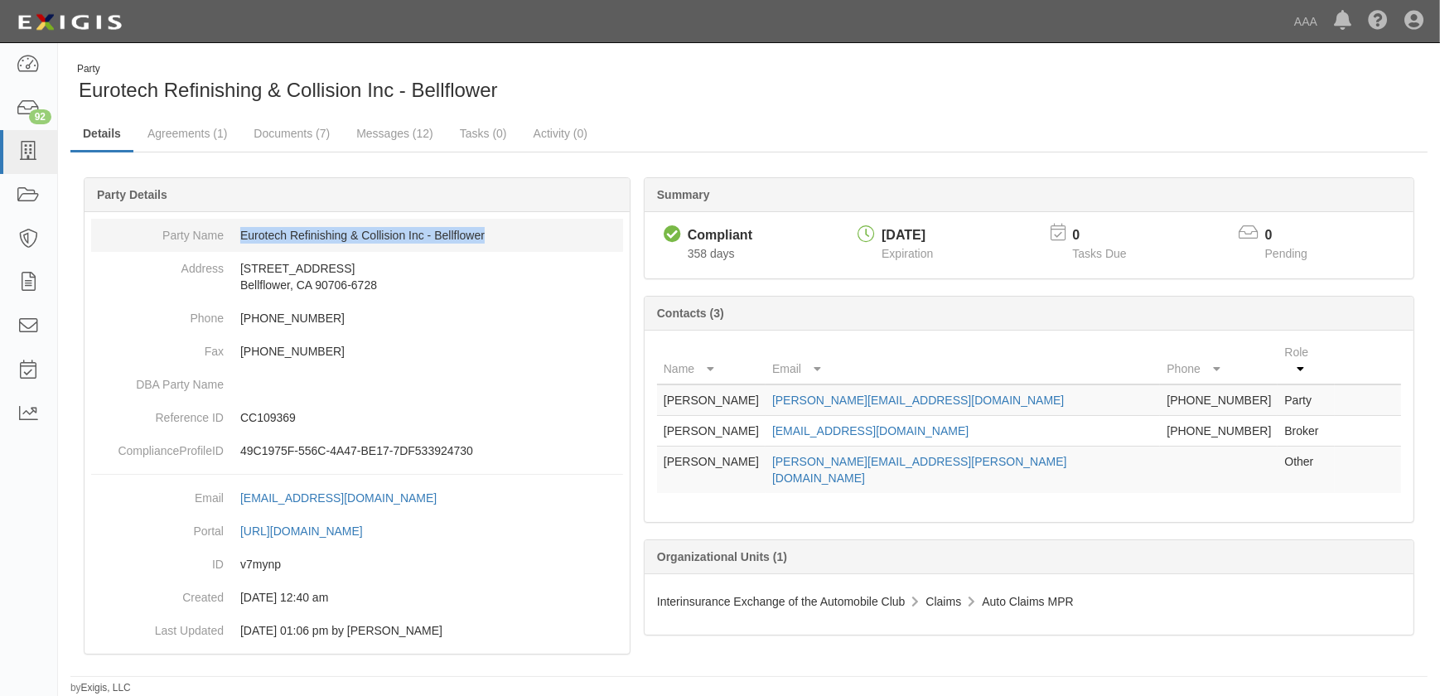
drag, startPoint x: 513, startPoint y: 239, endPoint x: 232, endPoint y: 242, distance: 280.9
click at [232, 242] on dd "Eurotech Refinishing & Collision Inc - Bellflower" at bounding box center [357, 235] width 532 height 33
copy dd "Eurotech Refinishing & Collision Inc - Bellflower"
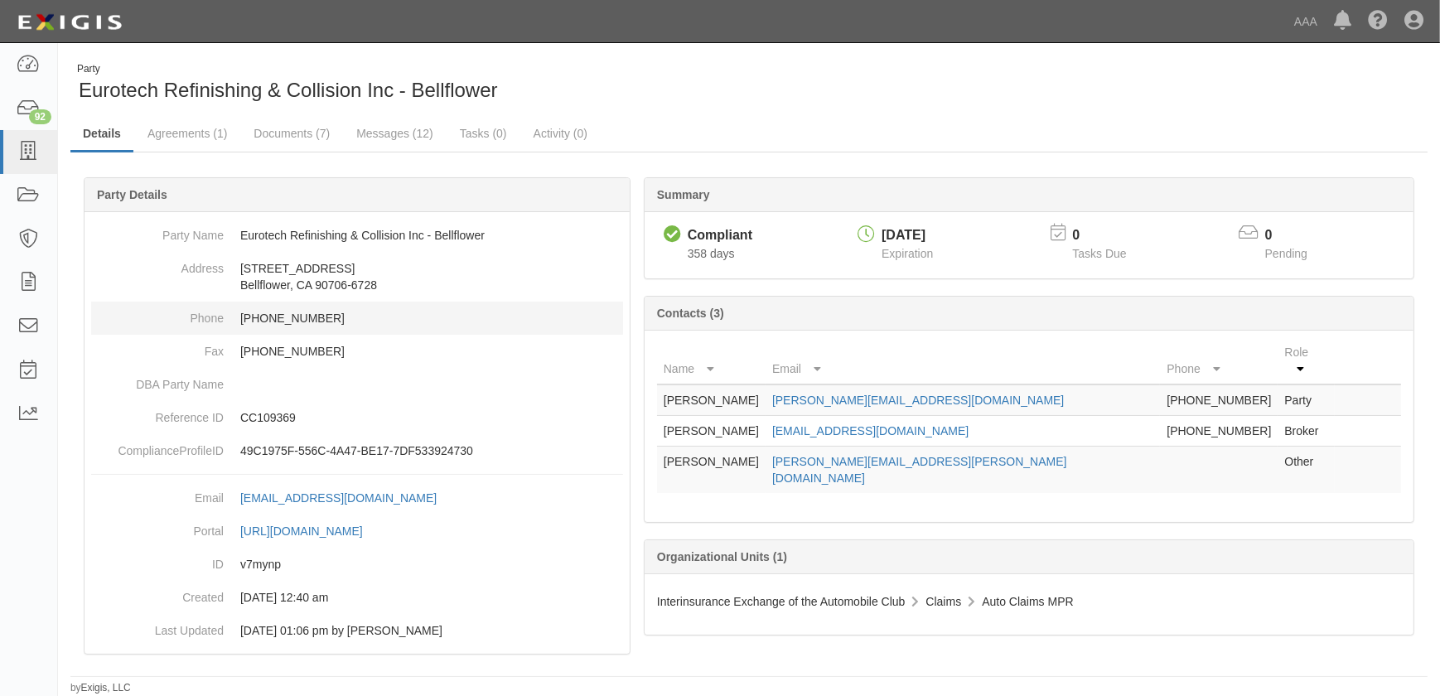
click at [408, 312] on dd "562-866-5030" at bounding box center [357, 318] width 532 height 33
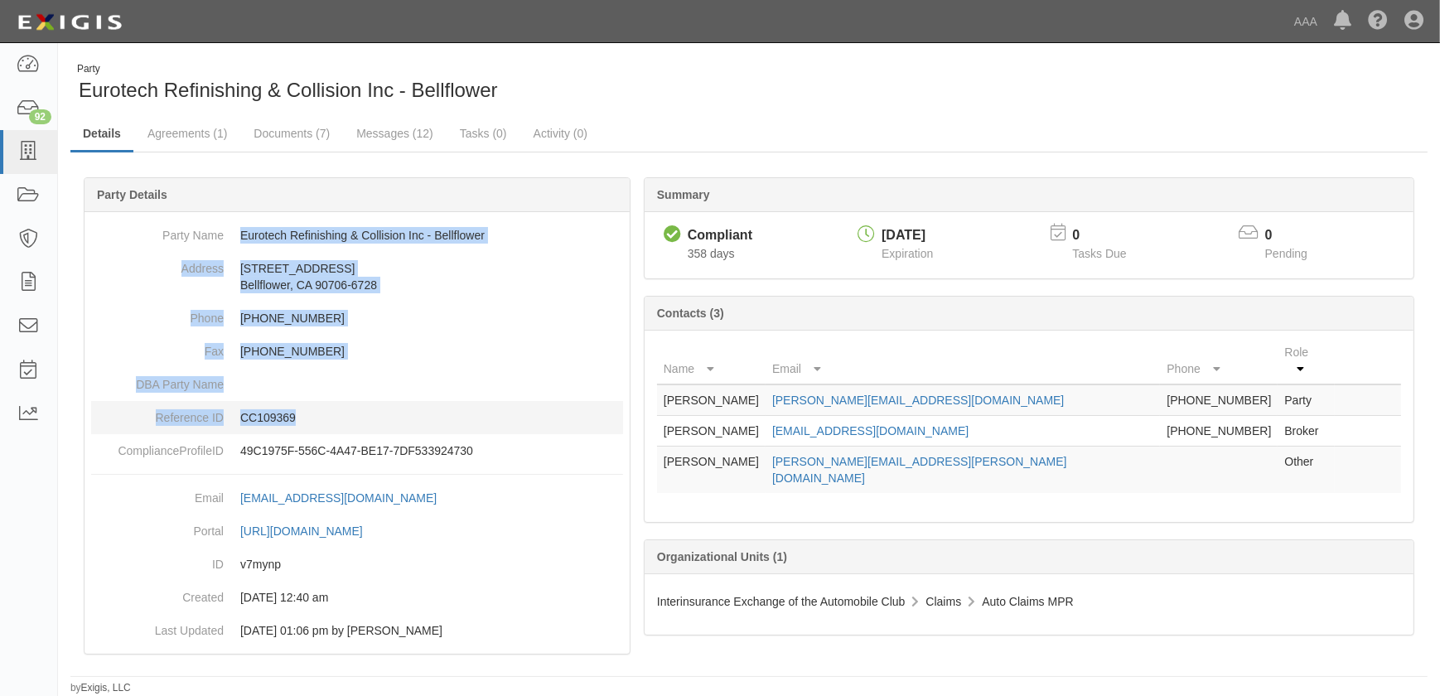
drag, startPoint x: 239, startPoint y: 238, endPoint x: 342, endPoint y: 405, distance: 196.4
click at [342, 405] on dl "Party Name Eurotech Refinishing & Collision Inc - Bellflower Address 10117 Arte…" at bounding box center [357, 343] width 532 height 249
copy dl "Eurotech Refinishing & Collision Inc - Bellflower Address 10117 Artesia Place B…"
click at [31, 157] on icon at bounding box center [28, 152] width 23 height 19
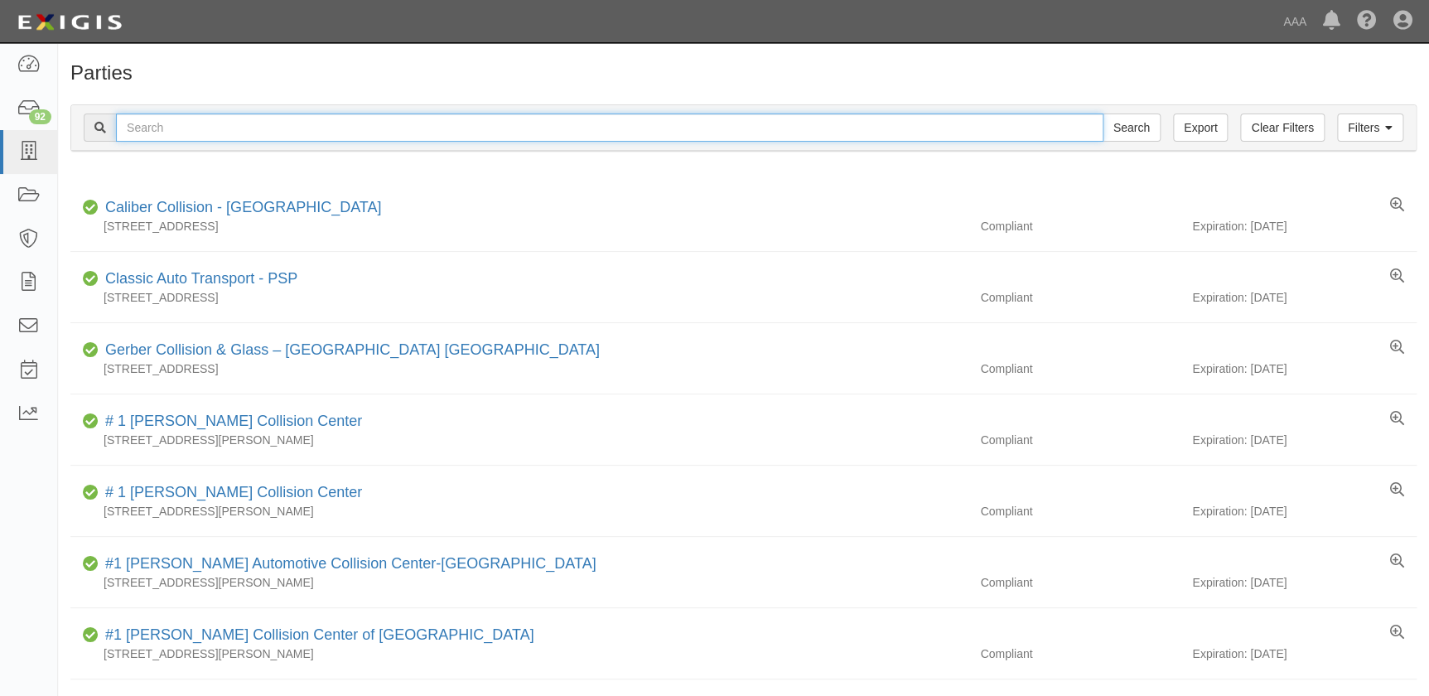
click at [183, 121] on input "text" at bounding box center [610, 128] width 988 height 28
paste input "Eurotech Refinishing & Collision - Cerritos"
type input "Eurotech Refinishing & Collision - Cerritos"
click at [1103, 114] on input "Search" at bounding box center [1132, 128] width 58 height 28
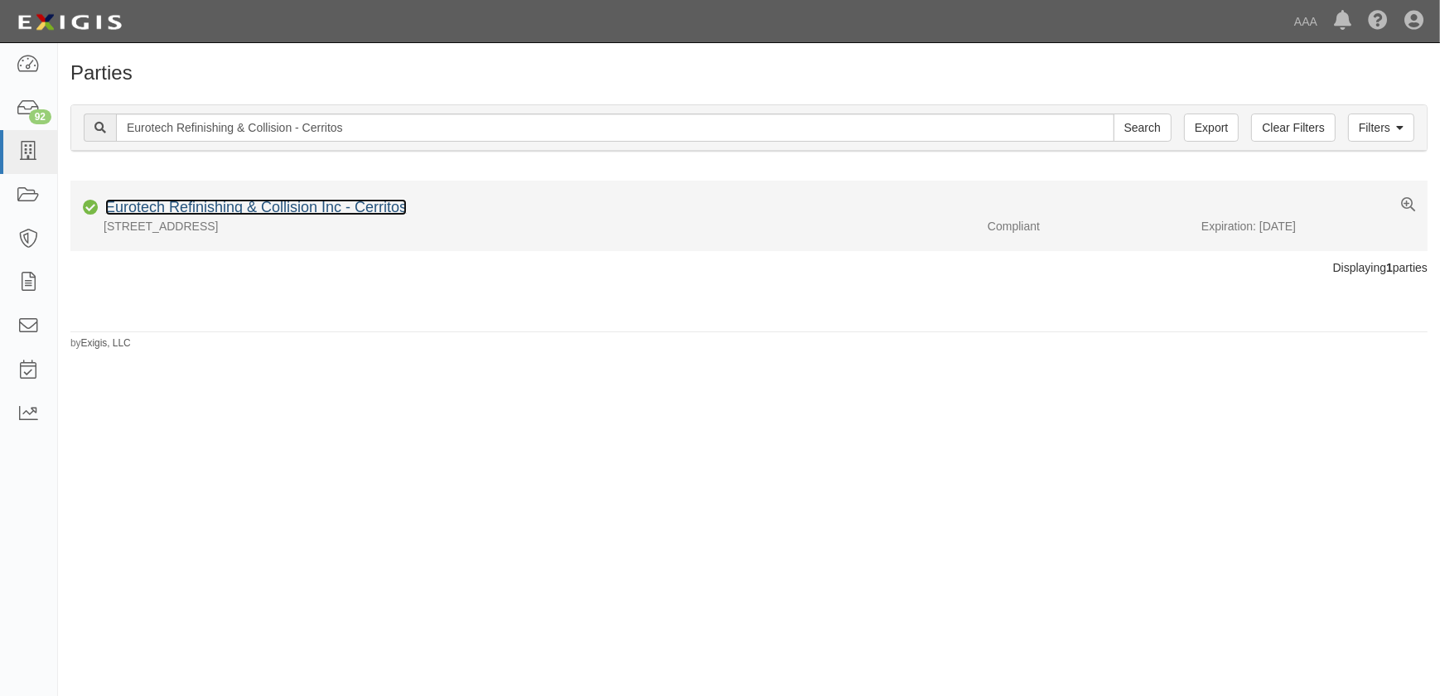
click at [191, 208] on link "Eurotech Refinishing & Collision Inc - Cerritos" at bounding box center [256, 207] width 302 height 17
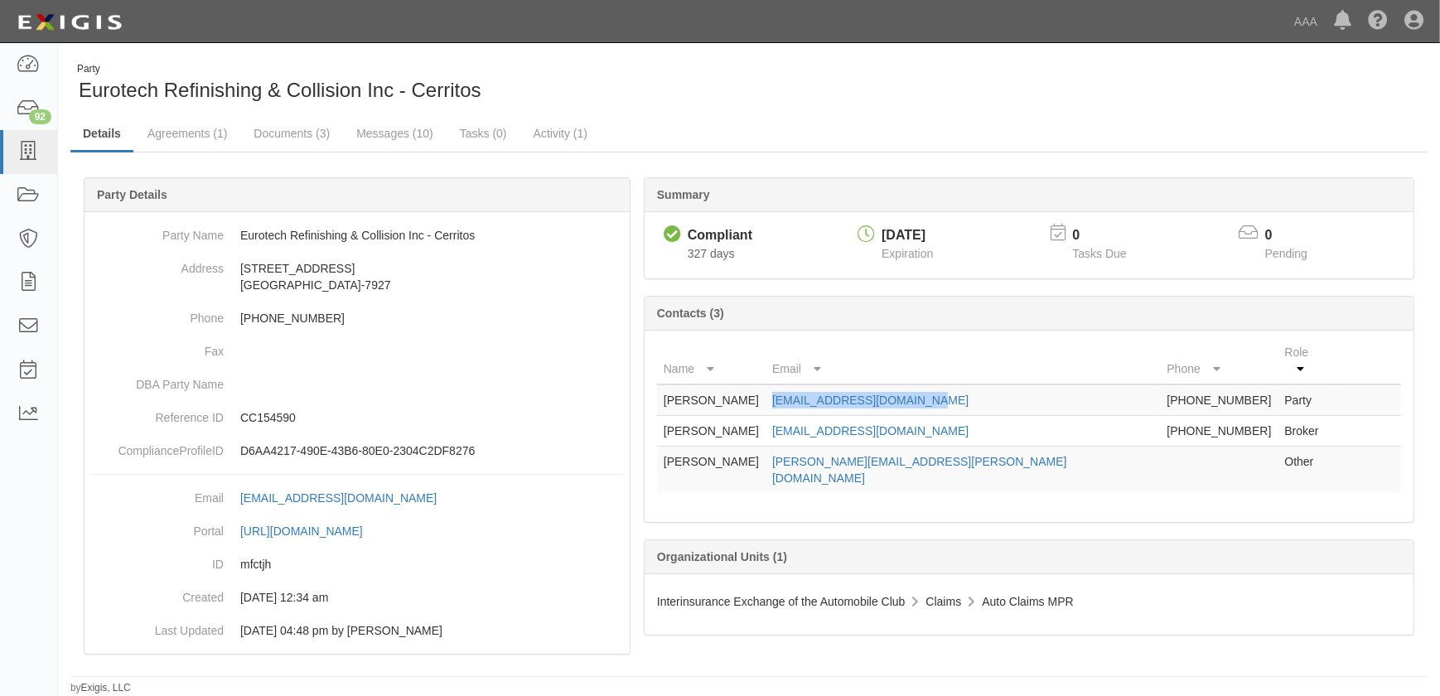
drag, startPoint x: 989, startPoint y: 381, endPoint x: 834, endPoint y: 387, distance: 155.9
click at [834, 387] on td "[EMAIL_ADDRESS][DOMAIN_NAME]" at bounding box center [963, 399] width 394 height 31
copy link "[EMAIL_ADDRESS][DOMAIN_NAME]"
click at [31, 158] on icon at bounding box center [28, 152] width 23 height 19
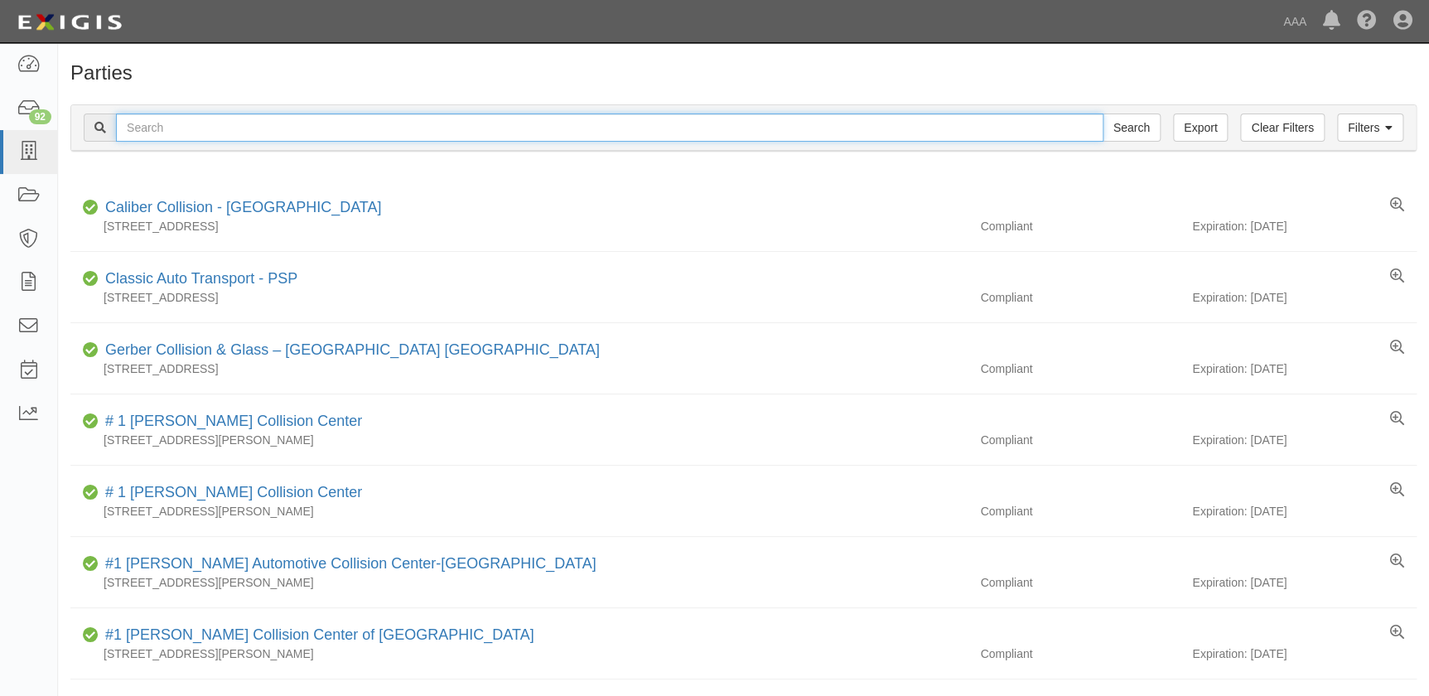
click at [173, 128] on input "text" at bounding box center [610, 128] width 988 height 28
paste input "Eurotech Refinishing & Collision Inc - Bellflower"
type input "Eurotech Refinishing & Collision Inc - Bellflower"
click at [1103, 114] on input "Search" at bounding box center [1132, 128] width 58 height 28
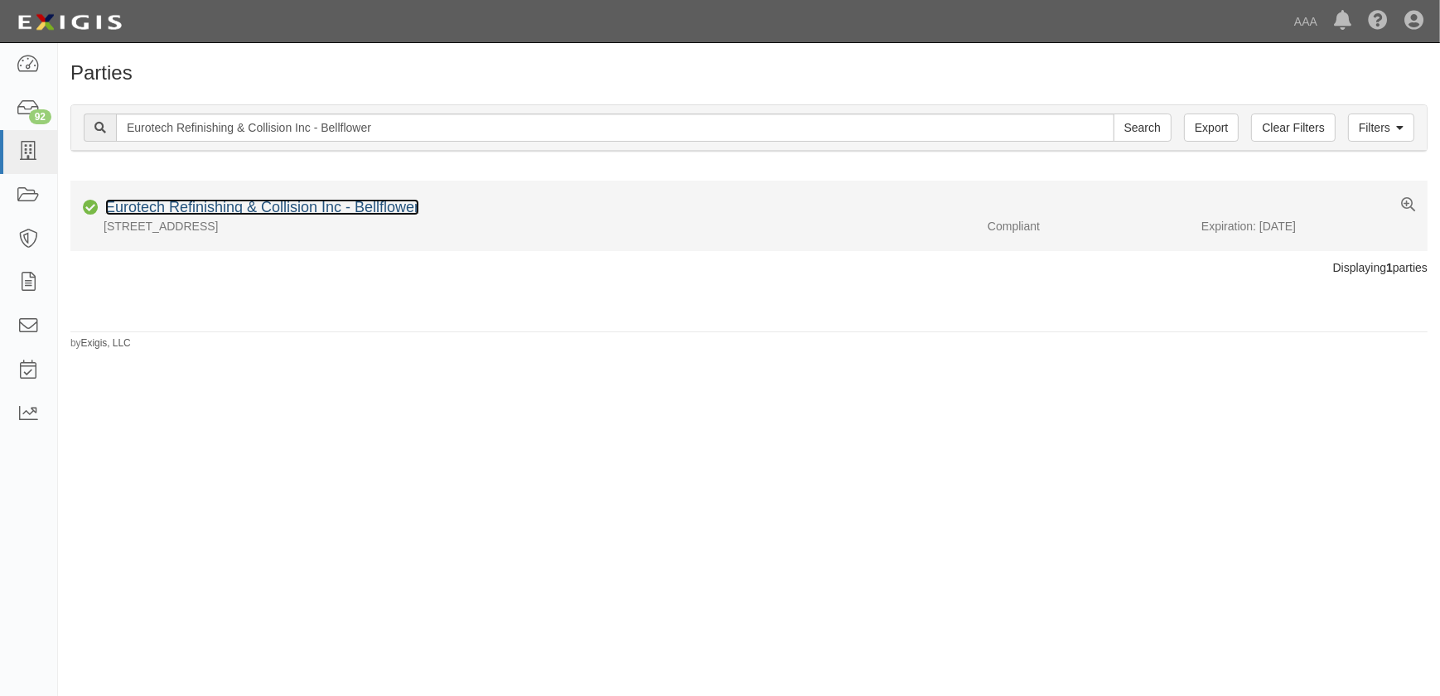
click at [251, 210] on link "Eurotech Refinishing & Collision Inc - Bellflower" at bounding box center [262, 207] width 314 height 17
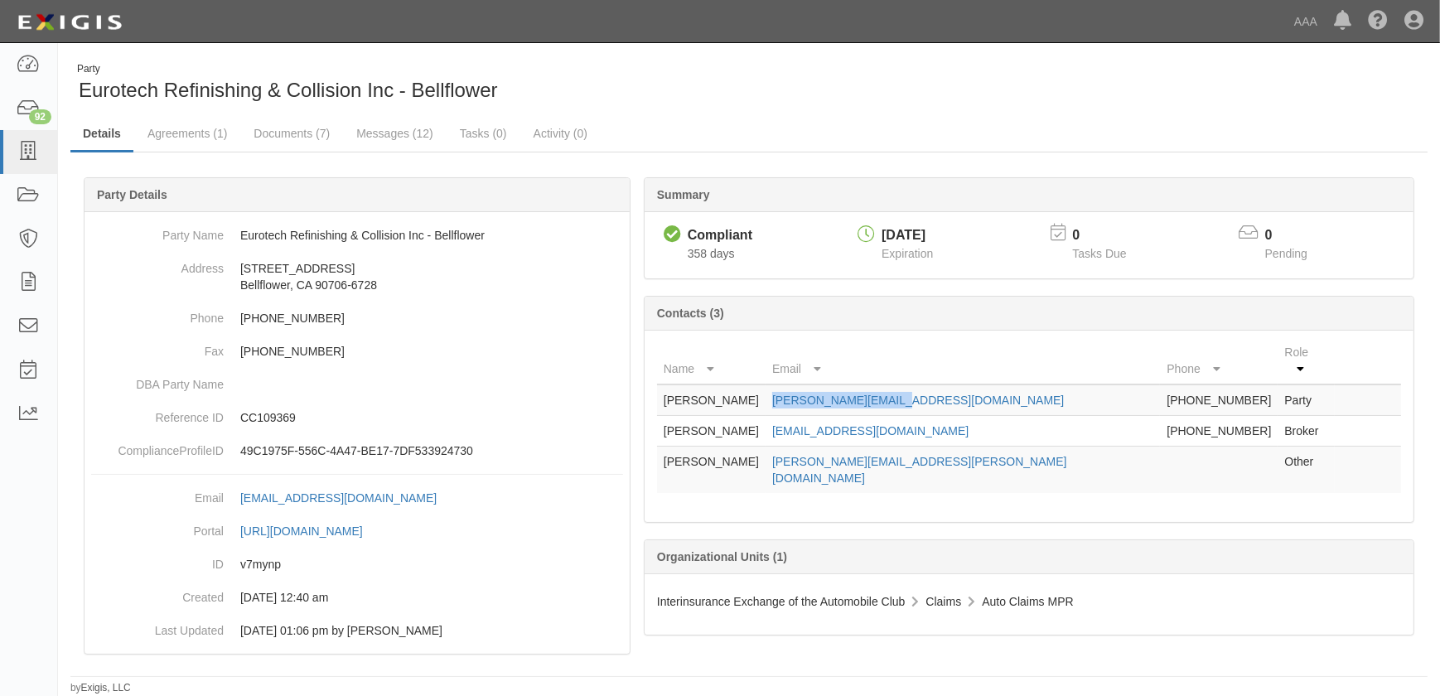
drag, startPoint x: 932, startPoint y: 385, endPoint x: 802, endPoint y: 388, distance: 130.1
click at [802, 388] on td "[PERSON_NAME][EMAIL_ADDRESS][DOMAIN_NAME]" at bounding box center [963, 399] width 394 height 31
copy link "mike@eurotechinc.com"
click at [20, 163] on link at bounding box center [28, 152] width 57 height 44
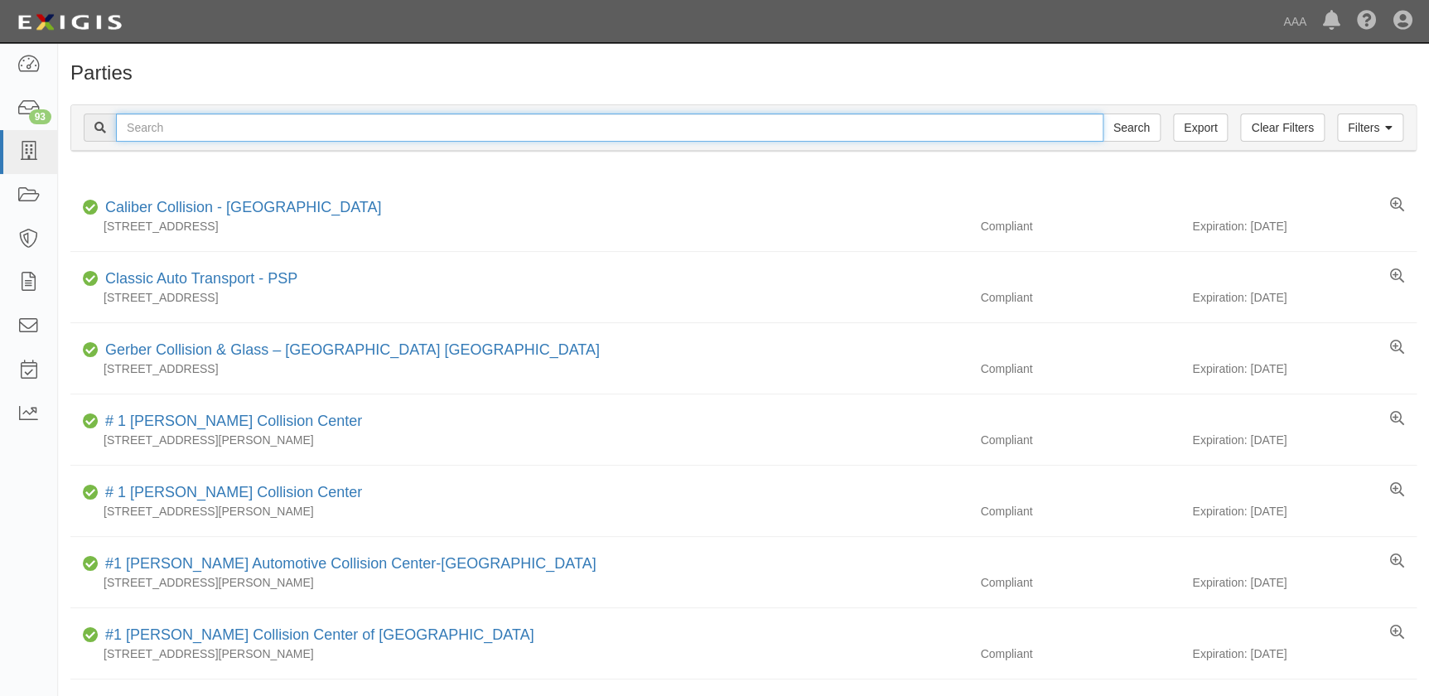
click at [321, 128] on input "text" at bounding box center [610, 128] width 988 height 28
paste input "Glendale Auto Body"
type input "Glendale Auto Body"
click at [1103, 114] on input "Search" at bounding box center [1132, 128] width 58 height 28
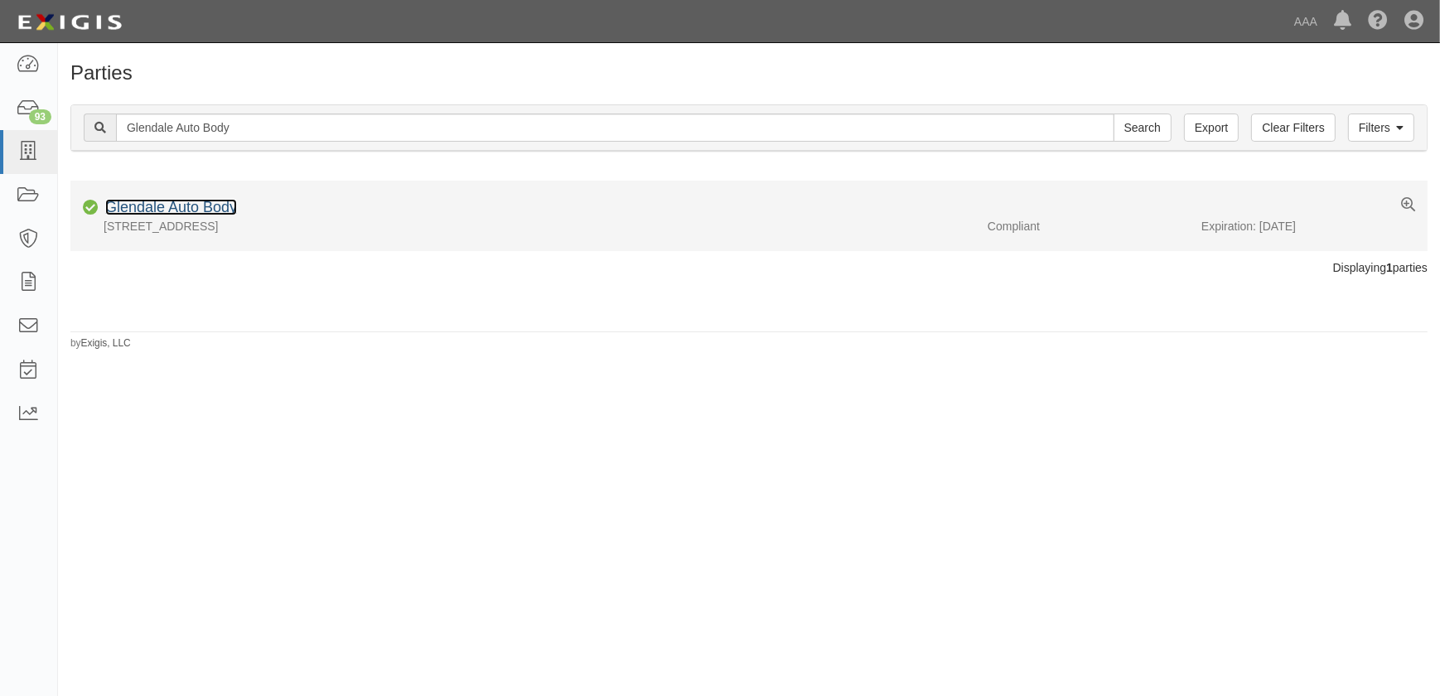
click at [205, 211] on link "Glendale Auto Body" at bounding box center [171, 207] width 132 height 17
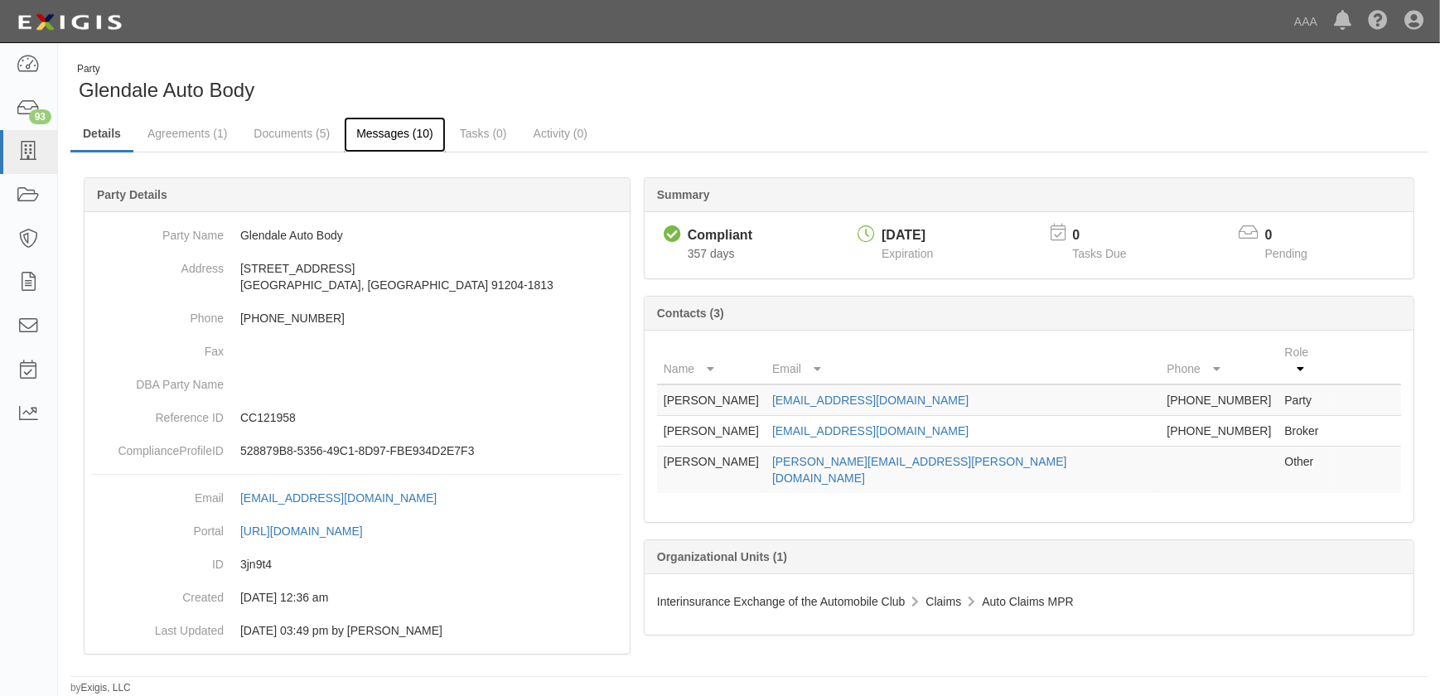
click at [359, 133] on link "Messages (10)" at bounding box center [395, 135] width 102 height 36
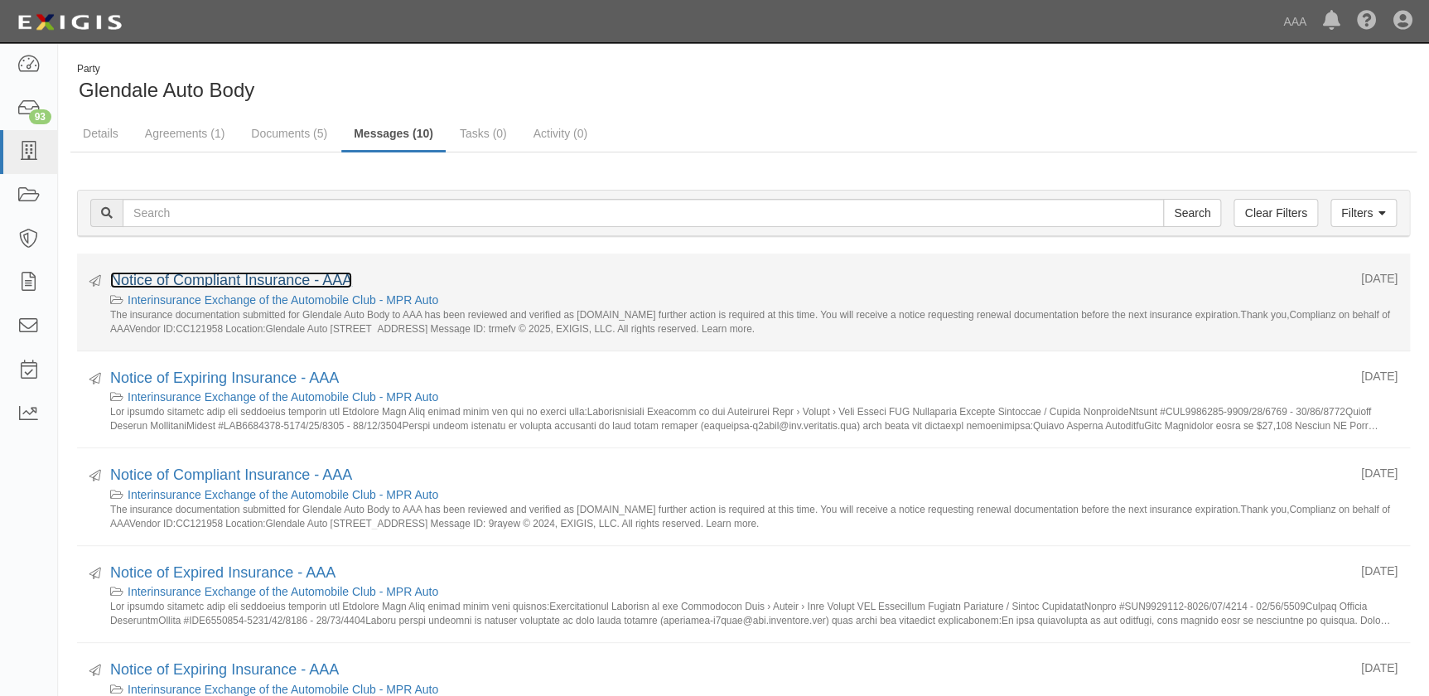
click at [239, 279] on link "Notice of Compliant Insurance - AAA" at bounding box center [231, 280] width 242 height 17
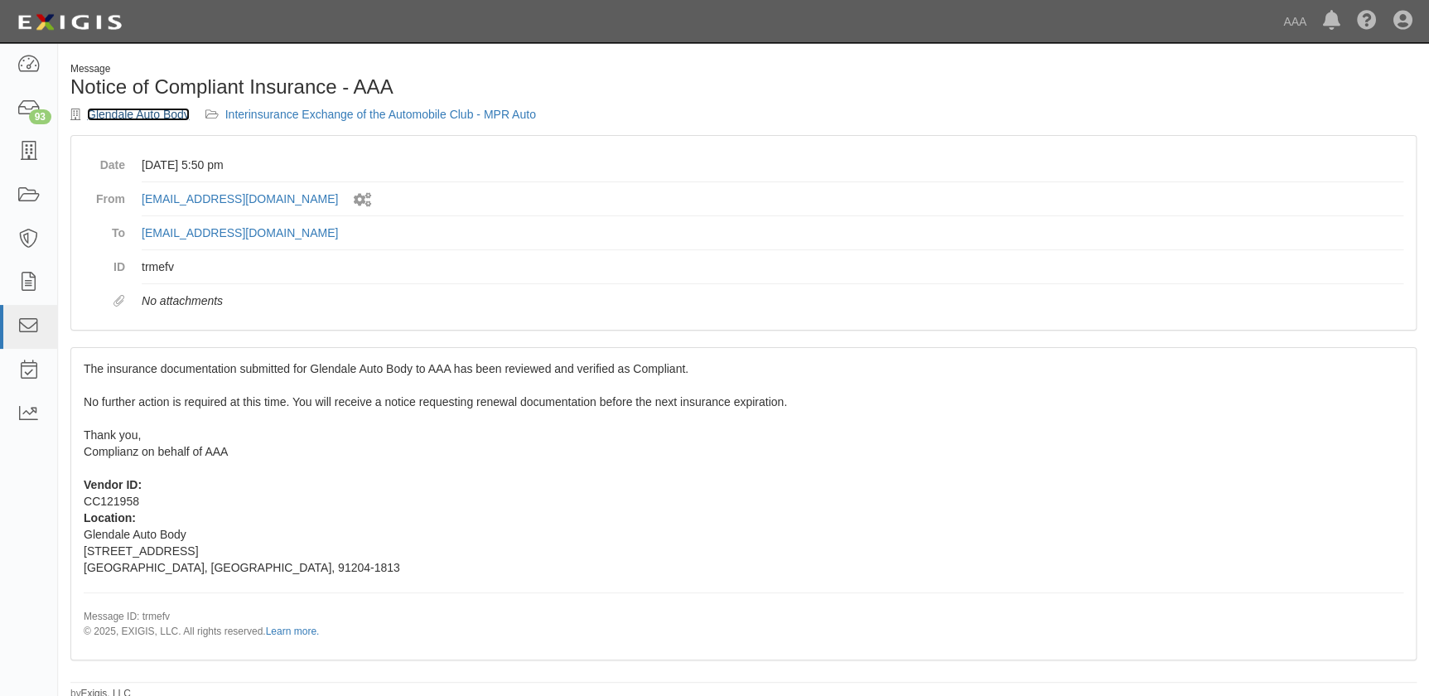
click at [121, 115] on link "Glendale Auto Body" at bounding box center [138, 114] width 103 height 13
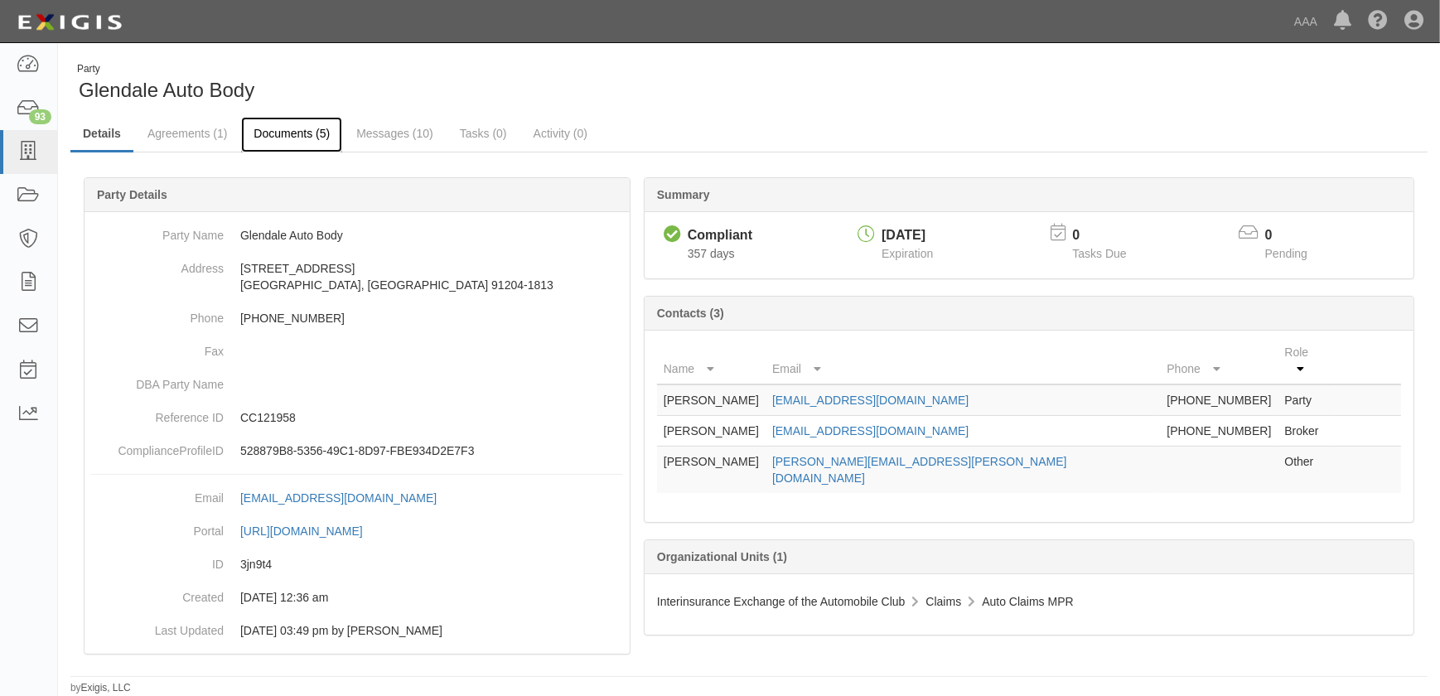
click at [271, 134] on link "Documents (5)" at bounding box center [291, 135] width 101 height 36
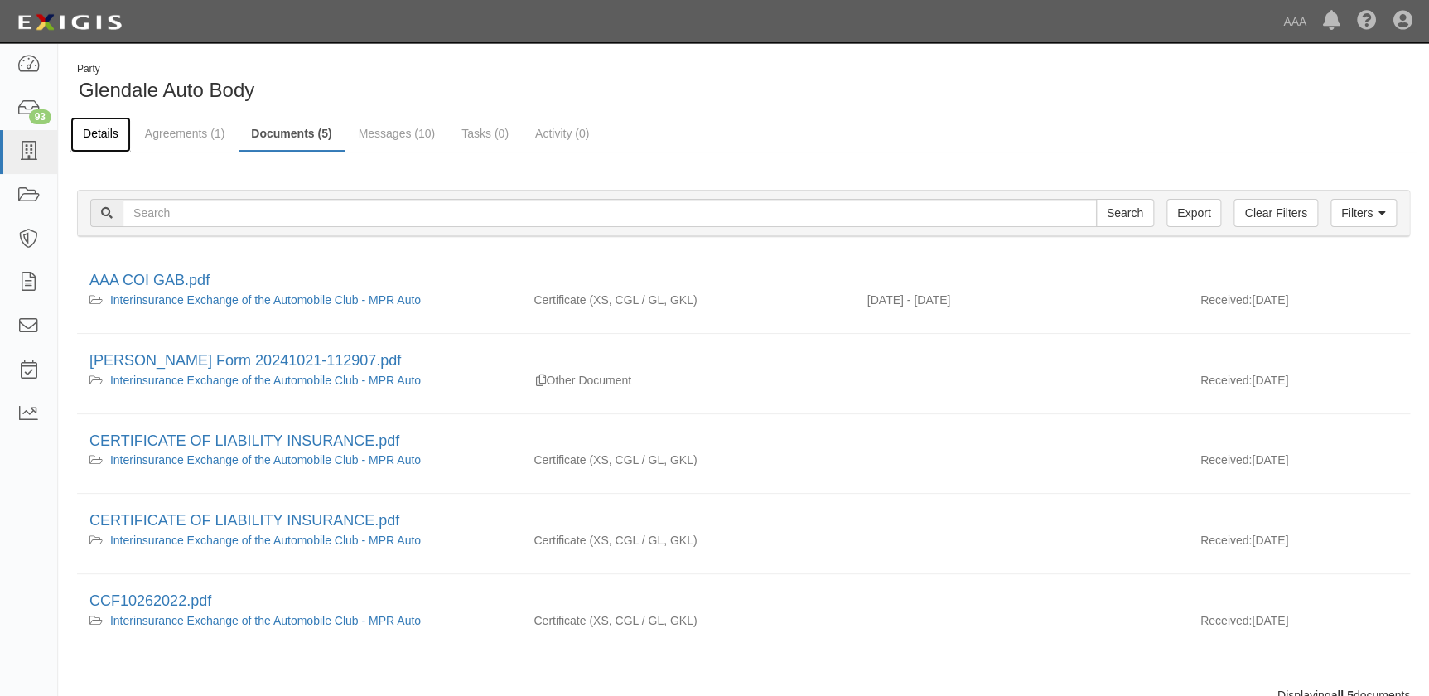
click at [104, 129] on link "Details" at bounding box center [100, 135] width 60 height 36
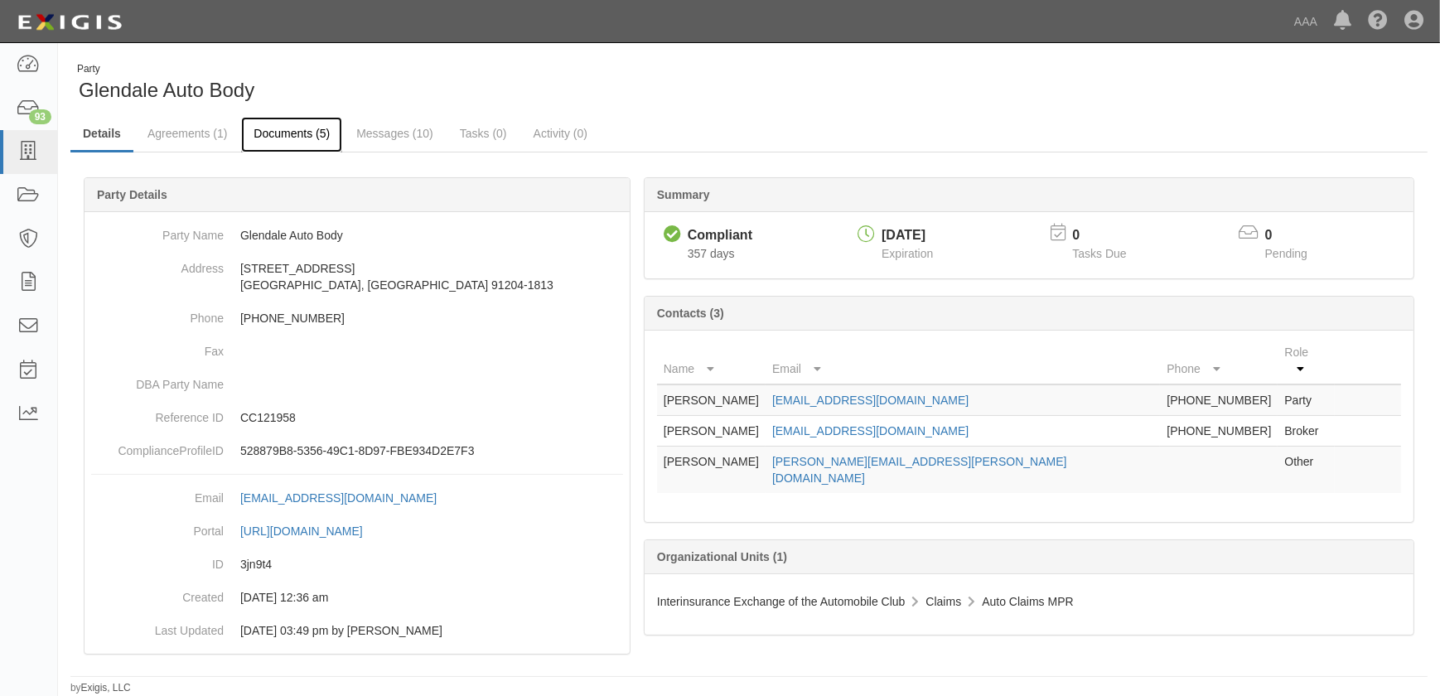
click at [286, 134] on link "Documents (5)" at bounding box center [291, 135] width 101 height 36
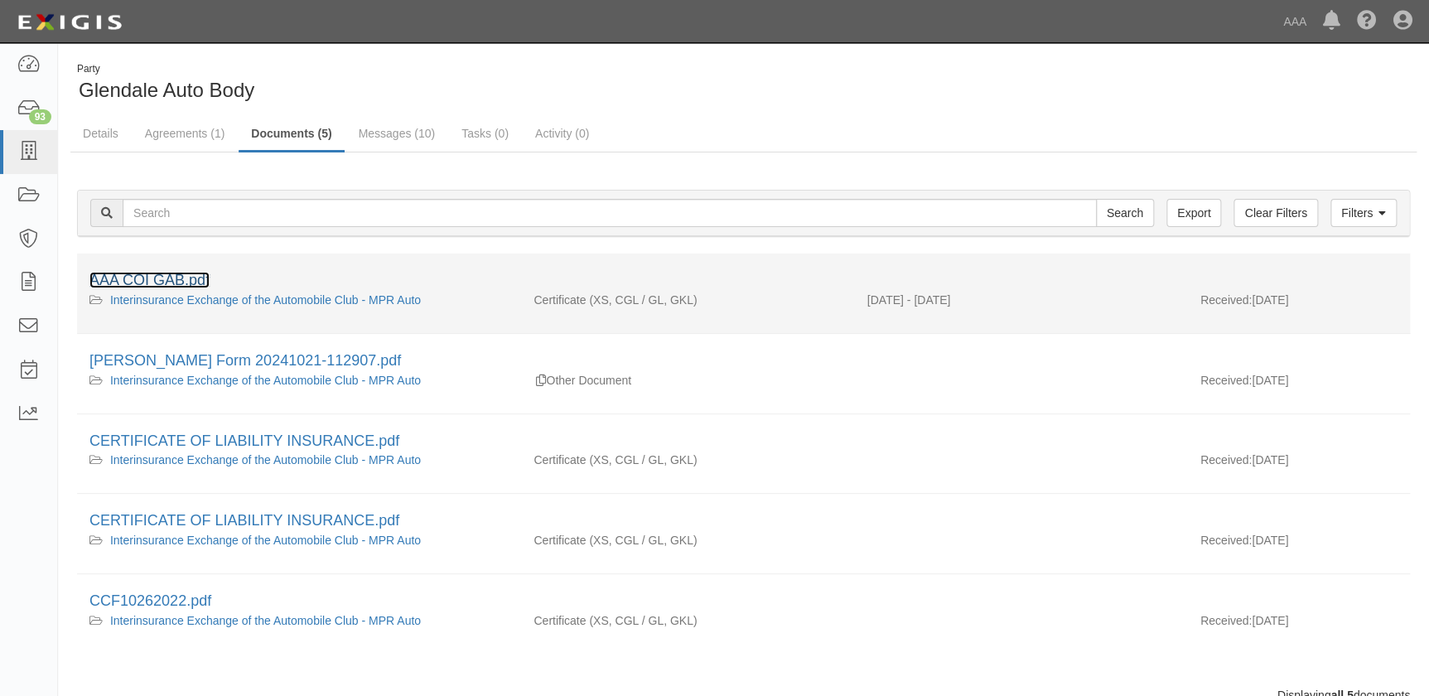
click at [192, 277] on link "AAA COI GAB.pdf" at bounding box center [149, 280] width 120 height 17
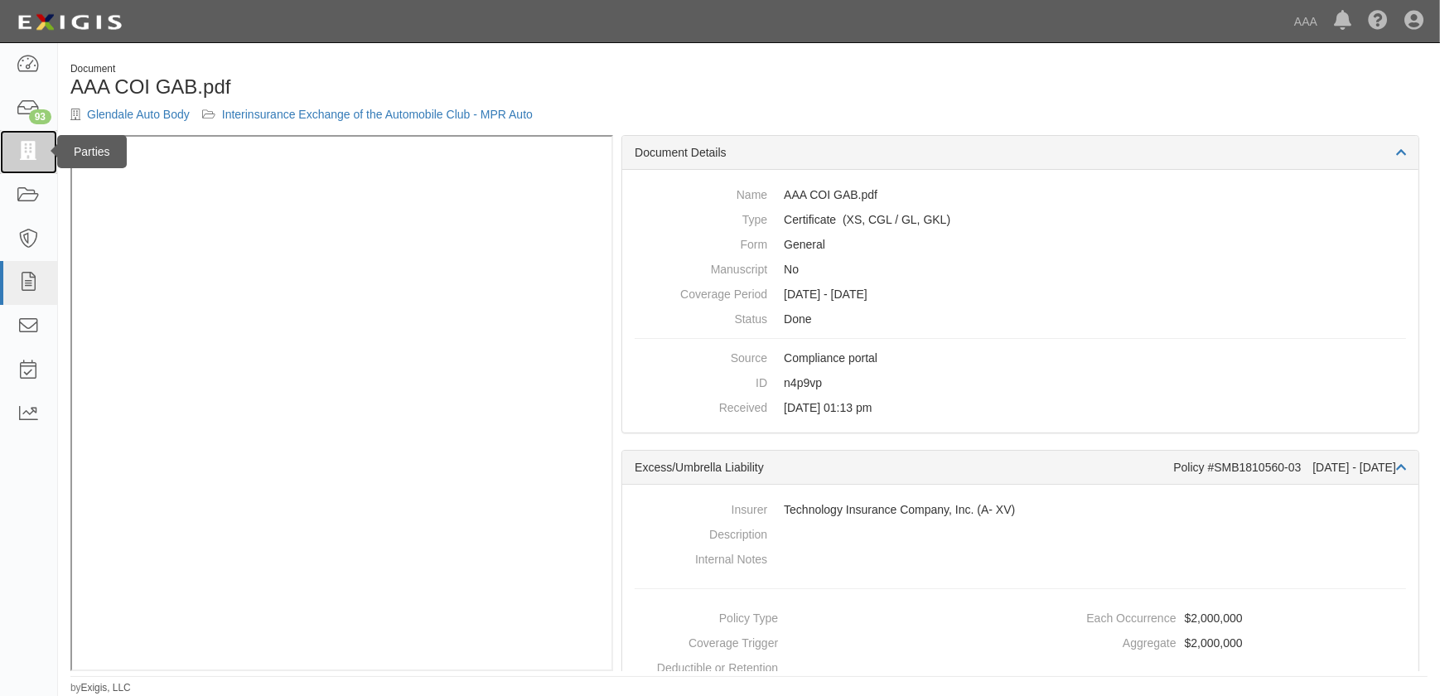
click at [28, 157] on icon at bounding box center [28, 152] width 23 height 19
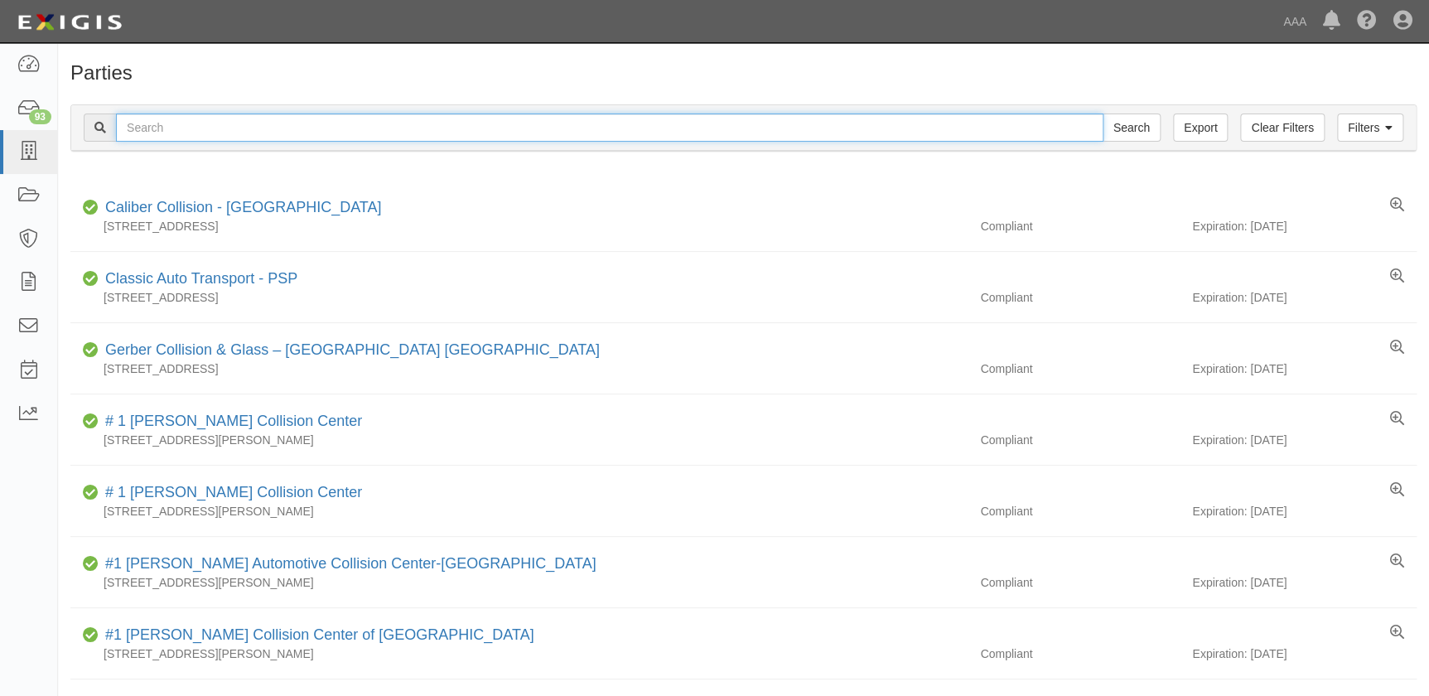
click at [181, 131] on input "text" at bounding box center [610, 128] width 988 height 28
paste input "[PERSON_NAME]'s Paint & Body Shop - Inglewood"
click at [347, 125] on input "[PERSON_NAME]'s Paint & Body Shop - Inglewood" at bounding box center [610, 128] width 988 height 28
type input "[PERSON_NAME]'s Paint & Body Shop - Inglewood"
click at [1103, 114] on input "Search" at bounding box center [1132, 128] width 58 height 28
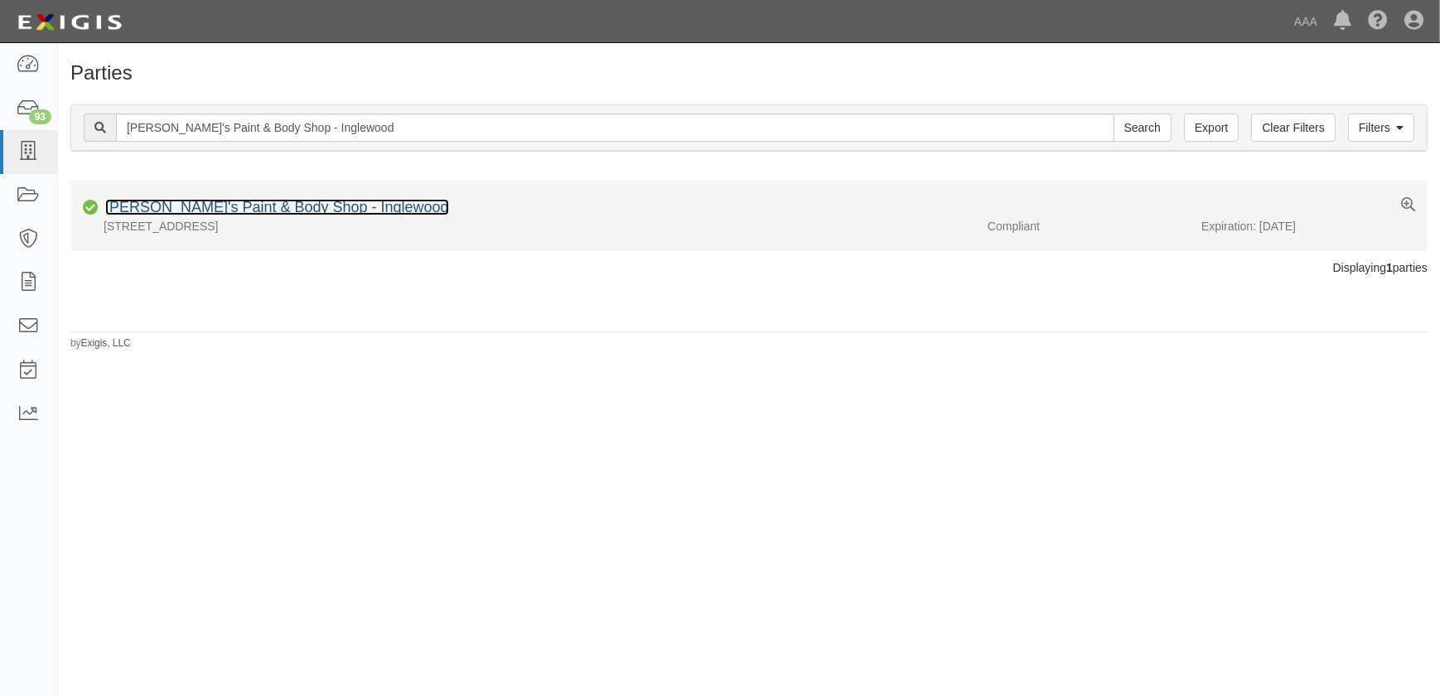
click at [167, 211] on link "[PERSON_NAME]'s Paint & Body Shop - Inglewood" at bounding box center [277, 207] width 344 height 17
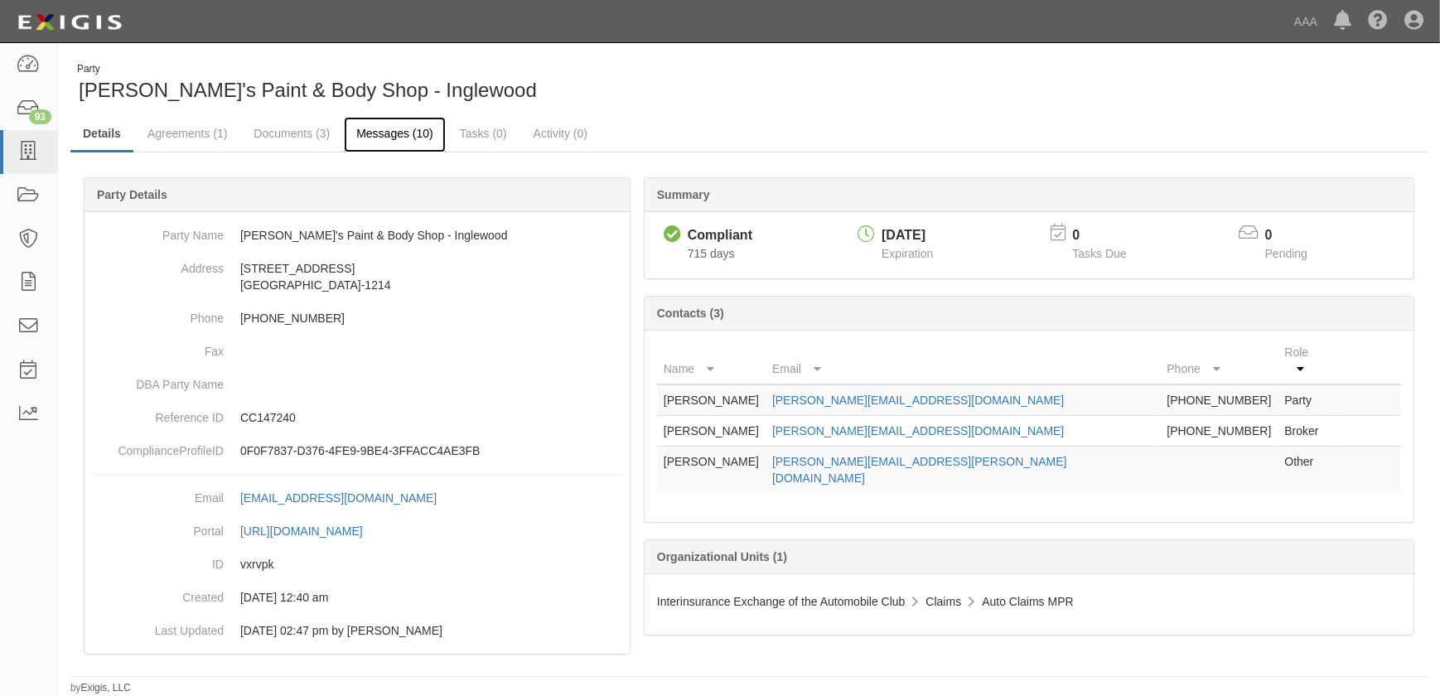
click at [379, 139] on link "Messages (10)" at bounding box center [395, 135] width 102 height 36
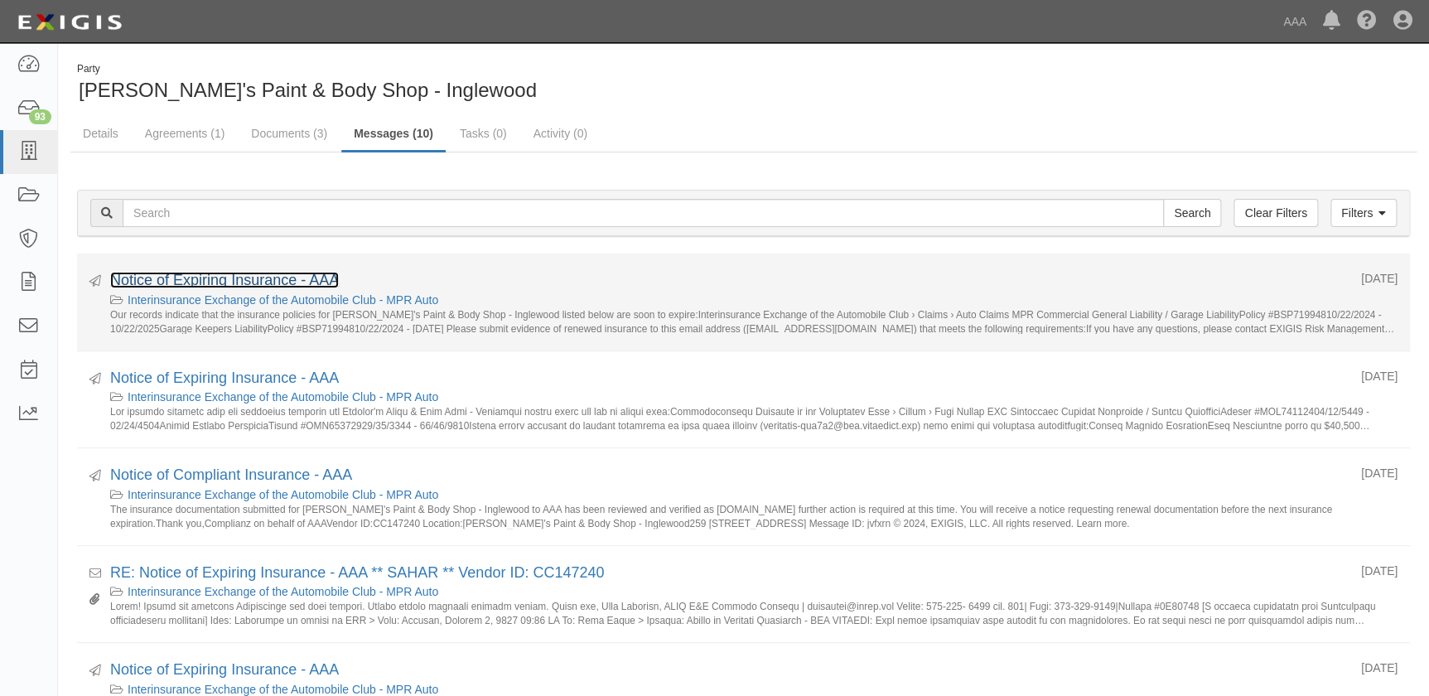
click at [273, 286] on link "Notice of Expiring Insurance - AAA" at bounding box center [224, 280] width 229 height 17
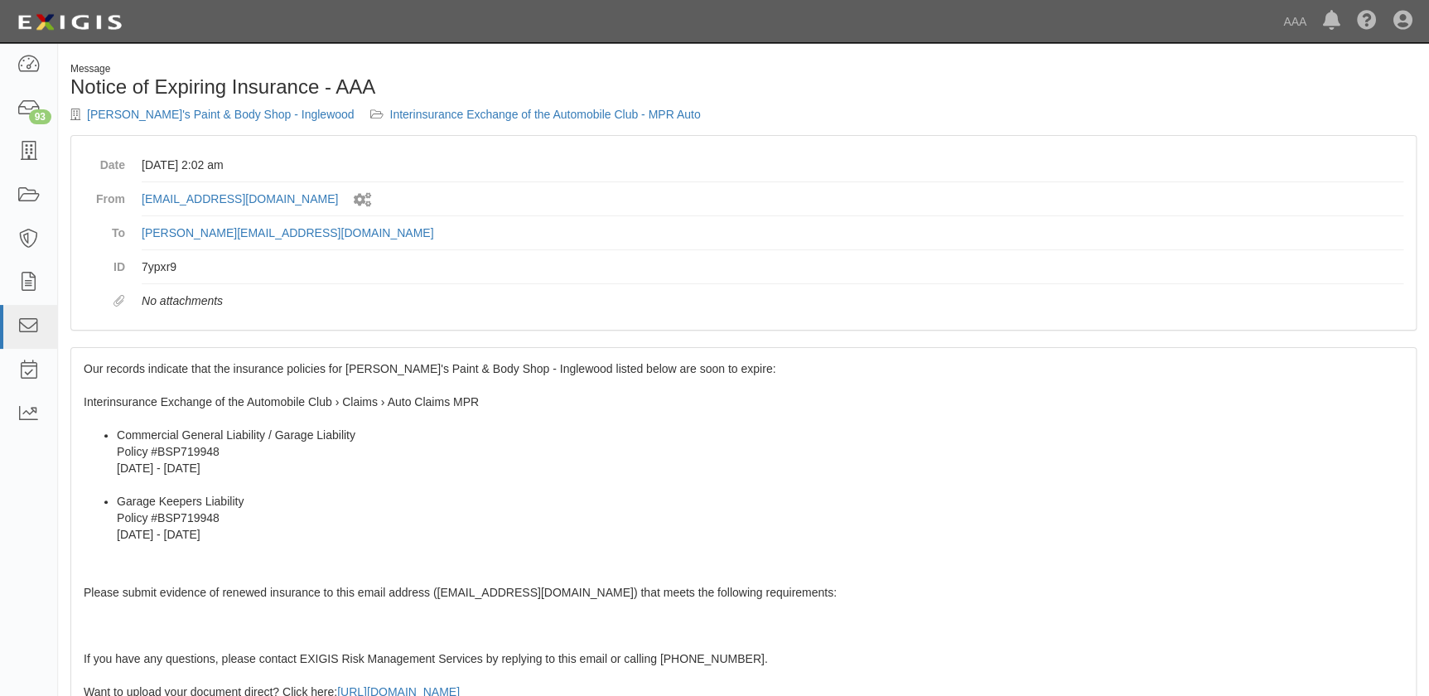
click at [148, 389] on div "Our records indicate that the insurance policies for Anthony's Paint & Body Sho…" at bounding box center [743, 648] width 1345 height 601
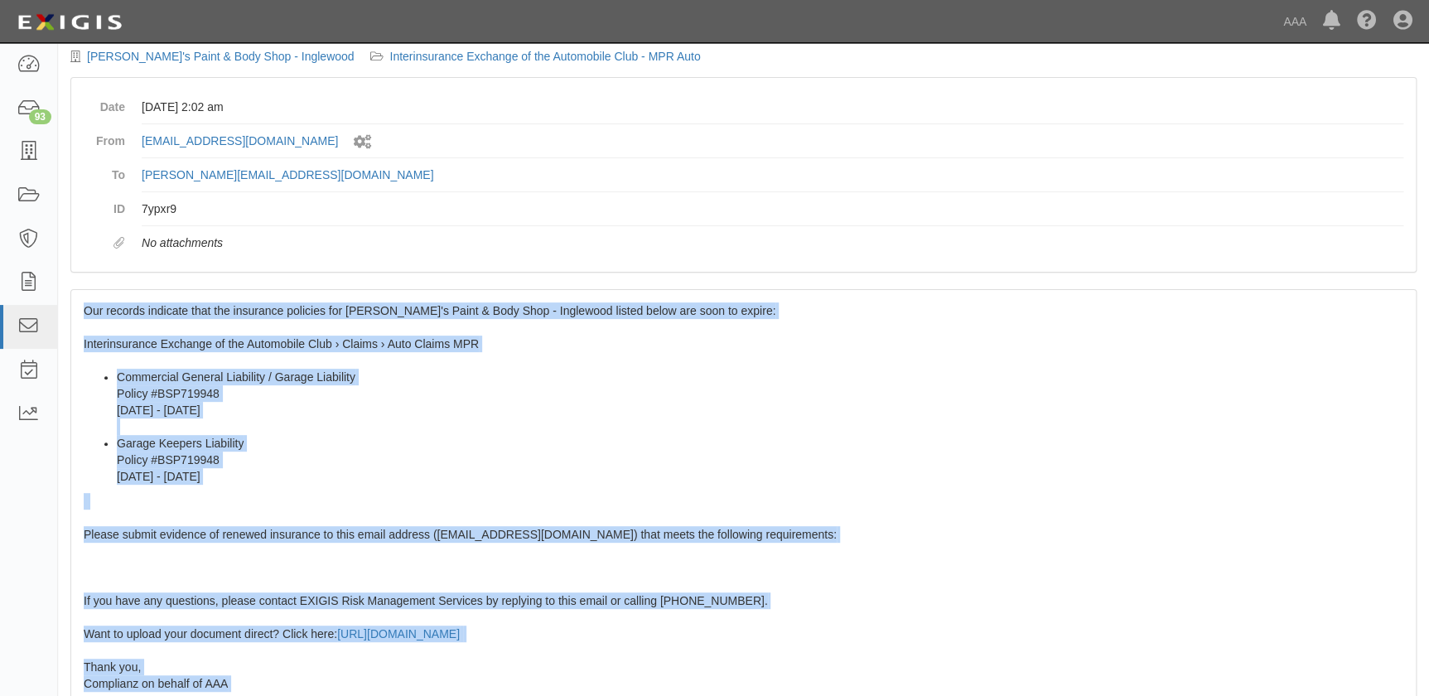
scroll to position [282, 0]
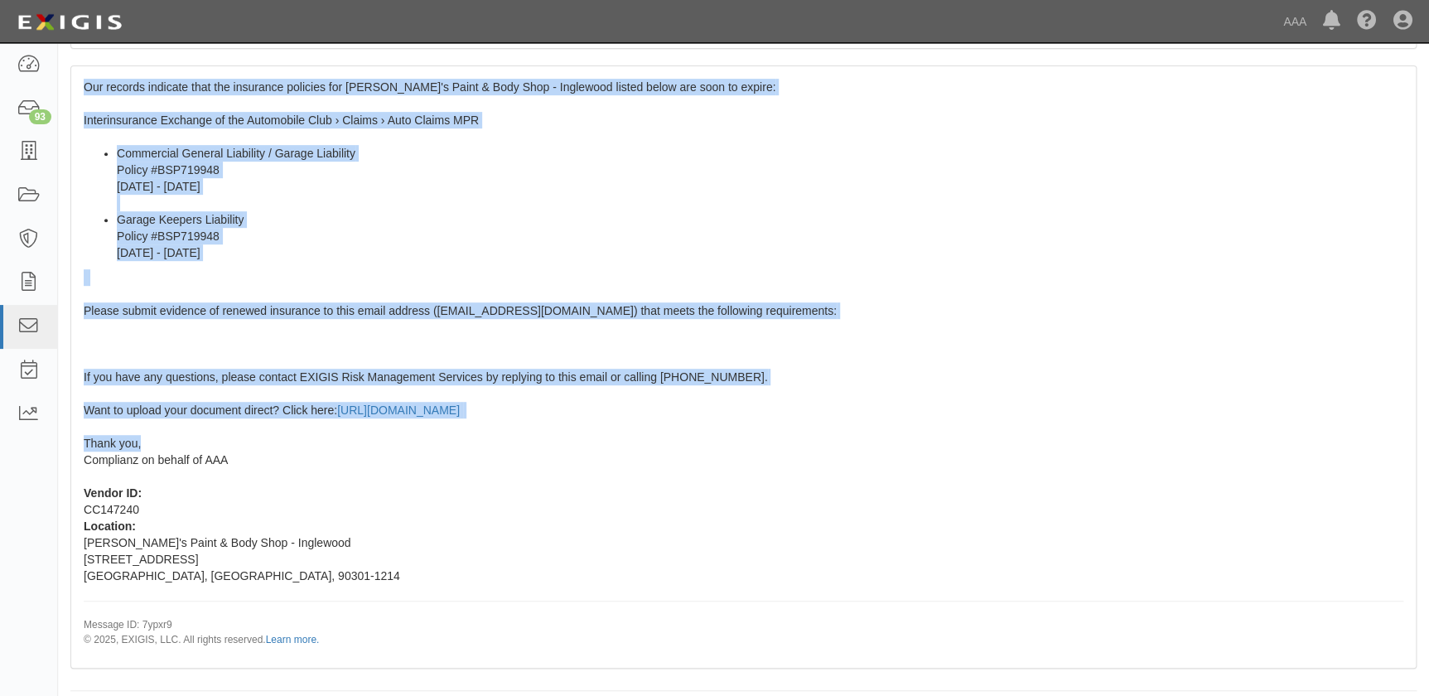
drag, startPoint x: 83, startPoint y: 369, endPoint x: 196, endPoint y: 444, distance: 136.3
click at [196, 444] on div "Our records indicate that the insurance policies for Anthony's Paint & Body Sho…" at bounding box center [743, 366] width 1345 height 601
copy span "Our records indicate that the insurance policies for Anthony's Paint & Body Sho…"
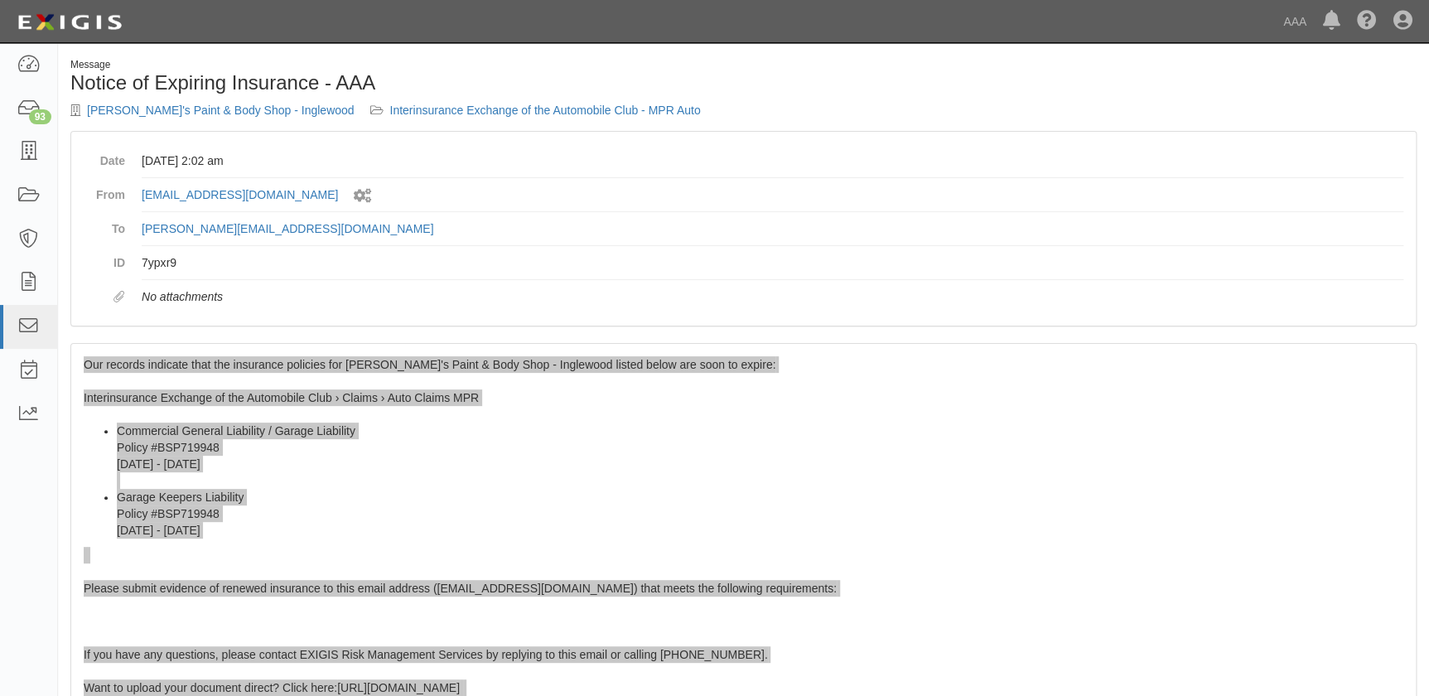
scroll to position [0, 0]
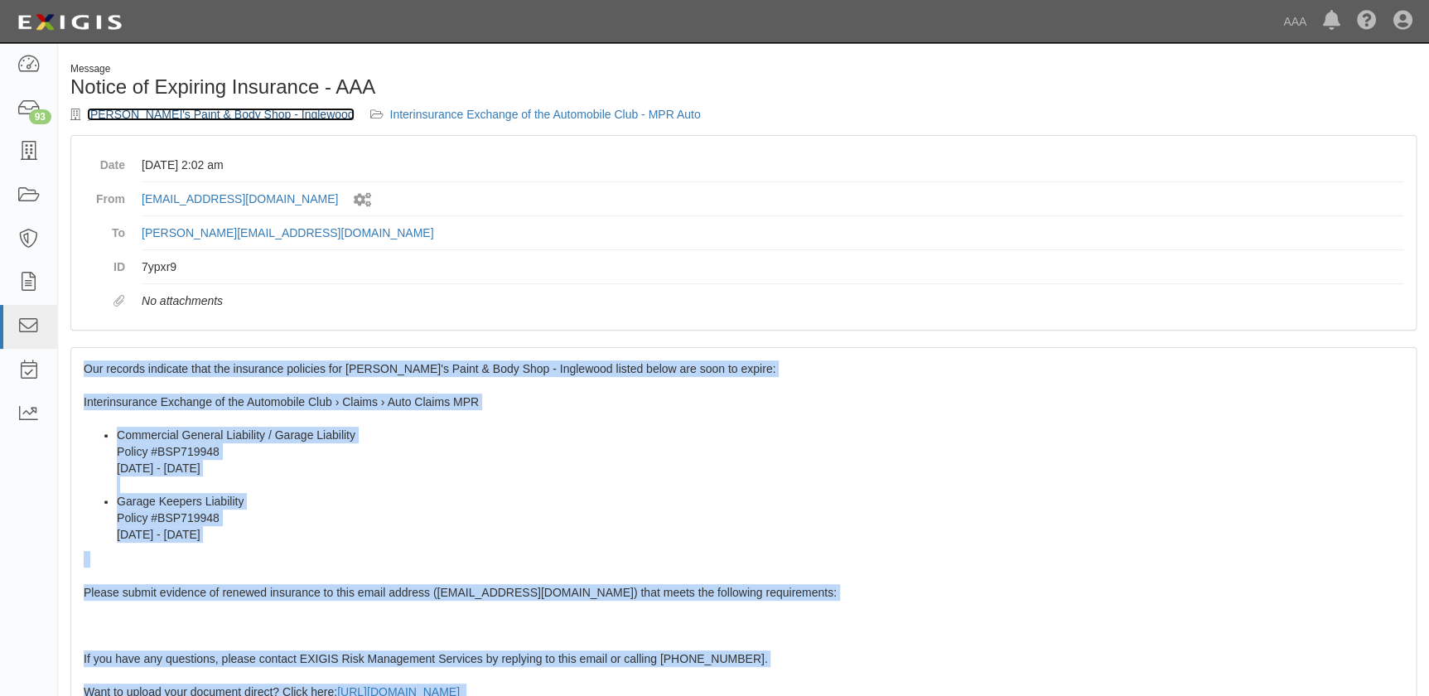
click at [142, 110] on link "Anthony's Paint & Body Shop - Inglewood" at bounding box center [221, 114] width 268 height 13
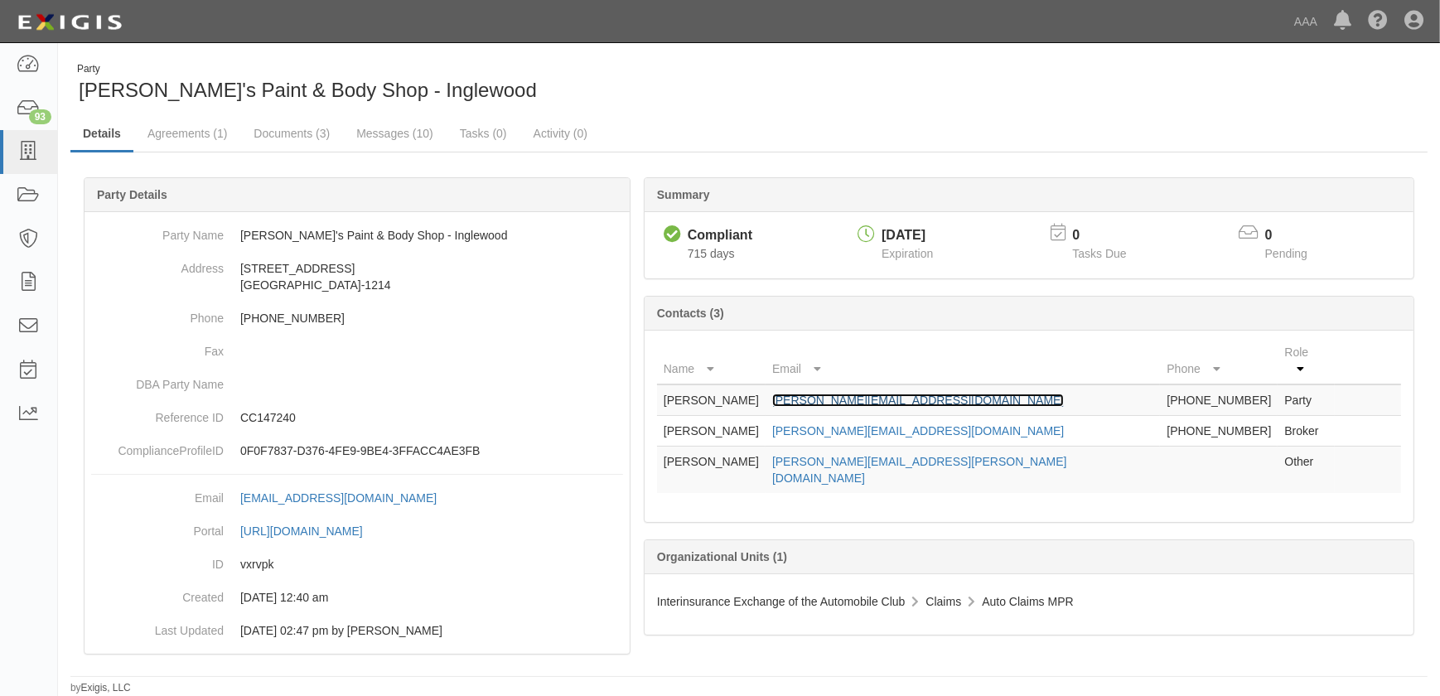
click at [903, 394] on link "[PERSON_NAME][EMAIL_ADDRESS][DOMAIN_NAME]" at bounding box center [918, 400] width 292 height 13
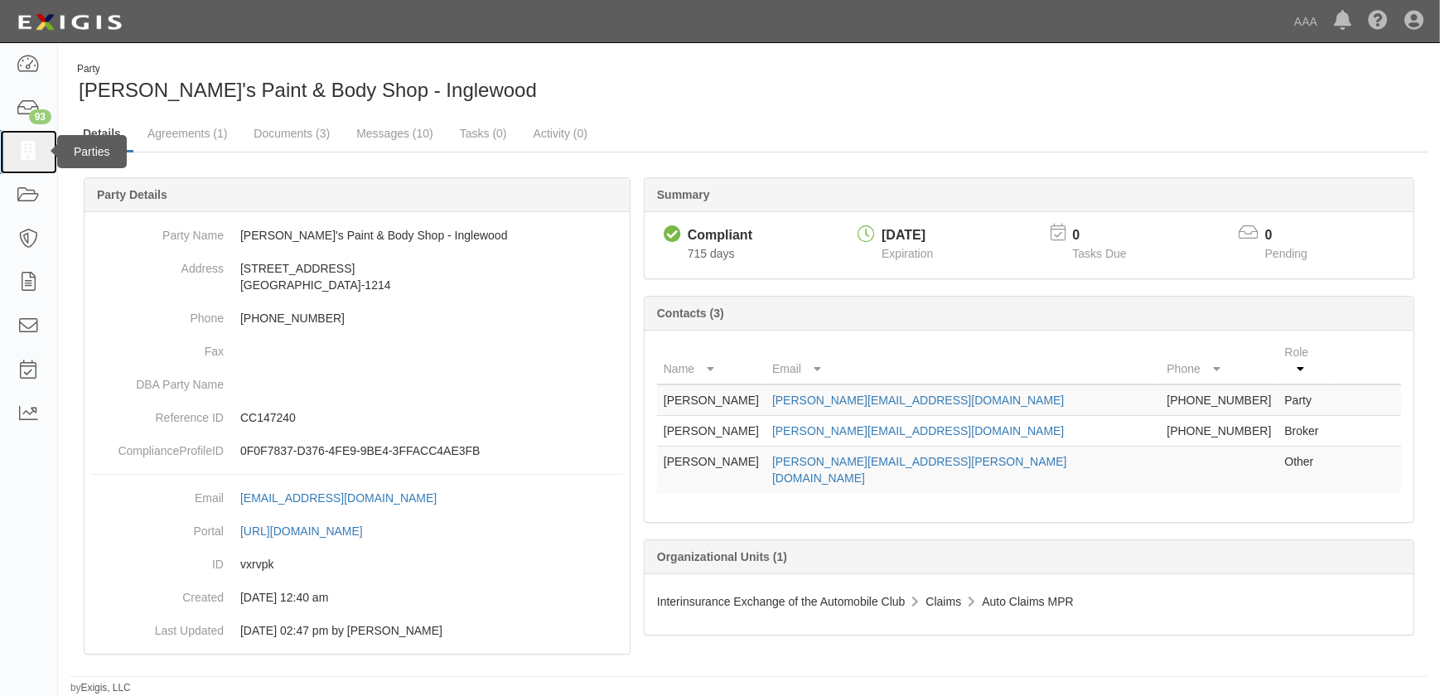
click at [23, 150] on icon at bounding box center [28, 152] width 23 height 19
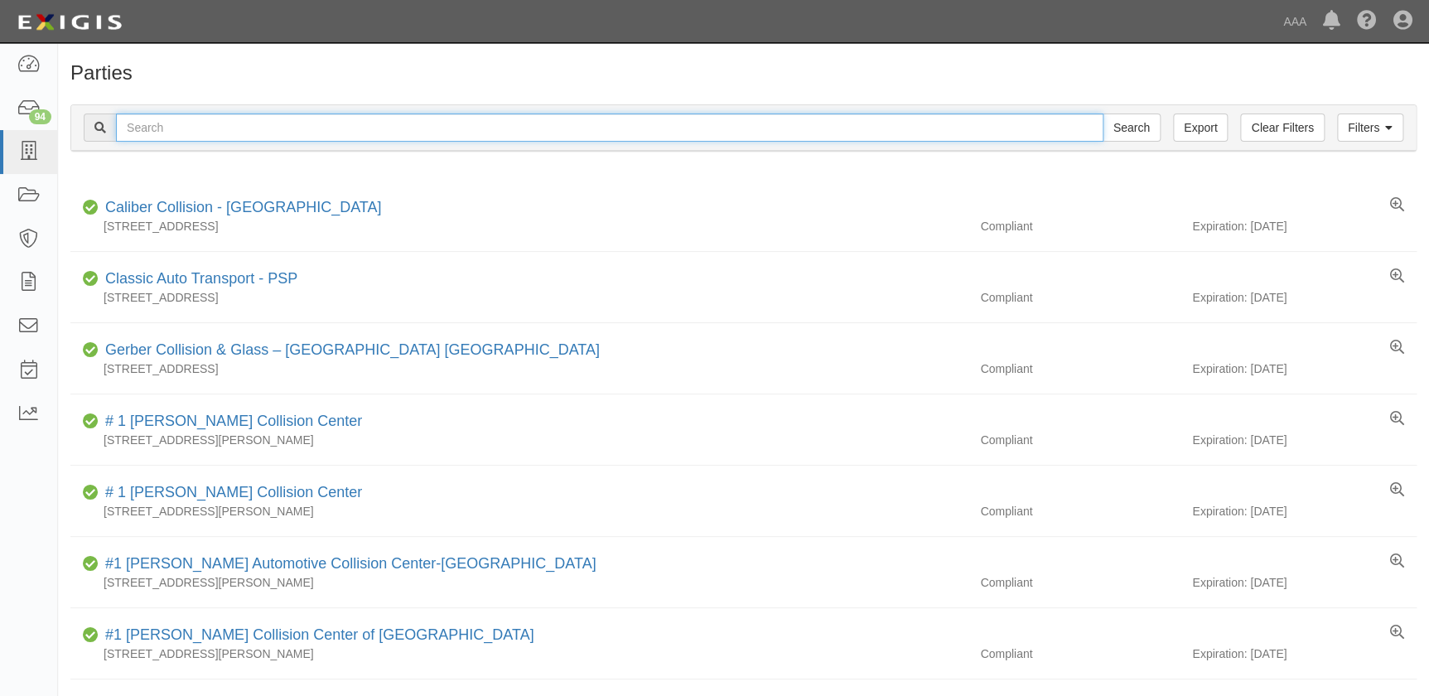
click at [413, 131] on input "text" at bounding box center [610, 128] width 988 height 28
paste input "North Ranch Bodycraft"
type input "North Ranch Bodycraft"
click at [1103, 114] on input "Search" at bounding box center [1132, 128] width 58 height 28
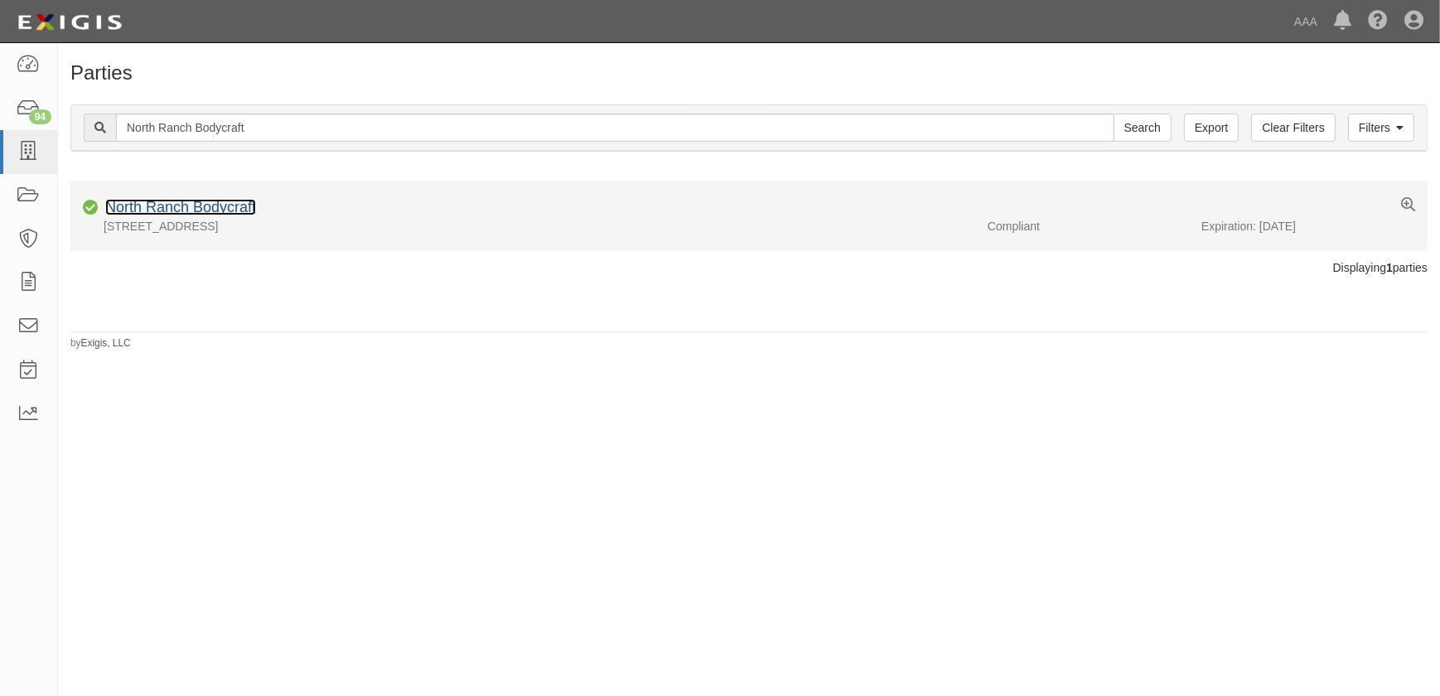
click at [169, 209] on link "North Ranch Bodycraft" at bounding box center [180, 207] width 151 height 17
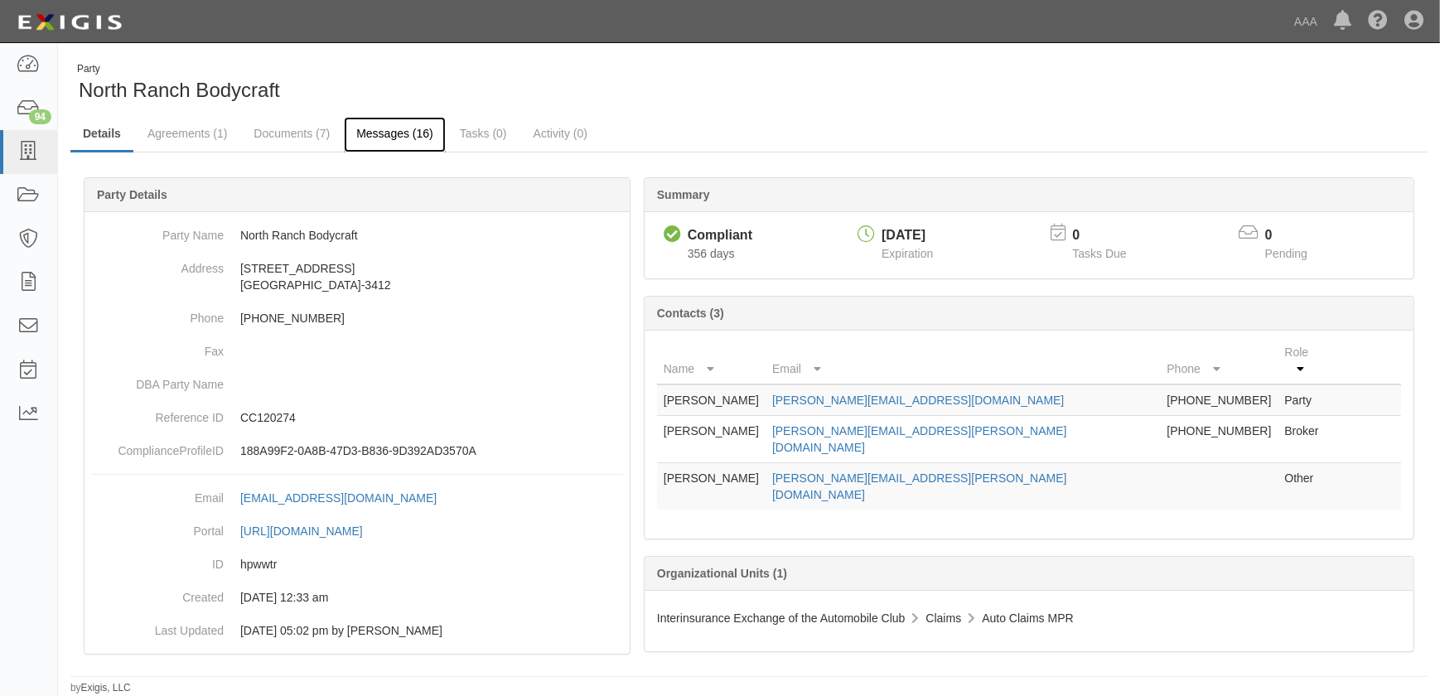
click at [379, 133] on link "Messages (16)" at bounding box center [395, 135] width 102 height 36
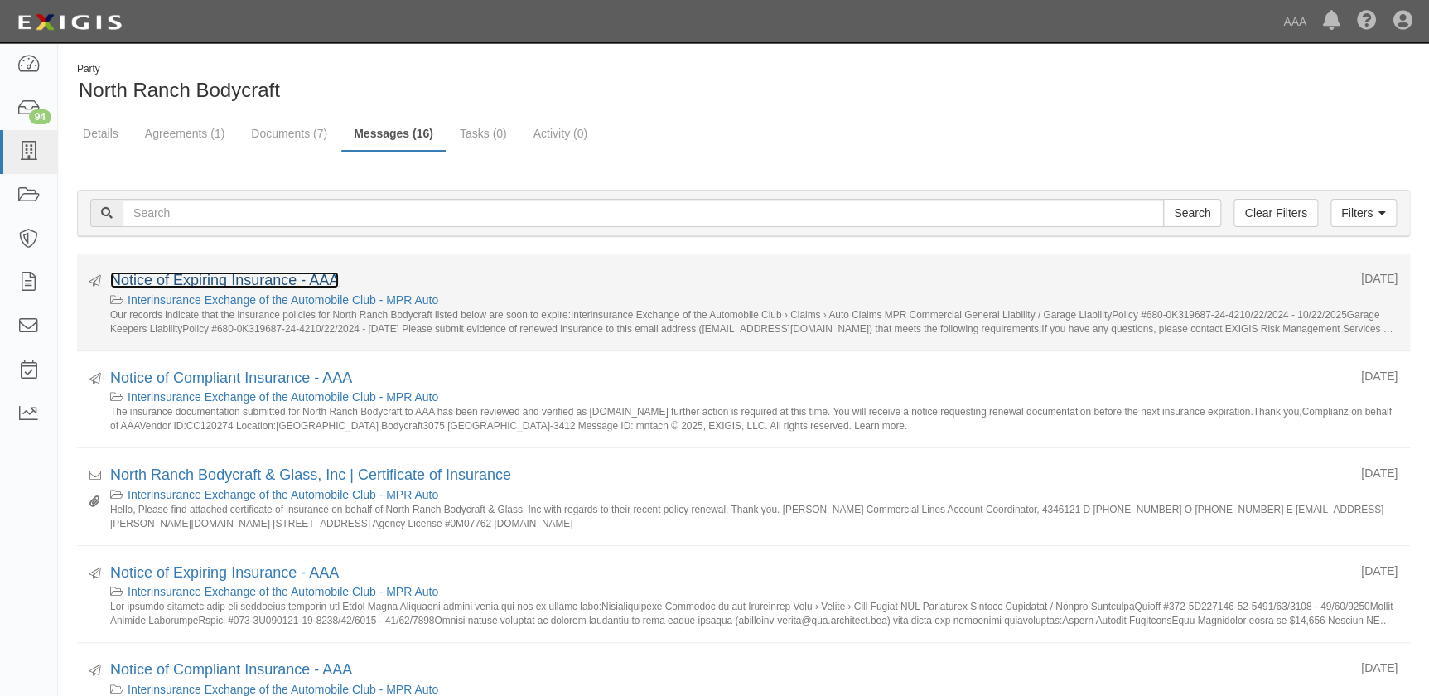
click at [262, 281] on link "Notice of Expiring Insurance - AAA" at bounding box center [224, 280] width 229 height 17
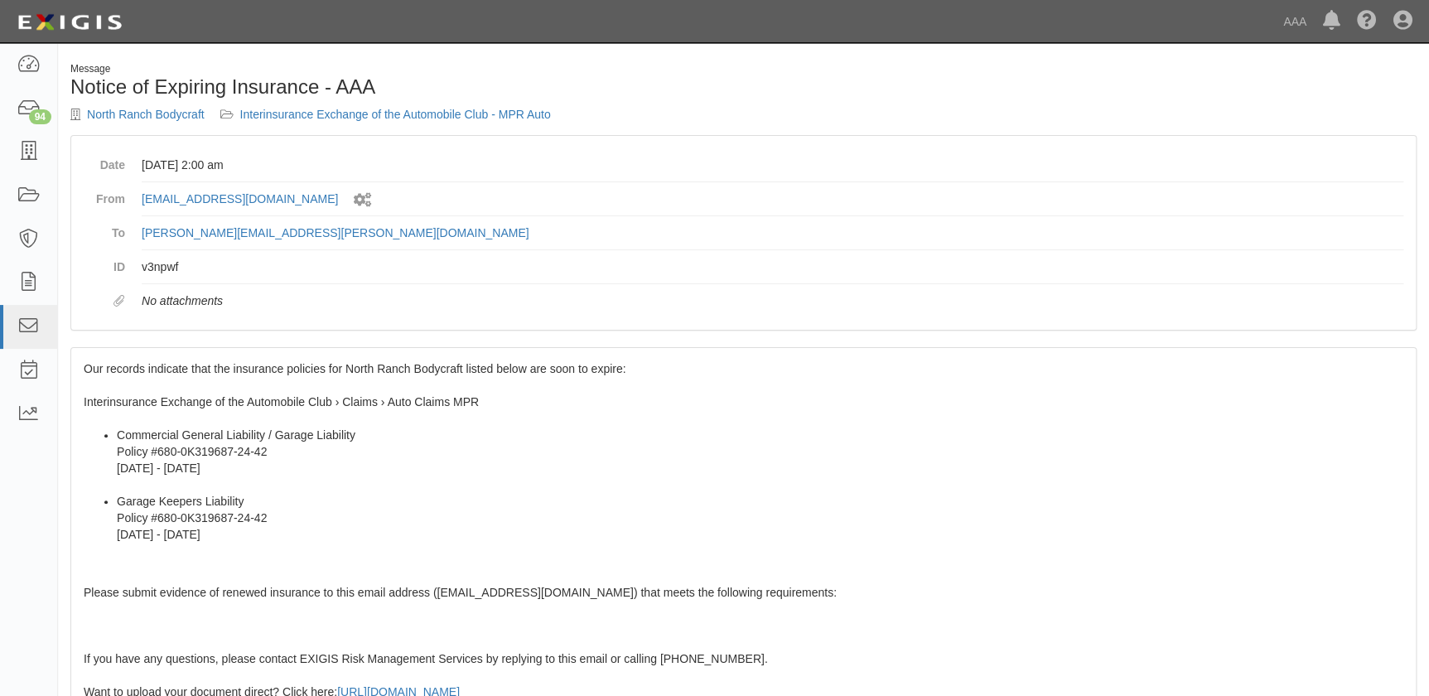
click at [244, 378] on div "Our records indicate that the insurance policies for North Ranch Bodycraft list…" at bounding box center [743, 648] width 1345 height 601
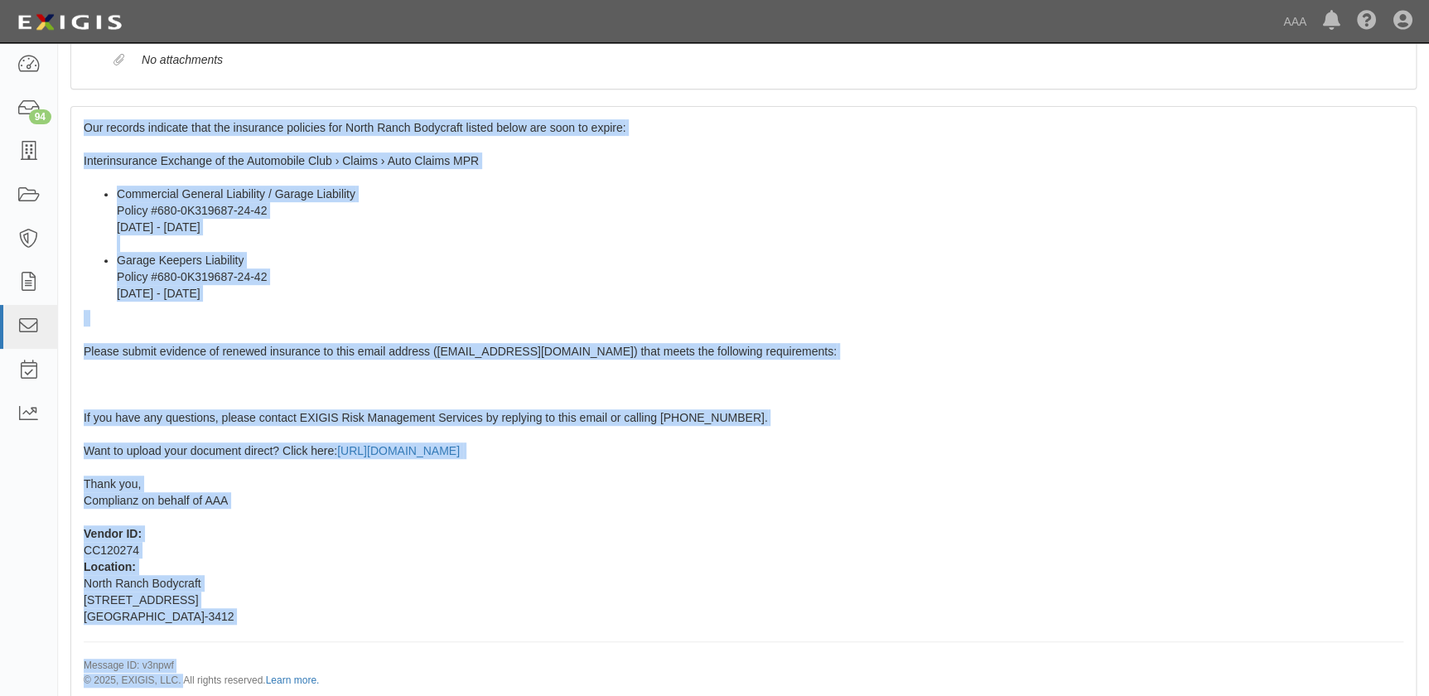
scroll to position [293, 0]
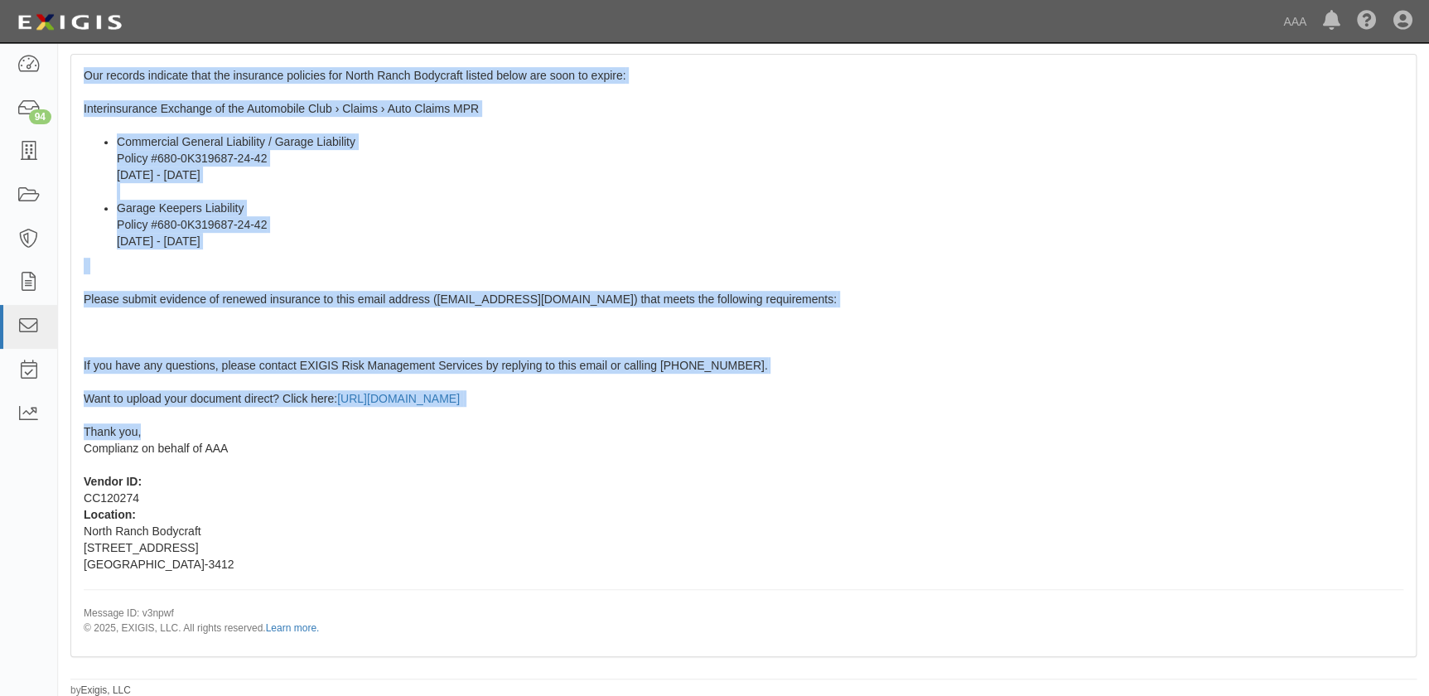
drag, startPoint x: 82, startPoint y: 367, endPoint x: 189, endPoint y: 427, distance: 122.4
click at [189, 427] on div "Our records indicate that the insurance policies for North Ranch Bodycraft list…" at bounding box center [743, 355] width 1345 height 601
copy span "Our records indicate that the insurance policies for North Ranch Bodycraft list…"
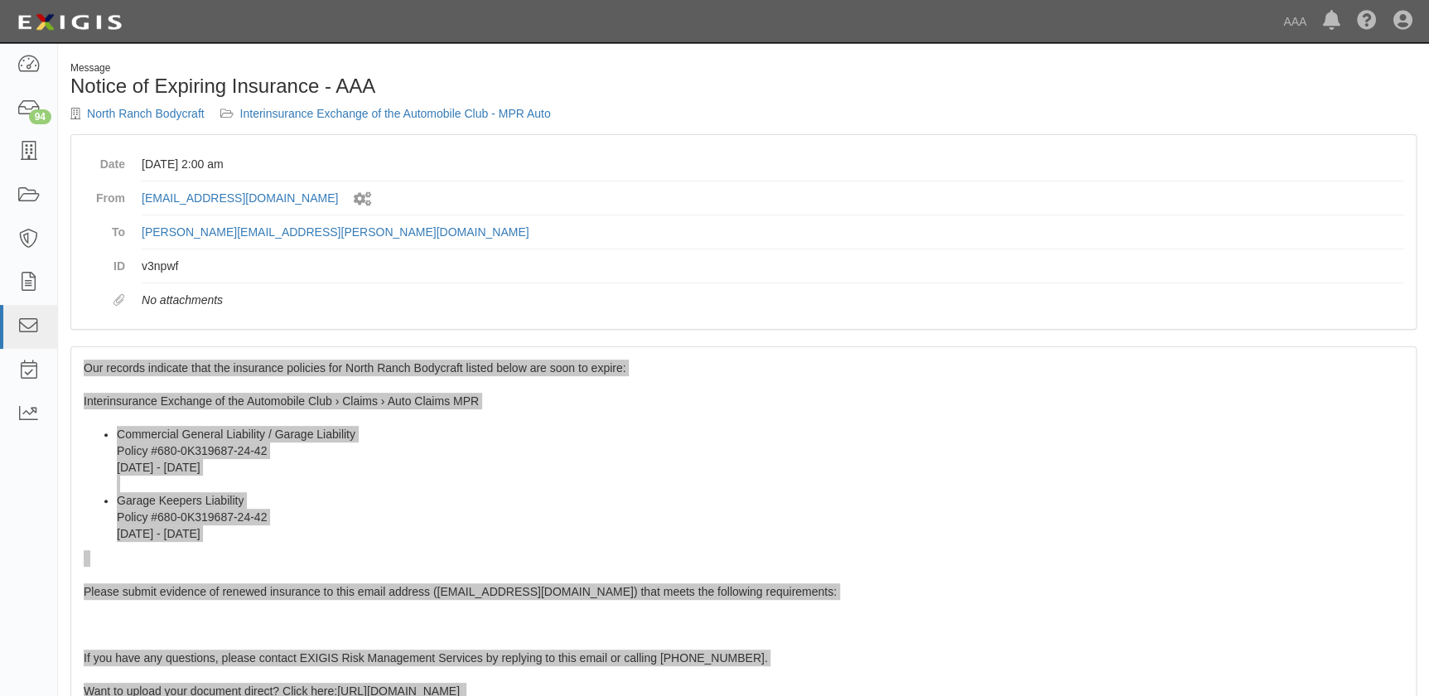
scroll to position [0, 0]
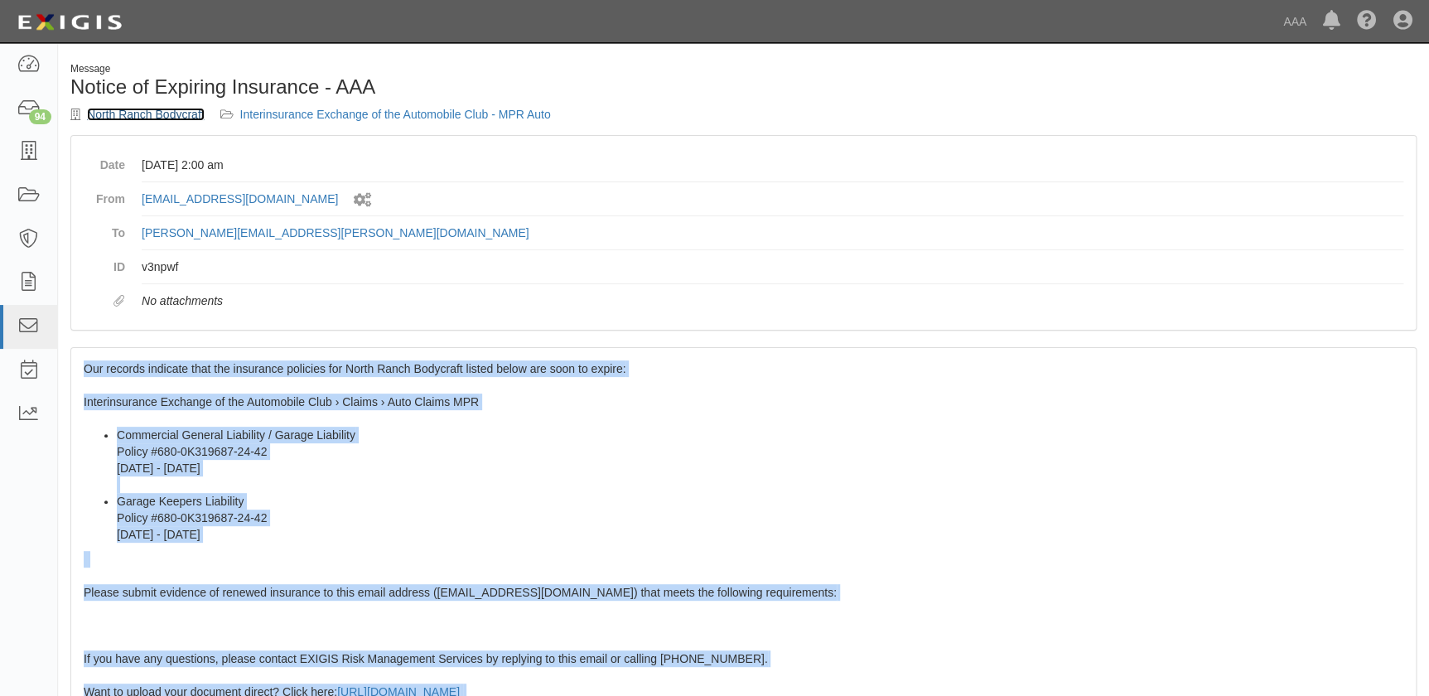
click at [165, 109] on link "North Ranch Bodycraft" at bounding box center [146, 114] width 118 height 13
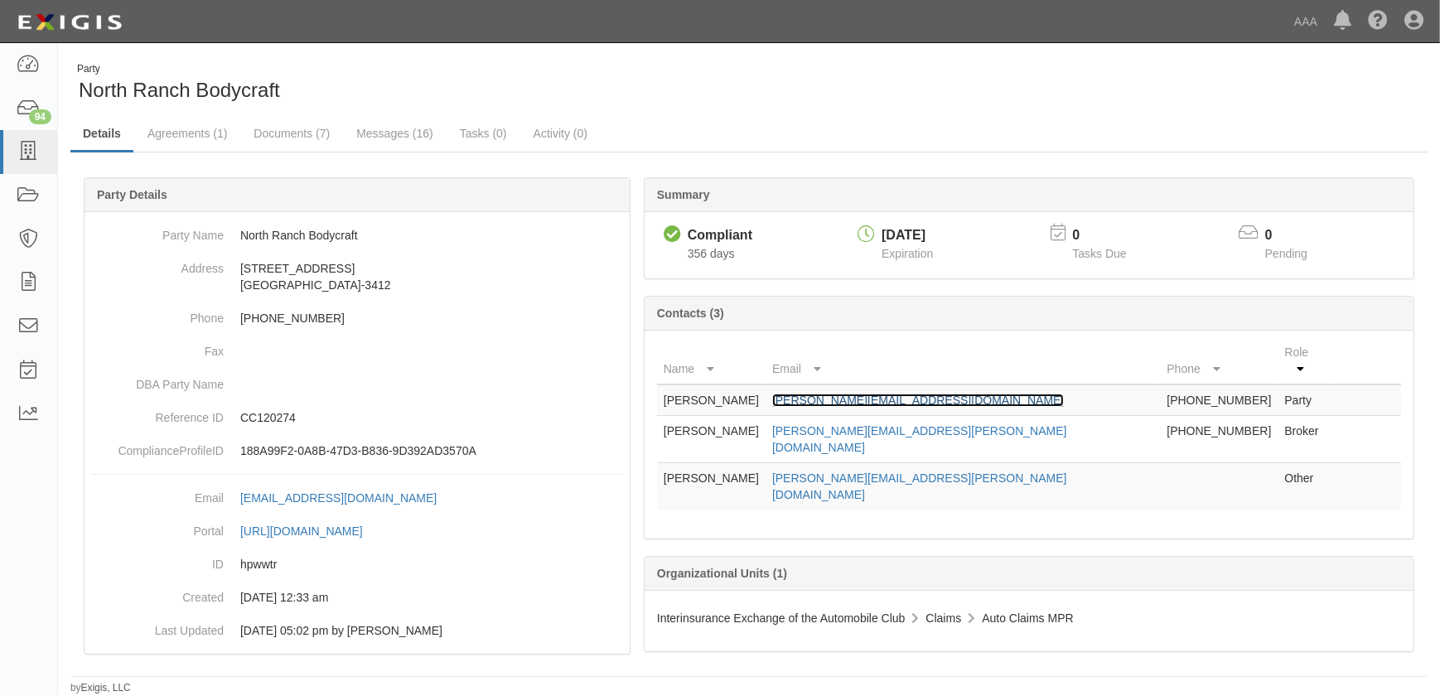
click at [941, 394] on link "barbara@northranchbodycraft.com" at bounding box center [918, 400] width 292 height 13
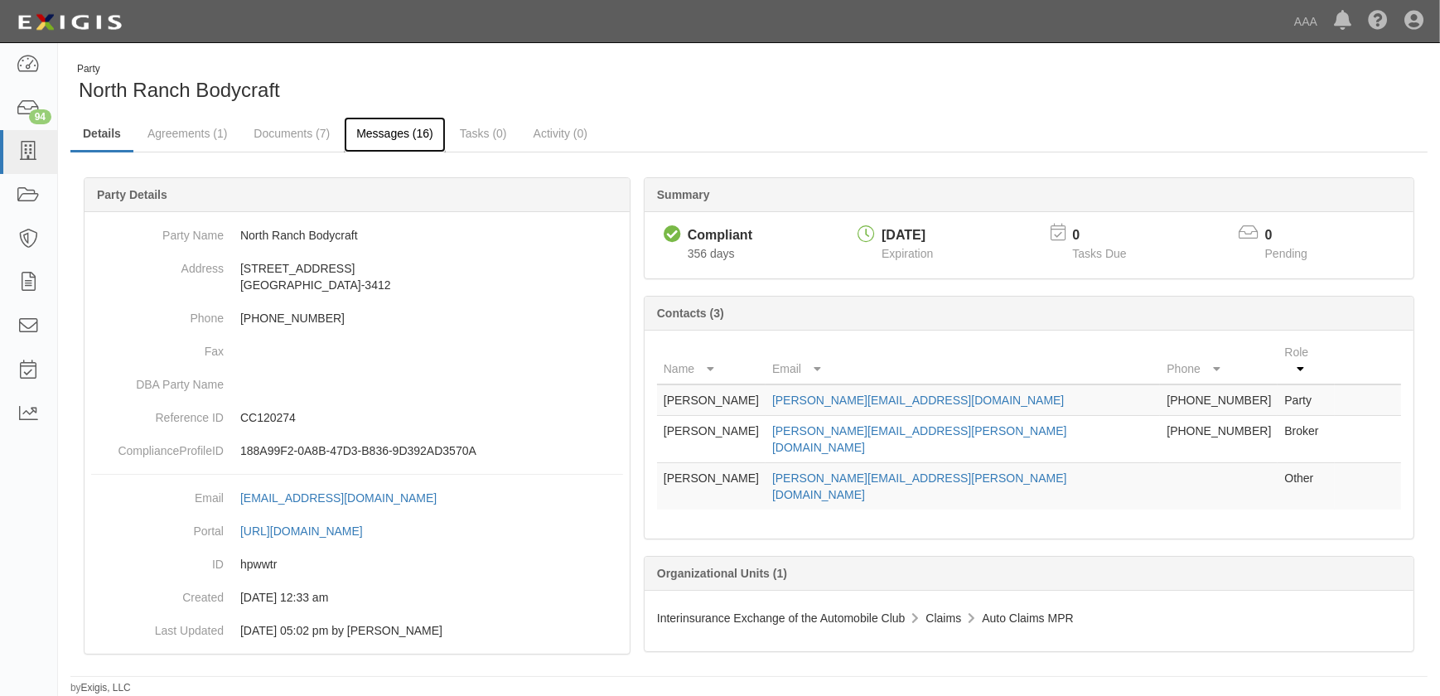
click at [397, 131] on link "Messages (16)" at bounding box center [395, 135] width 102 height 36
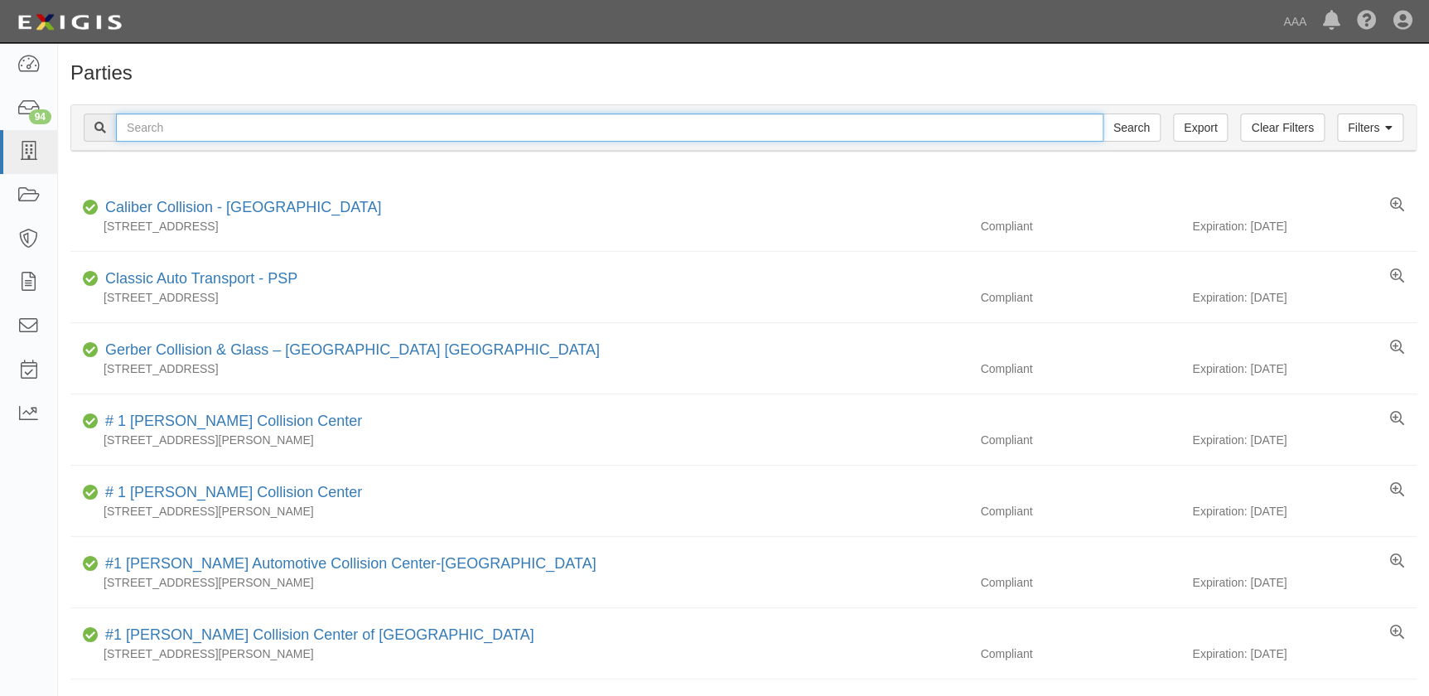
click at [207, 130] on input "text" at bounding box center [610, 128] width 988 height 28
paste input "[PERSON_NAME]'s Paint & Body Shop - [GEOGRAPHIC_DATA][PERSON_NAME]"
type input "[PERSON_NAME]'s Paint & Body Shop - [GEOGRAPHIC_DATA][PERSON_NAME]"
click at [1103, 114] on input "Search" at bounding box center [1132, 128] width 58 height 28
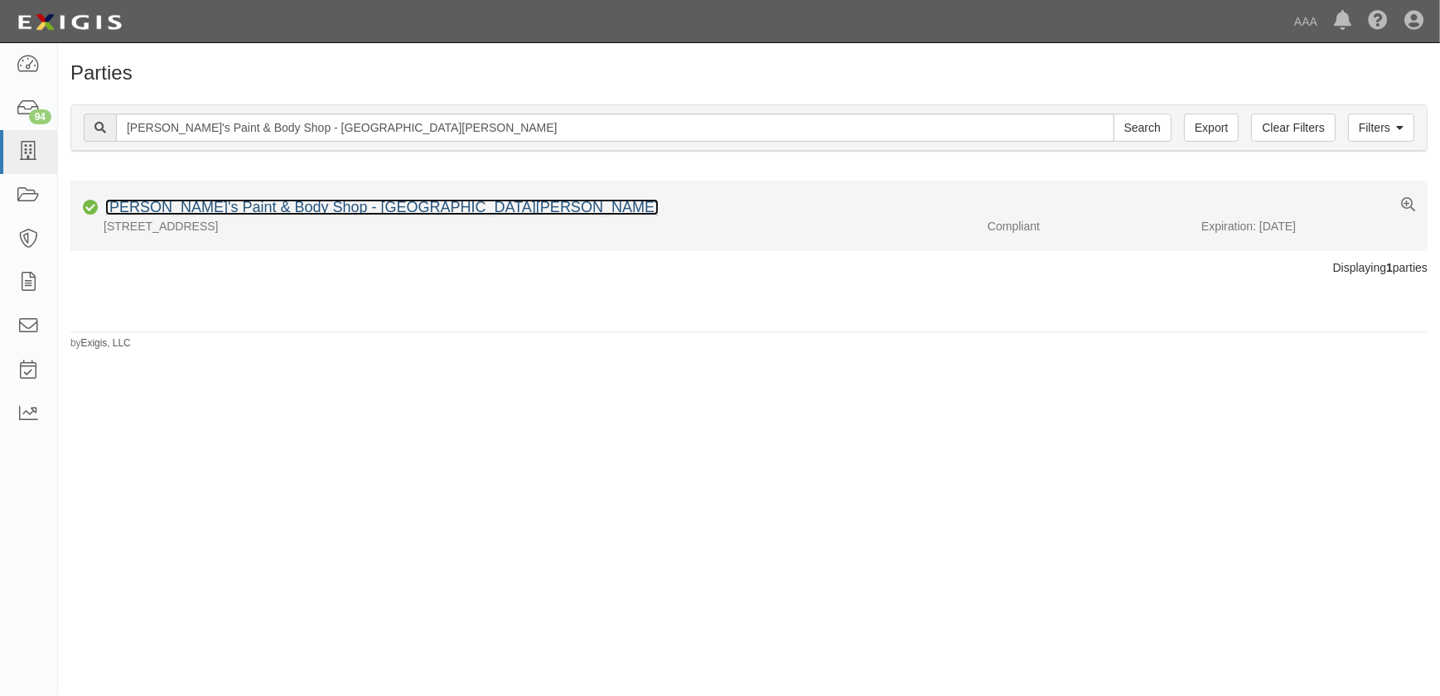
click at [250, 202] on link "[PERSON_NAME]'s Paint & Body Shop - [GEOGRAPHIC_DATA][PERSON_NAME]" at bounding box center [382, 207] width 554 height 17
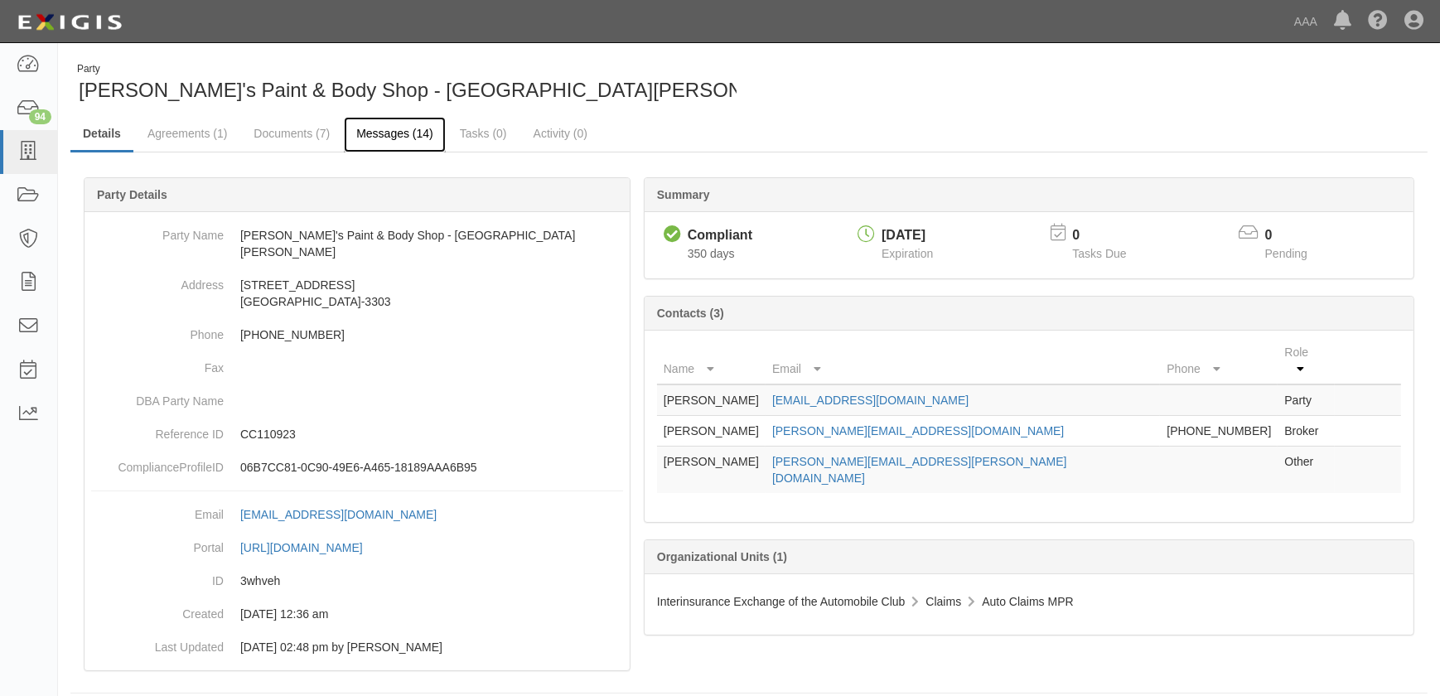
click at [384, 136] on link "Messages (14)" at bounding box center [395, 135] width 102 height 36
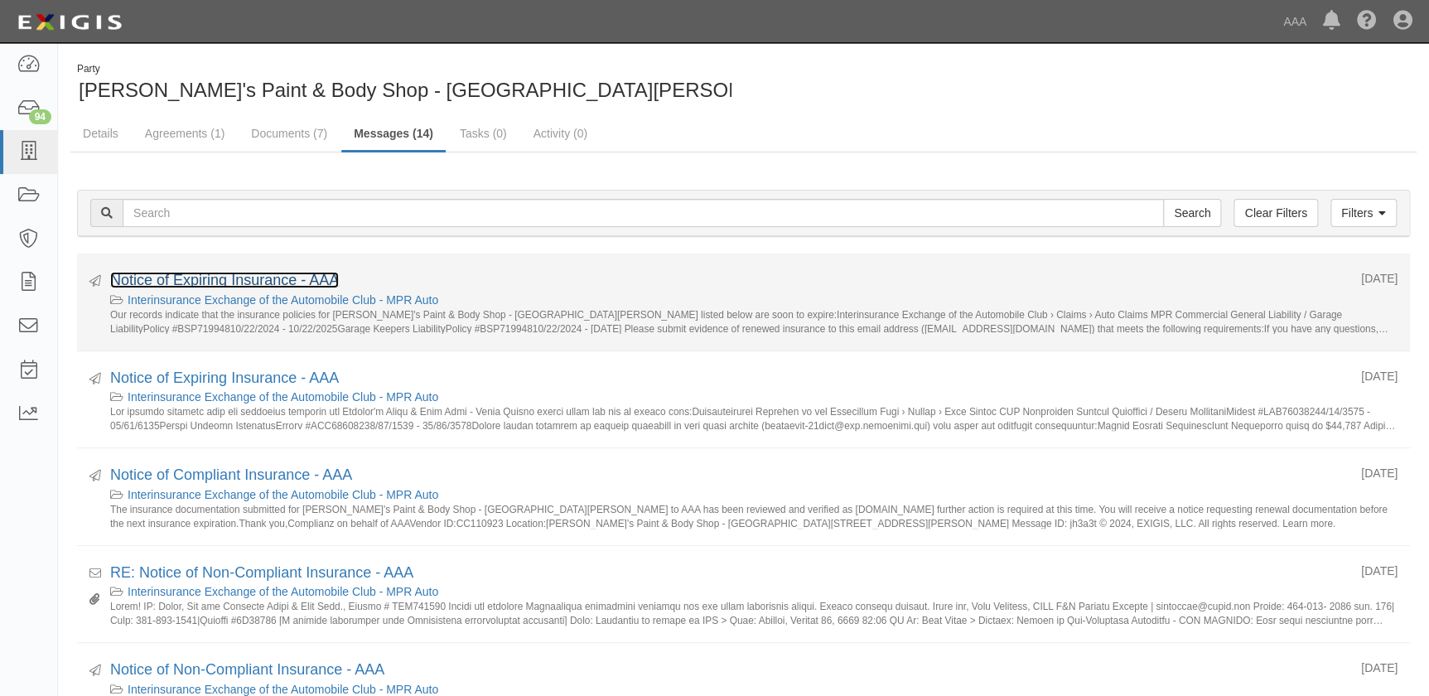
click at [260, 281] on link "Notice of Expiring Insurance - AAA" at bounding box center [224, 280] width 229 height 17
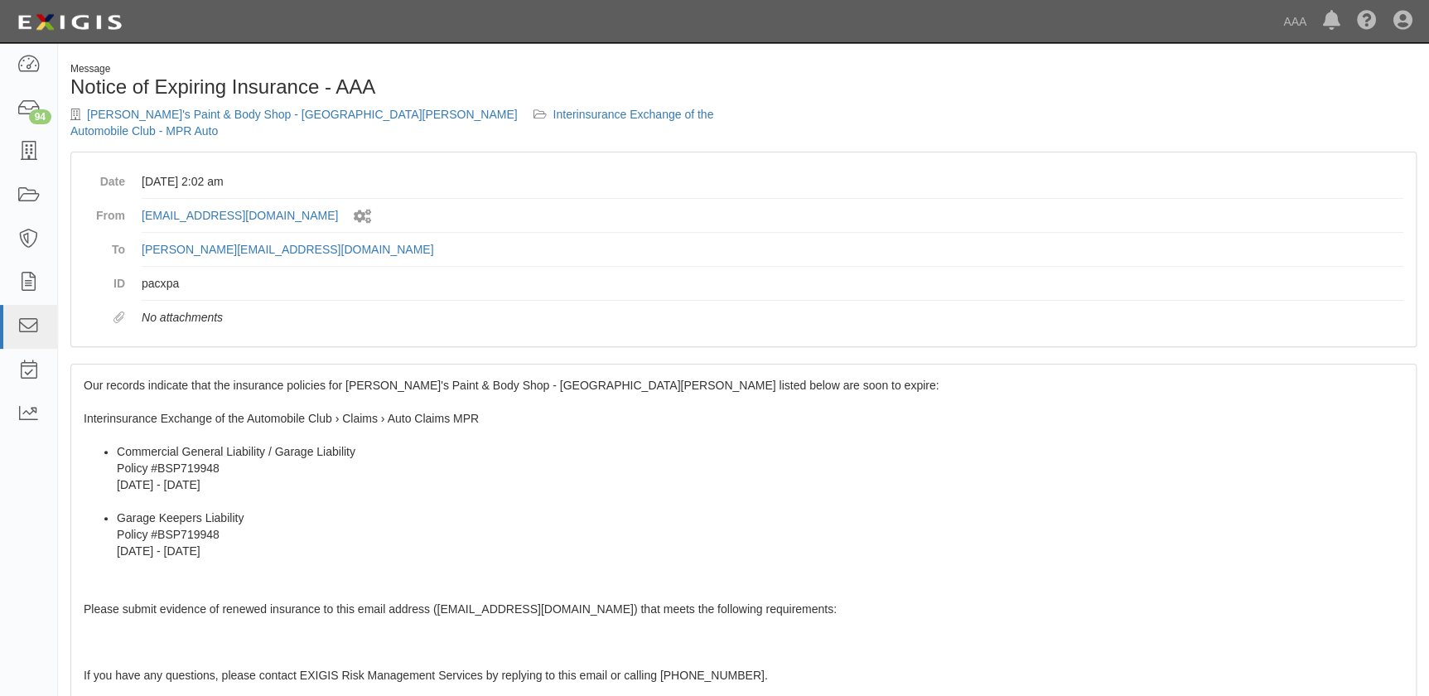
click at [175, 389] on div "Our records indicate that the insurance policies for [PERSON_NAME]'s Paint & Bo…" at bounding box center [743, 665] width 1345 height 601
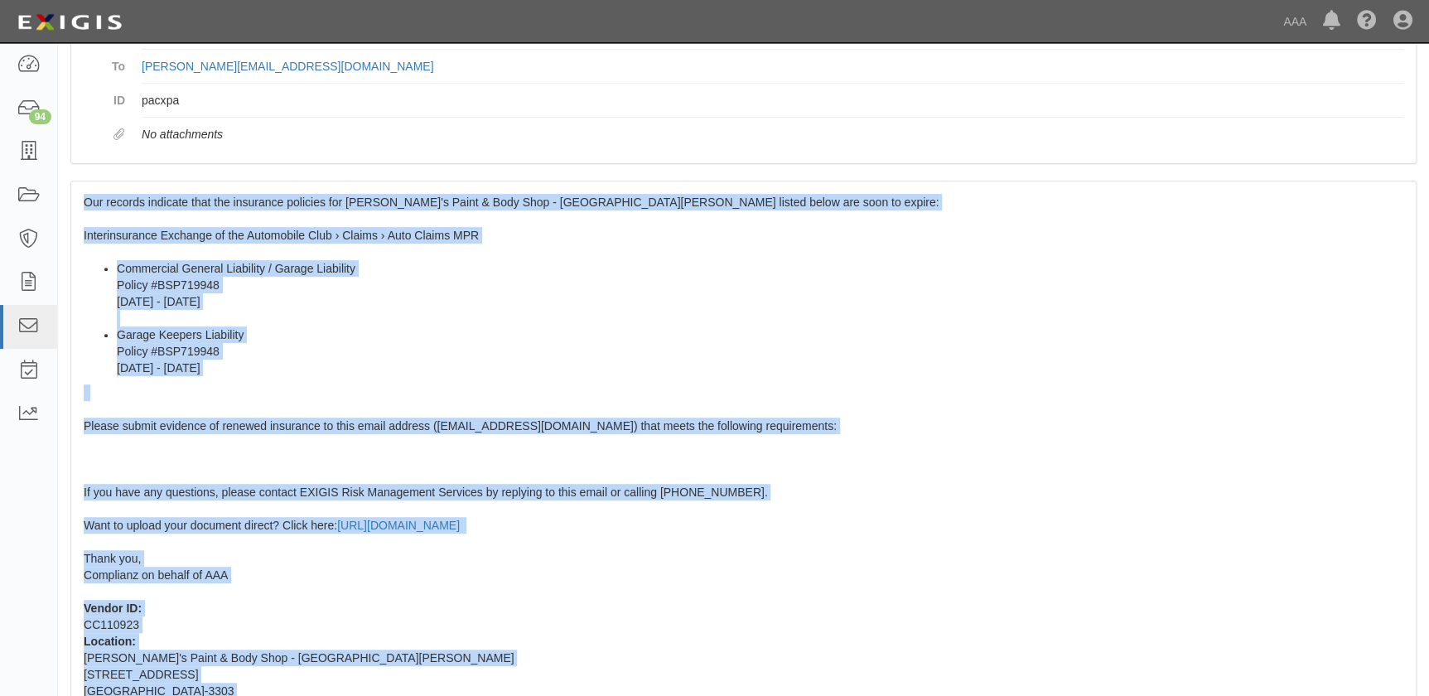
scroll to position [203, 0]
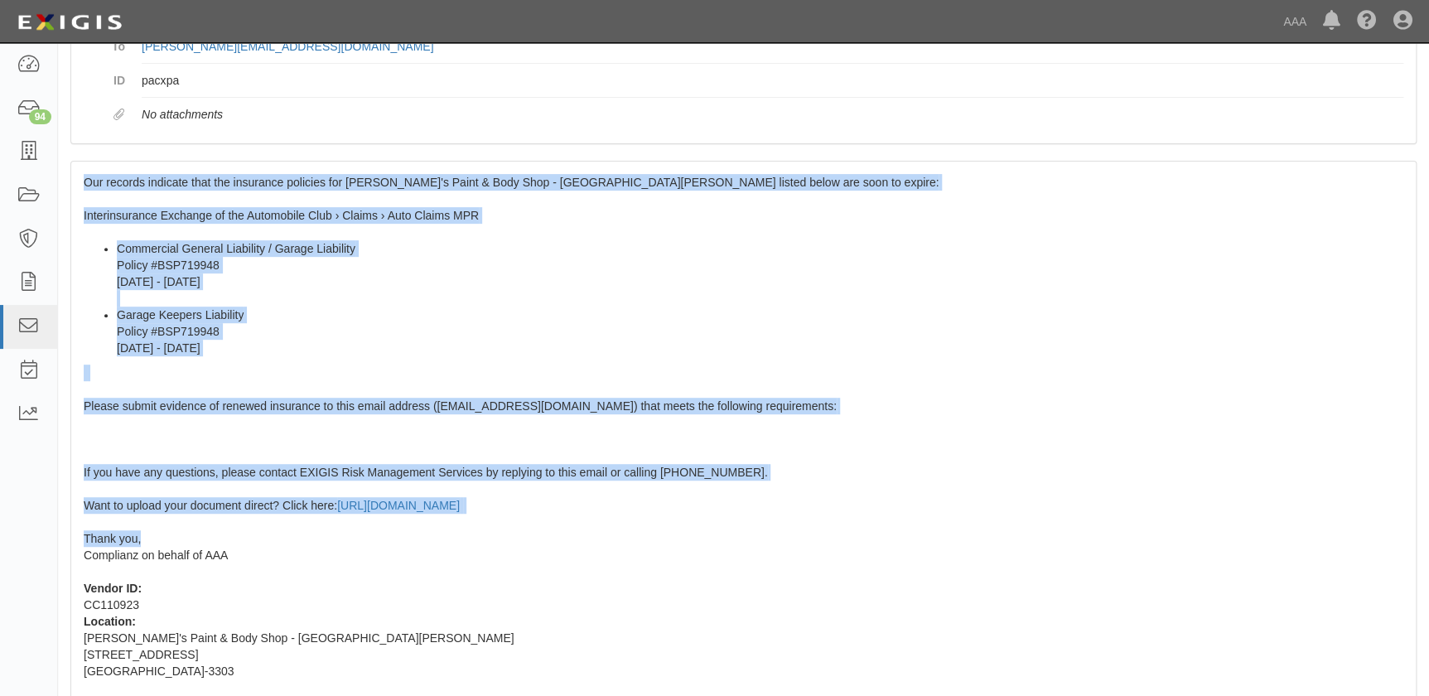
drag, startPoint x: 85, startPoint y: 367, endPoint x: 143, endPoint y: 522, distance: 165.8
click at [143, 522] on div "Our records indicate that the insurance policies for Anthony's Paint & Body Sho…" at bounding box center [743, 462] width 1345 height 601
copy span "Our records indicate that the insurance policies for Anthony's Paint & Body Sho…"
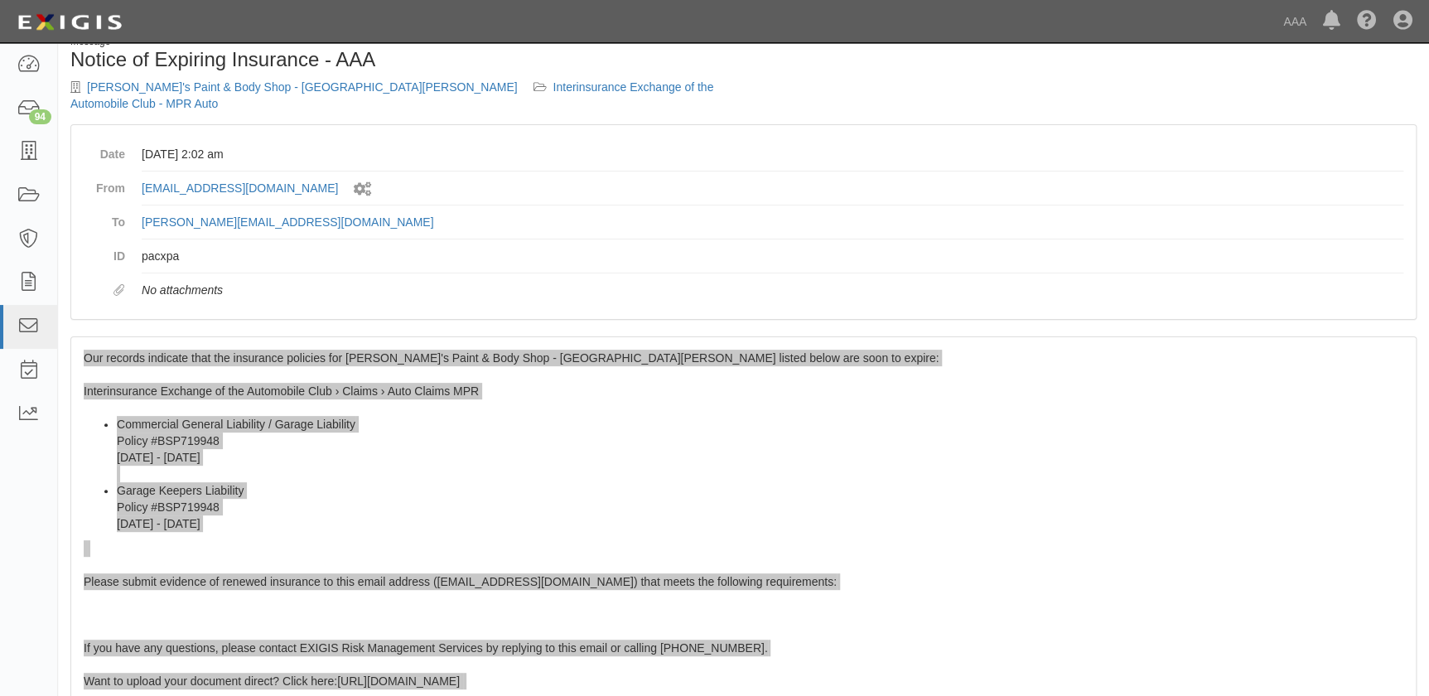
scroll to position [0, 0]
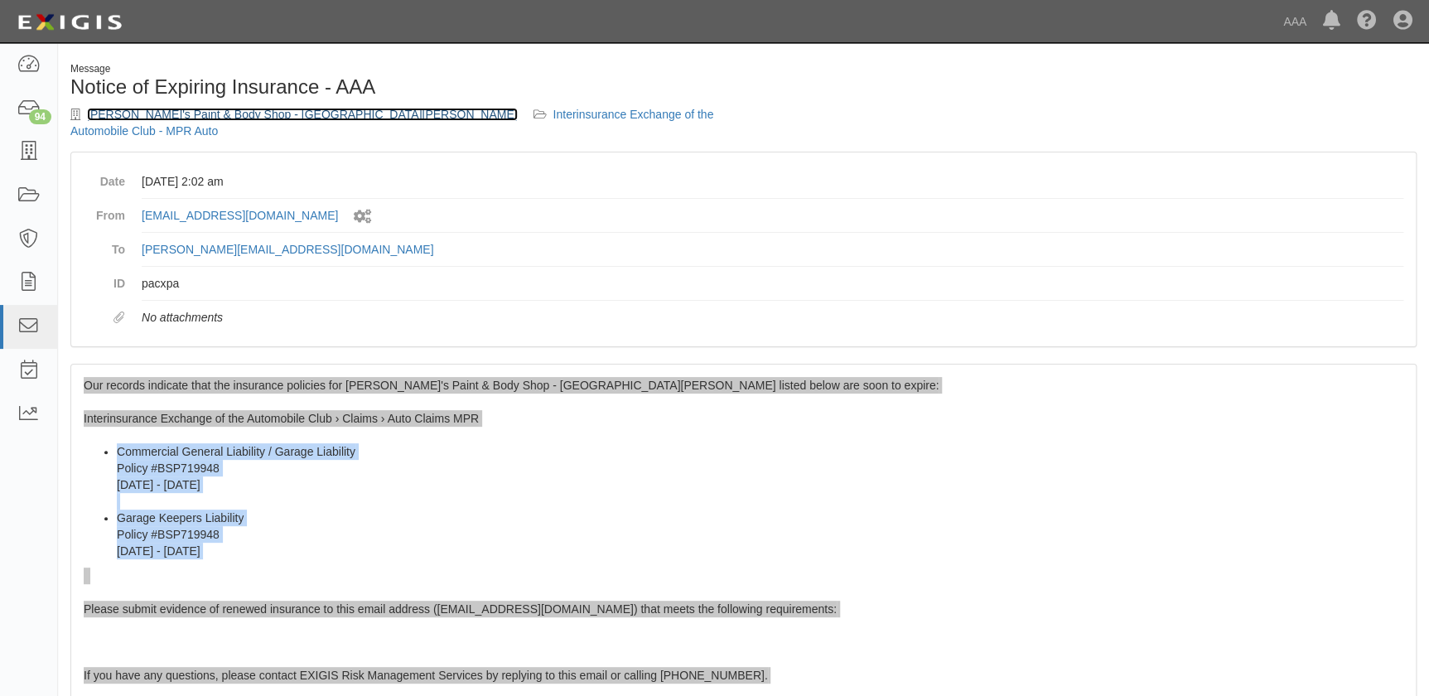
click at [123, 114] on link "Anthony's Paint & Body Shop - Santa Monica" at bounding box center [302, 114] width 431 height 13
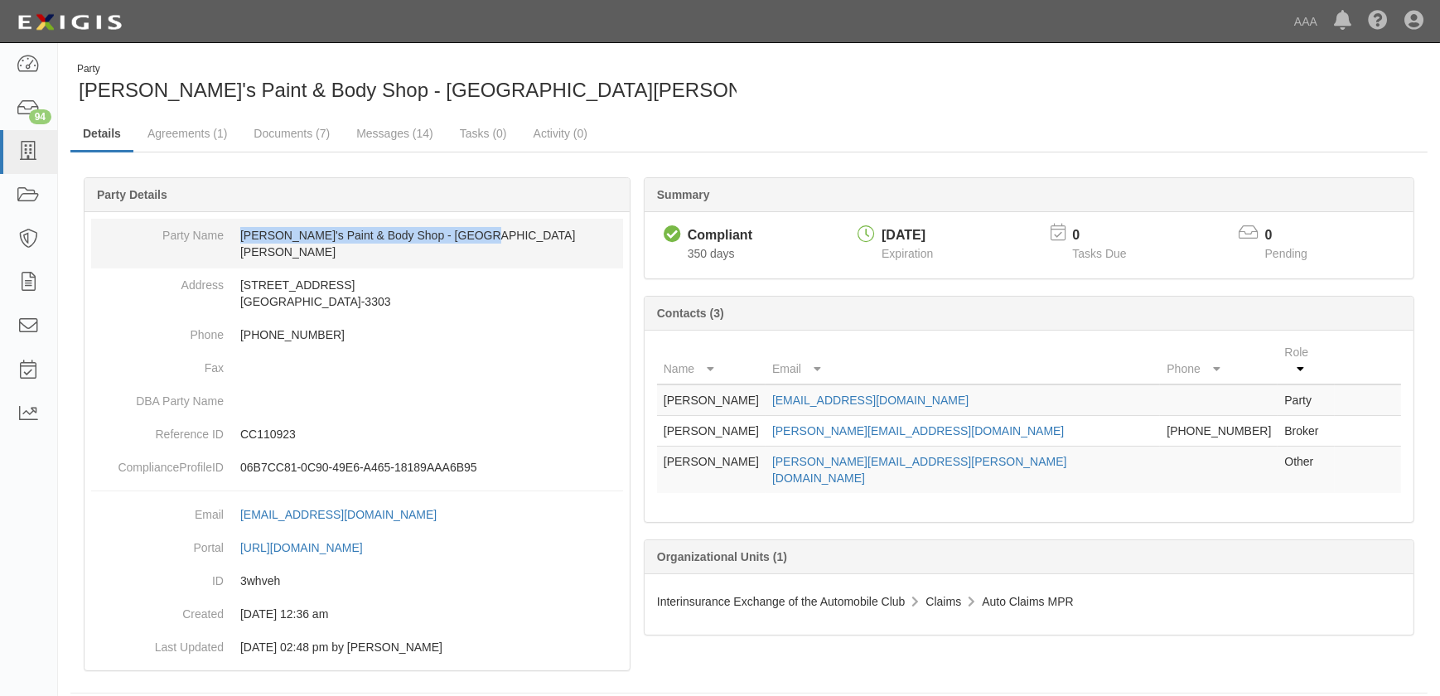
drag, startPoint x: 482, startPoint y: 236, endPoint x: 232, endPoint y: 237, distance: 250.3
click at [232, 237] on dd "[PERSON_NAME]'s Paint & Body Shop - [GEOGRAPHIC_DATA][PERSON_NAME]" at bounding box center [357, 244] width 532 height 50
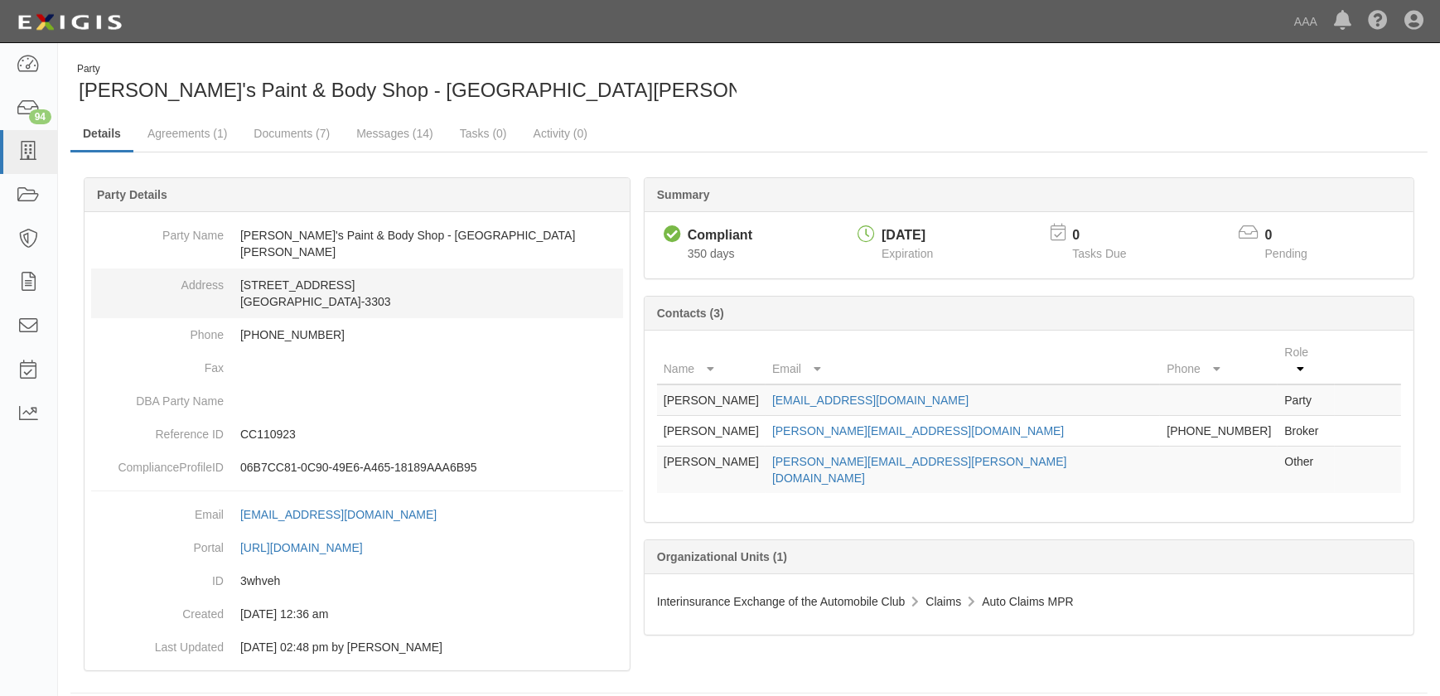
drag, startPoint x: 413, startPoint y: 329, endPoint x: 355, endPoint y: 300, distance: 64.1
click at [413, 329] on dd "(310) 393-0217" at bounding box center [357, 334] width 532 height 33
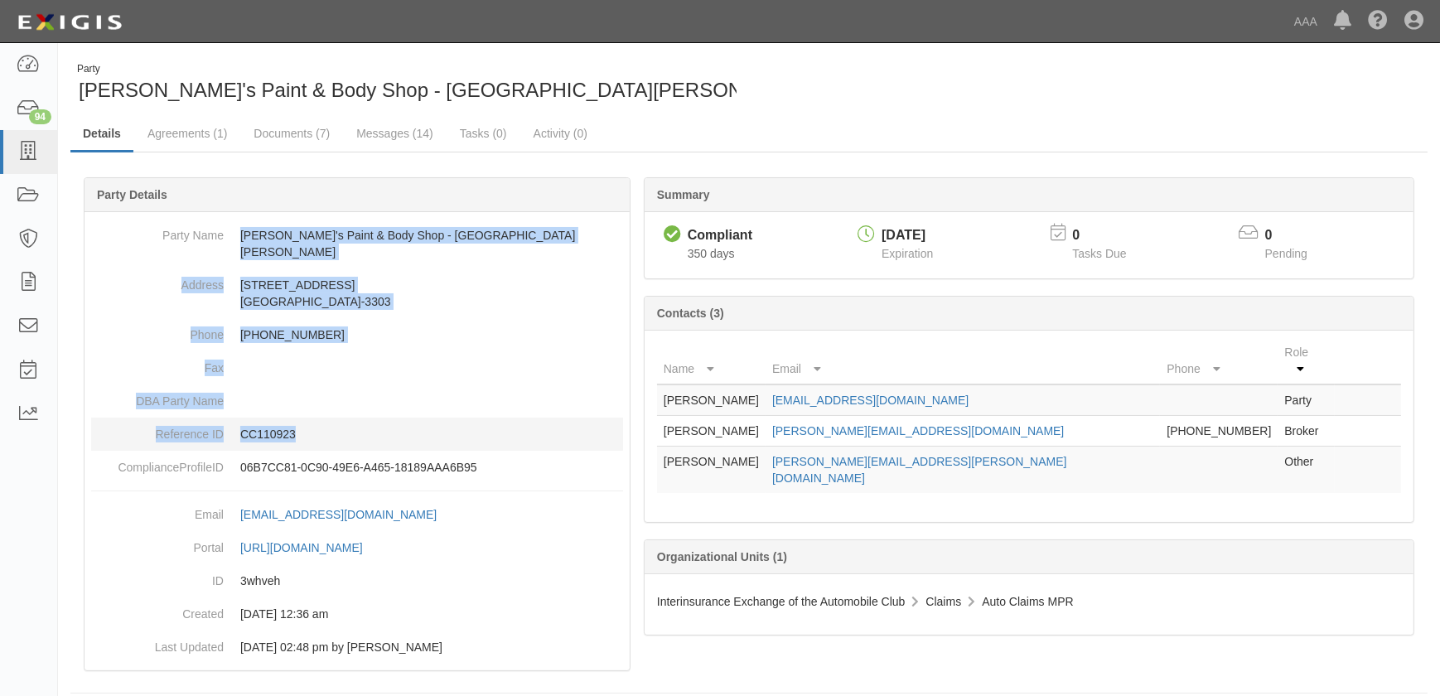
drag, startPoint x: 242, startPoint y: 236, endPoint x: 333, endPoint y: 405, distance: 192.1
click at [333, 405] on dl "Party Name Anthony's Paint & Body Shop - Santa Monica Address 1546 14th Street …" at bounding box center [357, 351] width 532 height 265
copy dl "Anthony's Paint & Body Shop - Santa Monica Address 1546 14th Street Santa Monic…"
click at [375, 133] on link "Messages (14)" at bounding box center [395, 135] width 102 height 36
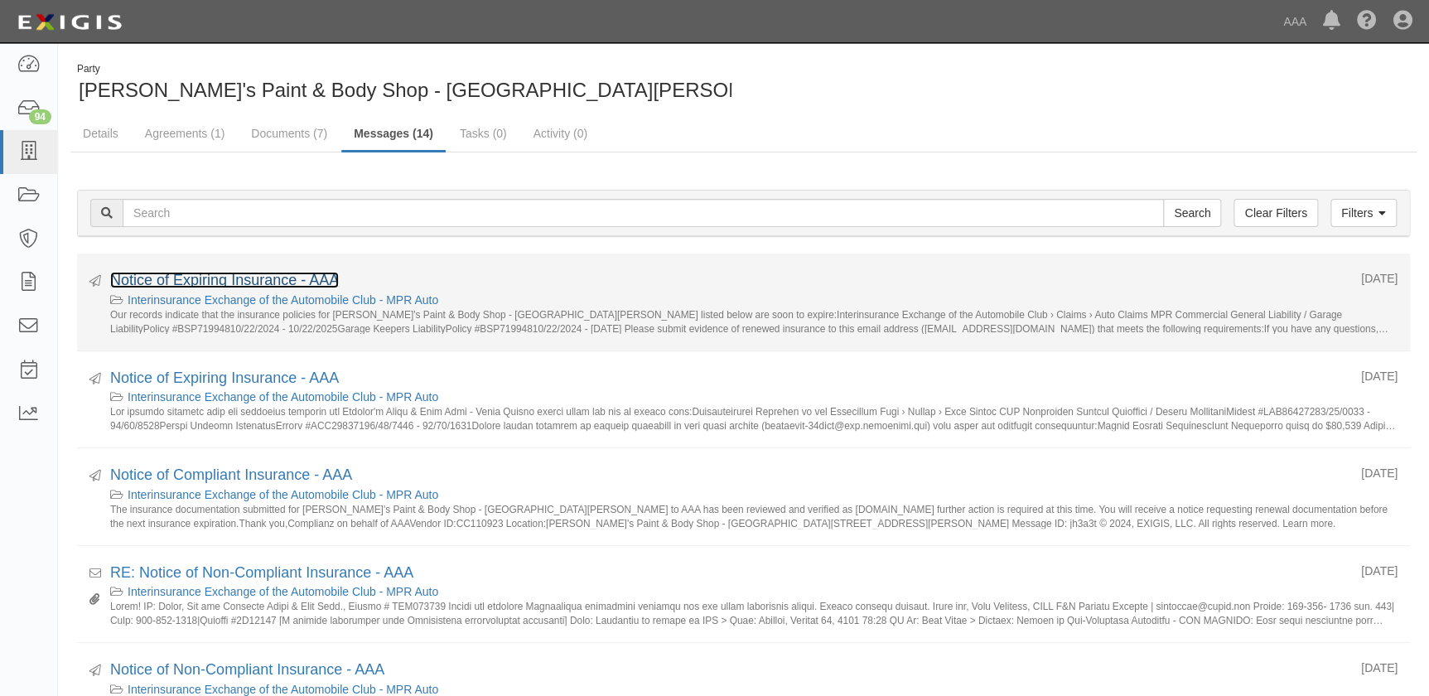
click at [257, 283] on link "Notice of Expiring Insurance - AAA" at bounding box center [224, 280] width 229 height 17
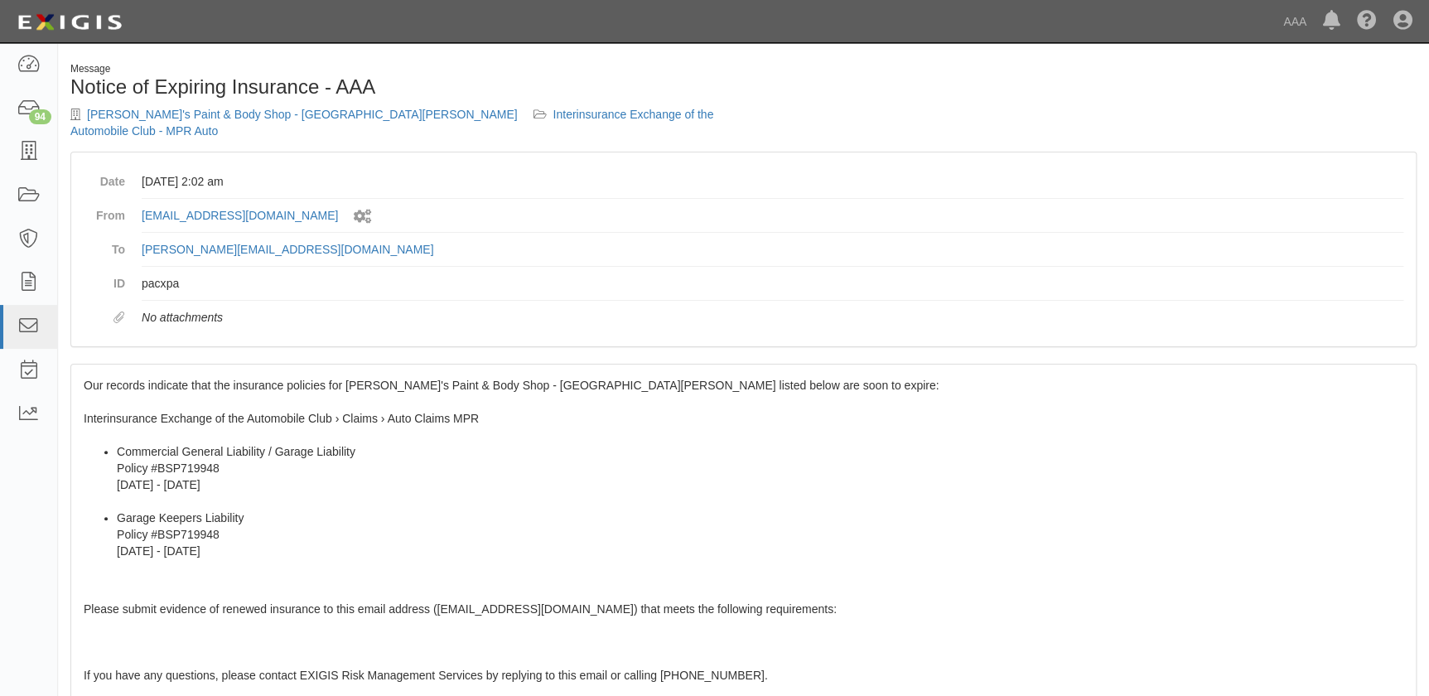
click at [169, 418] on div "Our records indicate that the insurance policies for Anthony's Paint & Body Sho…" at bounding box center [743, 665] width 1345 height 601
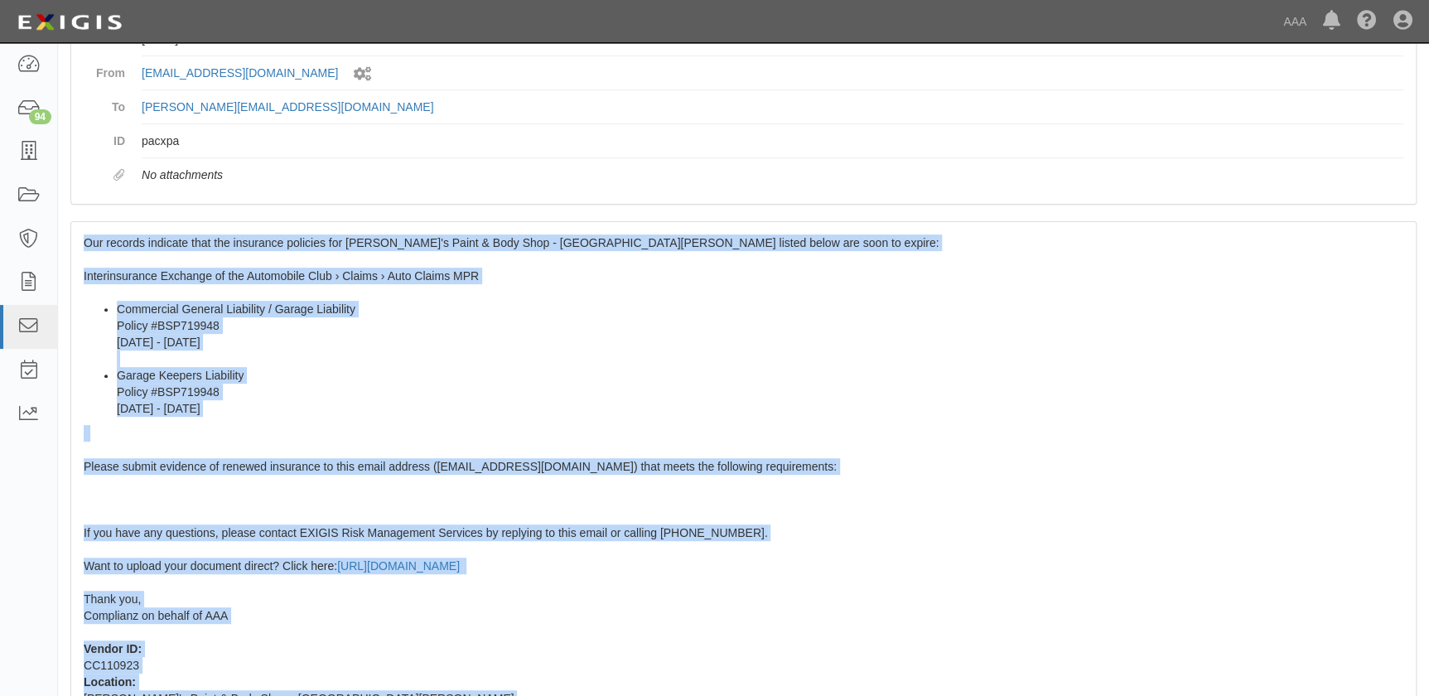
scroll to position [293, 0]
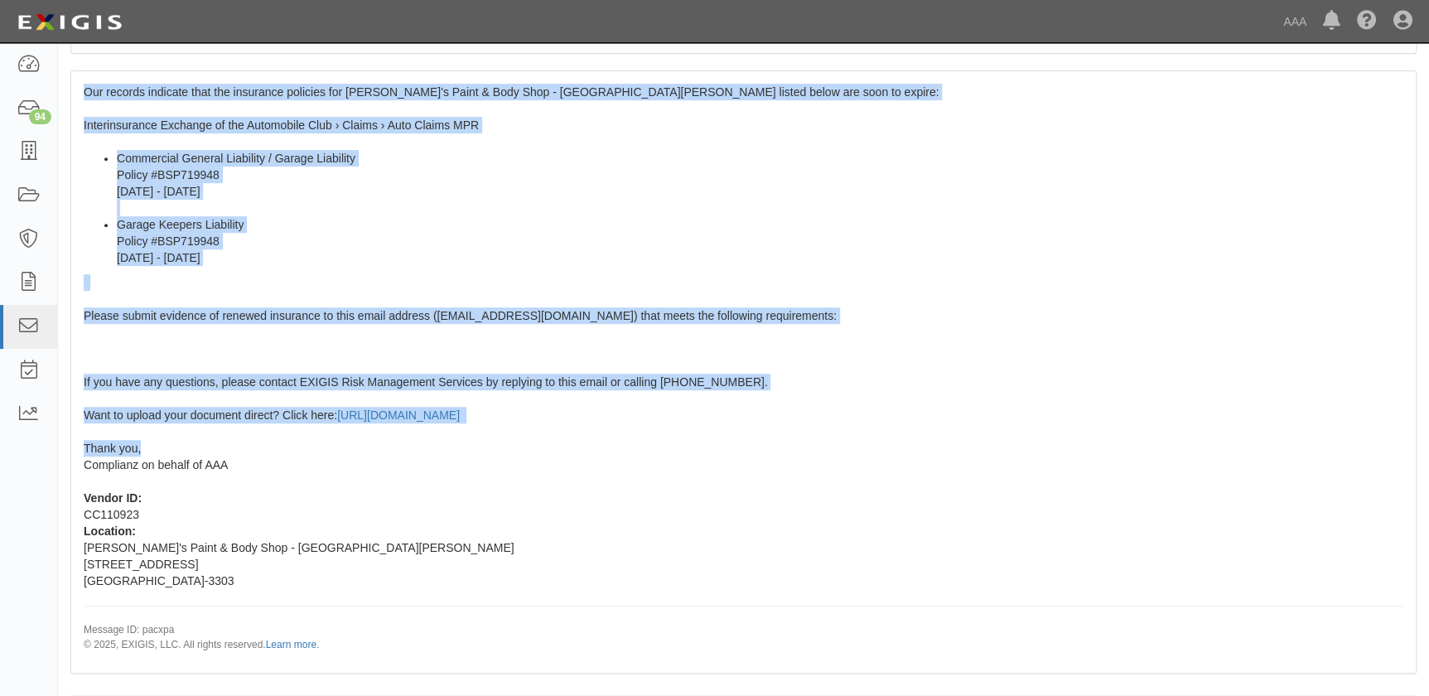
drag, startPoint x: 83, startPoint y: 365, endPoint x: 235, endPoint y: 438, distance: 169.0
click at [235, 438] on div "Our records indicate that the insurance policies for Anthony's Paint & Body Sho…" at bounding box center [743, 371] width 1345 height 601
copy span "Our records indicate that the insurance policies for Anthony's Paint & Body Sho…"
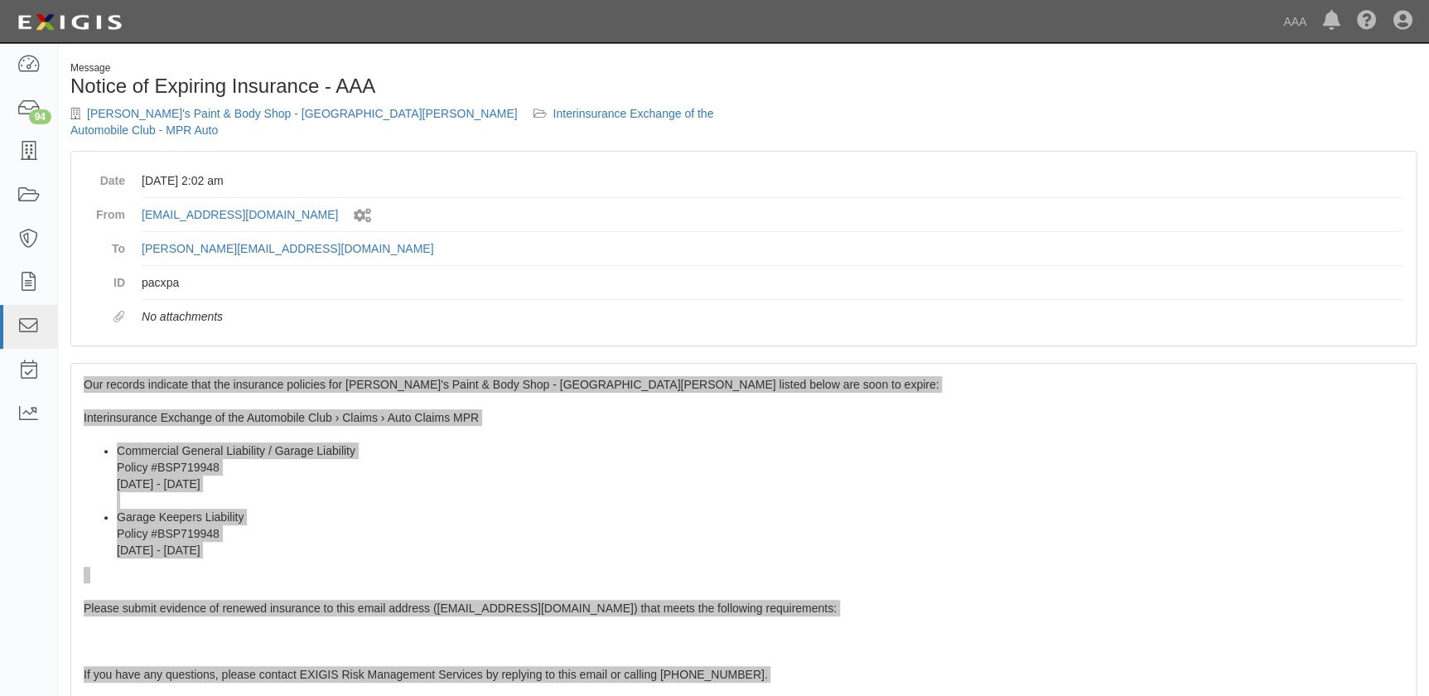
scroll to position [0, 0]
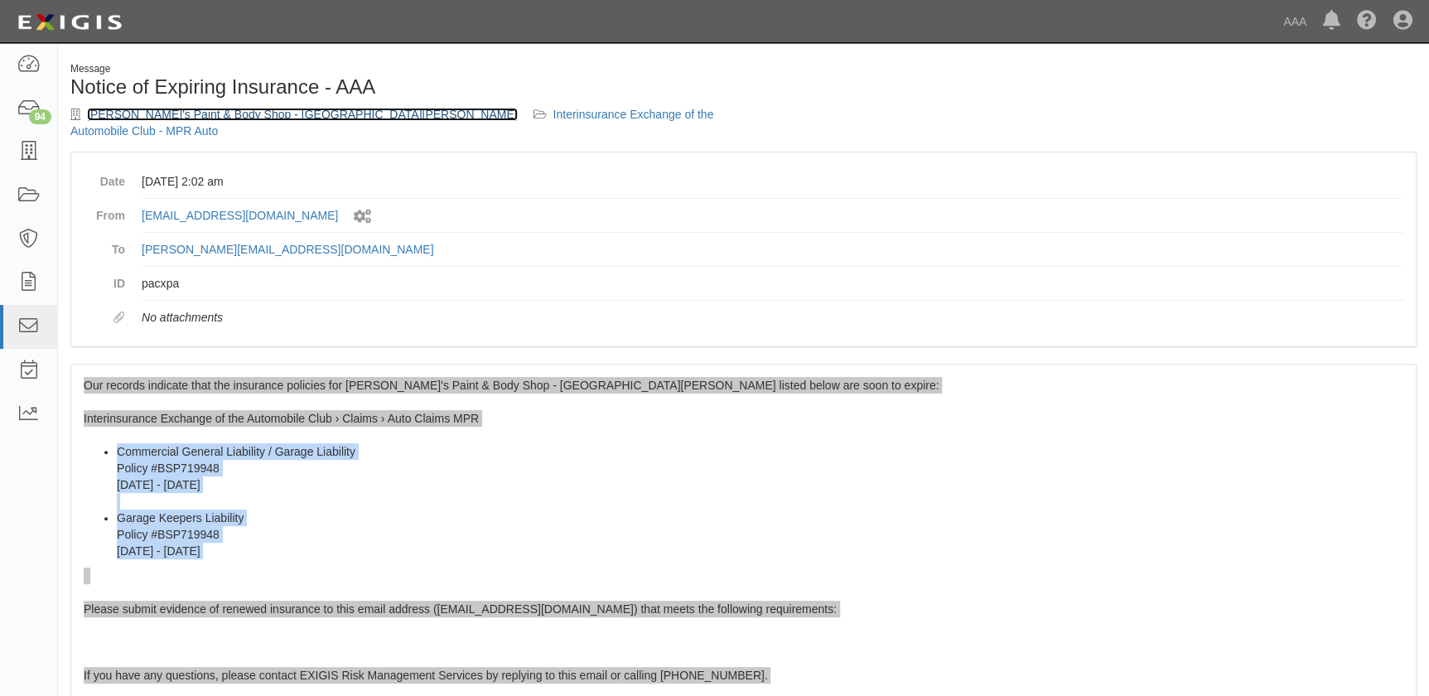
click at [181, 114] on link "Anthony's Paint & Body Shop - Santa Monica" at bounding box center [302, 114] width 431 height 13
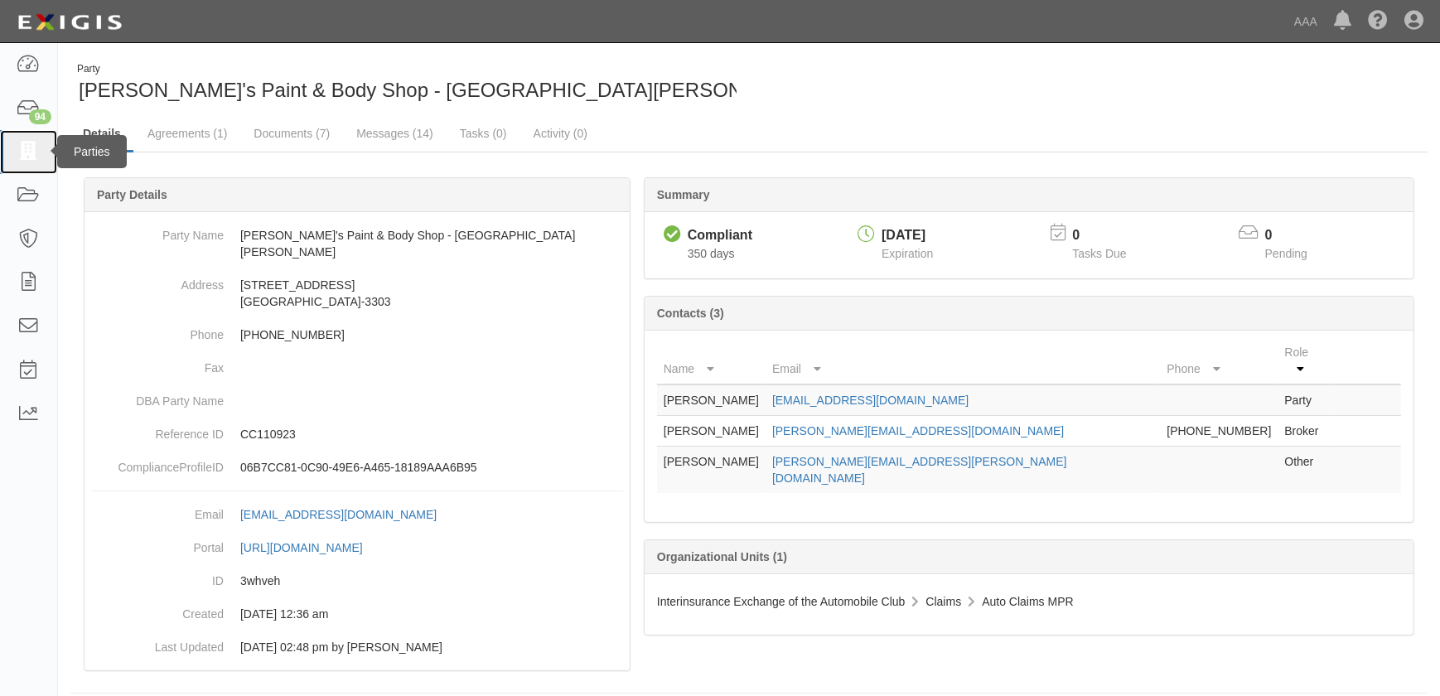
click at [27, 156] on icon at bounding box center [28, 152] width 23 height 19
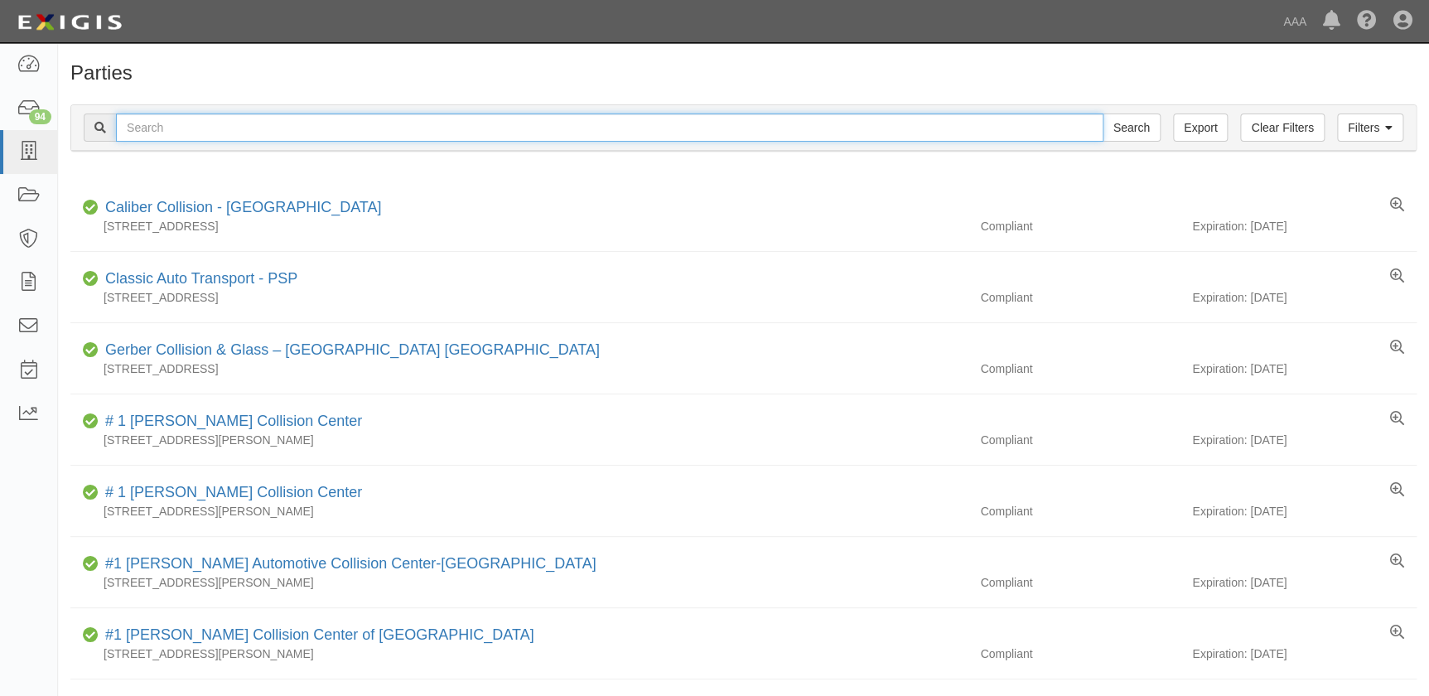
click at [152, 120] on input "text" at bounding box center [610, 128] width 988 height 28
paste input "Milstead Collision"
type input "Milstead Collision"
click at [221, 125] on input "Milstead Collision" at bounding box center [610, 128] width 988 height 28
click at [1103, 114] on input "Search" at bounding box center [1132, 128] width 58 height 28
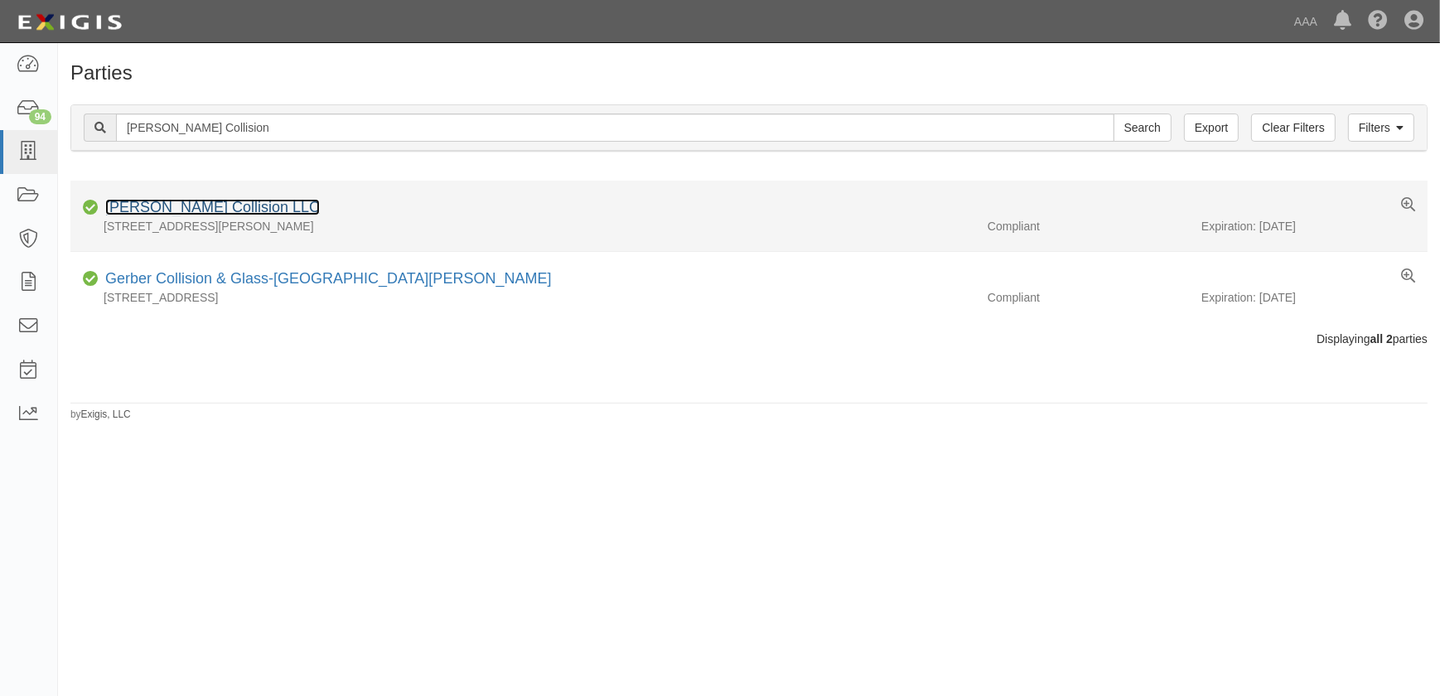
click at [193, 207] on link "[PERSON_NAME] Collision LLC" at bounding box center [212, 207] width 215 height 17
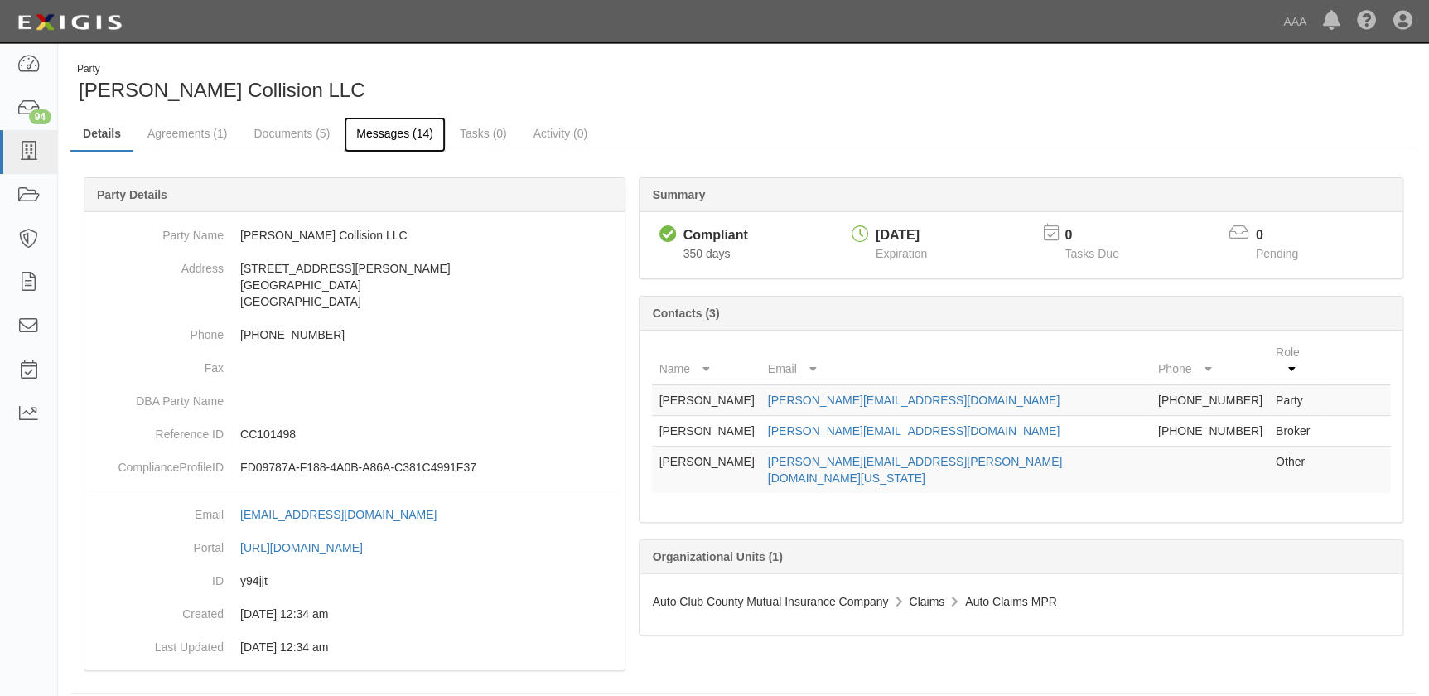
click at [385, 132] on link "Messages (14)" at bounding box center [395, 135] width 102 height 36
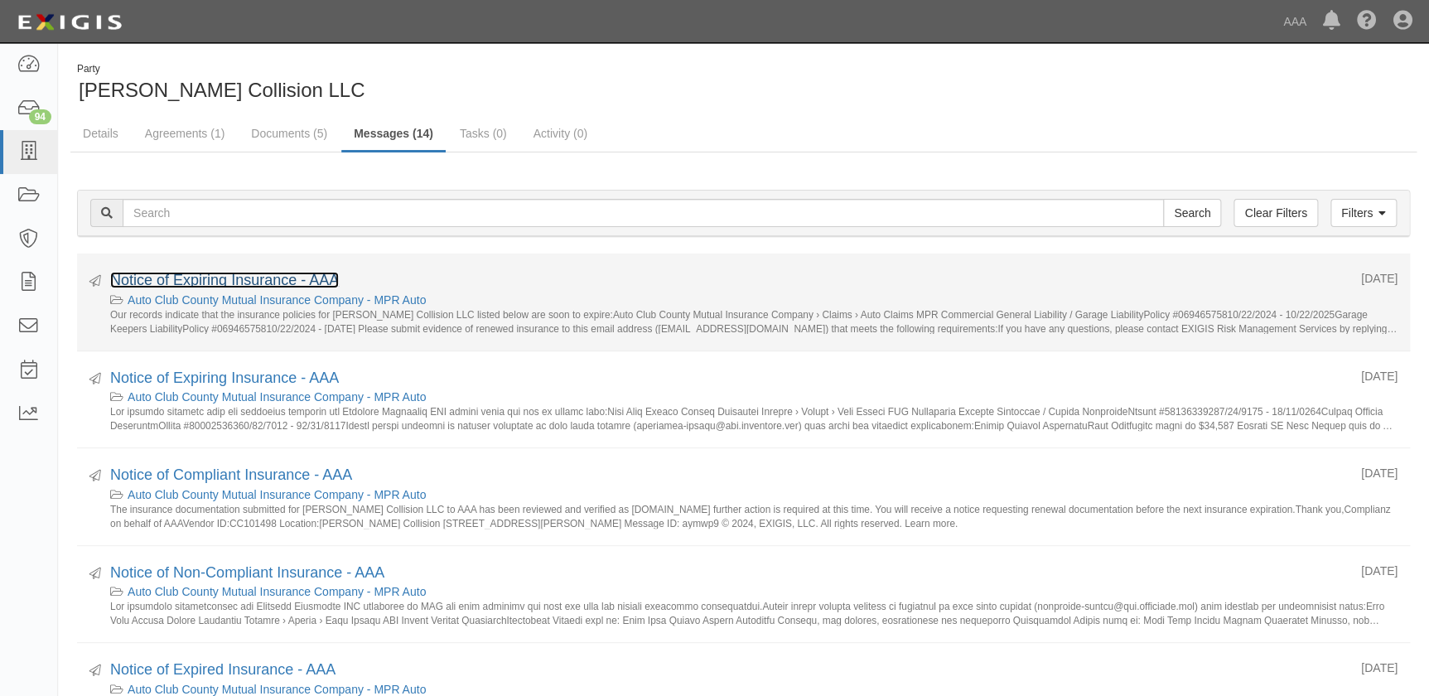
click at [249, 276] on link "Notice of Expiring Insurance - AAA" at bounding box center [224, 280] width 229 height 17
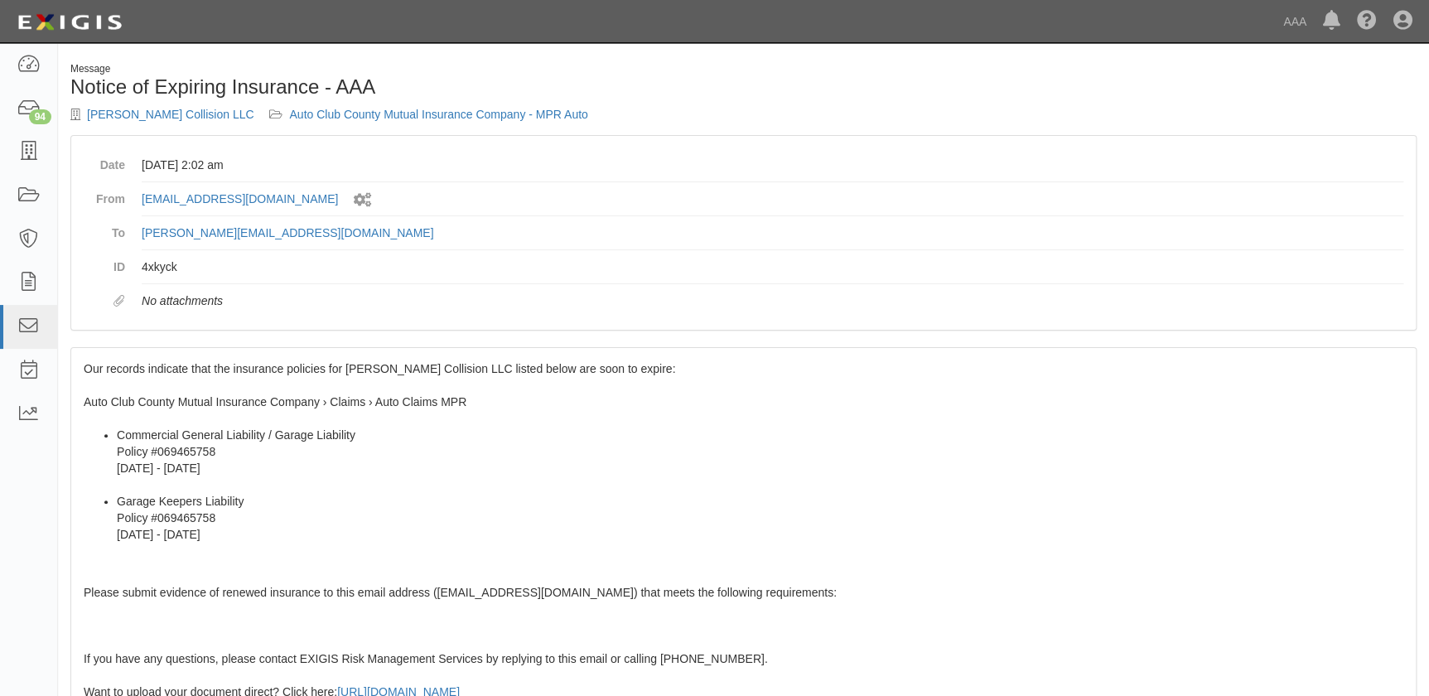
click at [215, 439] on li "Commercial General Liability / Garage Liability Policy #069465758 10/22/2024 - …" at bounding box center [760, 460] width 1287 height 66
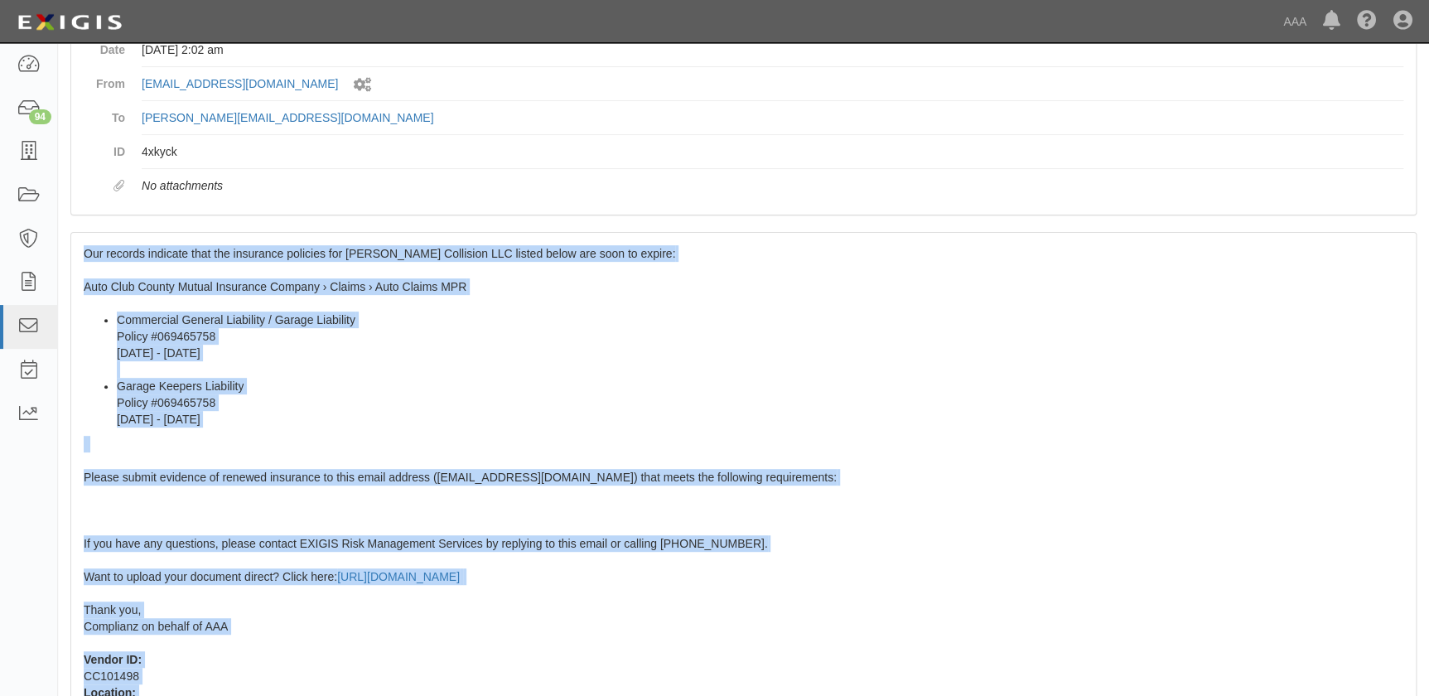
scroll to position [167, 0]
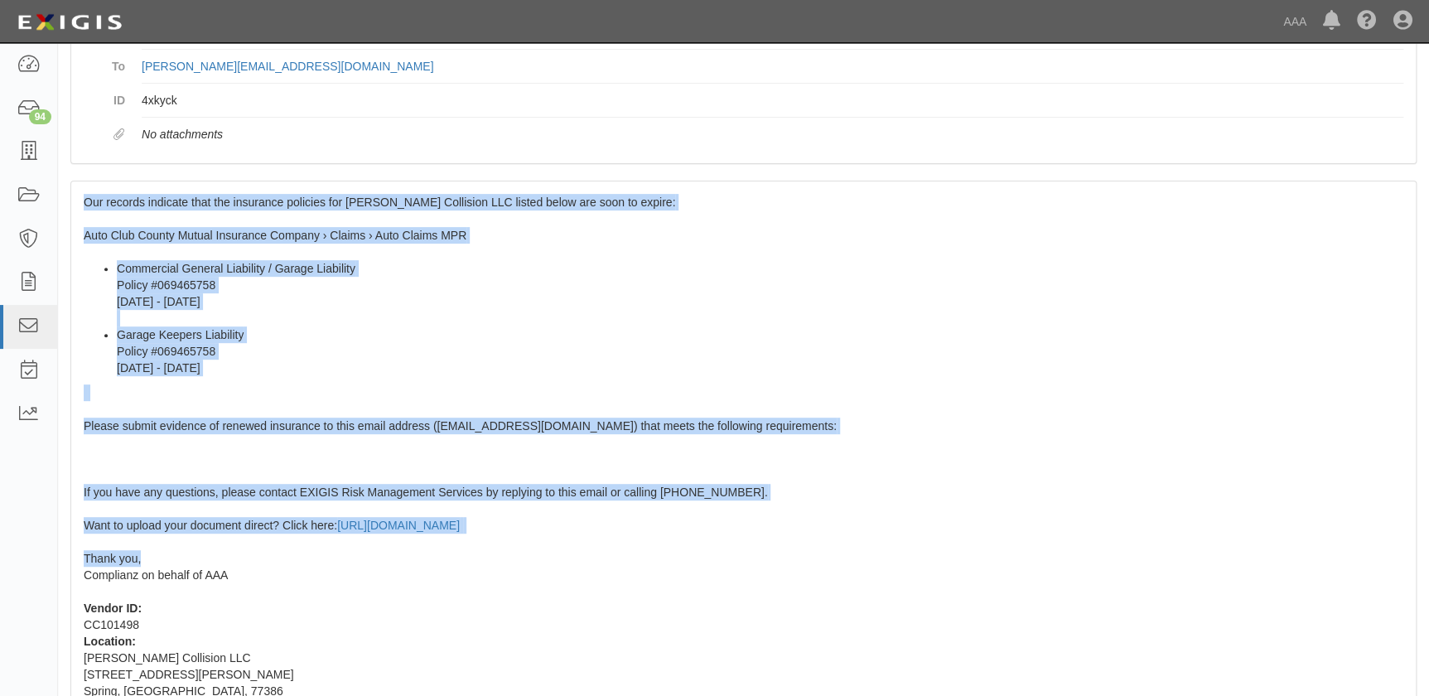
drag, startPoint x: 83, startPoint y: 368, endPoint x: 146, endPoint y: 553, distance: 195.2
click at [146, 553] on div "Our records indicate that the insurance policies for Milstead Collision LLC lis…" at bounding box center [743, 481] width 1345 height 601
copy span "Our records indicate that the insurance policies for Milstead Collision LLC lis…"
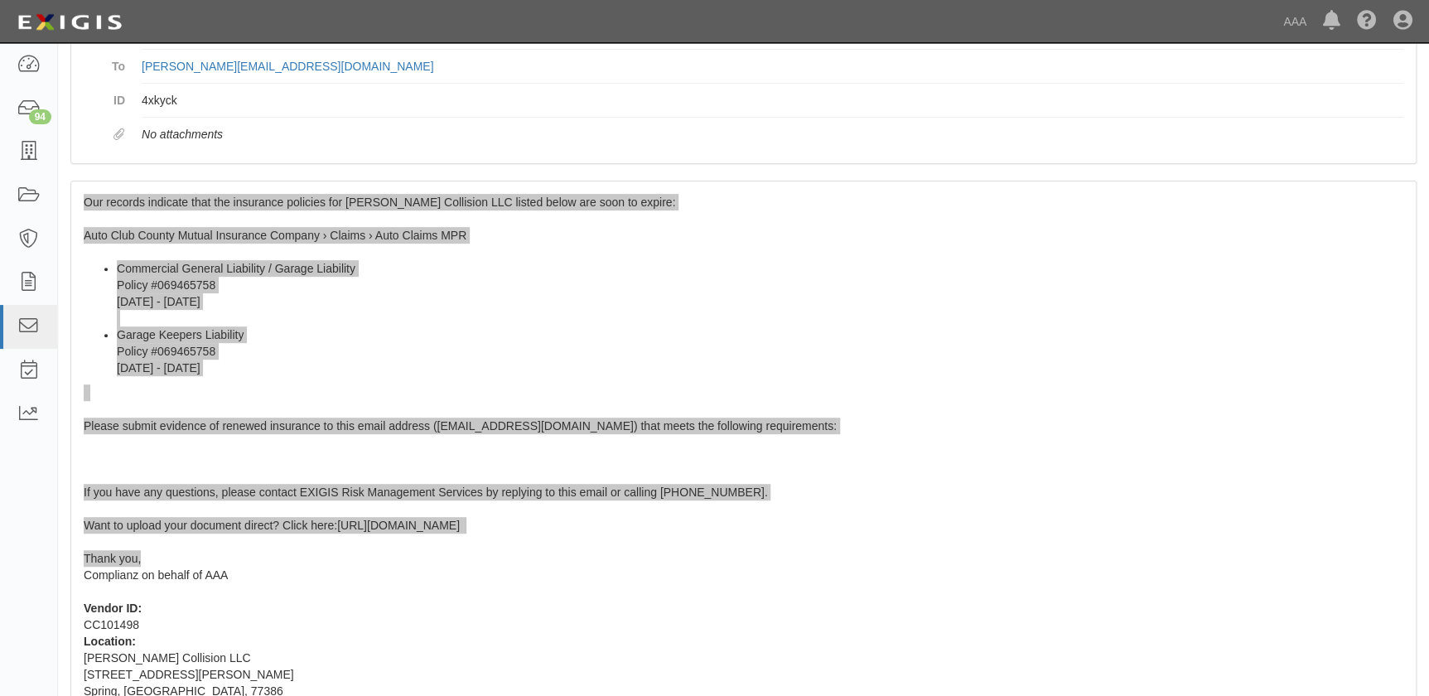
scroll to position [0, 0]
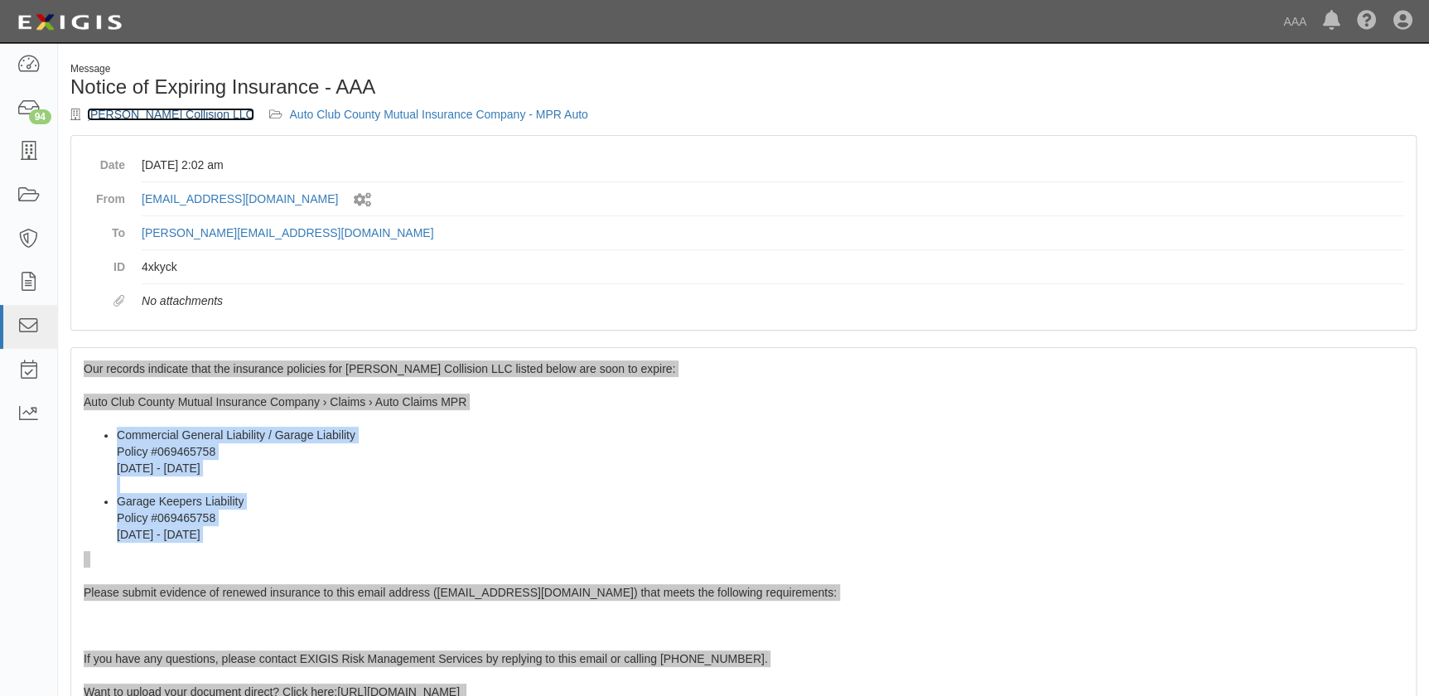
click at [134, 116] on link "Milstead Collision LLC" at bounding box center [170, 114] width 167 height 13
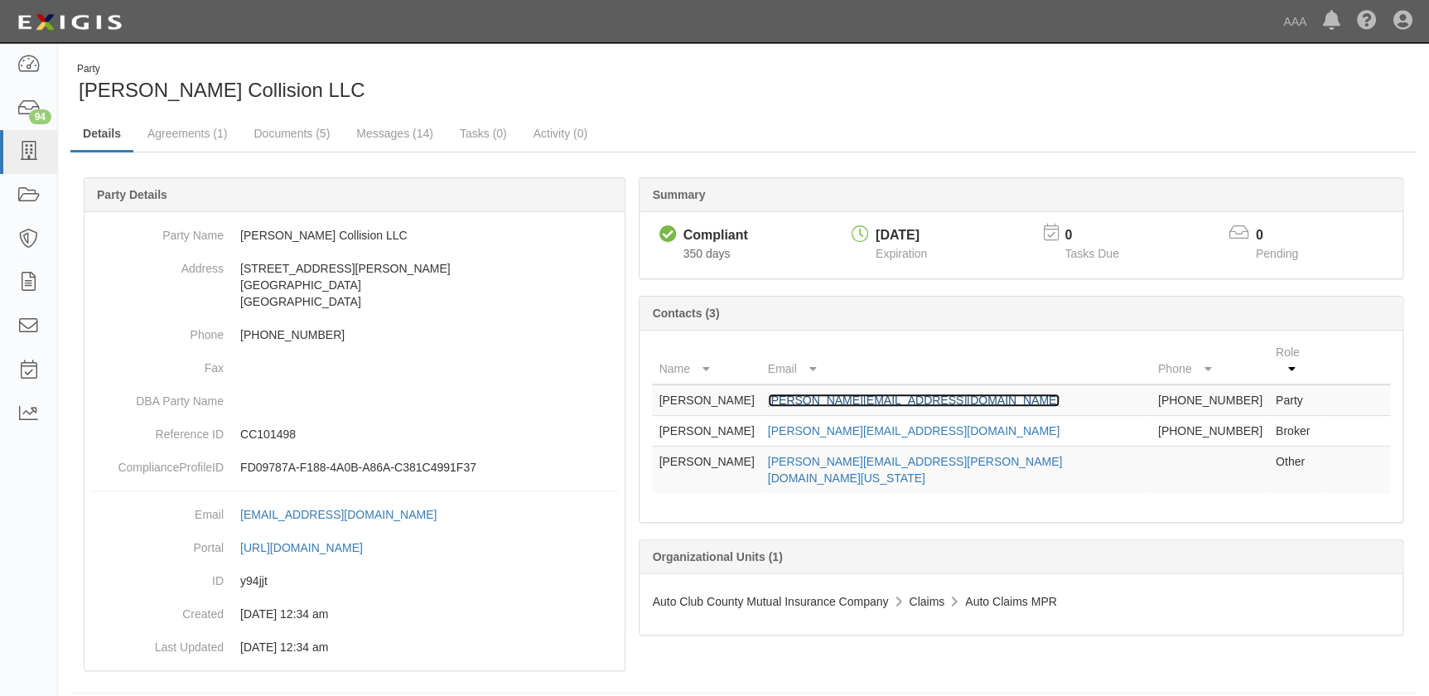
click at [878, 394] on link "glen@milsteadcollision.com" at bounding box center [914, 400] width 292 height 13
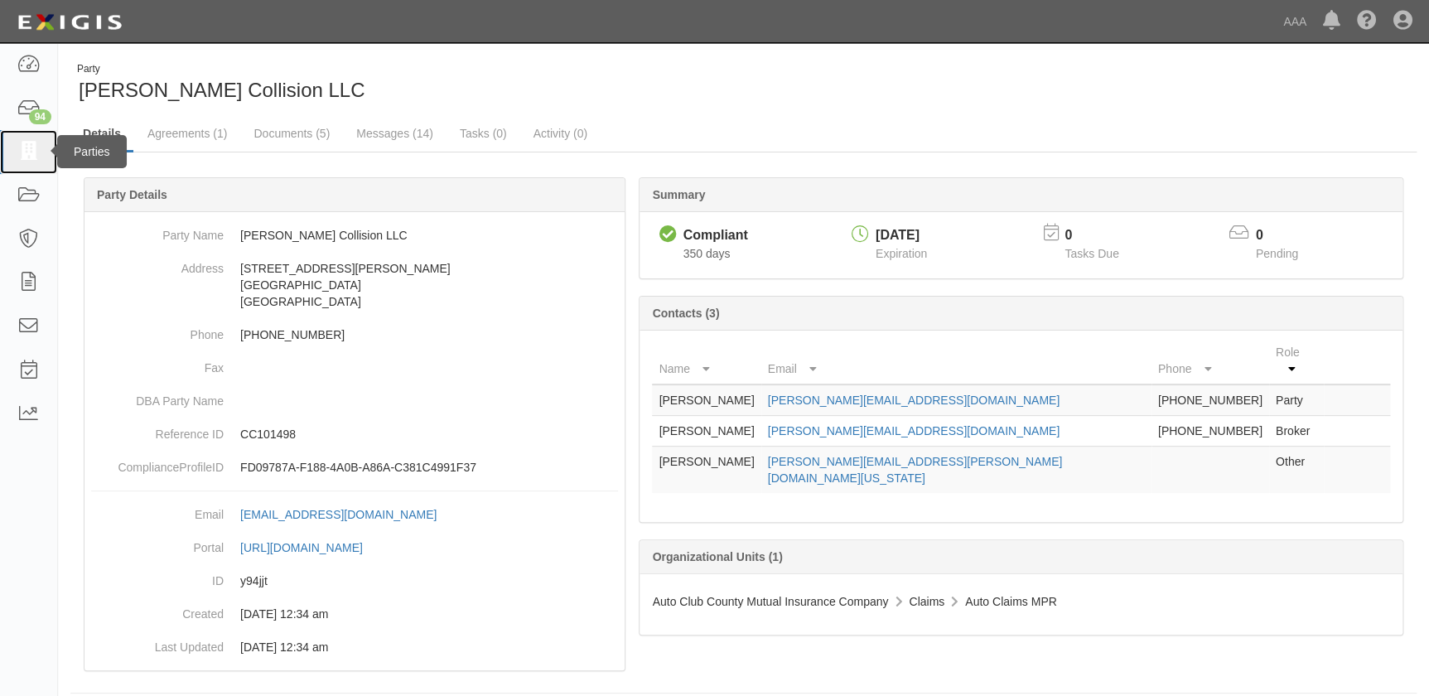
click at [34, 147] on icon at bounding box center [28, 152] width 23 height 19
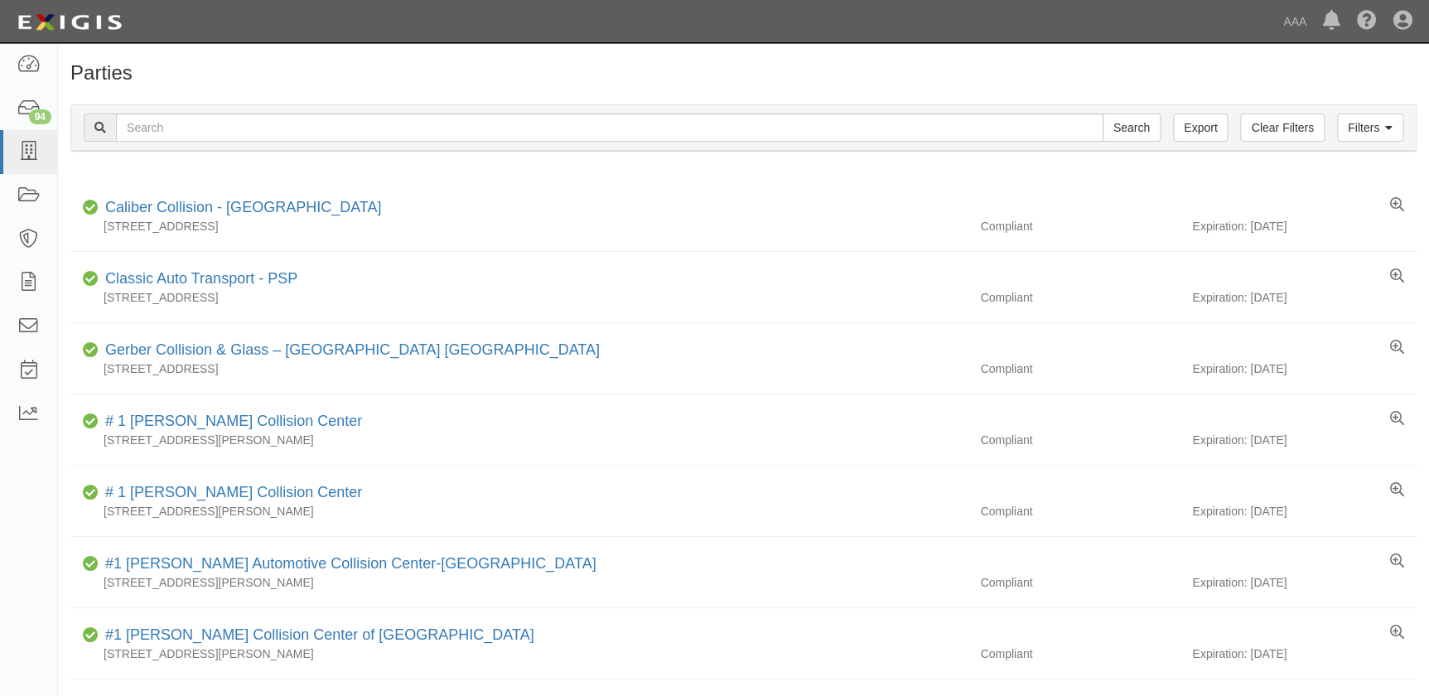
click at [261, 128] on input "text" at bounding box center [610, 128] width 988 height 28
type input "[PERSON_NAME] Auto Body"
click at [1103, 114] on input "Search" at bounding box center [1132, 128] width 58 height 28
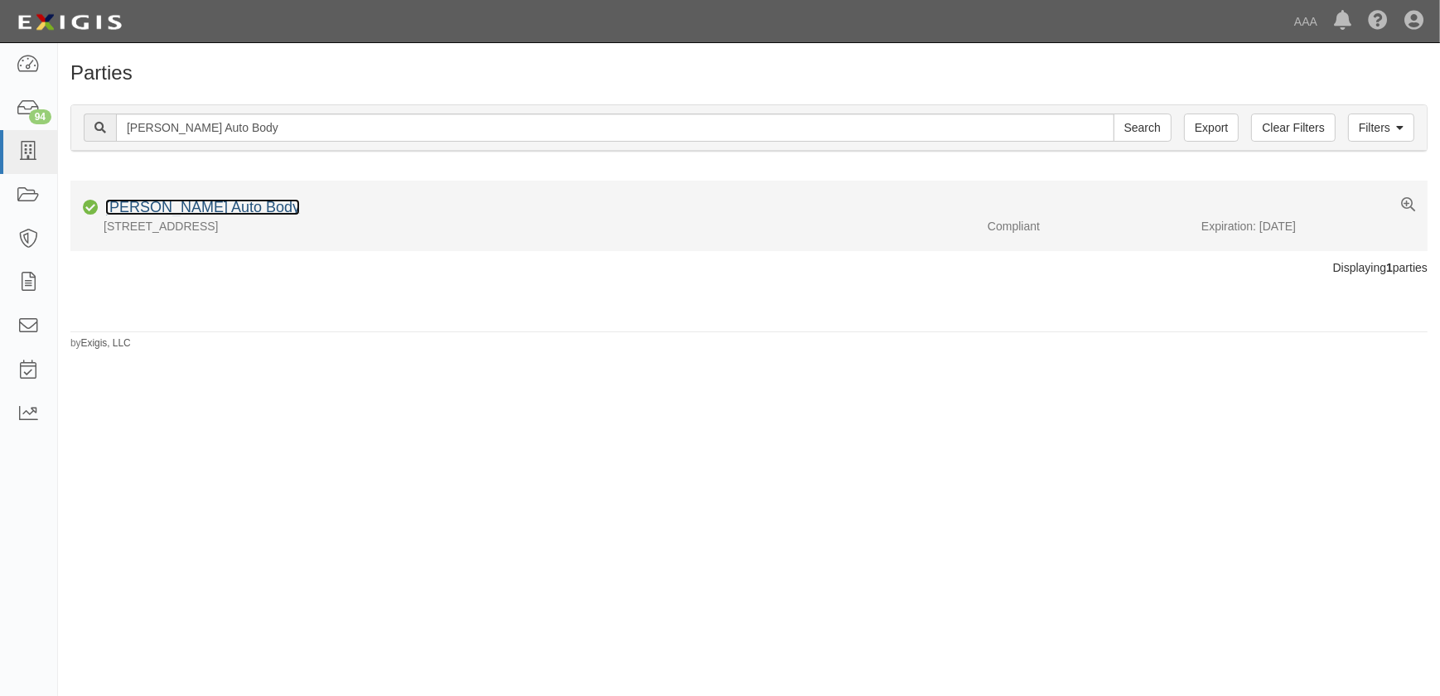
click at [182, 213] on link "[PERSON_NAME] Auto Body" at bounding box center [202, 207] width 195 height 17
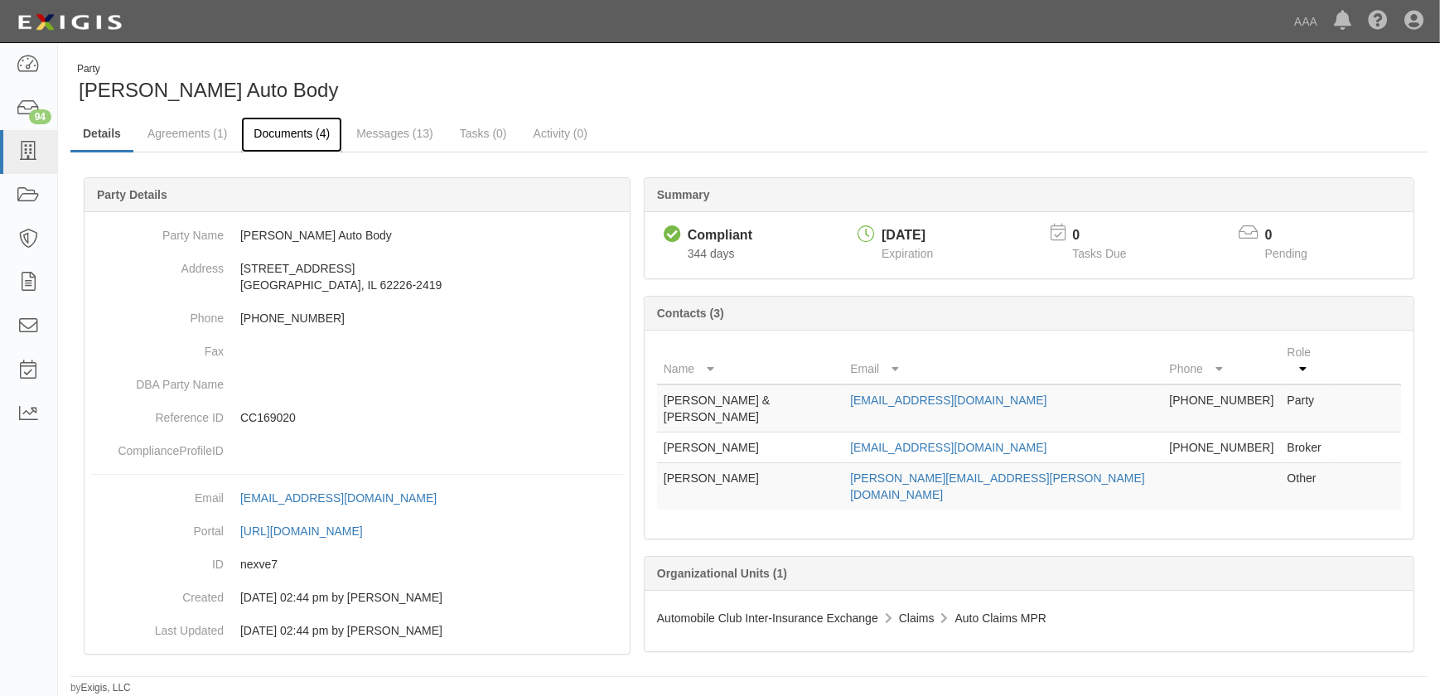
click at [290, 134] on link "Documents (4)" at bounding box center [291, 135] width 101 height 36
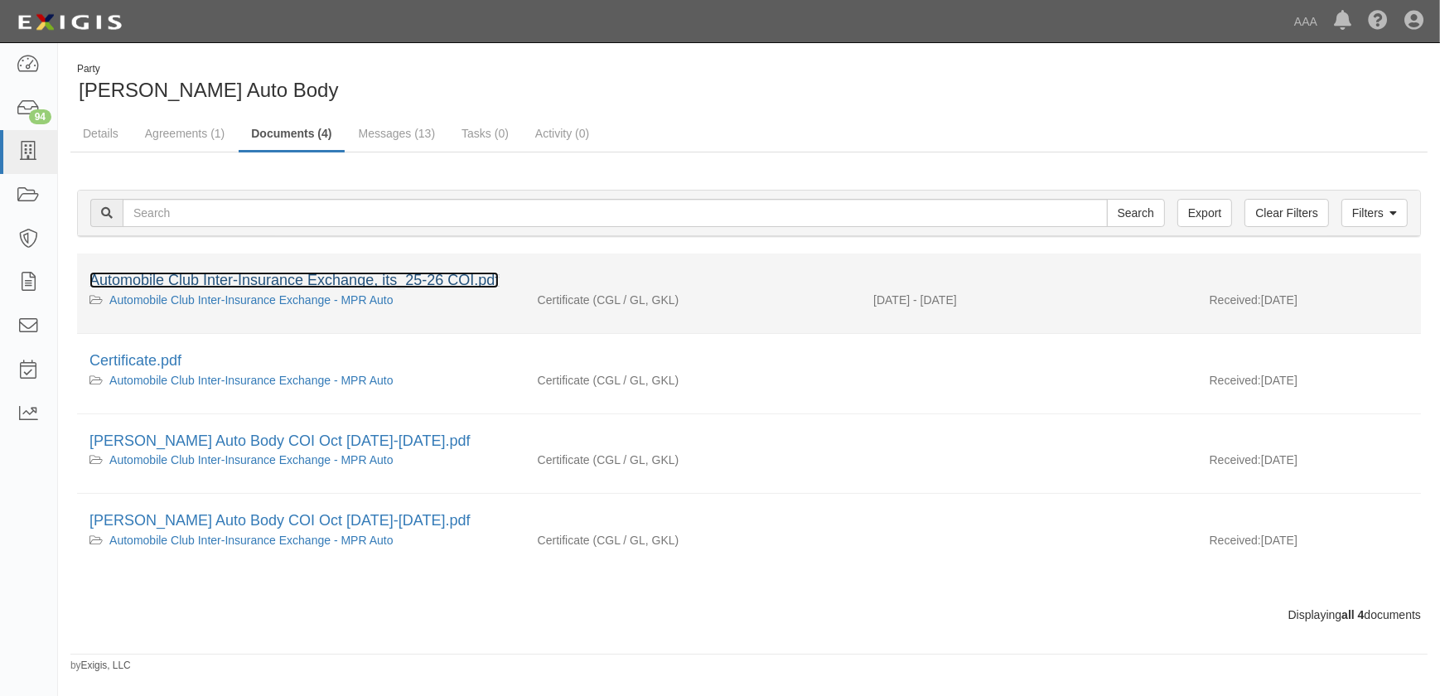
click at [265, 278] on link "Automobile Club Inter-Insurance Exchange, its_25-26 COI.pdf" at bounding box center [293, 280] width 409 height 17
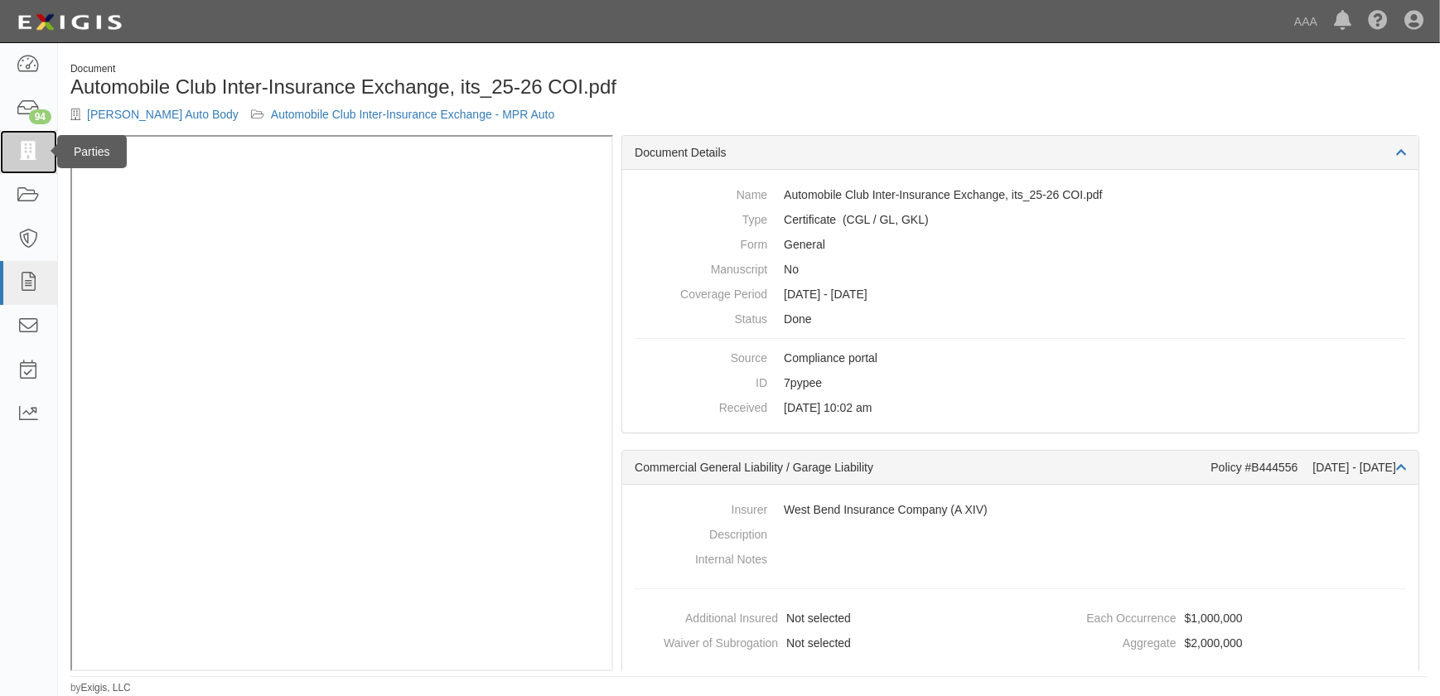
click at [31, 141] on link at bounding box center [28, 152] width 57 height 44
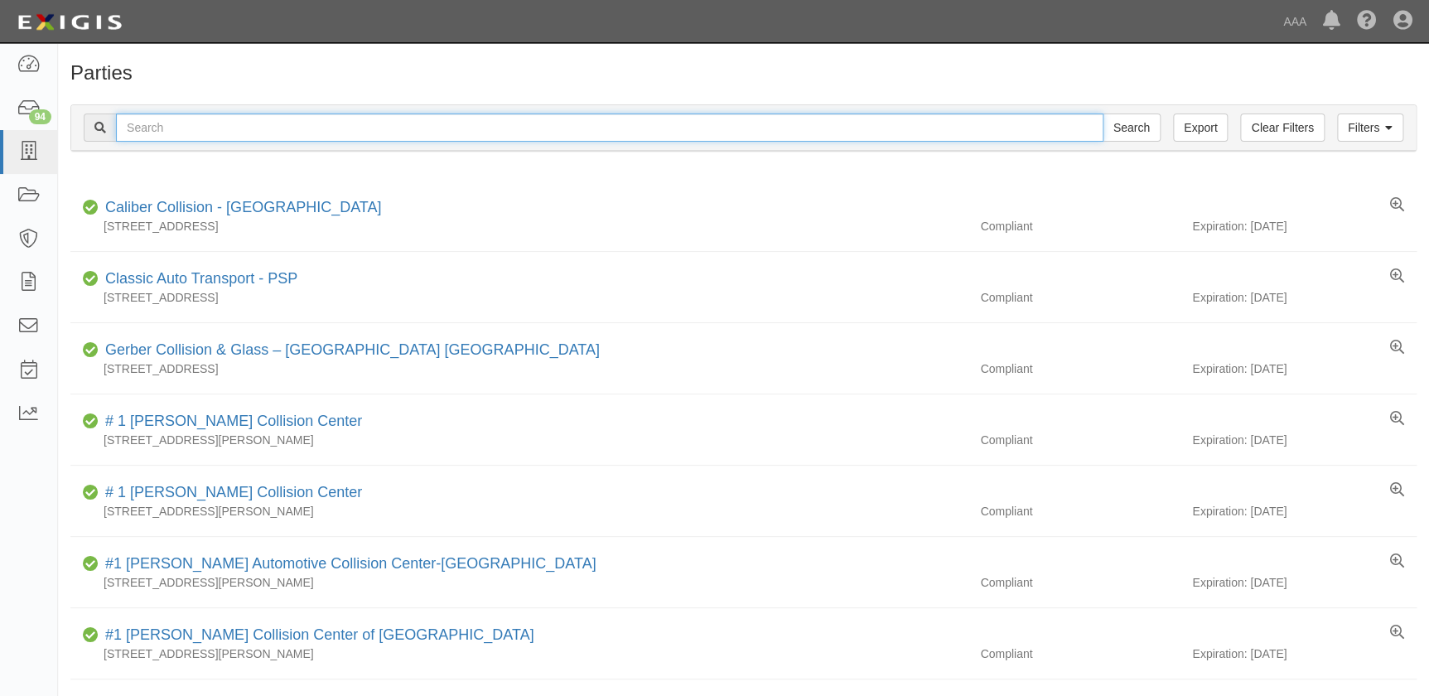
click at [187, 133] on input "text" at bounding box center [610, 128] width 988 height 28
paste input "[PERSON_NAME]'s Auto Collision Center"
type input "[PERSON_NAME]'s Auto Collision Center"
click at [1103, 114] on input "Search" at bounding box center [1132, 128] width 58 height 28
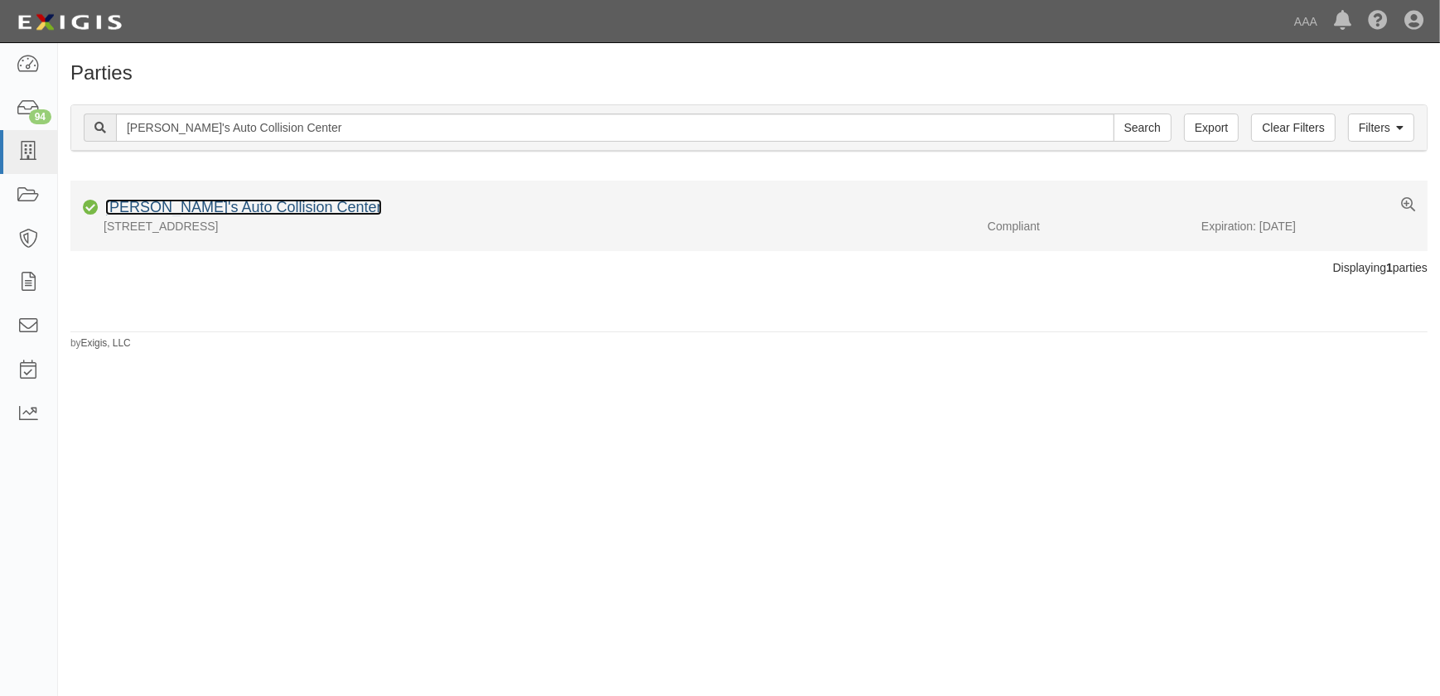
click at [206, 201] on link "[PERSON_NAME]'s Auto Collision Center" at bounding box center [243, 207] width 277 height 17
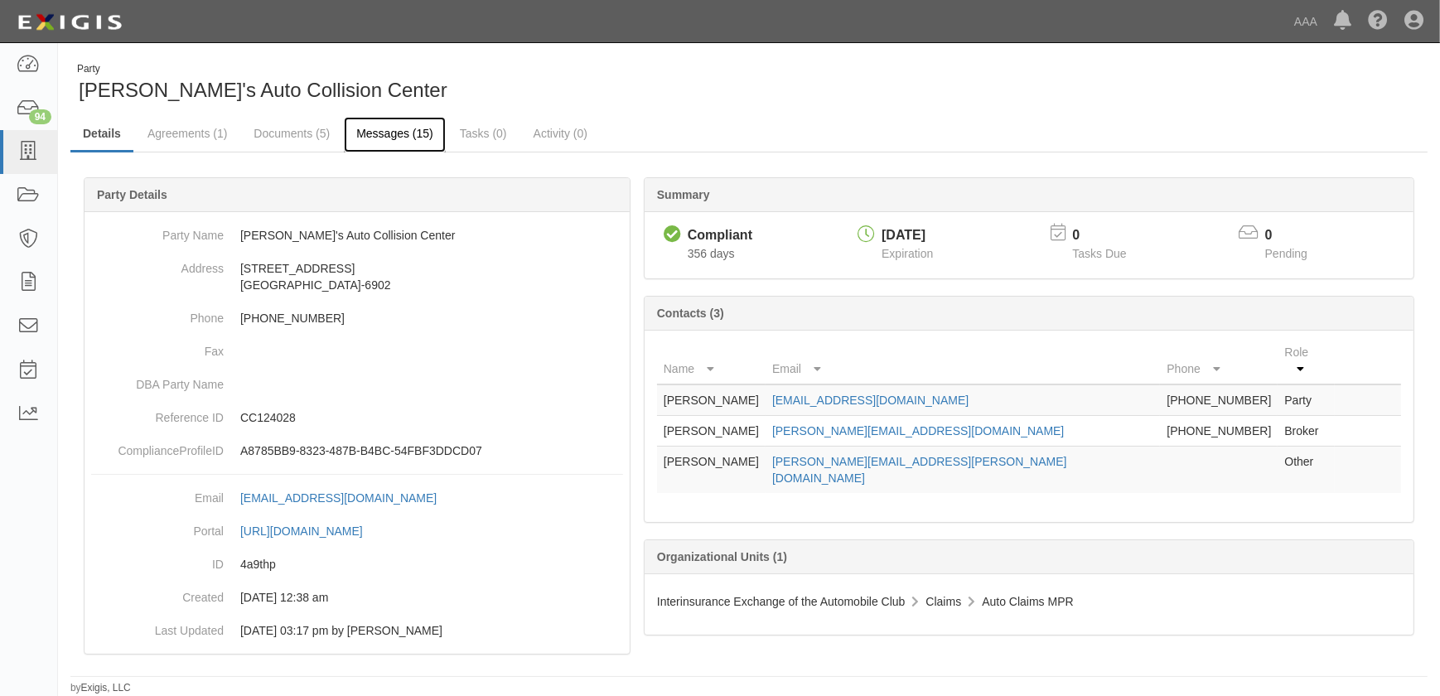
click at [383, 133] on link "Messages (15)" at bounding box center [395, 135] width 102 height 36
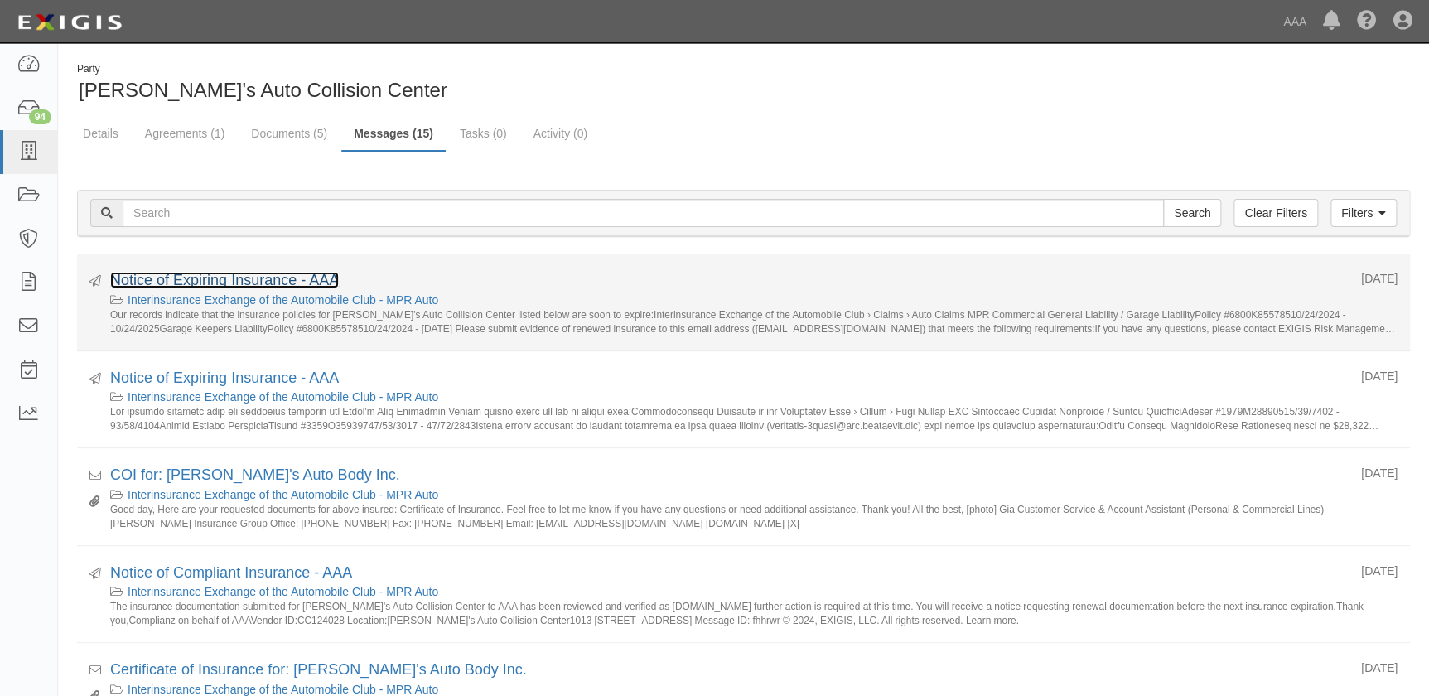
click at [265, 283] on link "Notice of Expiring Insurance - AAA" at bounding box center [224, 280] width 229 height 17
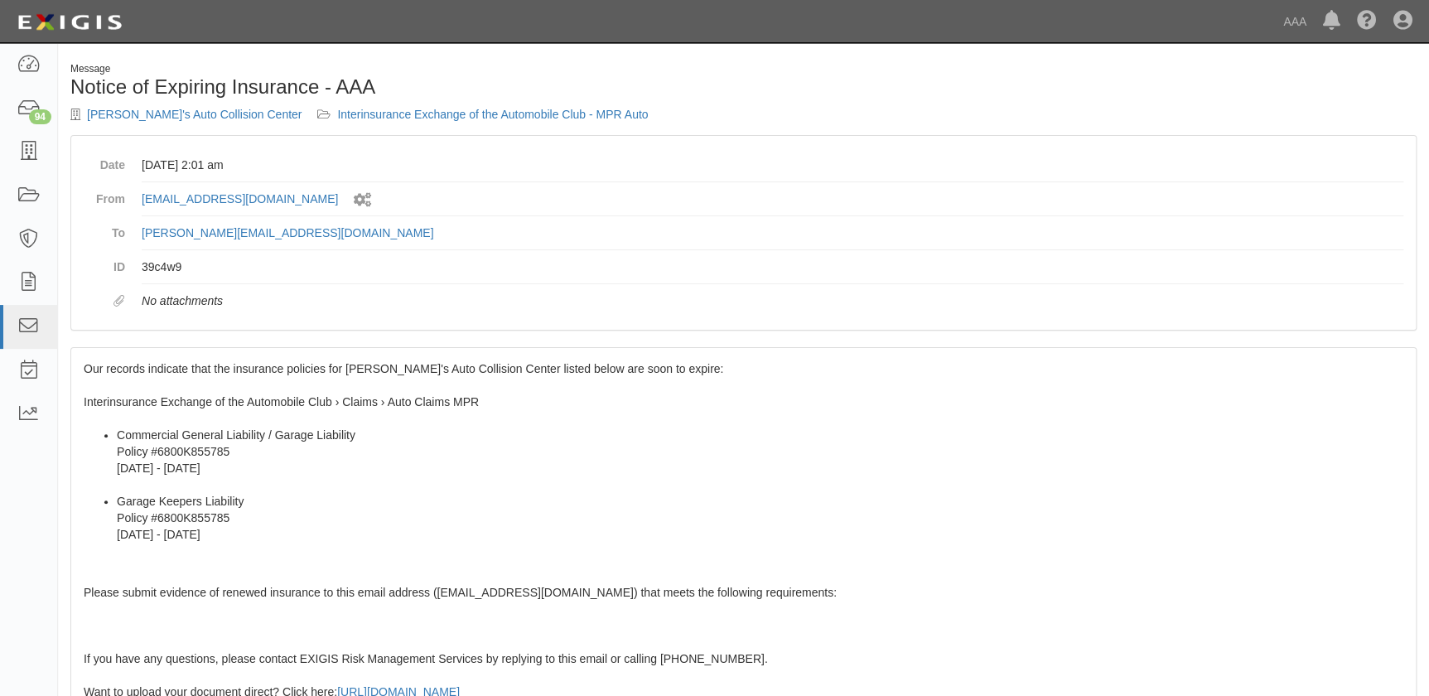
click at [180, 415] on div "Our records indicate that the insurance policies for Harry's Auto Collision Cen…" at bounding box center [743, 648] width 1345 height 601
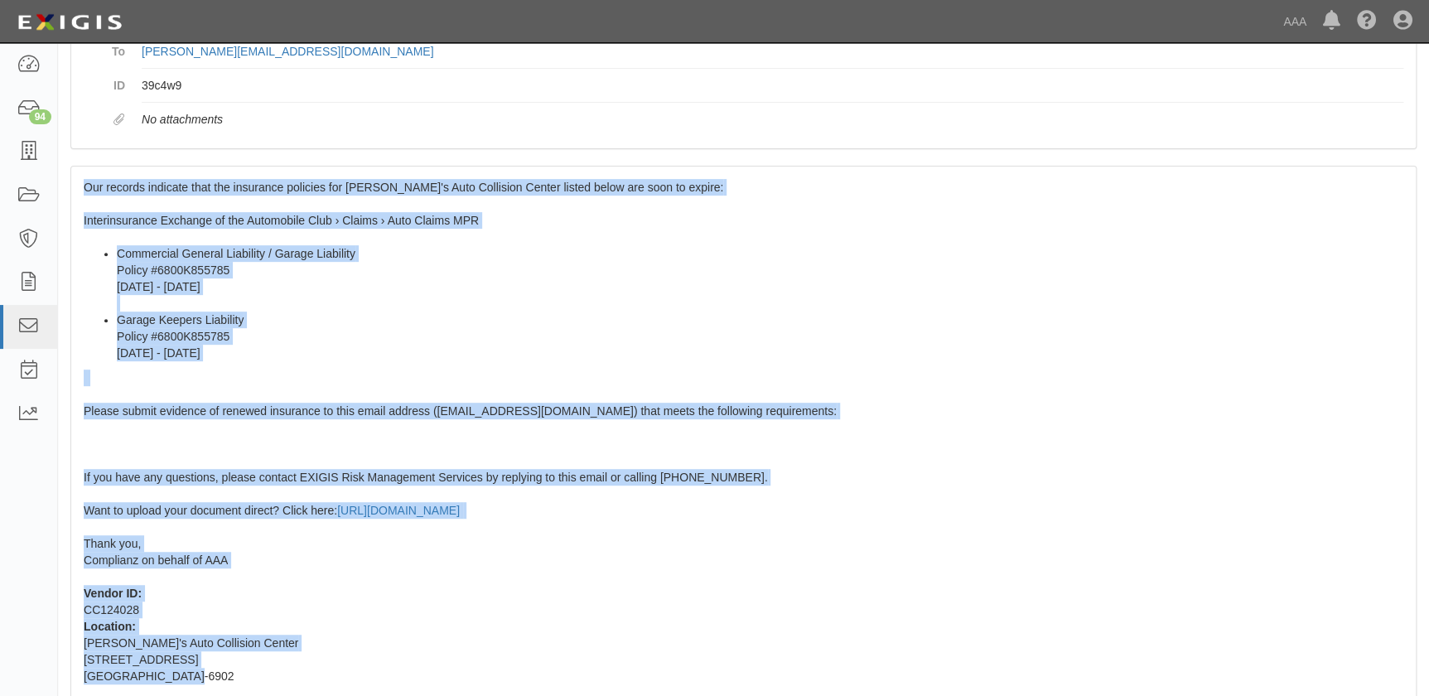
scroll to position [288, 0]
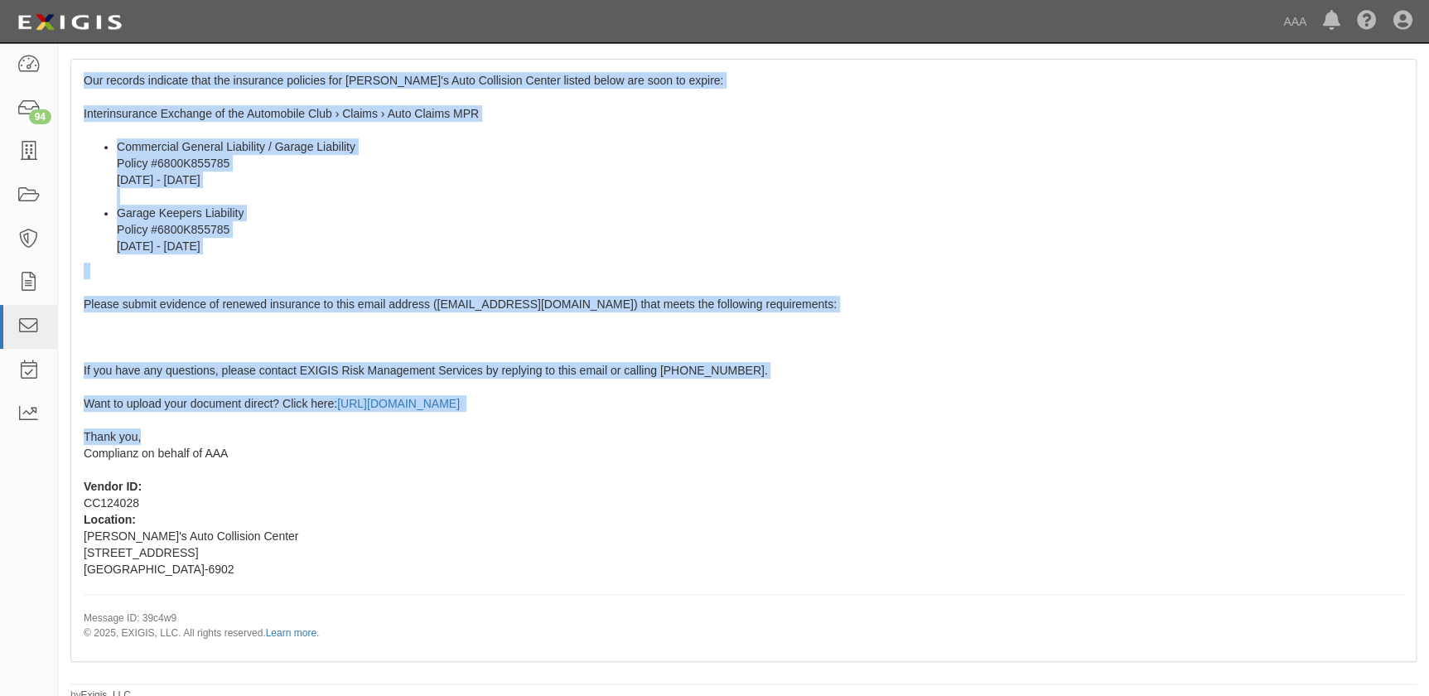
drag, startPoint x: 83, startPoint y: 361, endPoint x: 197, endPoint y: 441, distance: 139.3
click at [197, 441] on div "Our records indicate that the insurance policies for Harry's Auto Collision Cen…" at bounding box center [743, 360] width 1345 height 601
copy span "Our records indicate that the insurance policies for Harry's Auto Collision Cen…"
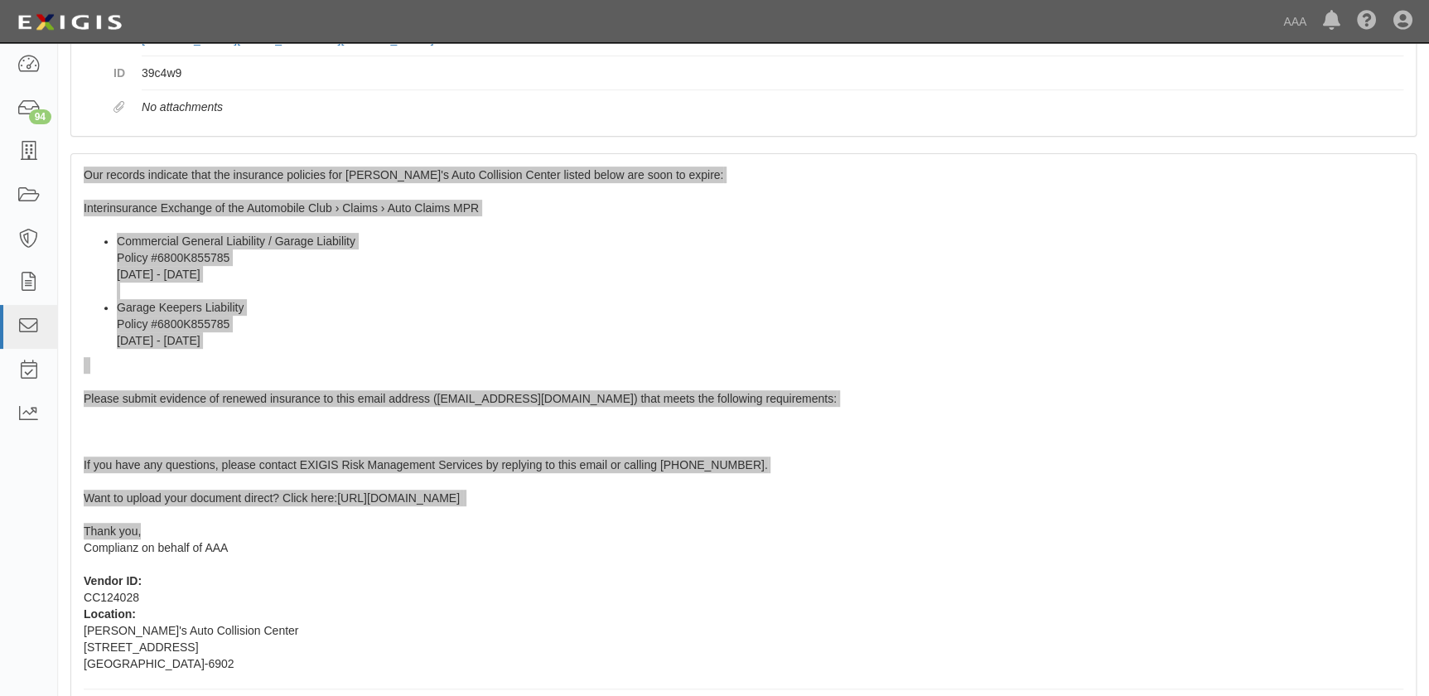
scroll to position [0, 0]
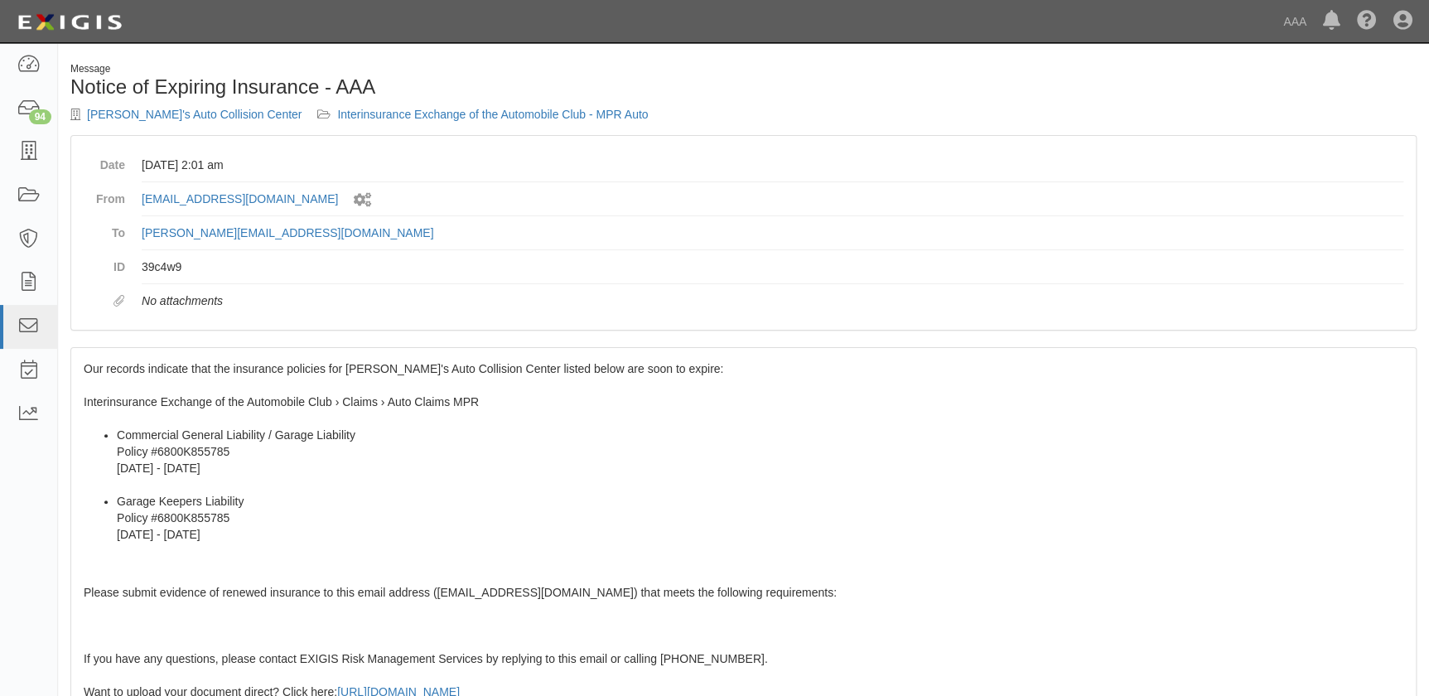
click at [142, 123] on div "Harry's Auto Collision Center Interinsurance Exchange of the Automobile Club - …" at bounding box center [400, 114] width 661 height 17
click at [141, 113] on link "Harry's Auto Collision Center" at bounding box center [194, 114] width 215 height 13
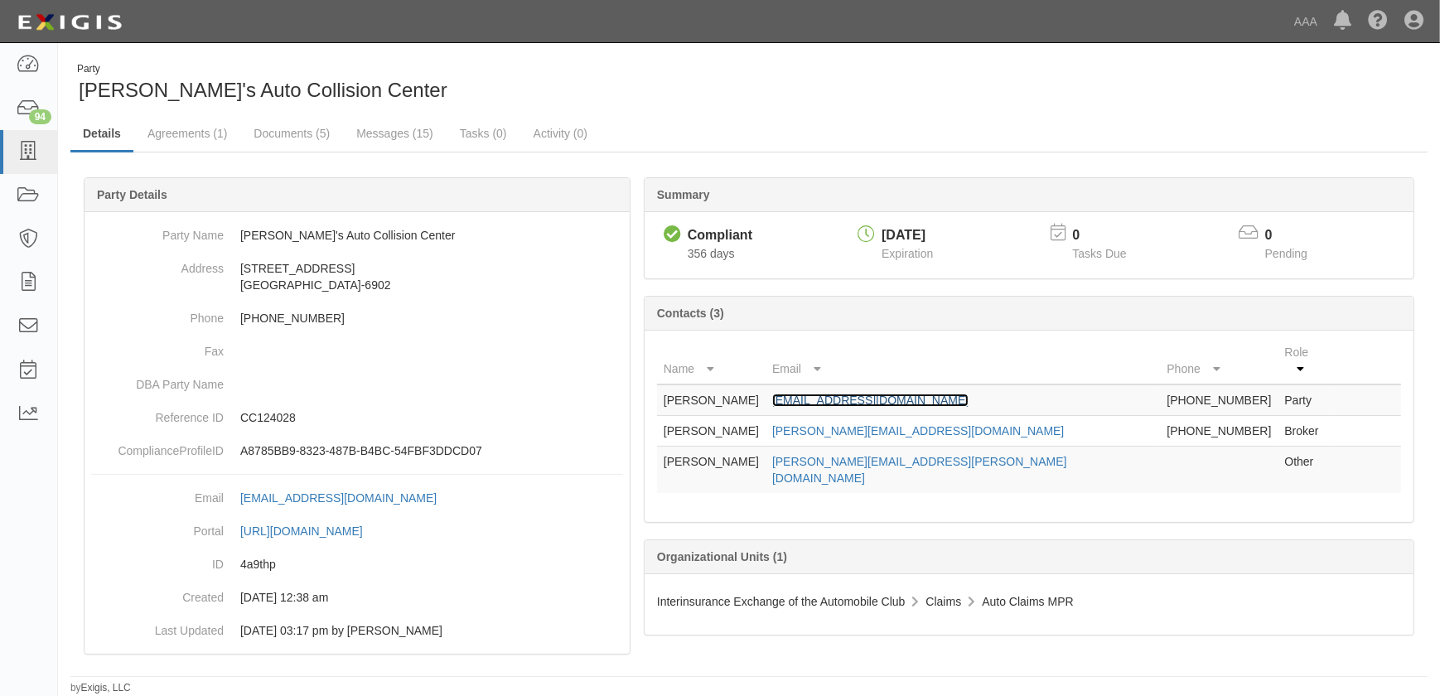
click at [876, 394] on link "jec@harryscollision.com" at bounding box center [870, 400] width 196 height 13
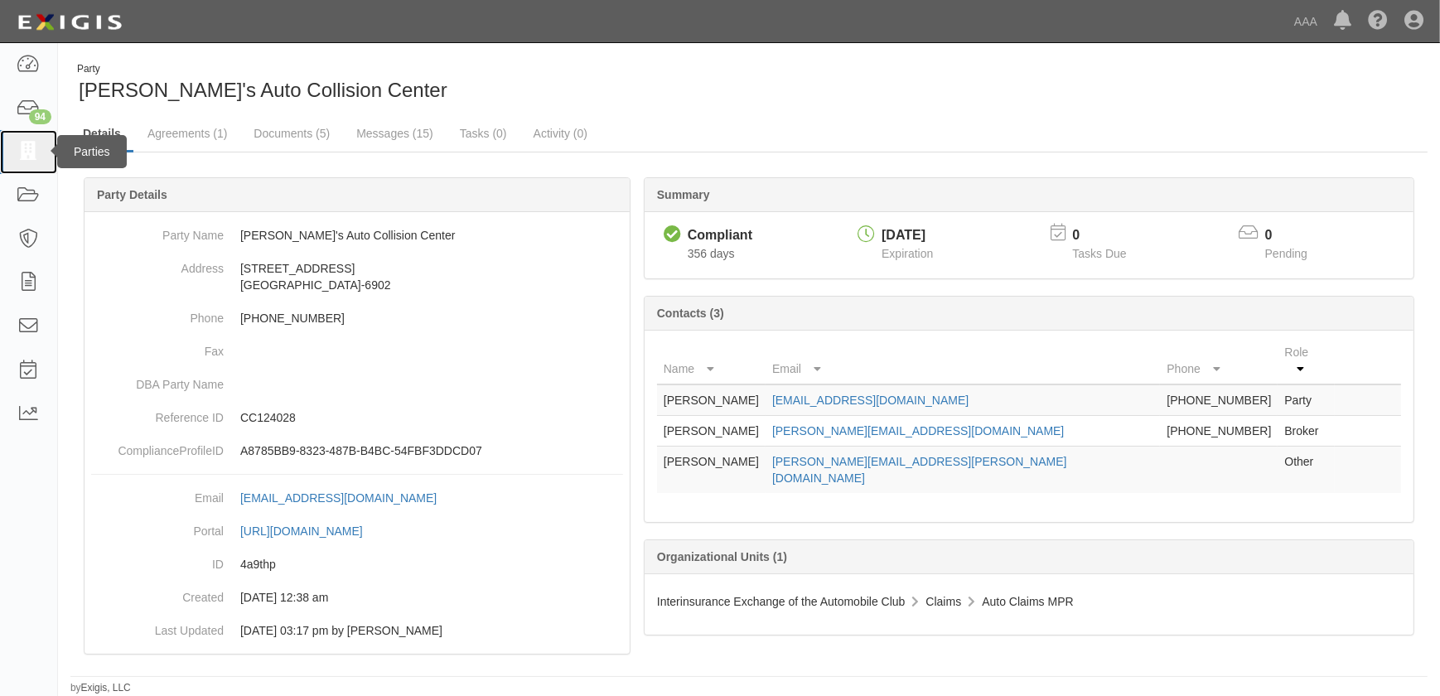
click at [20, 152] on icon at bounding box center [28, 152] width 23 height 19
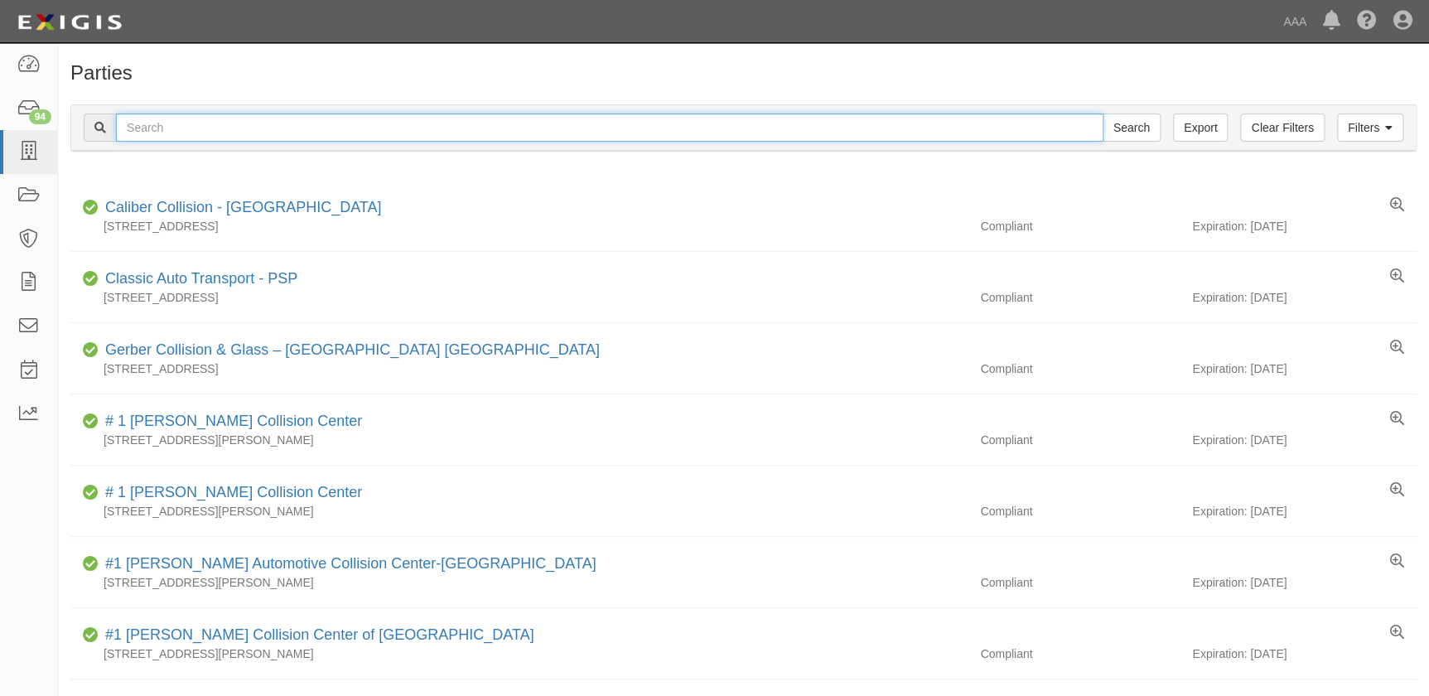
click at [290, 127] on input "text" at bounding box center [610, 128] width 988 height 28
paste input "[PERSON_NAME]'s Auto Body-Clarion"
type input "[PERSON_NAME]'s Auto Body-Clarion"
click at [1103, 114] on input "Search" at bounding box center [1132, 128] width 58 height 28
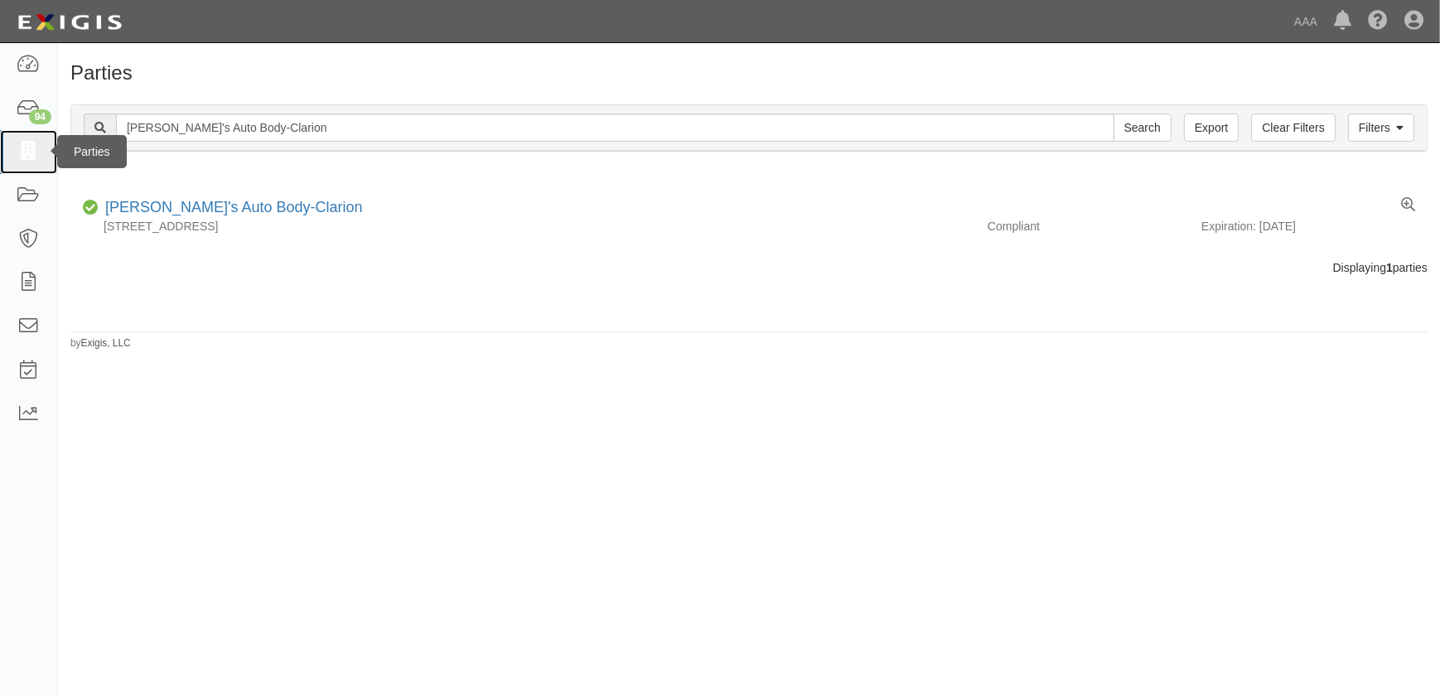
click at [29, 152] on icon at bounding box center [28, 152] width 23 height 19
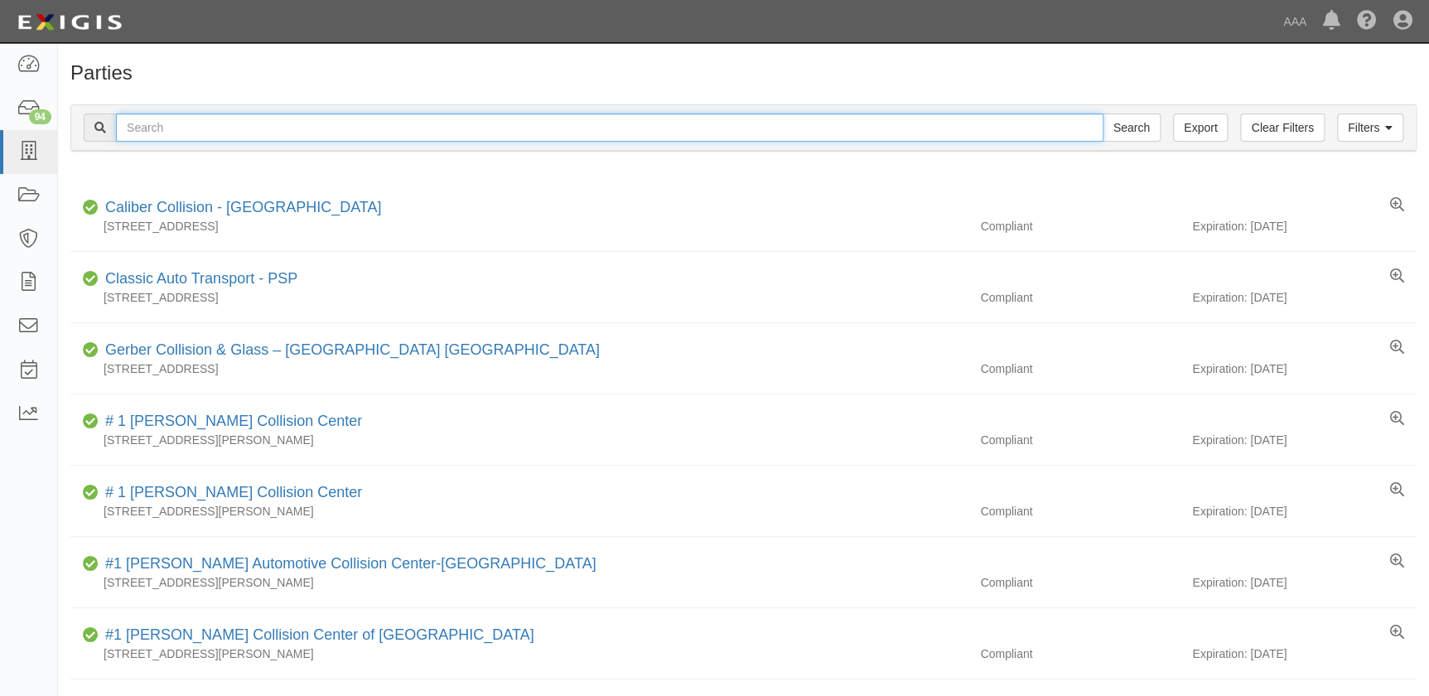
click at [173, 129] on input "text" at bounding box center [610, 128] width 988 height 28
paste input "[PERSON_NAME]'s Auto Body-Clarion"
type input "Nick's Auto Body-Clarion"
click at [1103, 114] on input "Search" at bounding box center [1132, 128] width 58 height 28
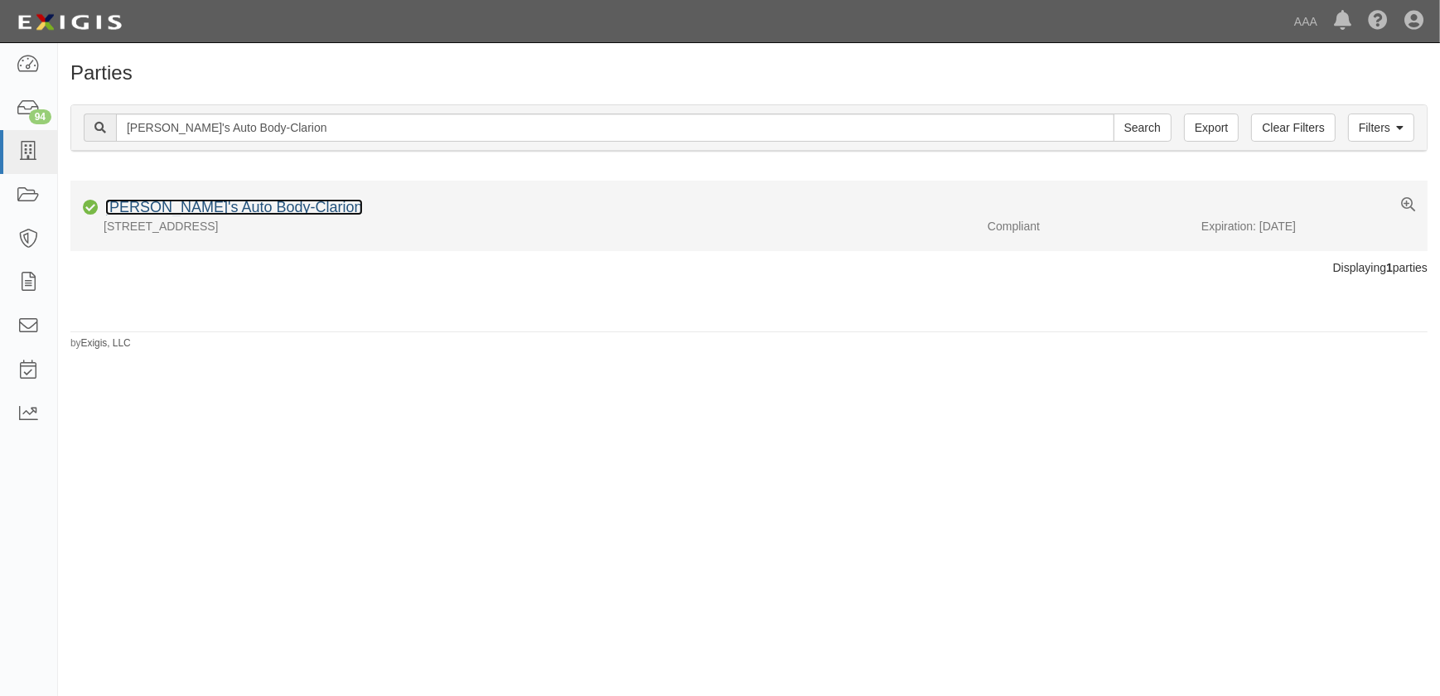
click at [158, 212] on link "[PERSON_NAME]'s Auto Body-Clarion" at bounding box center [234, 207] width 258 height 17
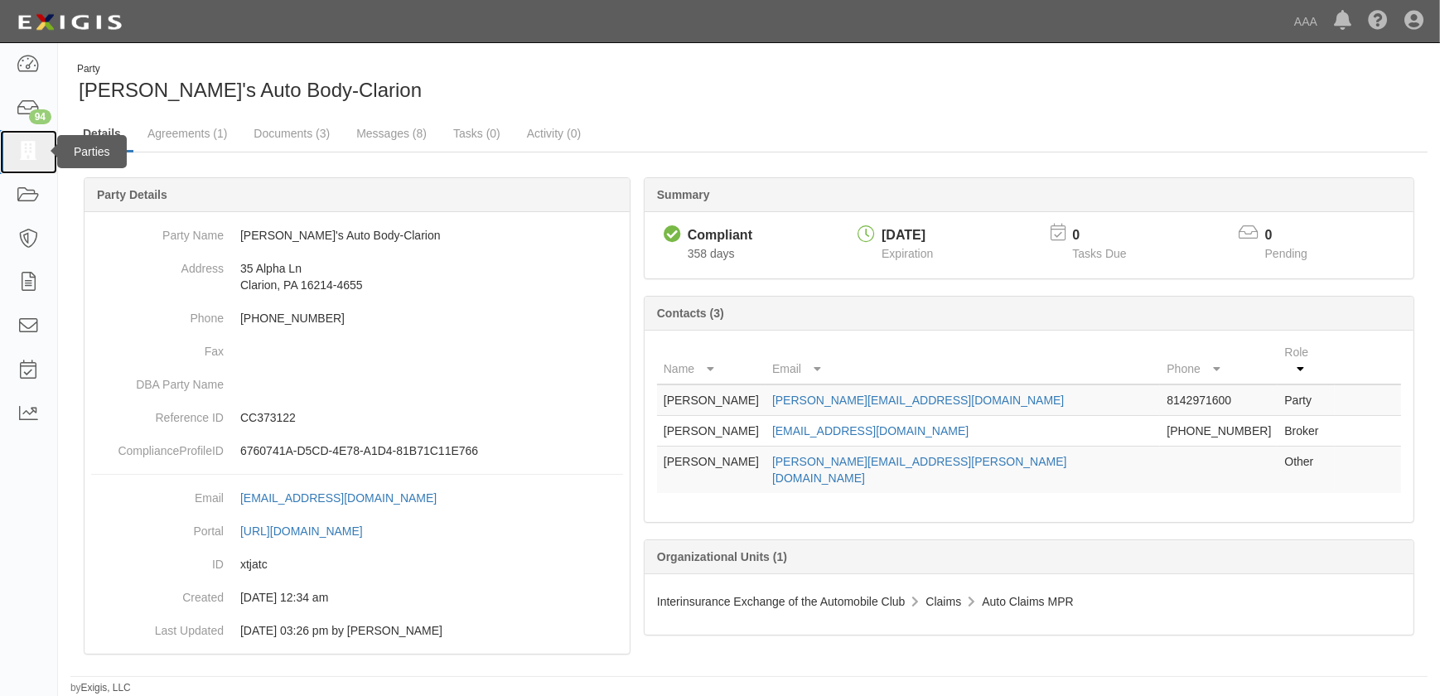
click at [37, 150] on icon at bounding box center [28, 152] width 23 height 19
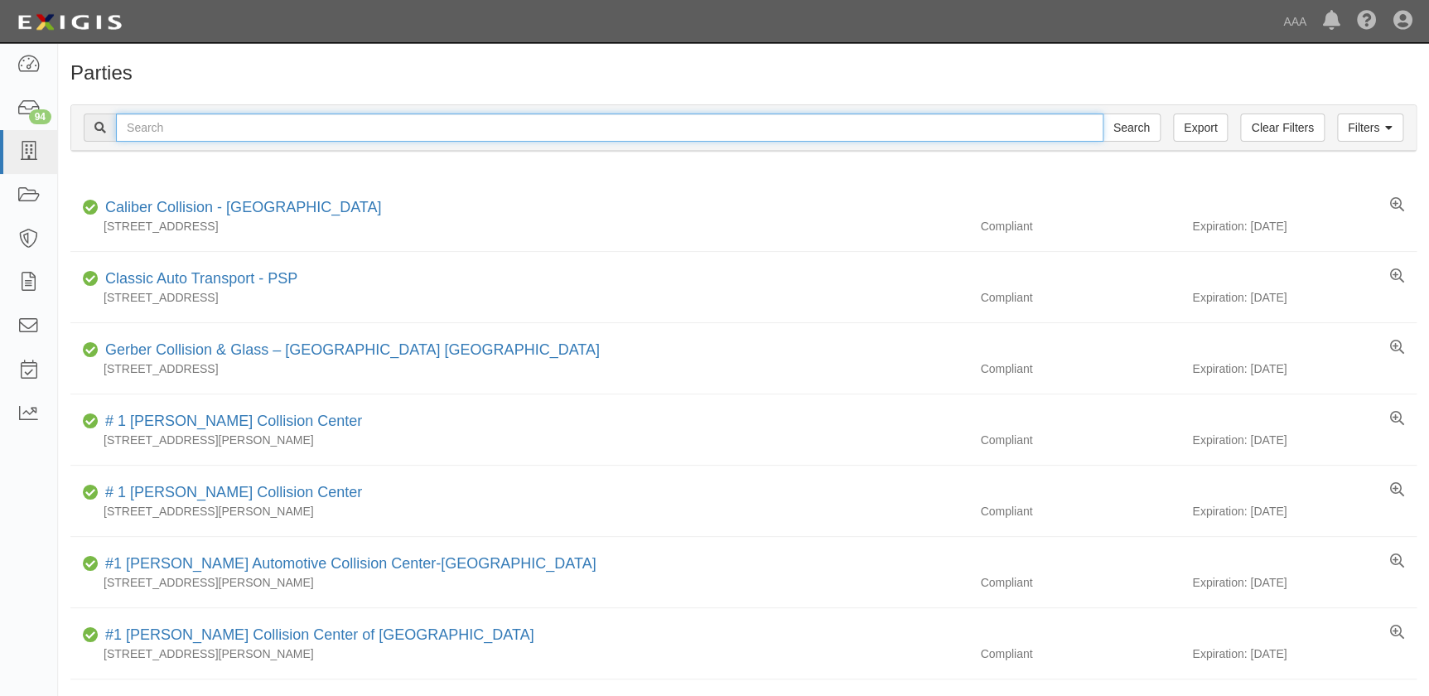
click at [172, 131] on input "text" at bounding box center [610, 128] width 988 height 28
paste input "Nick's Auto Body-Clarion"
type input "Nick's Auto Body-Clarion"
click at [1103, 114] on input "Search" at bounding box center [1132, 128] width 58 height 28
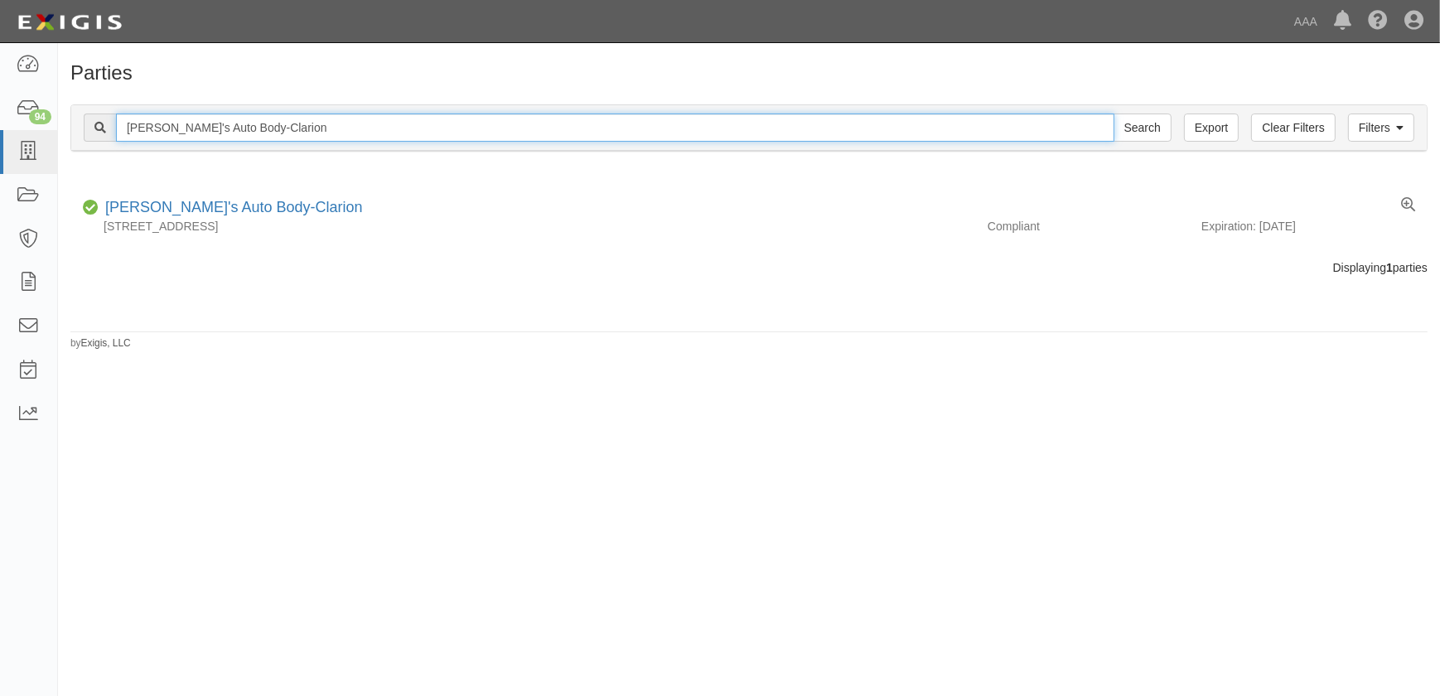
drag, startPoint x: 260, startPoint y: 123, endPoint x: 92, endPoint y: 121, distance: 168.2
click at [92, 121] on div "Nick's Auto Body-Clarion Search" at bounding box center [628, 128] width 1088 height 28
paste input "Milstead Collis"
type input "Milstead Collision"
click at [1114, 114] on input "Search" at bounding box center [1143, 128] width 58 height 28
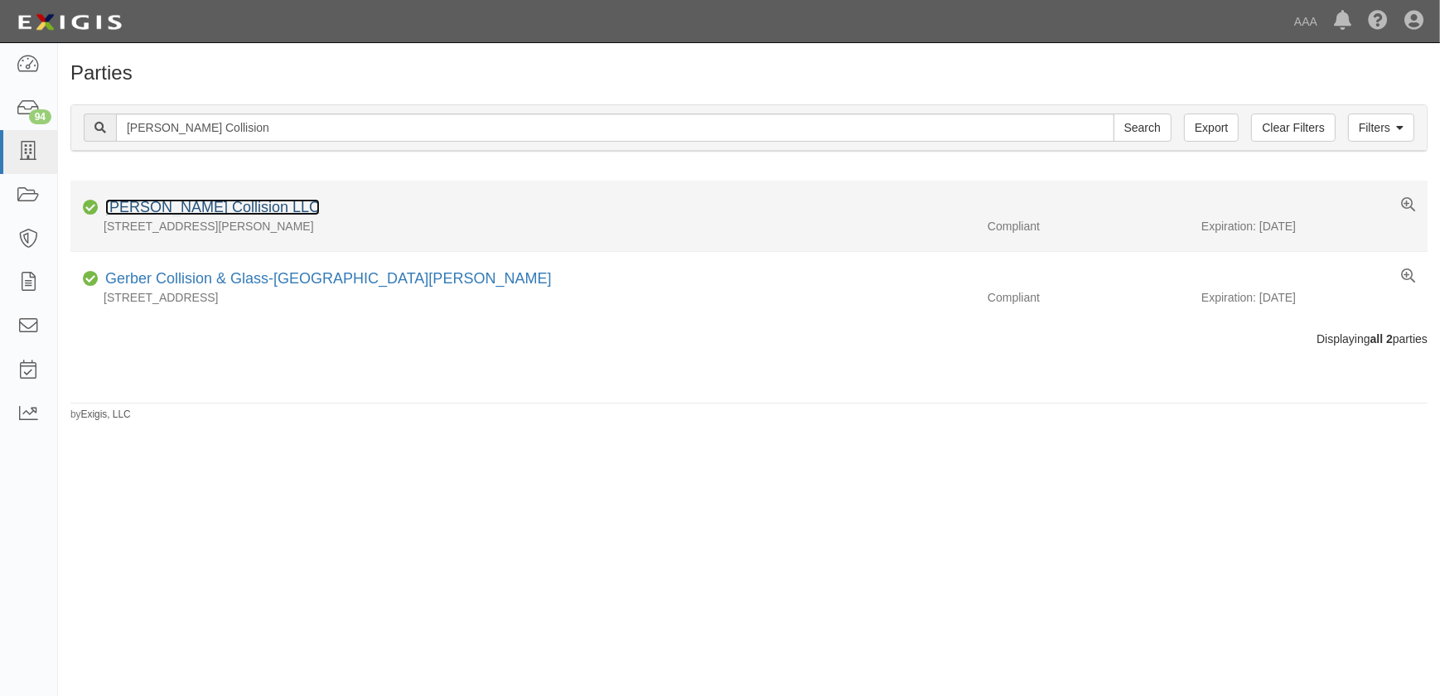
click at [189, 210] on link "[PERSON_NAME] Collision LLC" at bounding box center [212, 207] width 215 height 17
